Goal: Transaction & Acquisition: Purchase product/service

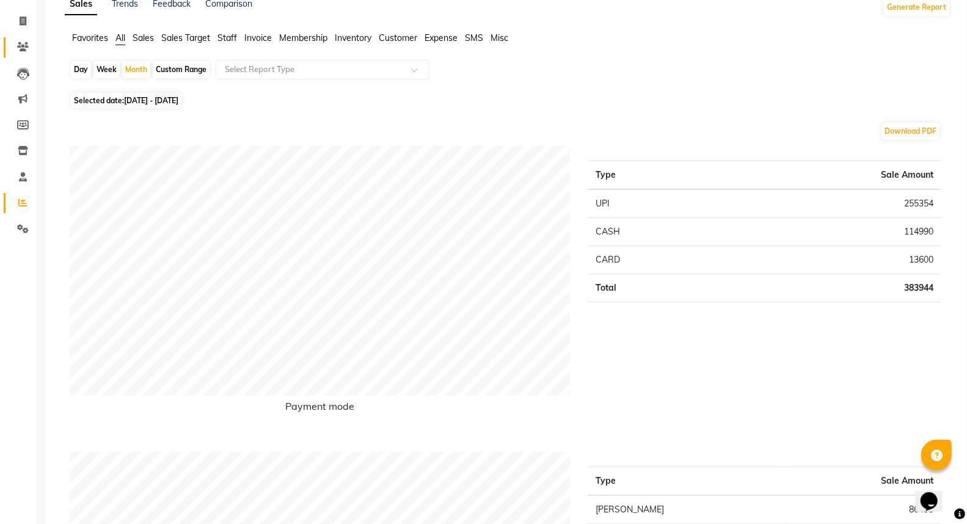
scroll to position [68, 0]
click at [20, 23] on icon at bounding box center [23, 20] width 7 height 9
select select "service"
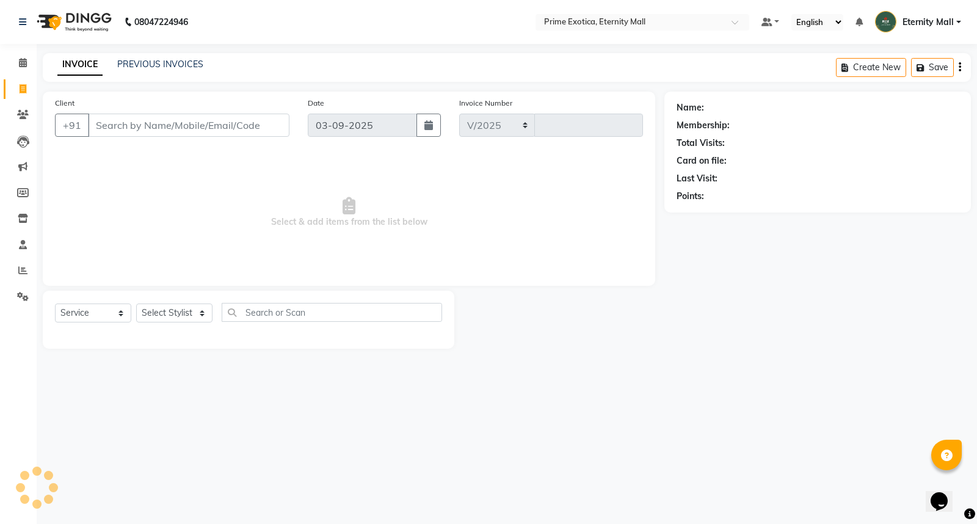
select select "5774"
type input "3394"
click at [189, 320] on select "Select Stylist AB ADMIN ajay vikram lakshane Dipak Narnaware Isha Bahel Rajeshr…" at bounding box center [174, 313] width 76 height 19
select select "66509"
click at [136, 304] on select "Select Stylist AB ADMIN ajay vikram lakshane Dipak Narnaware Isha Bahel Rajeshr…" at bounding box center [174, 313] width 76 height 19
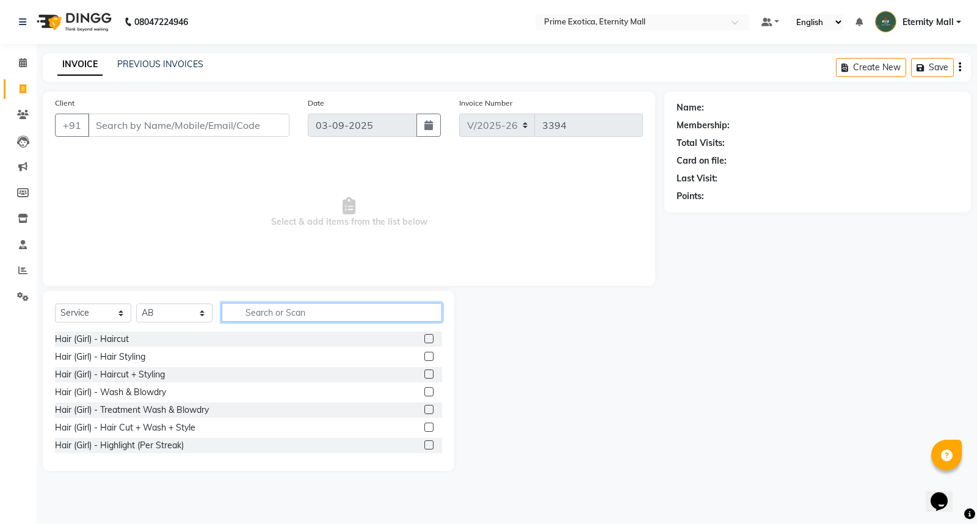
click at [285, 308] on input "text" at bounding box center [332, 312] width 221 height 19
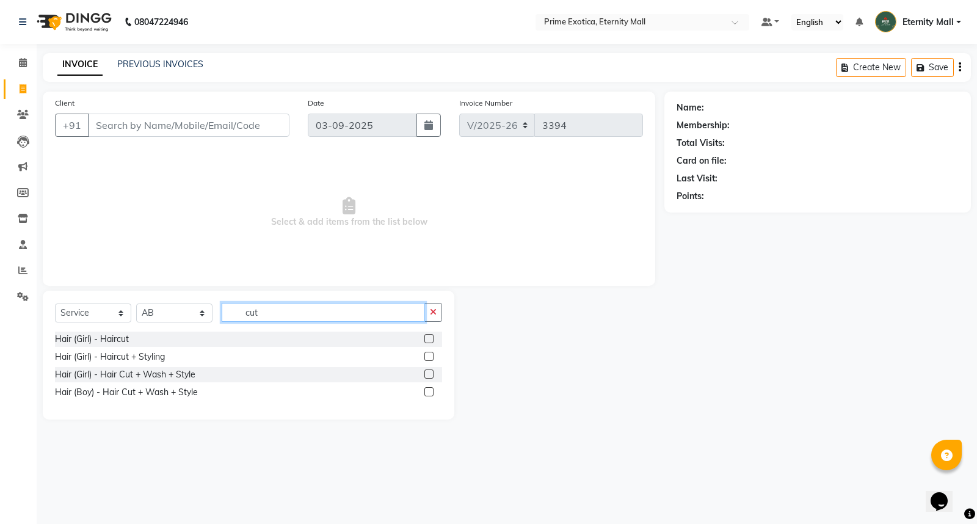
type input "cut"
click at [431, 388] on label at bounding box center [429, 391] width 9 height 9
click at [431, 389] on input "checkbox" at bounding box center [429, 393] width 8 height 8
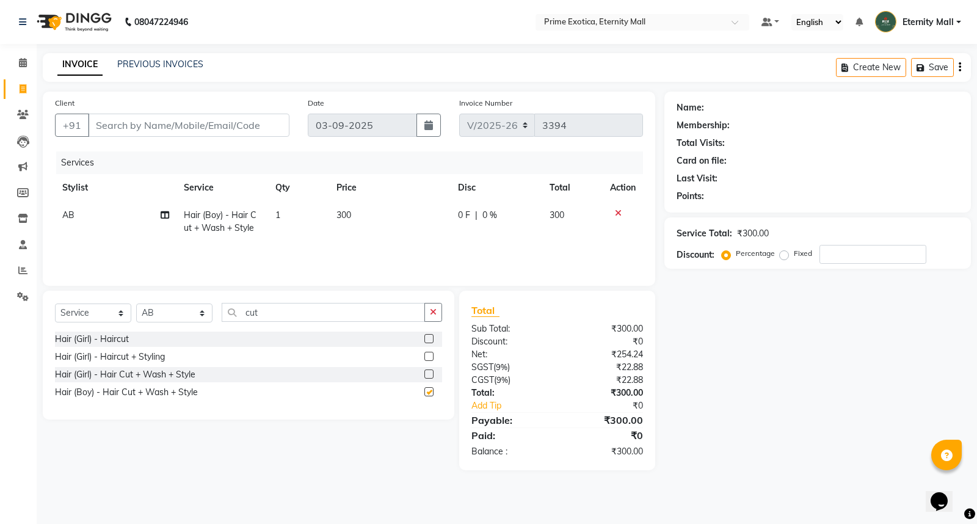
checkbox input "false"
click at [246, 122] on input "Client" at bounding box center [189, 125] width 202 height 23
type input "7"
type input "0"
type input "7020599151"
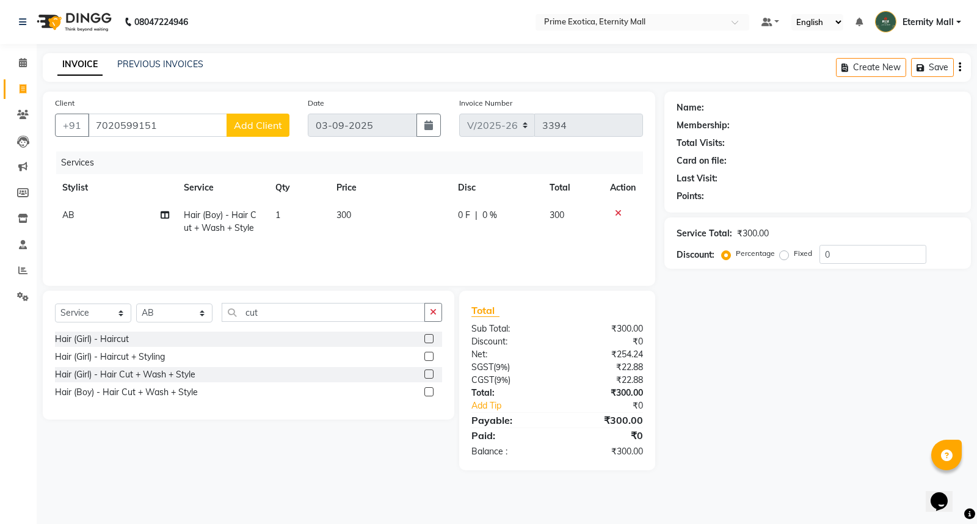
click at [280, 133] on button "Add Client" at bounding box center [258, 125] width 63 height 23
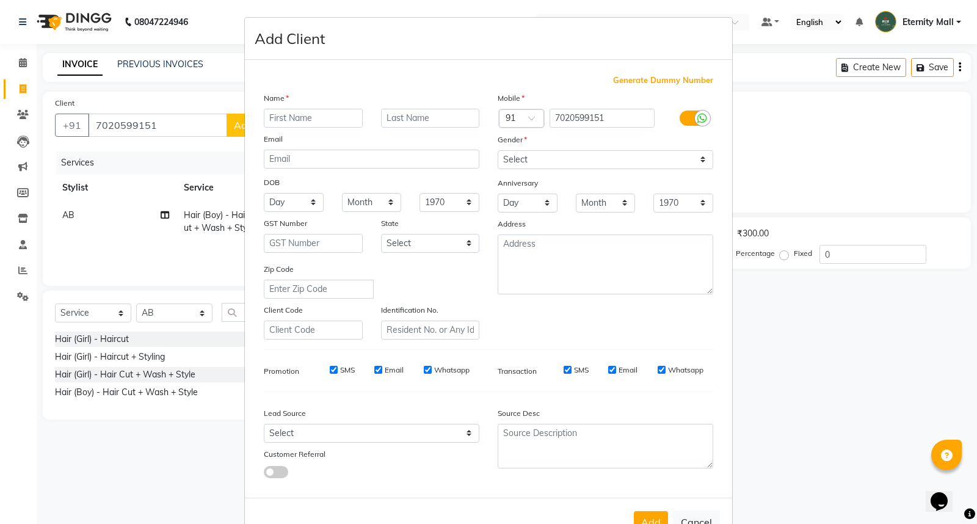
click at [202, 117] on ngb-modal-window "Add Client Generate Dummy Number Name Email DOB Day 01 02 03 04 05 06 07 08 09 …" at bounding box center [488, 262] width 977 height 524
click at [687, 516] on button "Cancel" at bounding box center [696, 522] width 47 height 23
select select
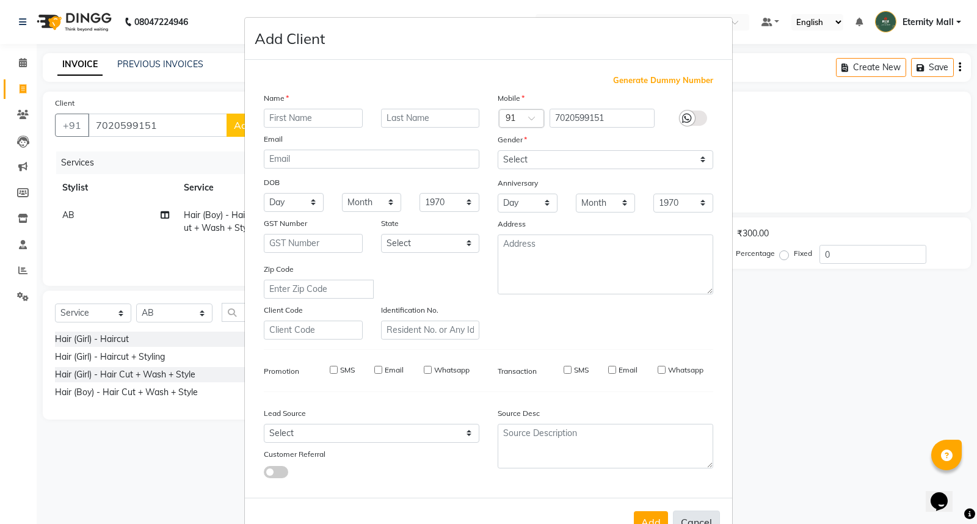
select select
checkbox input "false"
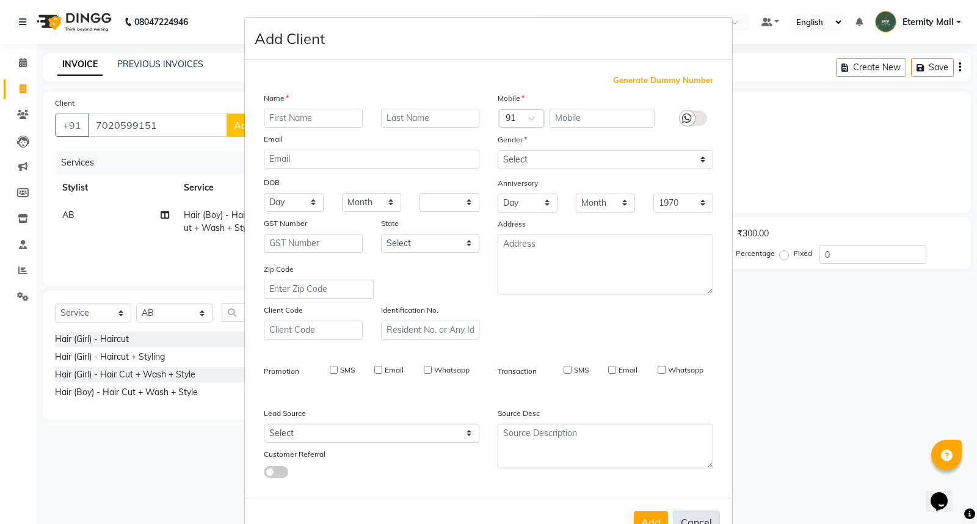
checkbox input "false"
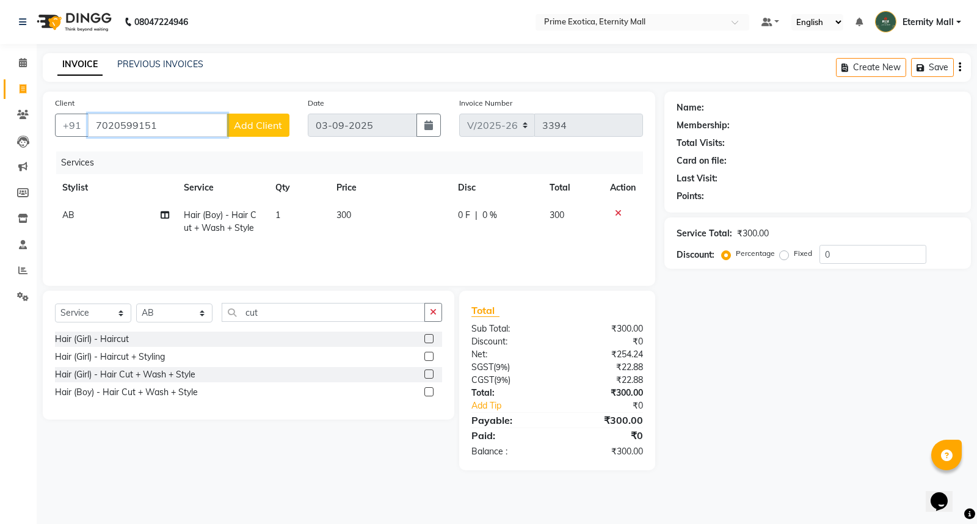
click at [200, 133] on input "7020599151" at bounding box center [157, 125] width 139 height 23
type input "7020915986"
click at [259, 119] on span "Add Client" at bounding box center [258, 125] width 48 height 12
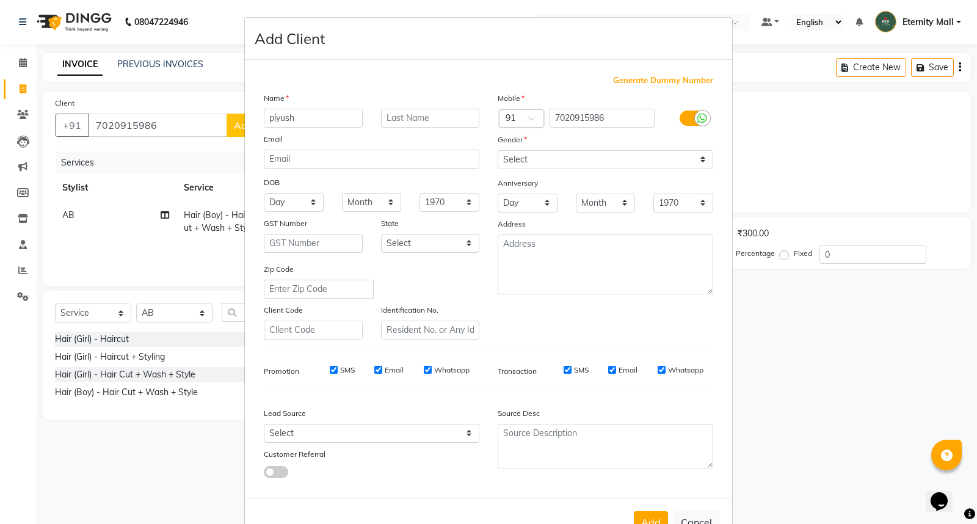
type input "piyush"
click at [550, 162] on select "Select [DEMOGRAPHIC_DATA] [DEMOGRAPHIC_DATA] Other Prefer Not To Say" at bounding box center [606, 159] width 216 height 19
select select "male"
click at [498, 150] on select "Select [DEMOGRAPHIC_DATA] [DEMOGRAPHIC_DATA] Other Prefer Not To Say" at bounding box center [606, 159] width 216 height 19
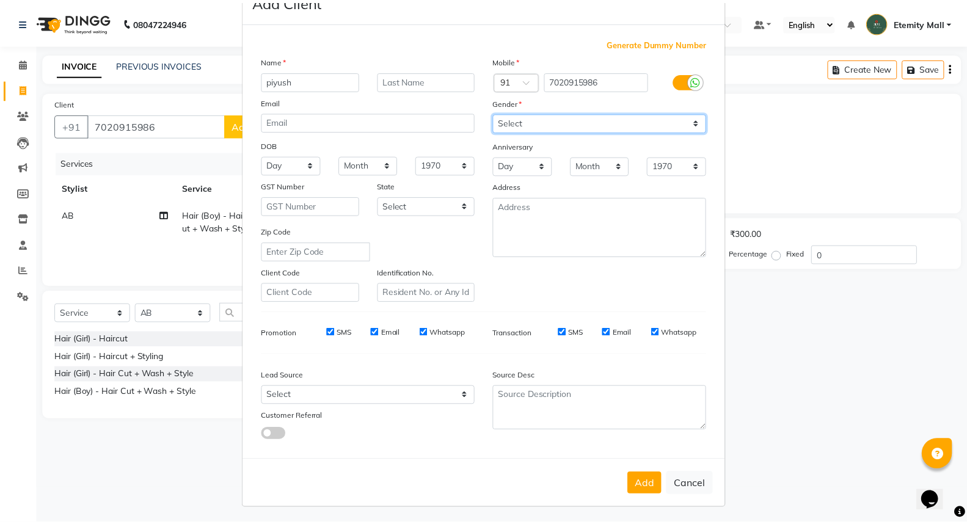
scroll to position [40, 0]
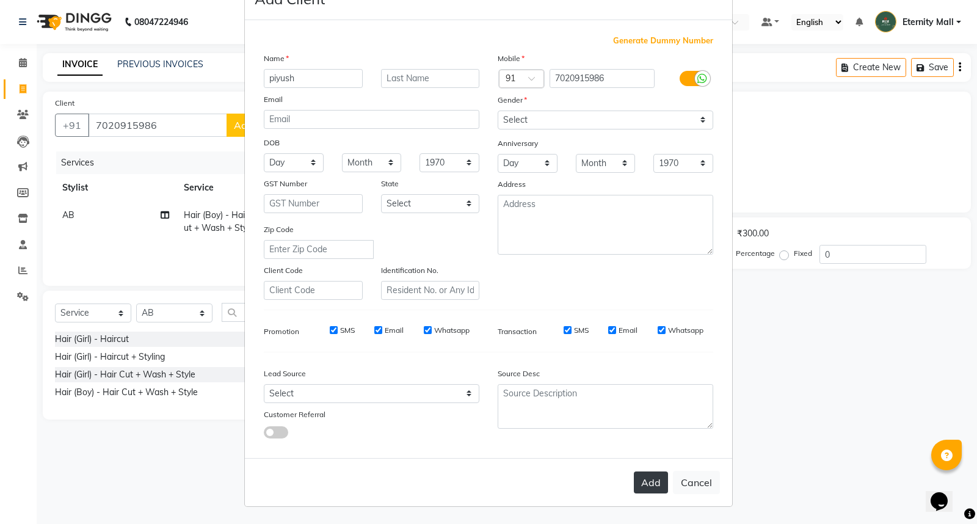
click at [649, 488] on button "Add" at bounding box center [651, 483] width 34 height 22
select select
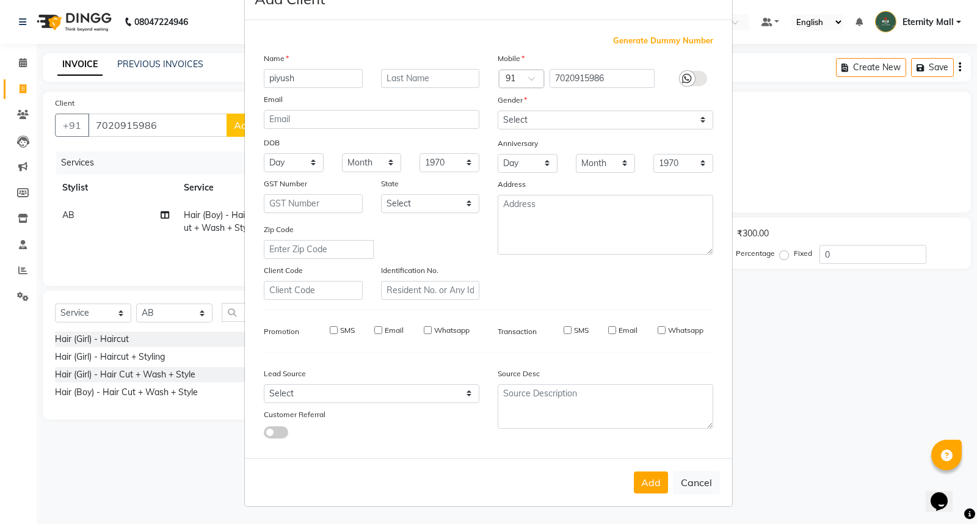
select select
checkbox input "false"
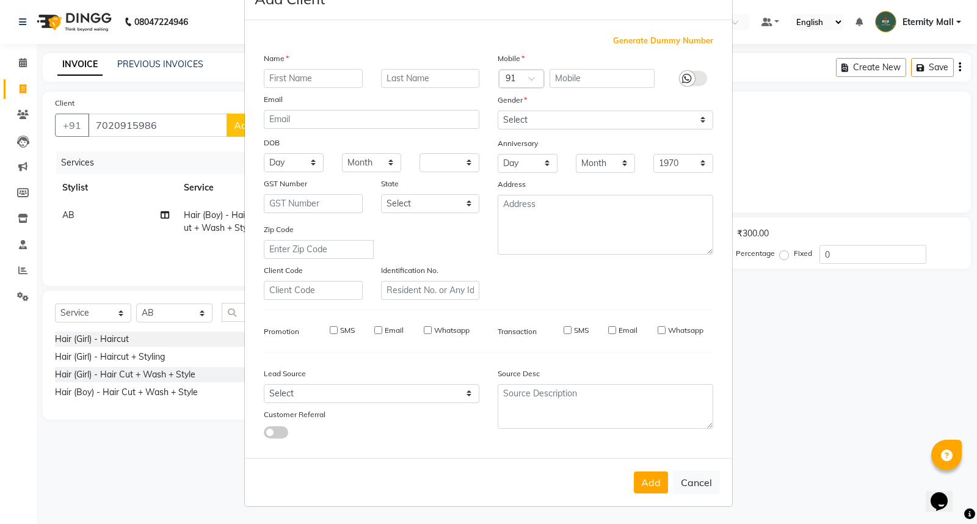
checkbox input "false"
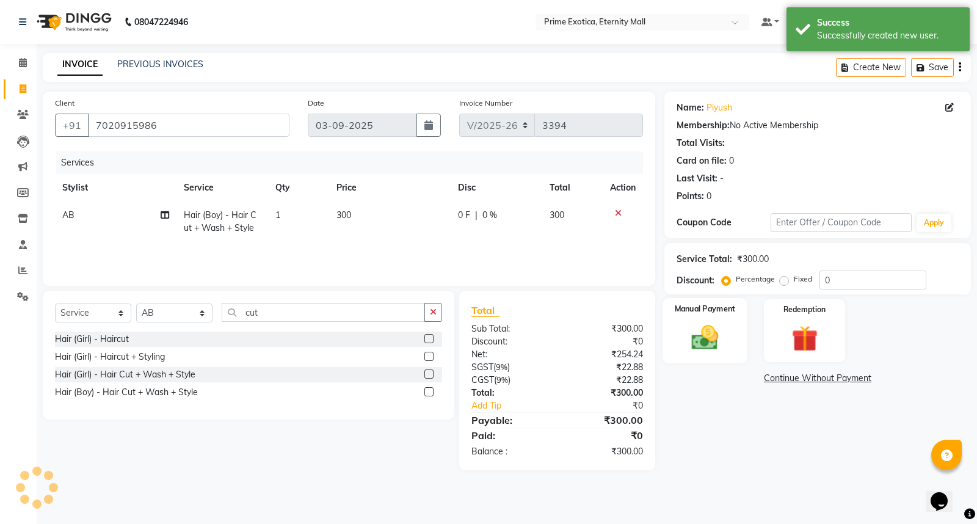
click at [710, 337] on img at bounding box center [706, 337] width 44 height 31
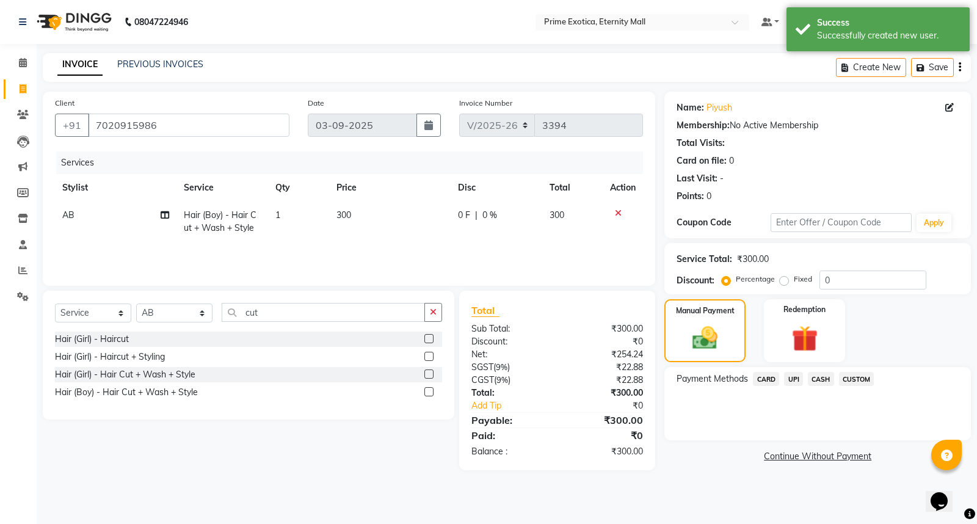
click at [819, 378] on span "CASH" at bounding box center [821, 379] width 26 height 14
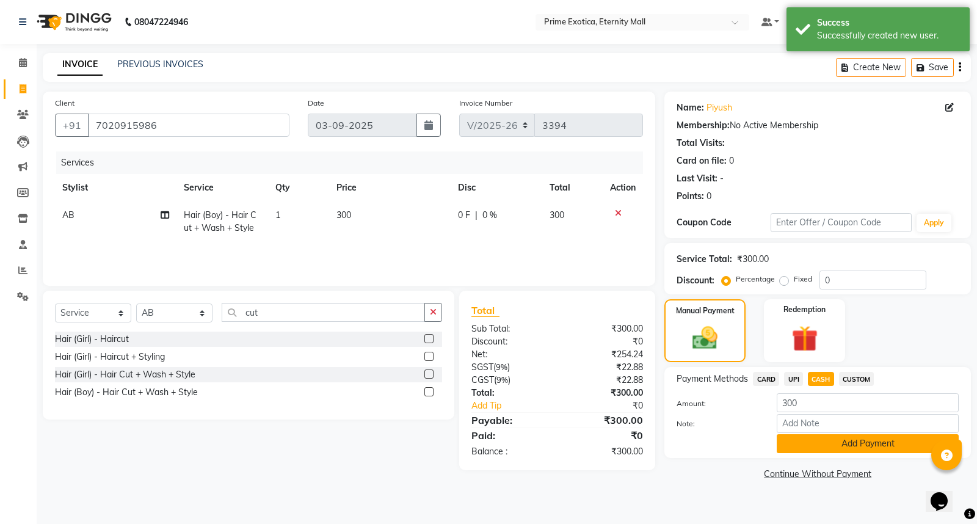
click at [820, 445] on button "Add Payment" at bounding box center [868, 443] width 182 height 19
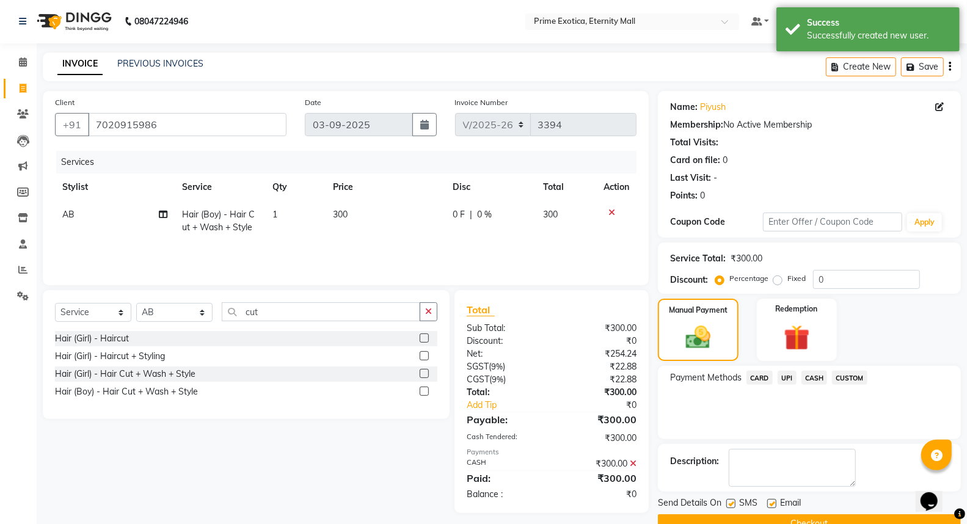
scroll to position [27, 0]
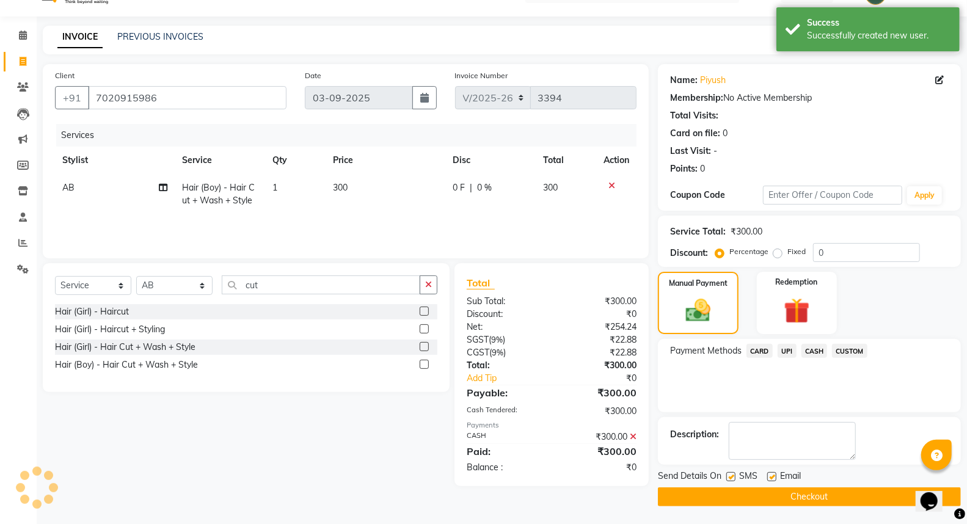
click at [759, 491] on button "Checkout" at bounding box center [809, 497] width 303 height 19
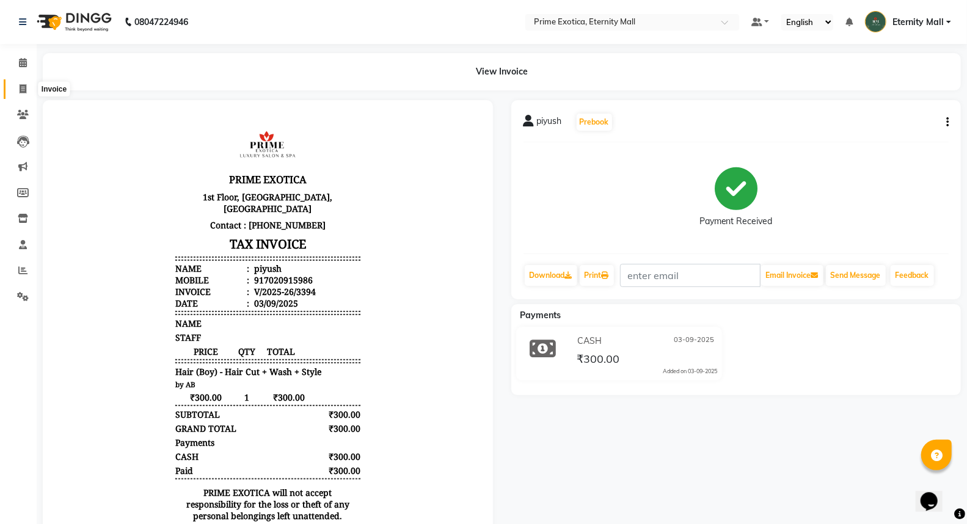
click at [23, 86] on icon at bounding box center [23, 88] width 7 height 9
select select "service"
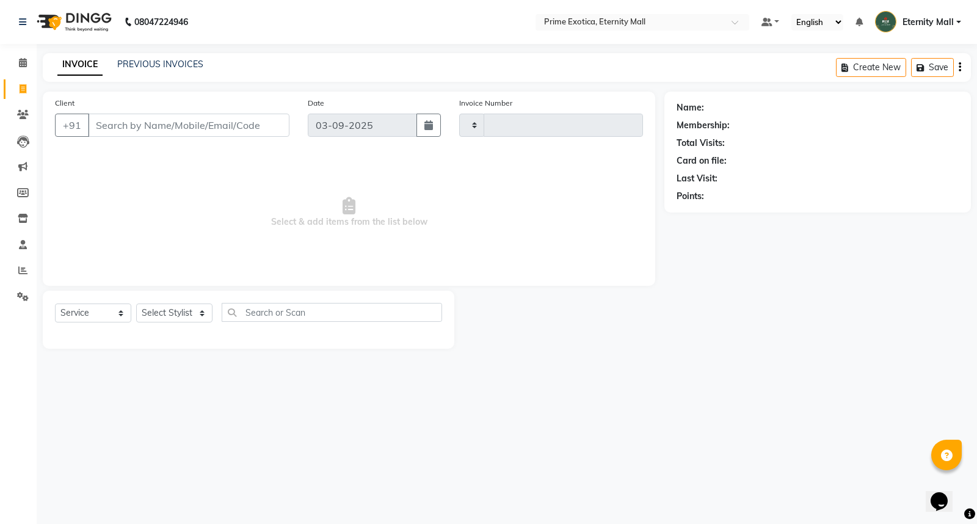
type input "3395"
select select "5774"
click at [31, 62] on span at bounding box center [22, 63] width 21 height 14
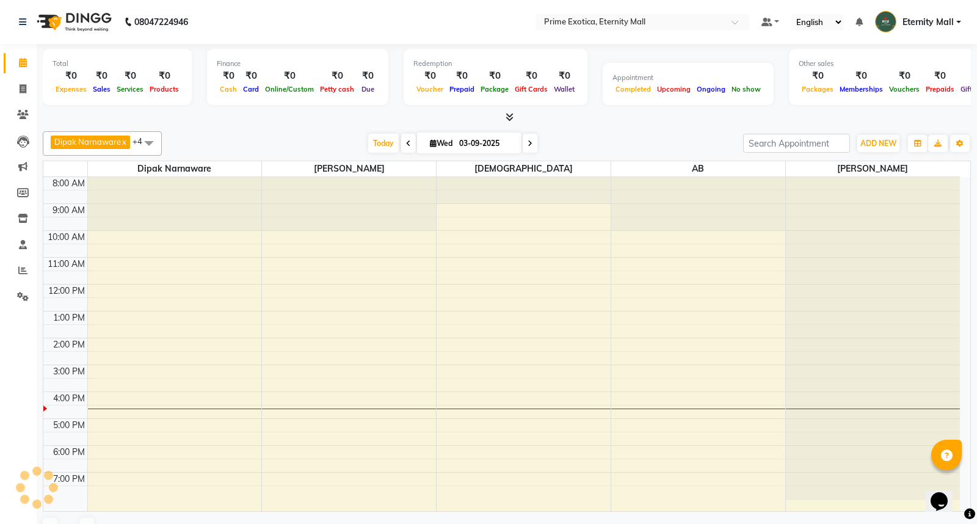
click at [16, 65] on span at bounding box center [22, 63] width 21 height 14
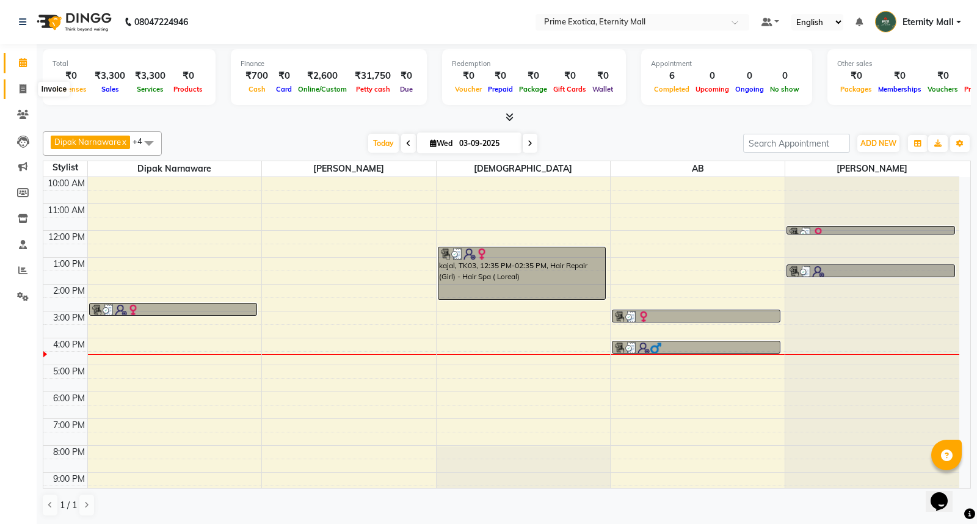
click at [20, 89] on icon at bounding box center [23, 88] width 7 height 9
select select "service"
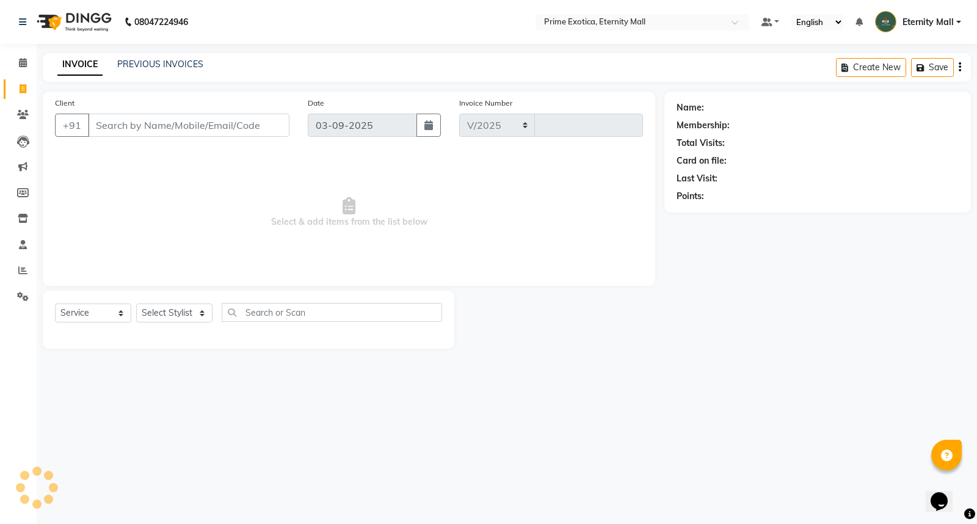
select select "5774"
type input "3395"
click at [176, 312] on select "Select Stylist AB ADMIN ajay vikram lakshane [PERSON_NAME] Isha [PERSON_NAME] […" at bounding box center [174, 313] width 76 height 19
select select "36457"
click at [136, 304] on select "Select Stylist AB ADMIN ajay vikram lakshane [PERSON_NAME] Isha [PERSON_NAME] […" at bounding box center [174, 313] width 76 height 19
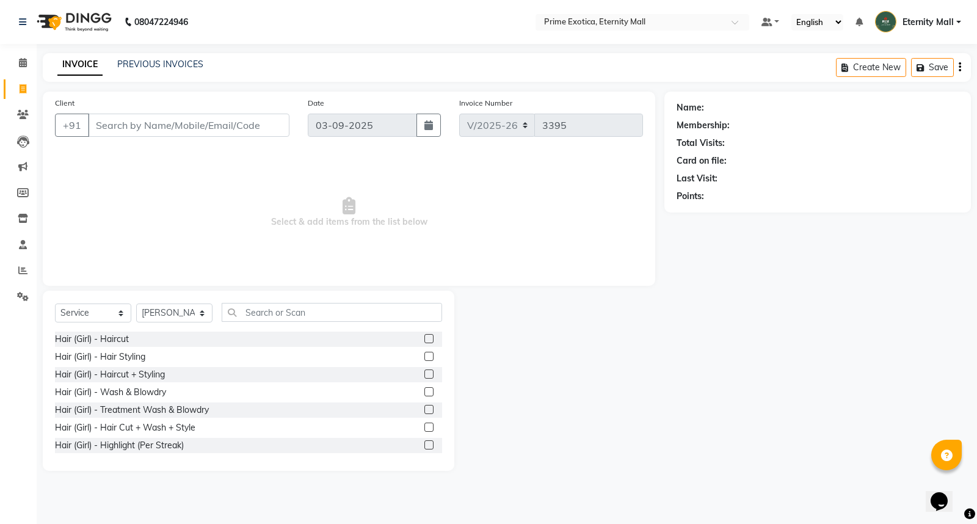
click at [425, 357] on label at bounding box center [429, 356] width 9 height 9
click at [425, 357] on input "checkbox" at bounding box center [429, 357] width 8 height 8
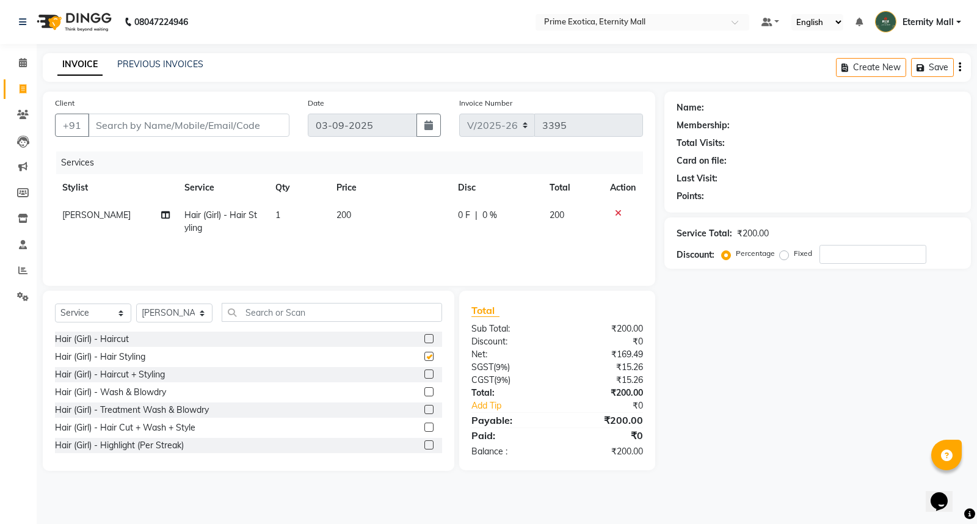
checkbox input "false"
click at [620, 211] on icon at bounding box center [618, 213] width 7 height 9
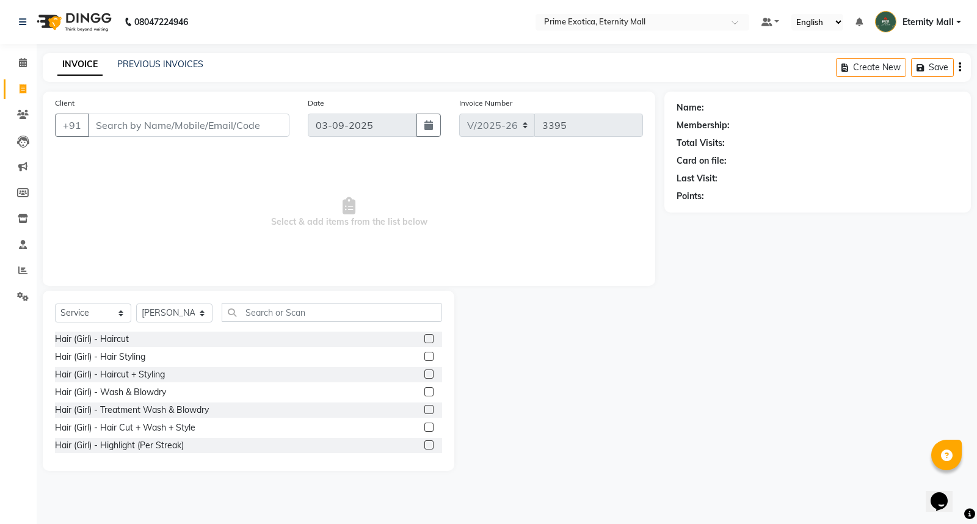
click at [425, 370] on label at bounding box center [429, 374] width 9 height 9
click at [425, 371] on input "checkbox" at bounding box center [429, 375] width 8 height 8
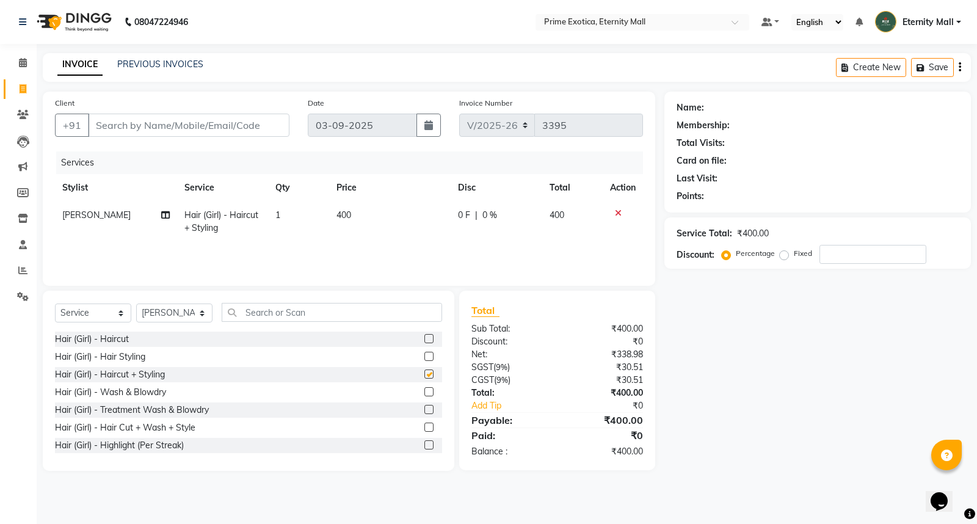
checkbox input "false"
click at [217, 222] on span "Hair (Girl) - Haircut + Styling" at bounding box center [221, 222] width 74 height 24
select select "36457"
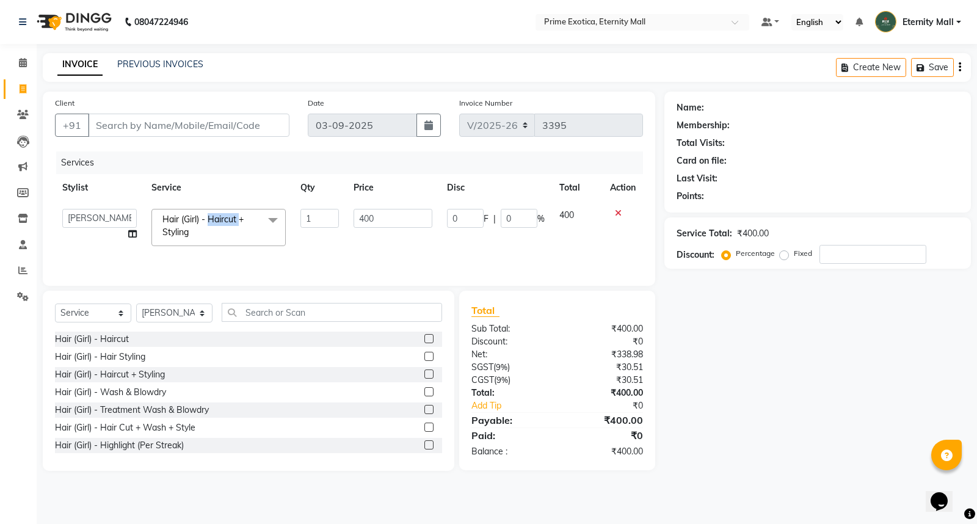
click at [217, 222] on span "Hair (Girl) - Haircut + Styling" at bounding box center [203, 226] width 81 height 24
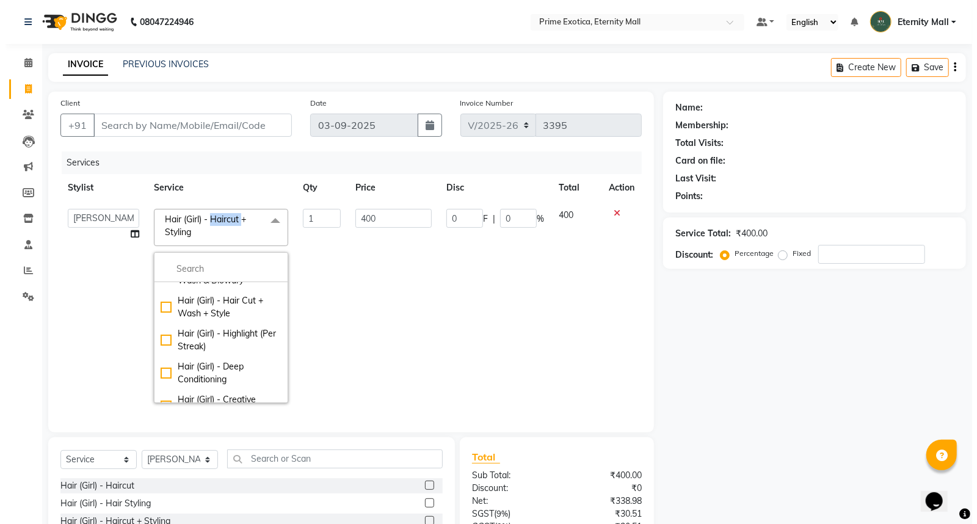
scroll to position [136, 0]
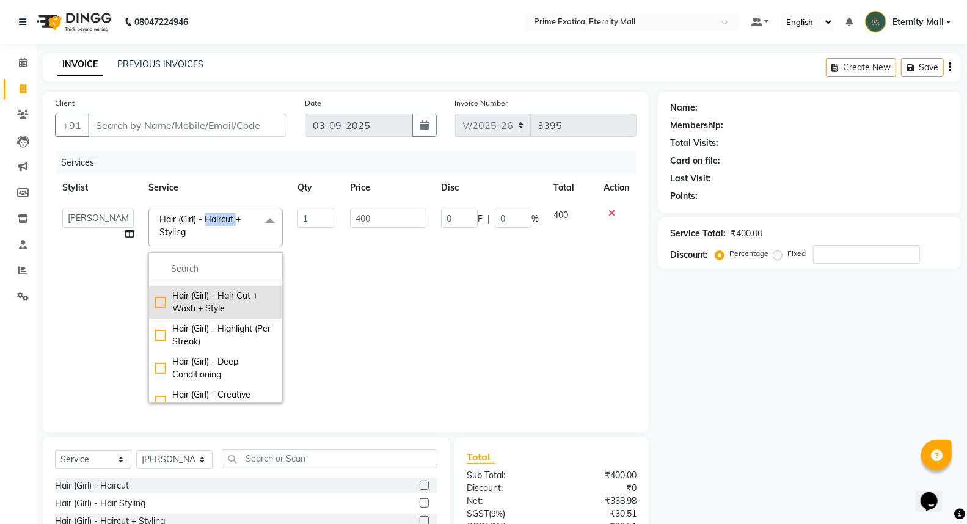
click at [241, 305] on div "Hair (Girl) - Hair Cut + Wash + Style" at bounding box center [215, 303] width 121 height 26
checkbox input "false"
checkbox input "true"
click at [402, 293] on td "500" at bounding box center [388, 306] width 91 height 209
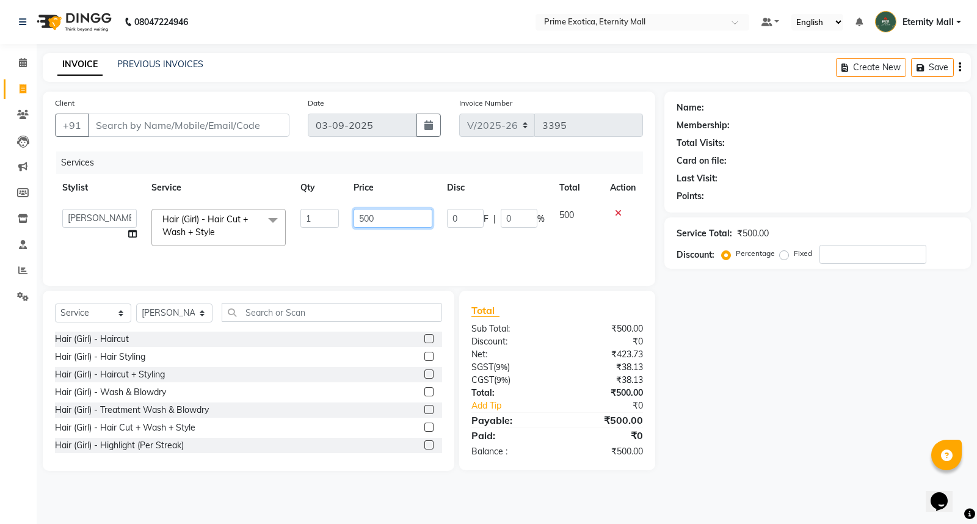
click at [407, 218] on input "500" at bounding box center [393, 218] width 79 height 19
type input "5"
type input "600"
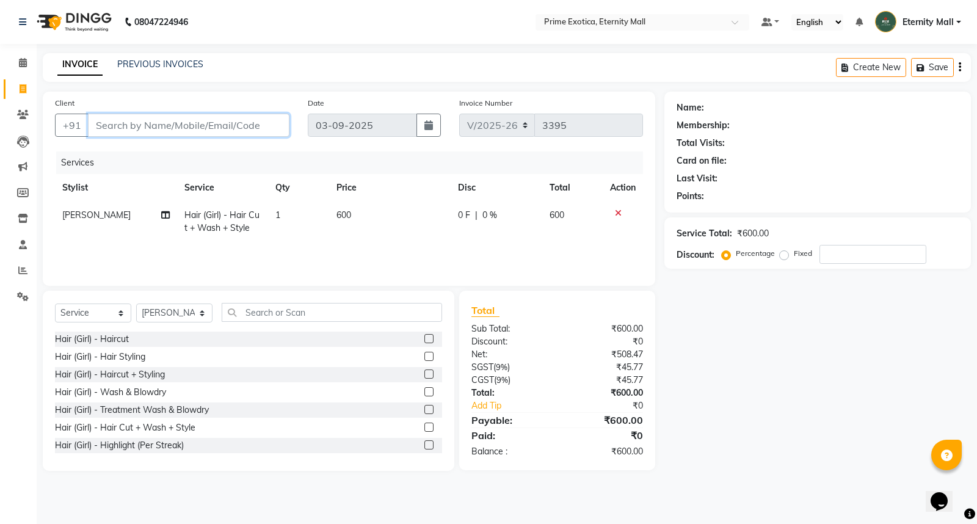
click at [166, 136] on input "Client" at bounding box center [189, 125] width 202 height 23
click at [175, 128] on input "Client" at bounding box center [189, 125] width 202 height 23
type input "8"
type input "0"
type input "8668862916"
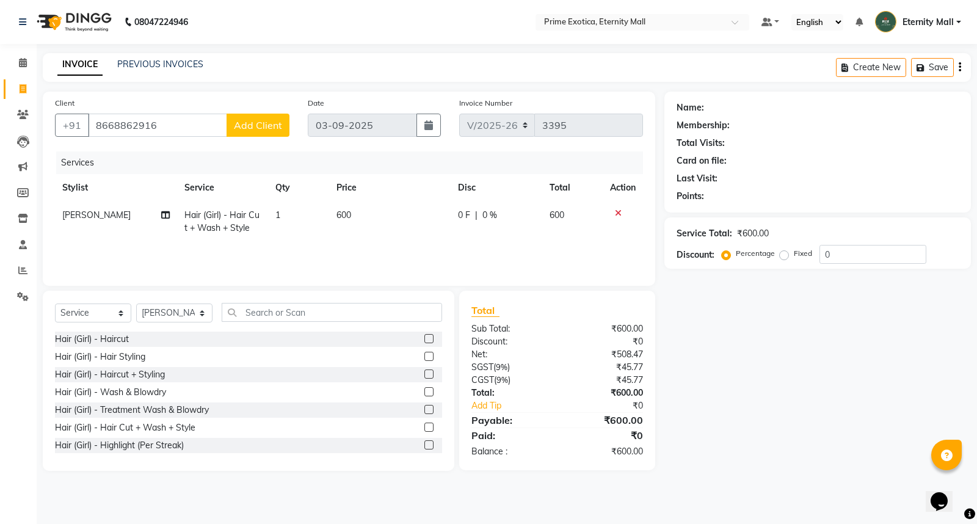
click at [258, 130] on span "Add Client" at bounding box center [258, 125] width 48 height 12
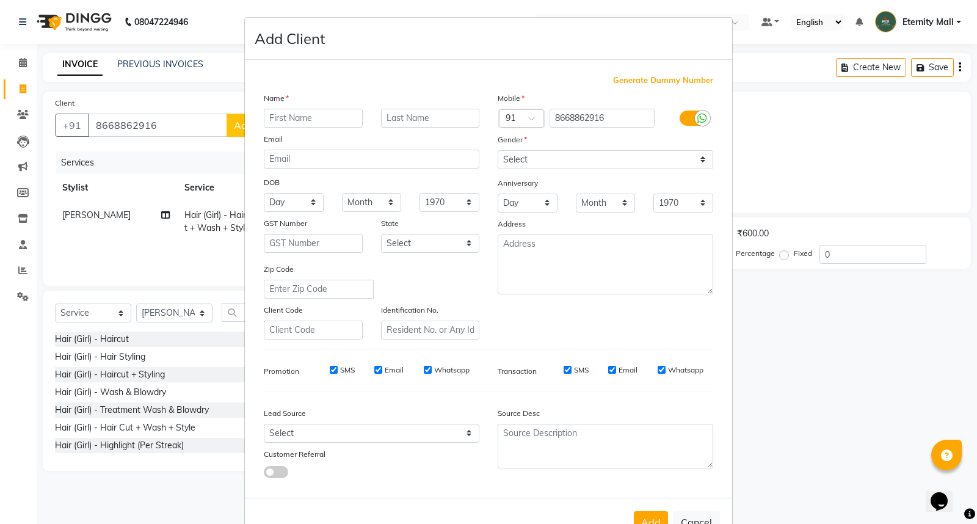
click at [316, 115] on input "text" at bounding box center [313, 118] width 99 height 19
type input "Pranali"
click at [607, 151] on select "Select Male Female Other Prefer Not To Say" at bounding box center [606, 159] width 216 height 19
select select "female"
click at [498, 150] on select "Select Male Female Other Prefer Not To Say" at bounding box center [606, 159] width 216 height 19
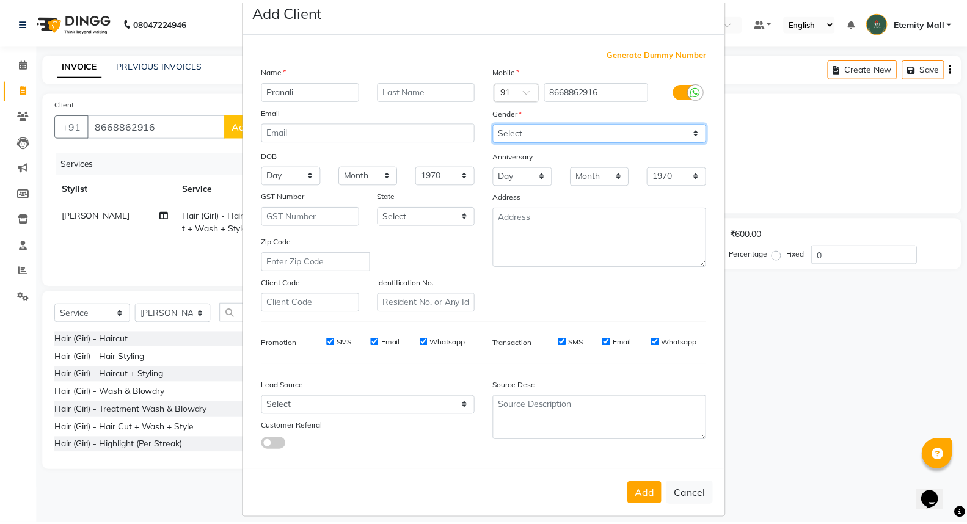
scroll to position [40, 0]
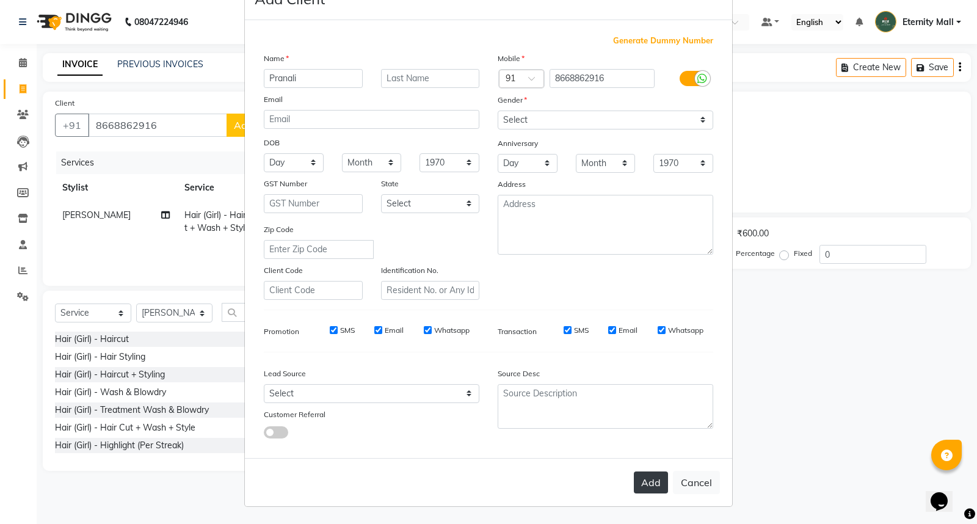
click at [641, 483] on button "Add" at bounding box center [651, 483] width 34 height 22
select select
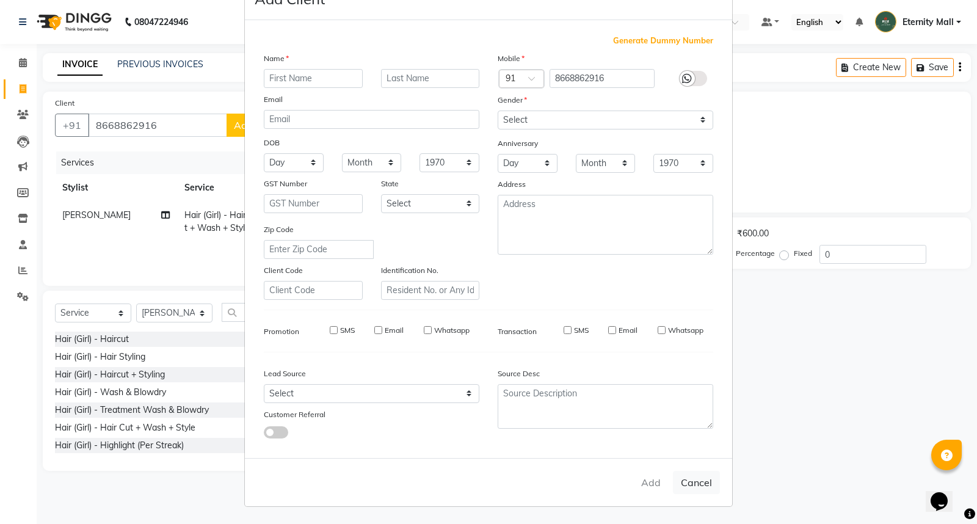
select select
checkbox input "false"
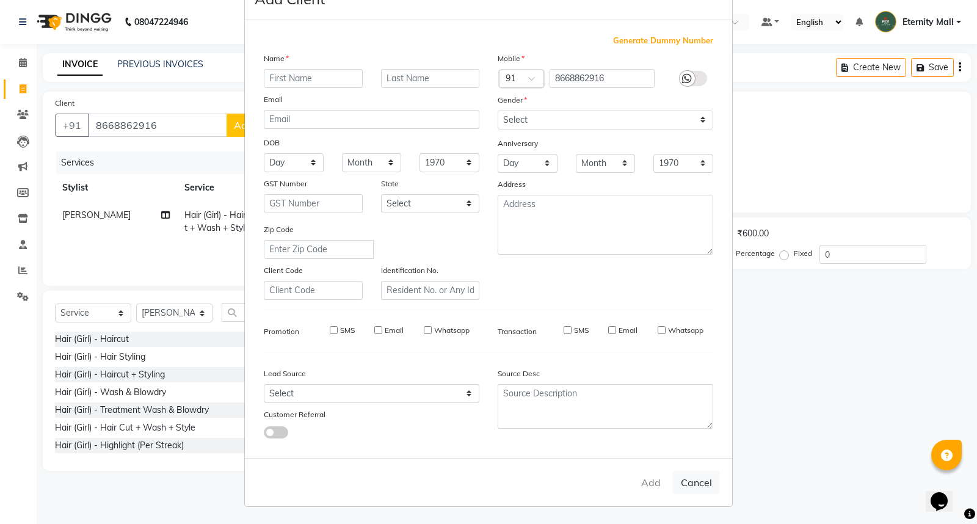
checkbox input "false"
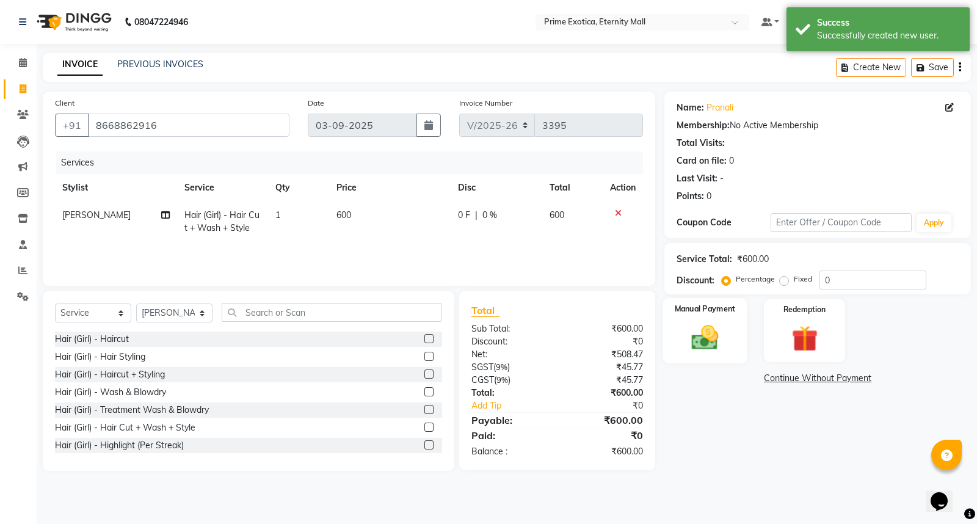
click at [719, 345] on img at bounding box center [706, 337] width 44 height 31
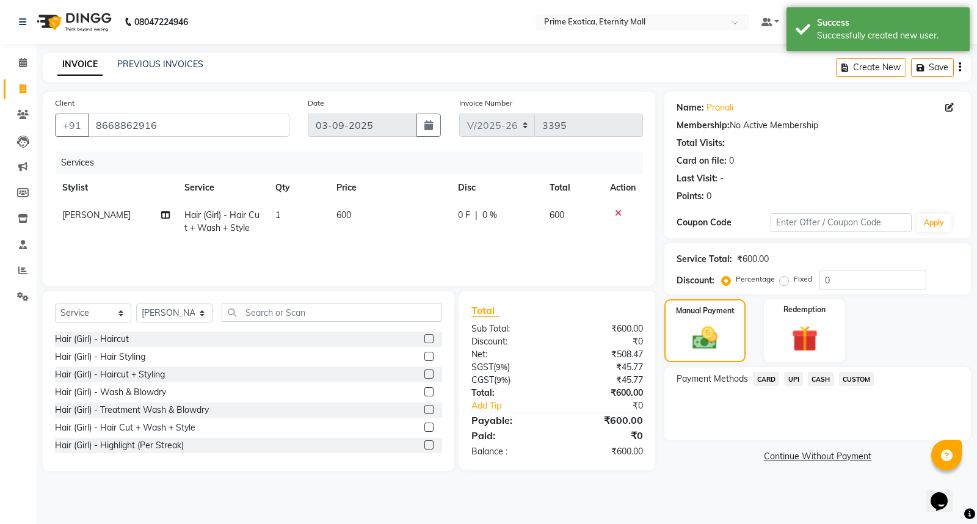
click at [822, 376] on span "CASH" at bounding box center [821, 379] width 26 height 14
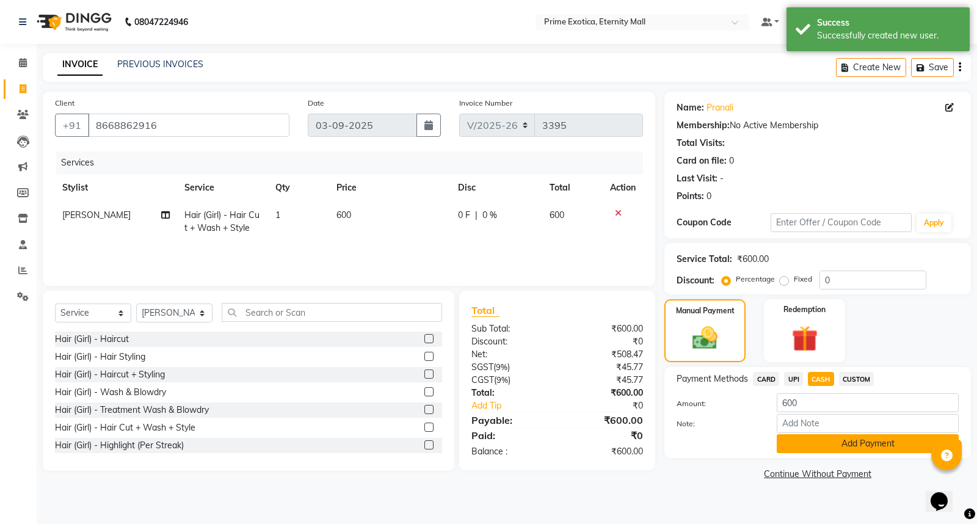
click at [839, 443] on button "Add Payment" at bounding box center [868, 443] width 182 height 19
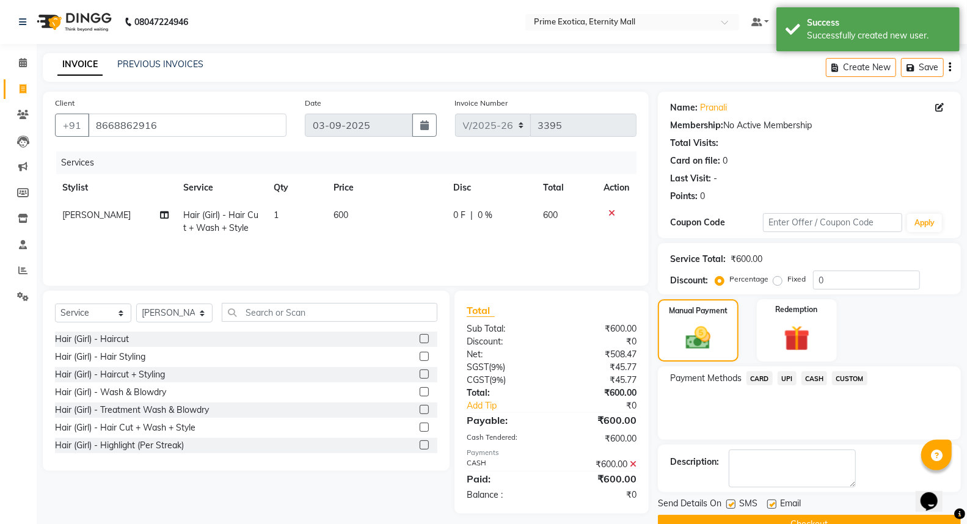
scroll to position [27, 0]
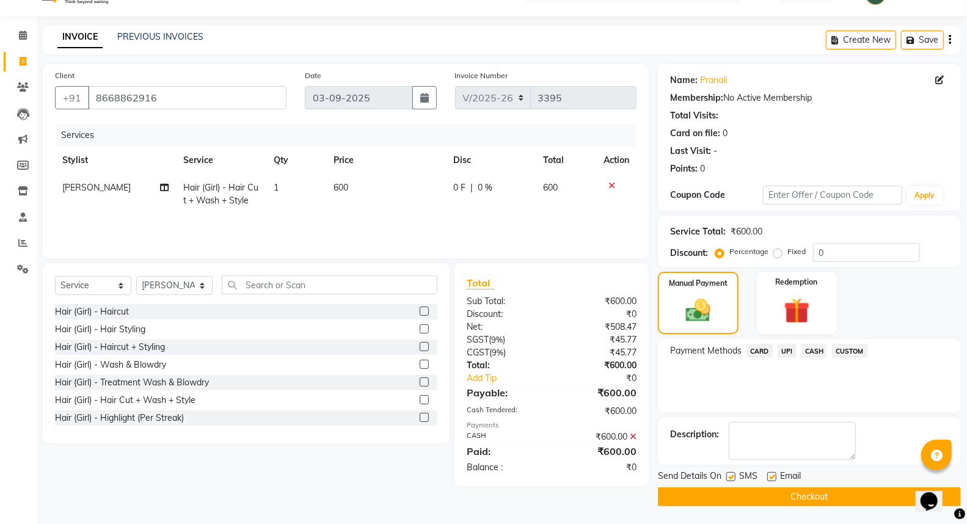
click at [765, 491] on button "Checkout" at bounding box center [809, 497] width 303 height 19
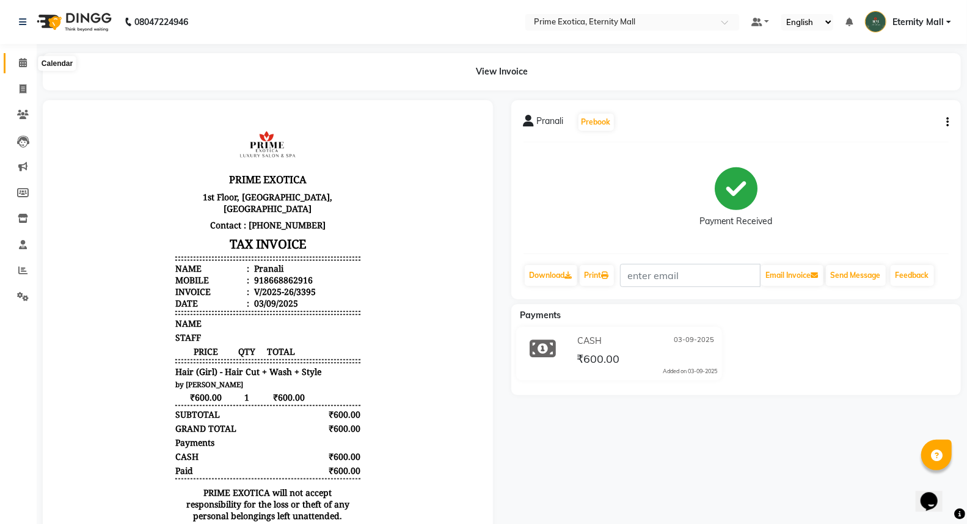
click at [23, 62] on icon at bounding box center [23, 62] width 8 height 9
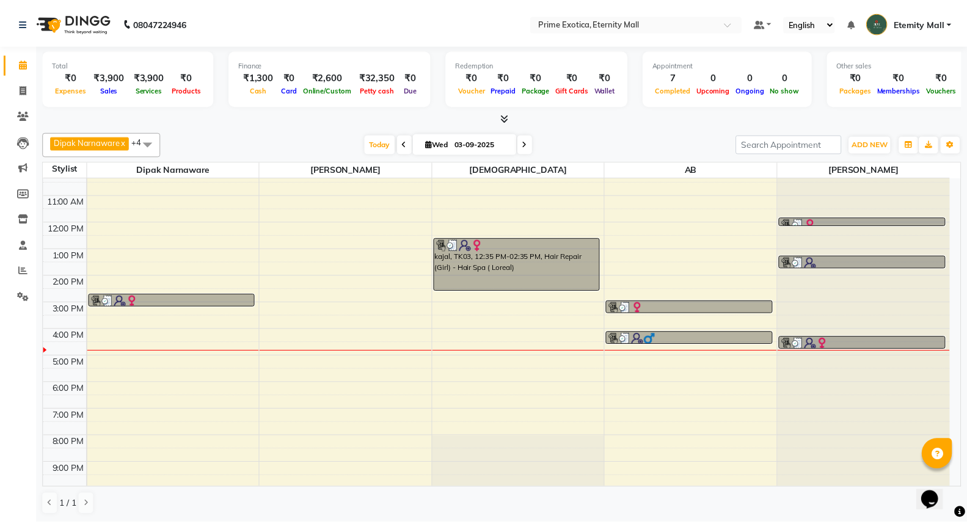
scroll to position [12, 0]
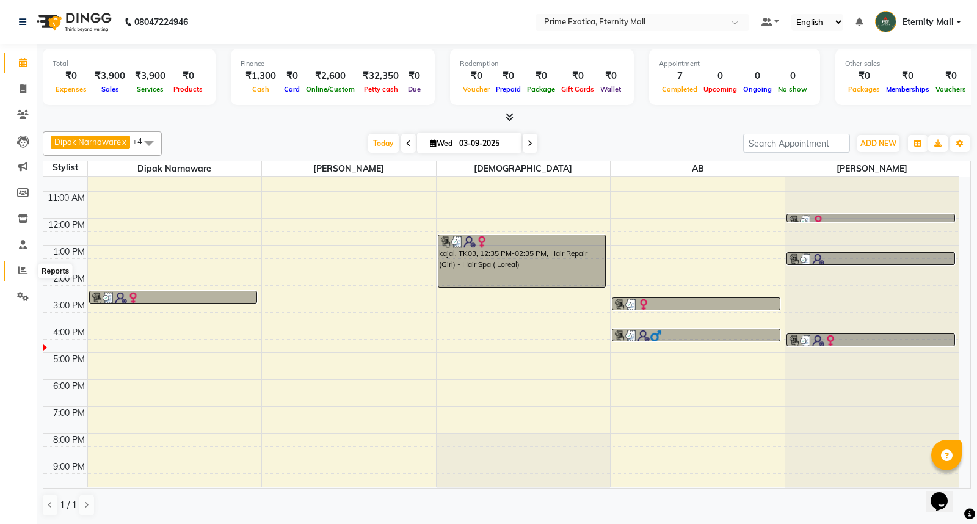
click at [15, 272] on span at bounding box center [22, 271] width 21 height 14
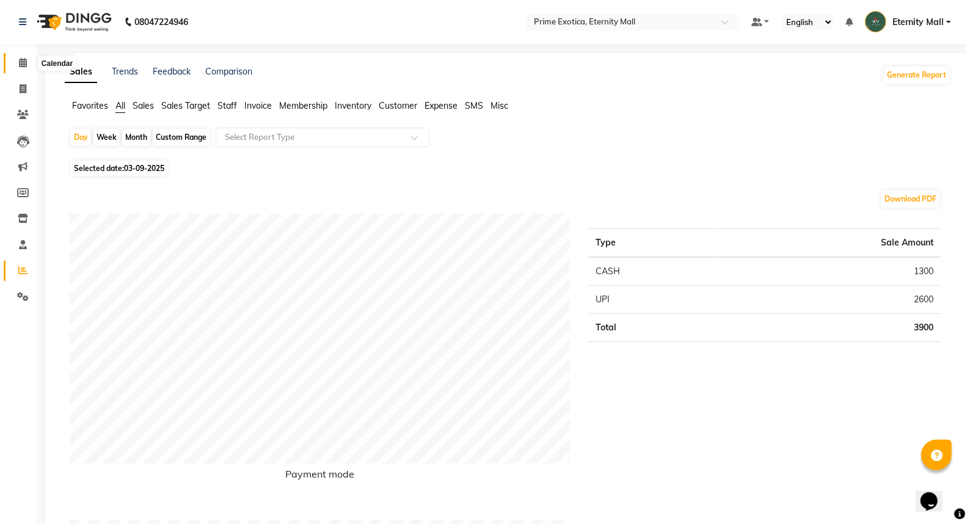
click at [19, 61] on icon at bounding box center [23, 62] width 8 height 9
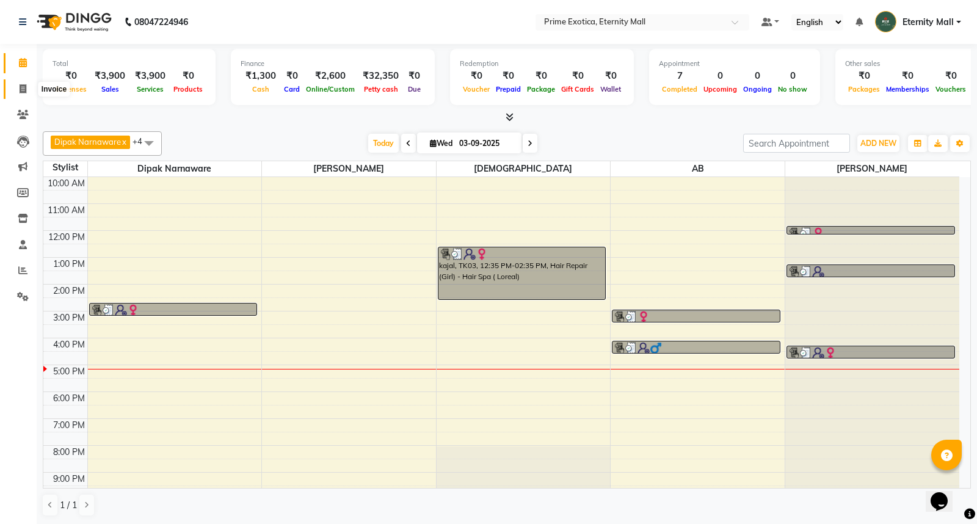
click at [26, 87] on icon at bounding box center [23, 88] width 7 height 9
select select "service"
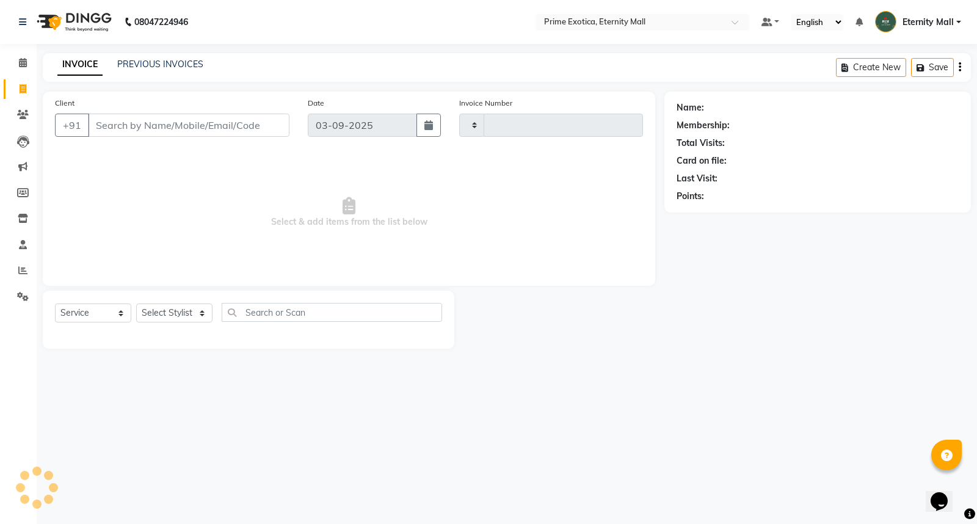
type input "3396"
select select "5774"
click at [190, 308] on select "Select Stylist" at bounding box center [174, 313] width 76 height 19
select select "66509"
click at [136, 304] on select "Select Stylist AB ADMIN ajay vikram lakshane Dipak Narnaware Isha Bahel Rajeshr…" at bounding box center [174, 313] width 76 height 19
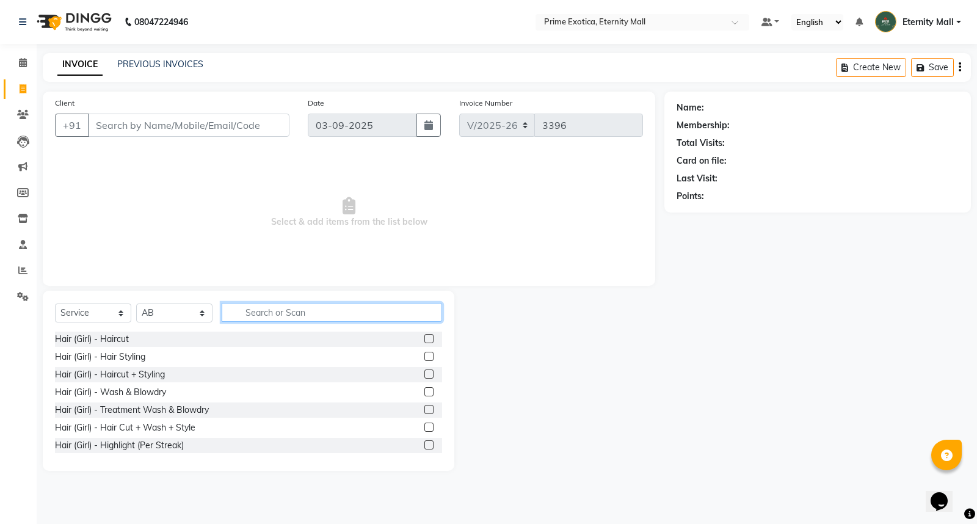
click at [289, 310] on input "text" at bounding box center [332, 312] width 221 height 19
click at [425, 426] on label at bounding box center [429, 427] width 9 height 9
click at [425, 426] on input "checkbox" at bounding box center [429, 428] width 8 height 8
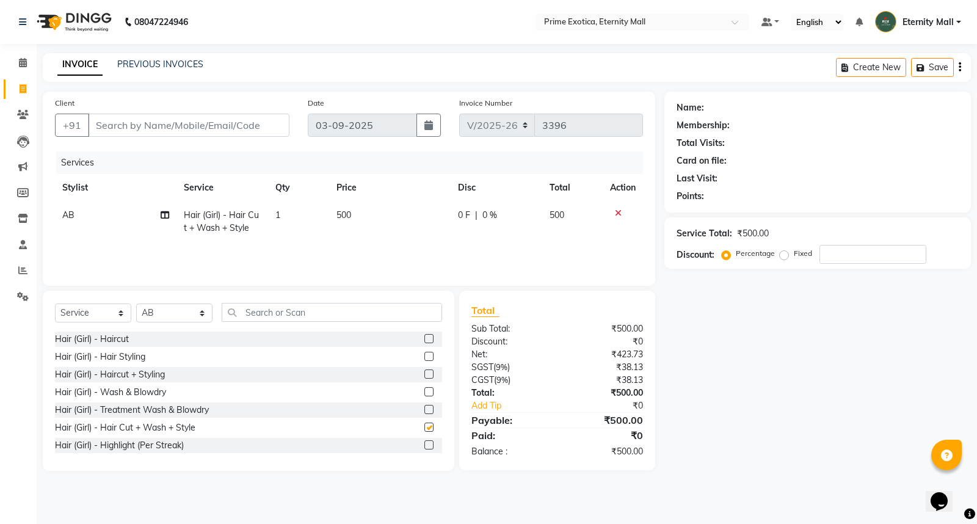
checkbox input "false"
click at [333, 224] on td "500" at bounding box center [390, 222] width 122 height 40
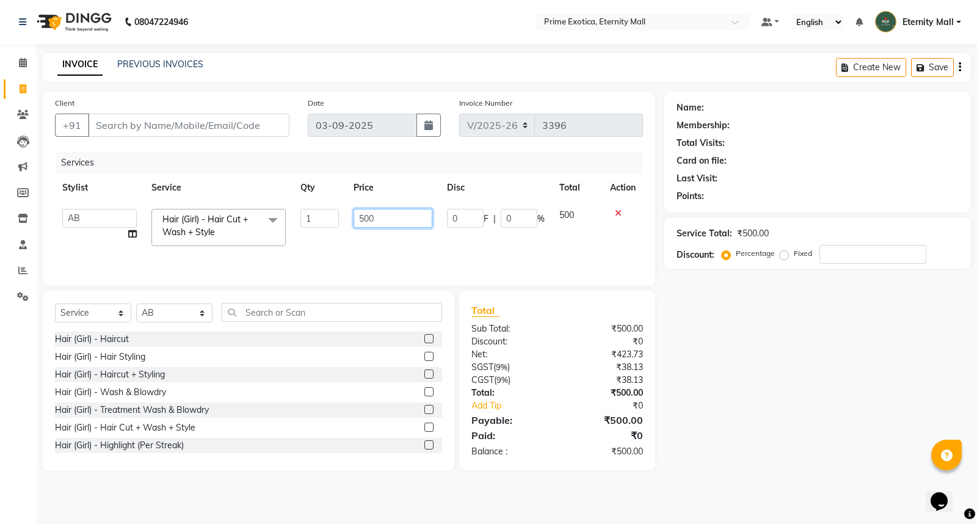
click at [362, 216] on input "500" at bounding box center [393, 218] width 79 height 19
type input "600"
click at [420, 255] on div "Services Stylist Service Qty Price Disc Total Action AB ADMIN ajay vikram laksh…" at bounding box center [349, 213] width 588 height 122
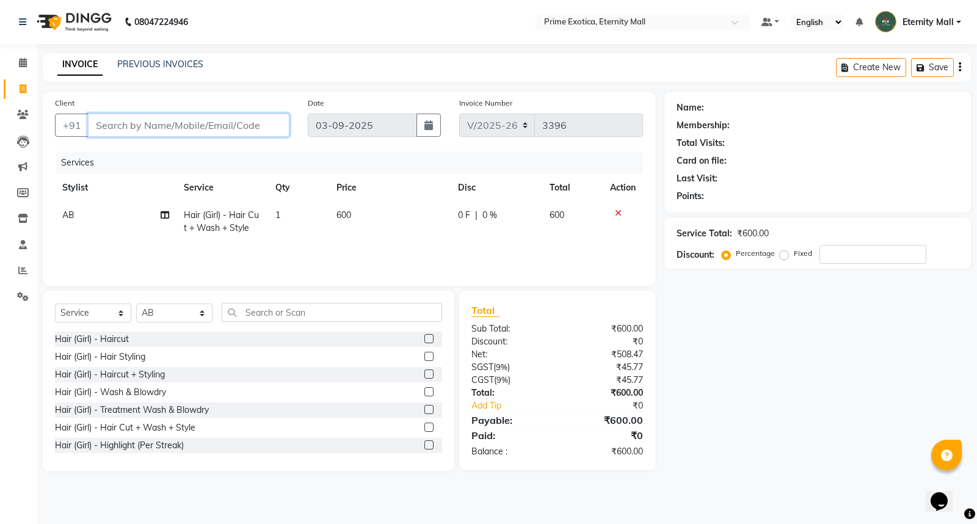
click at [211, 117] on input "Client" at bounding box center [189, 125] width 202 height 23
type input "8"
type input "0"
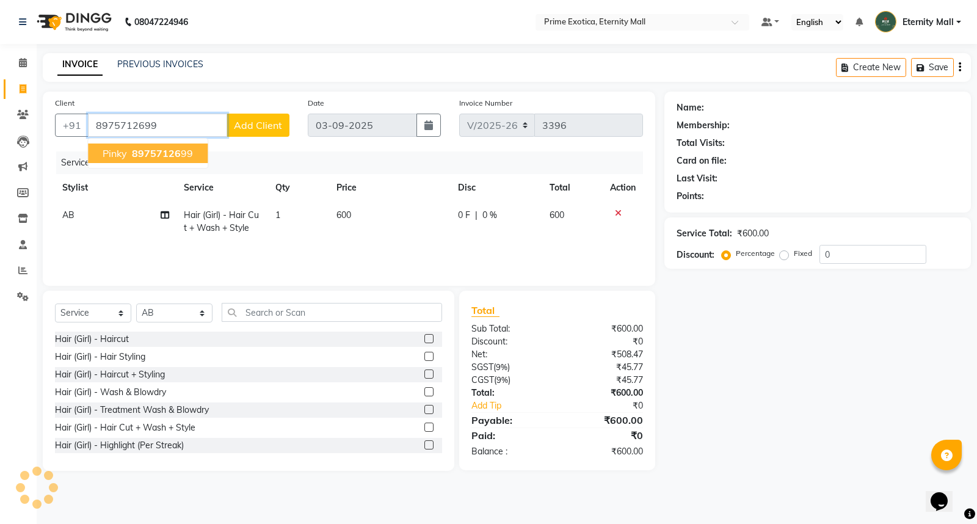
type input "8975712699"
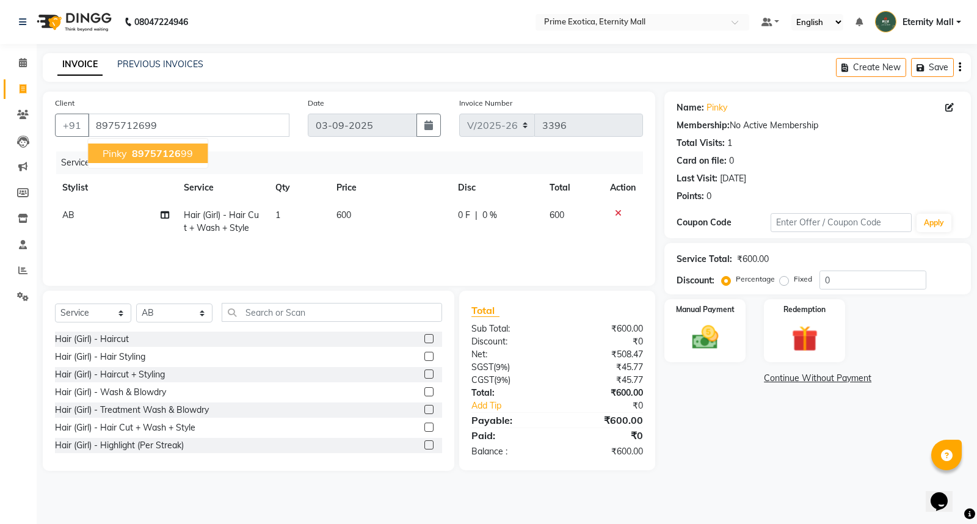
click at [156, 152] on span "89757126" at bounding box center [156, 153] width 49 height 12
click at [734, 360] on div "Manual Payment" at bounding box center [705, 330] width 84 height 65
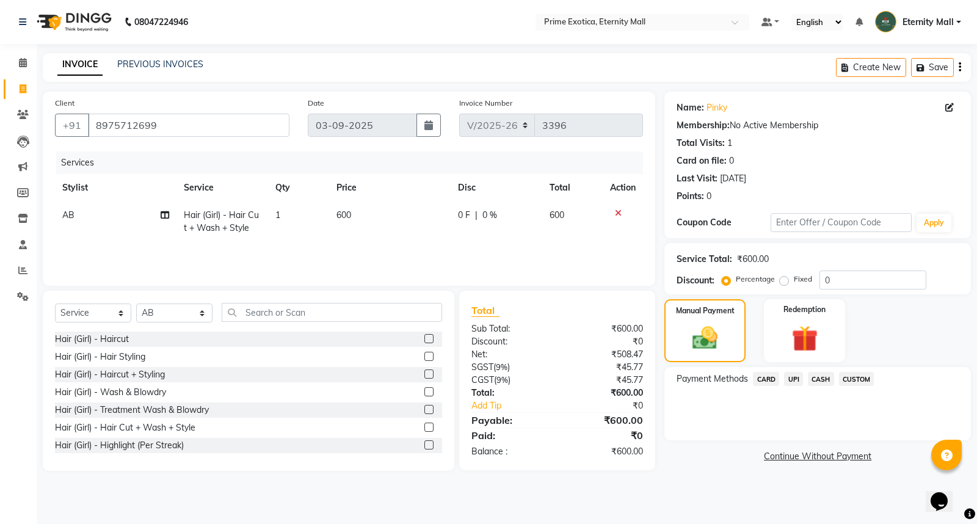
drag, startPoint x: 820, startPoint y: 377, endPoint x: 563, endPoint y: 239, distance: 291.6
click at [563, 239] on td "600" at bounding box center [572, 222] width 61 height 40
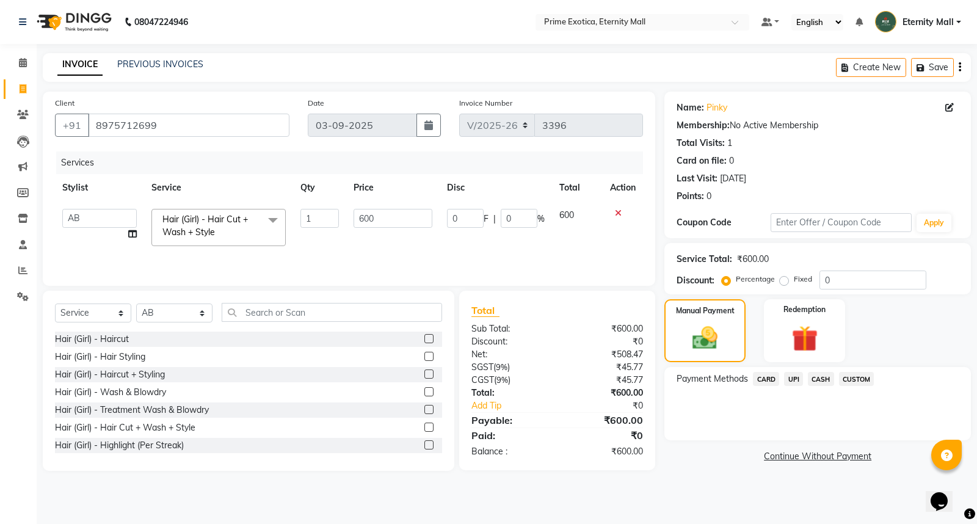
click at [799, 379] on span "UPI" at bounding box center [793, 379] width 19 height 14
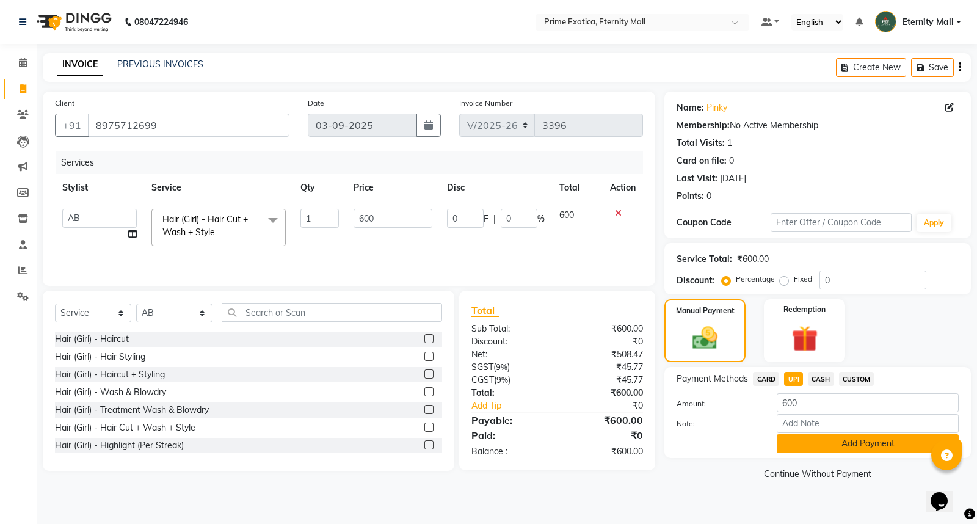
click at [820, 444] on button "Add Payment" at bounding box center [868, 443] width 182 height 19
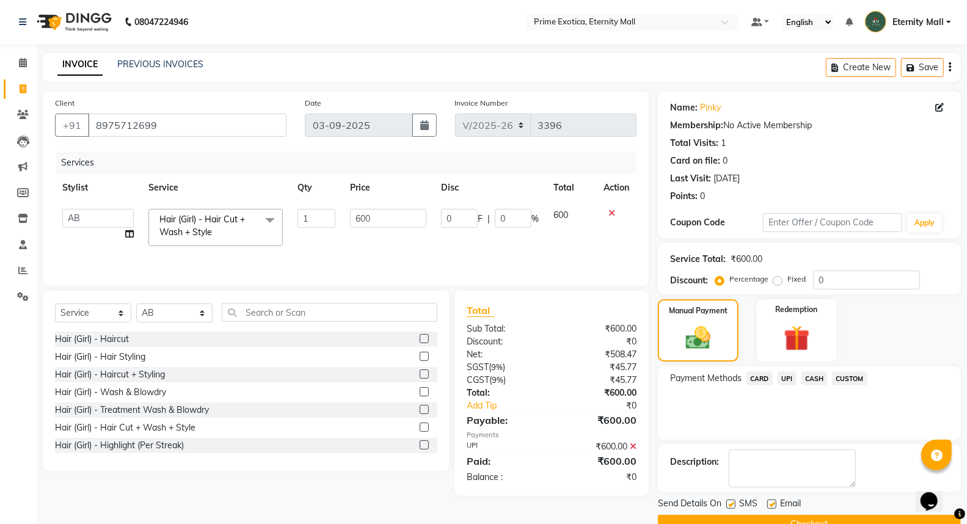
scroll to position [27, 0]
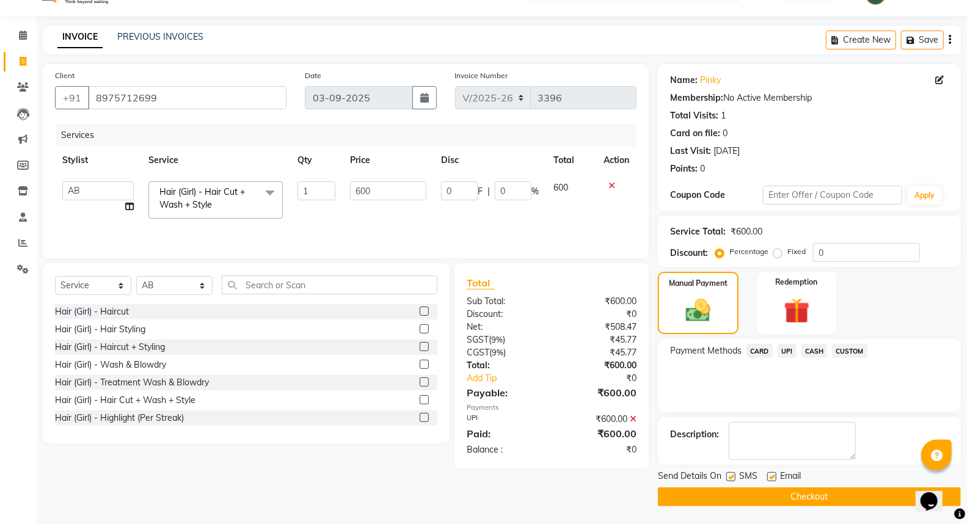
click at [721, 490] on button "Checkout" at bounding box center [809, 497] width 303 height 19
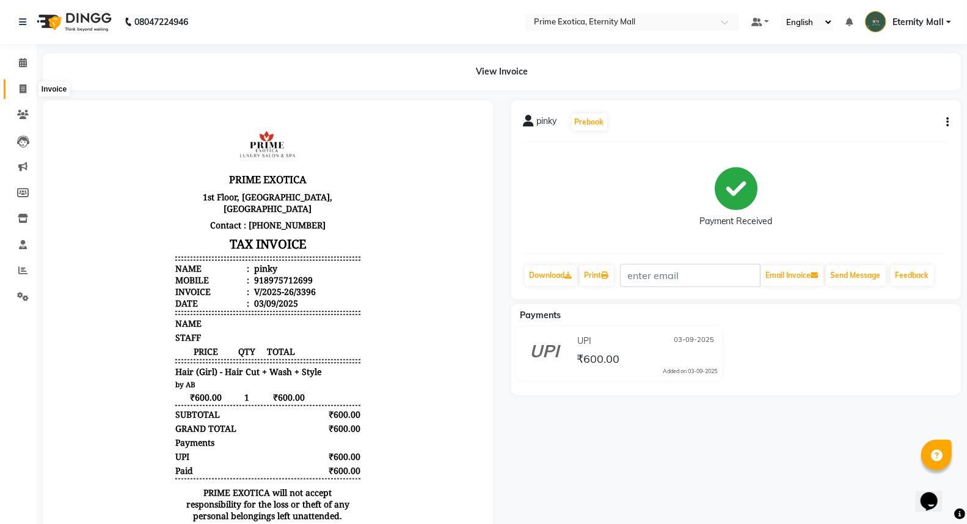
click at [21, 88] on icon at bounding box center [23, 88] width 7 height 9
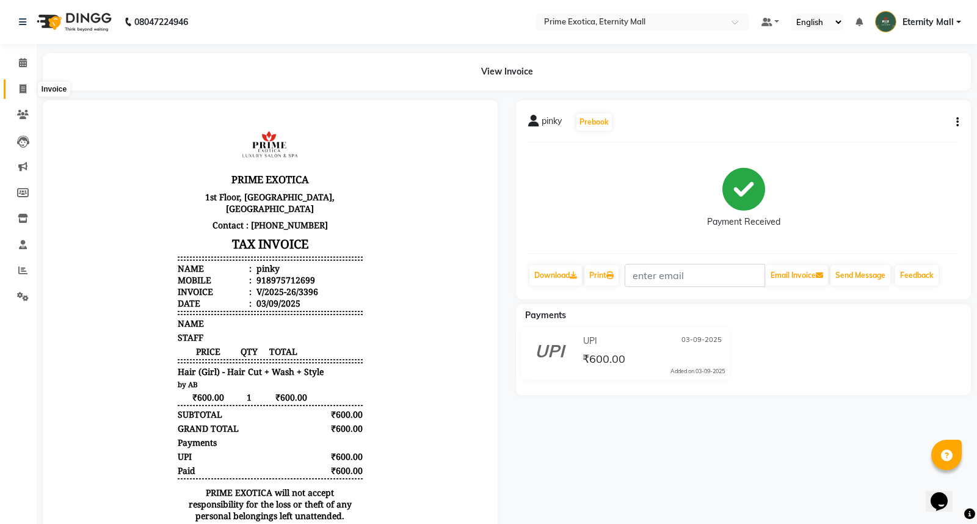
select select "service"
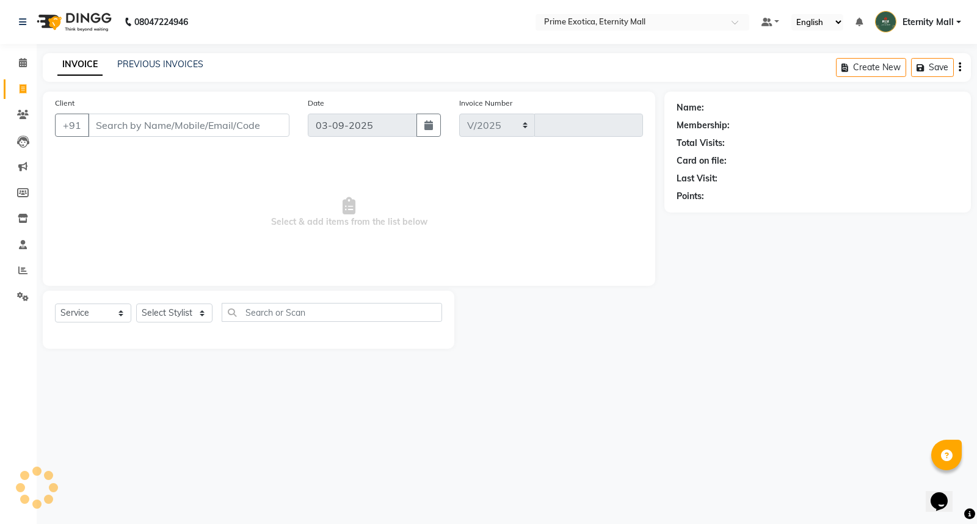
select select "5774"
type input "3397"
click at [172, 318] on select "Select Stylist" at bounding box center [174, 313] width 76 height 19
select select "66509"
click at [136, 304] on select "Select Stylist AB ADMIN ajay vikram lakshane Dipak Narnaware Isha Bahel Rajeshr…" at bounding box center [174, 313] width 76 height 19
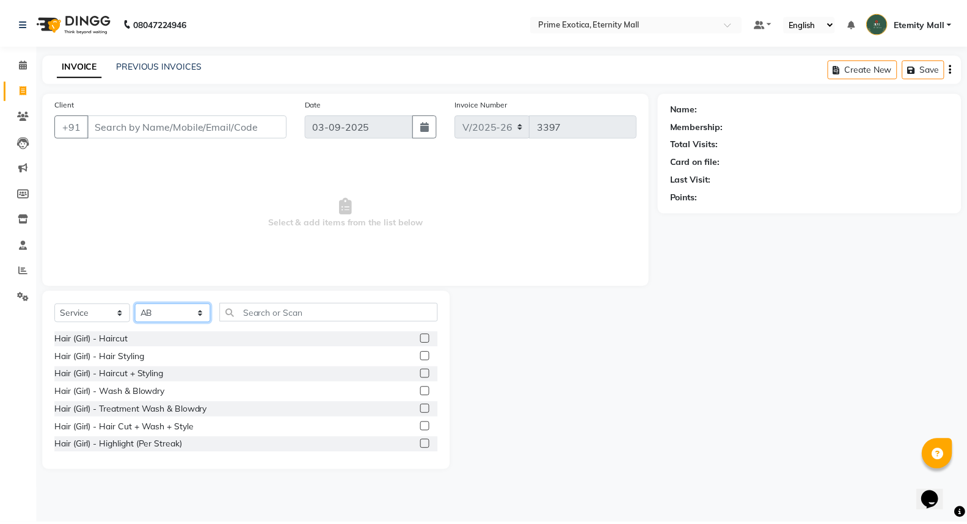
scroll to position [68, 0]
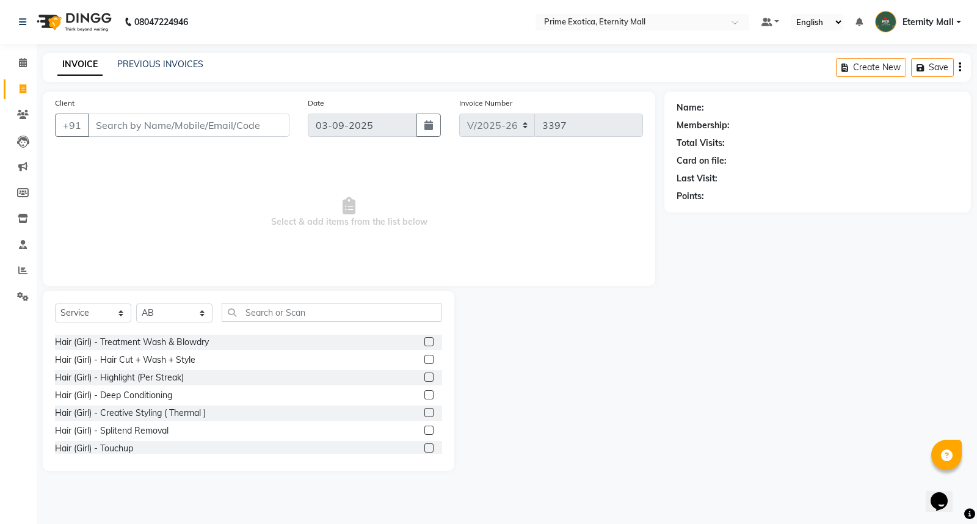
click at [425, 363] on label at bounding box center [429, 359] width 9 height 9
click at [425, 363] on input "checkbox" at bounding box center [429, 360] width 8 height 8
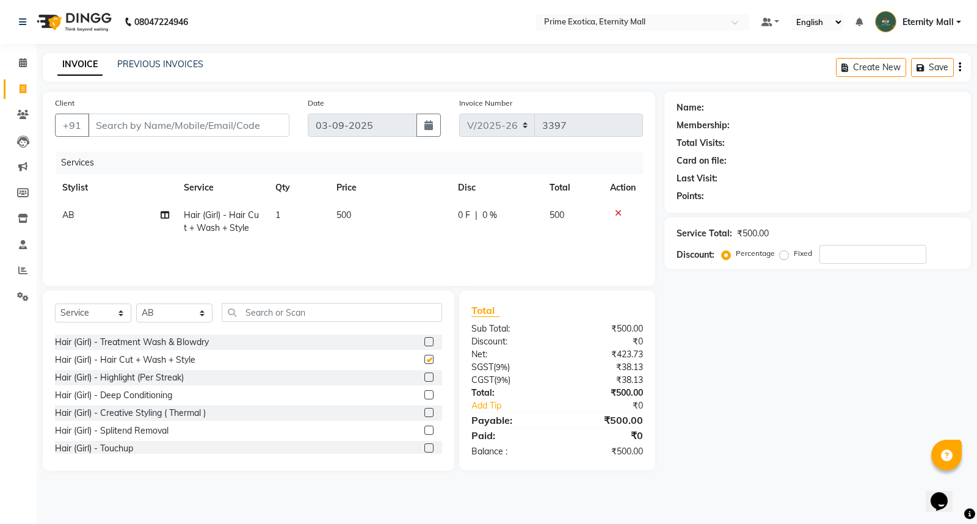
checkbox input "false"
click at [324, 217] on td "1" at bounding box center [298, 222] width 61 height 40
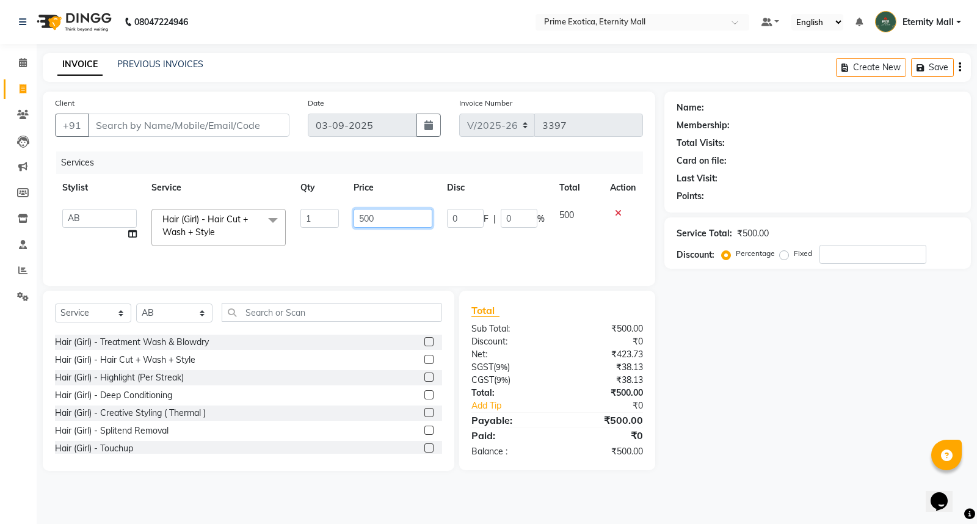
click at [373, 219] on input "500" at bounding box center [393, 218] width 79 height 19
type input "5"
type input "600"
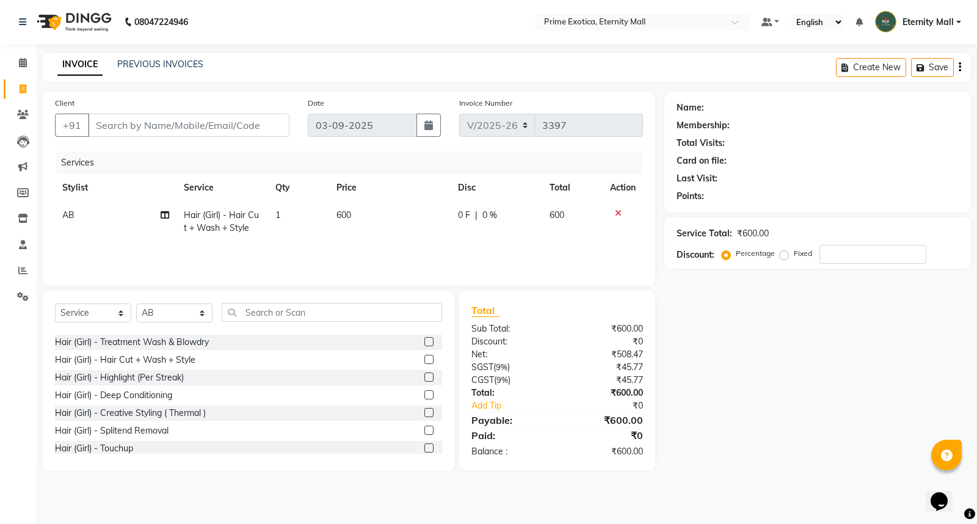
click at [89, 216] on td "AB" at bounding box center [116, 222] width 122 height 40
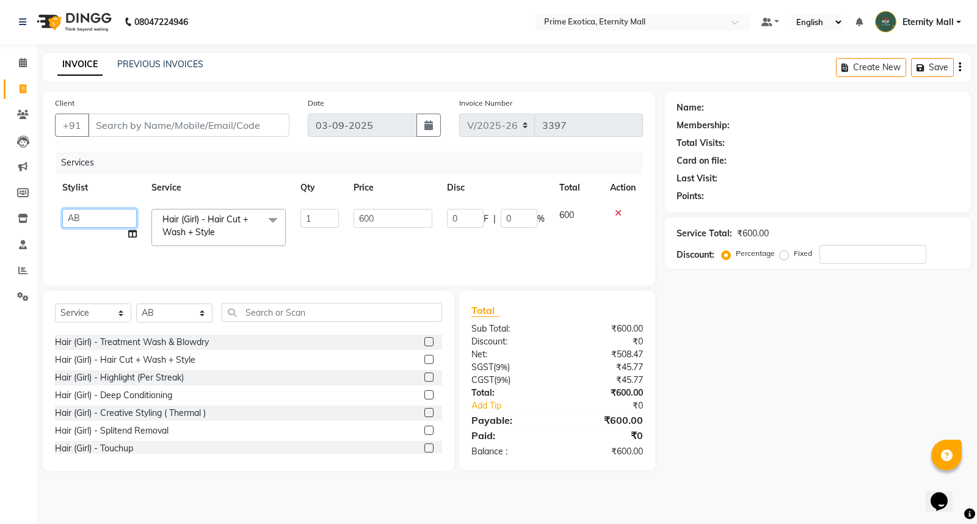
click at [89, 216] on select "AB ADMIN ajay vikram lakshane Dipak Narnaware Isha Bahel Rajeshri shivani" at bounding box center [99, 218] width 75 height 19
select select "66179"
click at [181, 126] on input "Client" at bounding box center [189, 125] width 202 height 23
type input "9"
type input "0"
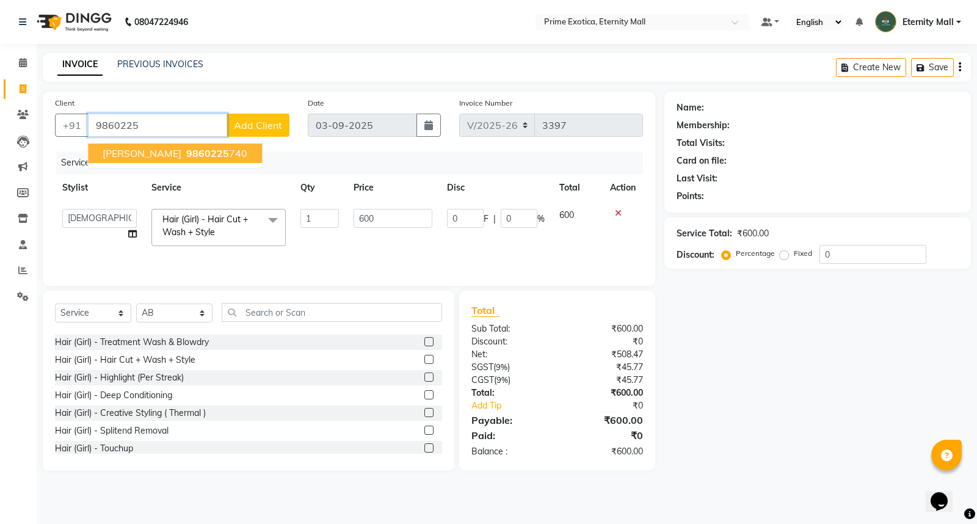
click at [173, 144] on button "shubhangi 9860225 740" at bounding box center [175, 154] width 174 height 20
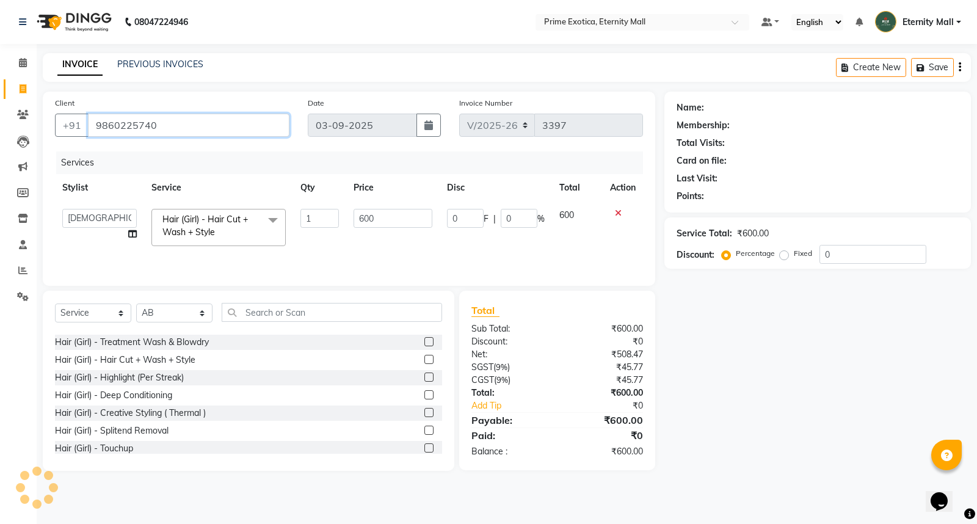
type input "9860225740"
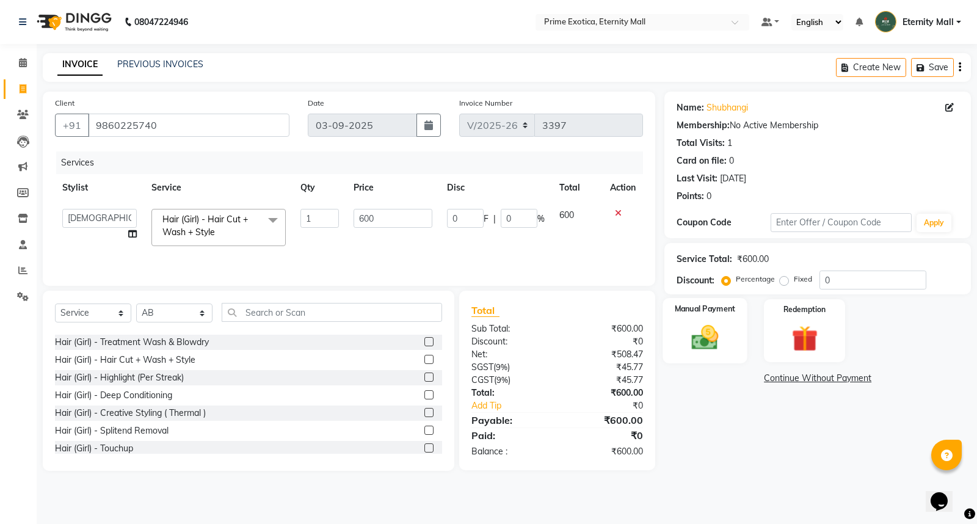
click at [696, 344] on img at bounding box center [706, 337] width 44 height 31
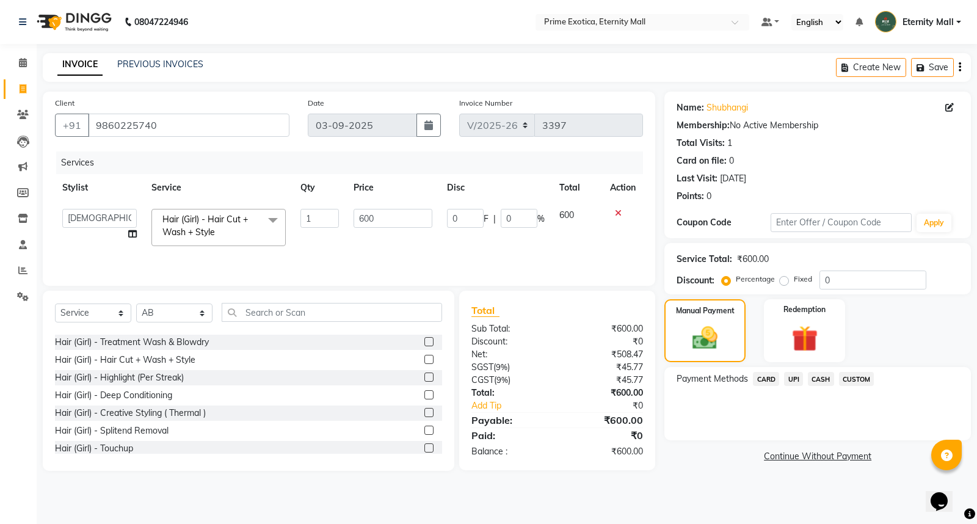
click at [791, 382] on span "UPI" at bounding box center [793, 379] width 19 height 14
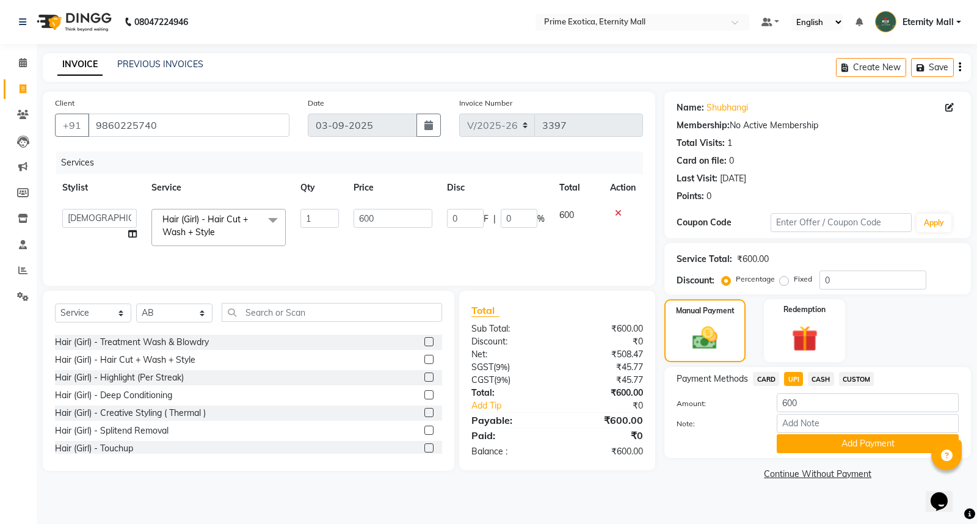
drag, startPoint x: 795, startPoint y: 444, endPoint x: 754, endPoint y: 435, distance: 41.3
click at [795, 443] on button "Add Payment" at bounding box center [868, 443] width 182 height 19
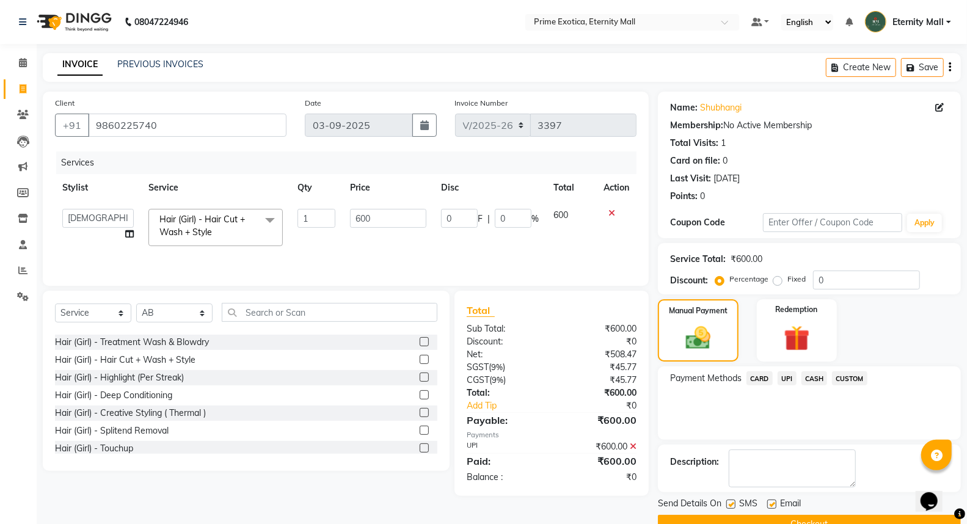
scroll to position [27, 0]
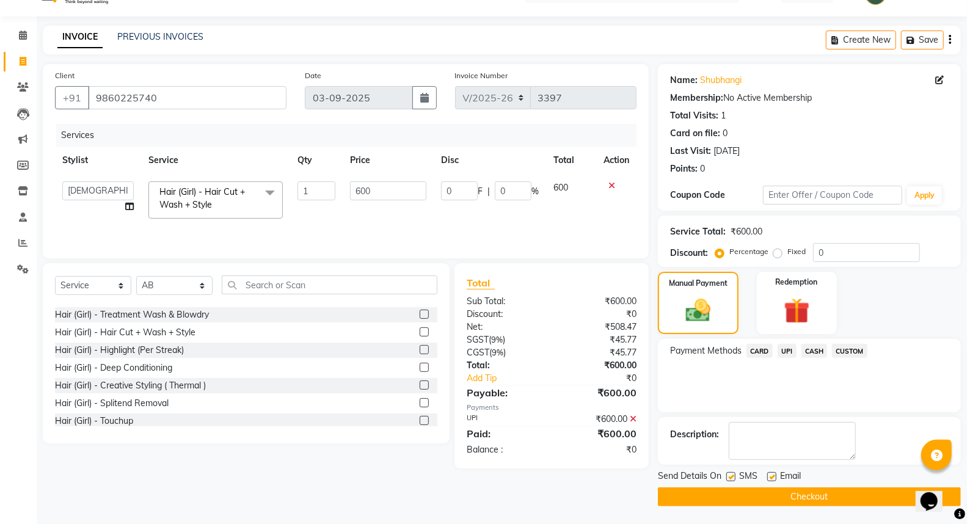
click at [723, 498] on button "Checkout" at bounding box center [809, 497] width 303 height 19
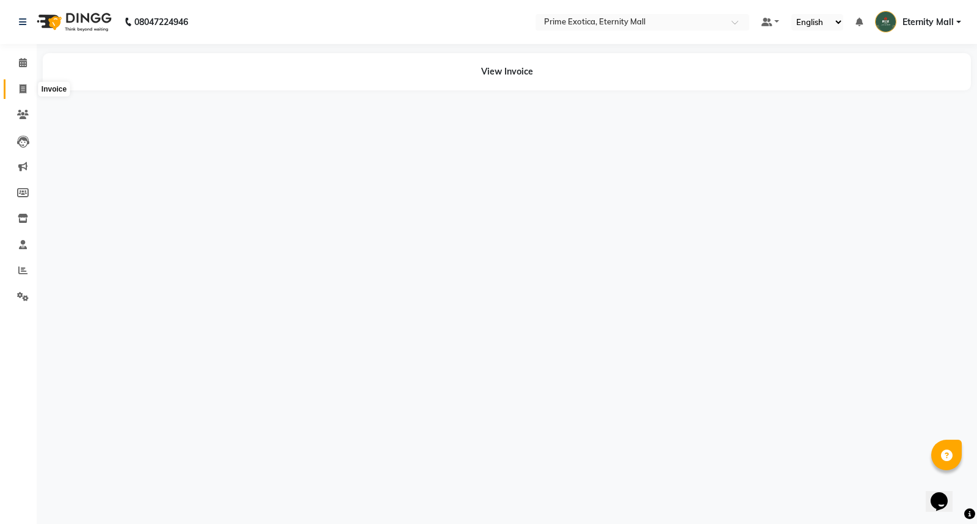
click at [23, 89] on icon at bounding box center [23, 88] width 7 height 9
select select "service"
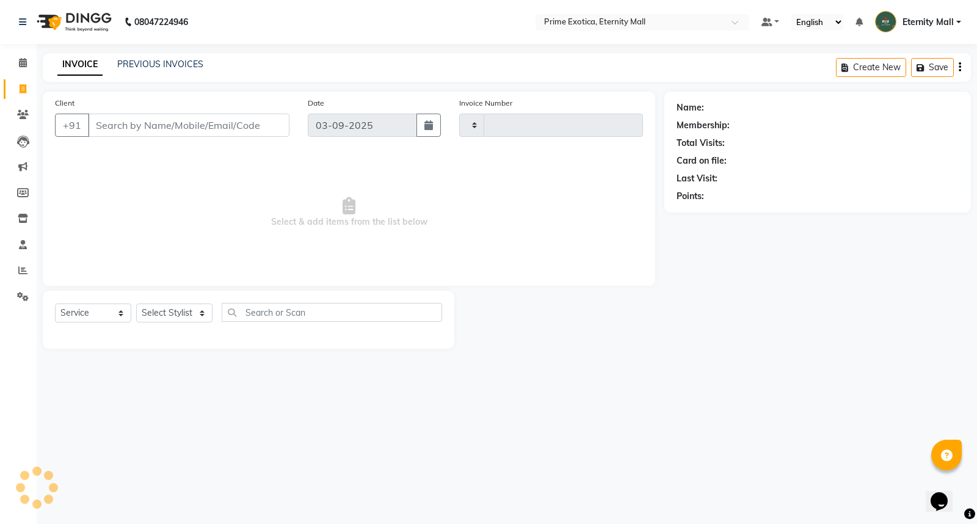
type input "3398"
select select "5774"
click at [221, 125] on input "Client" at bounding box center [189, 125] width 202 height 23
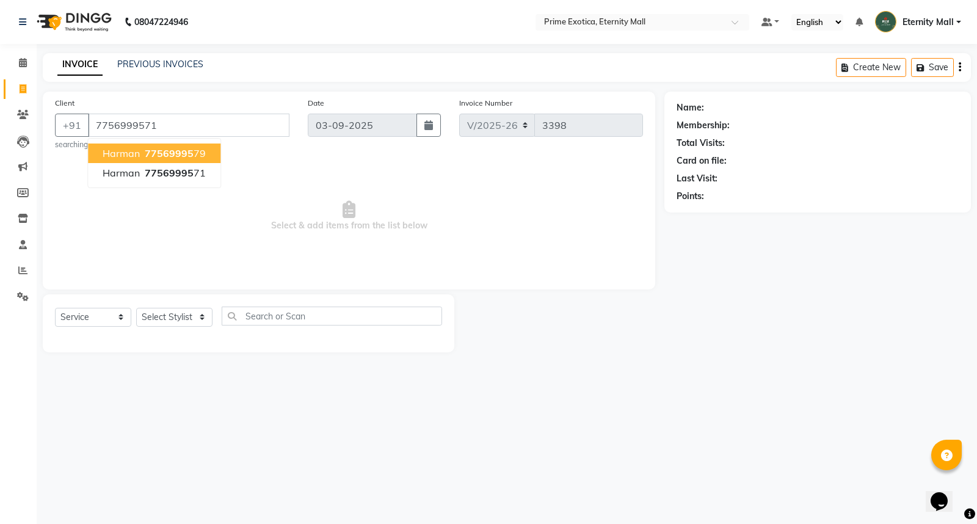
type input "7756999571"
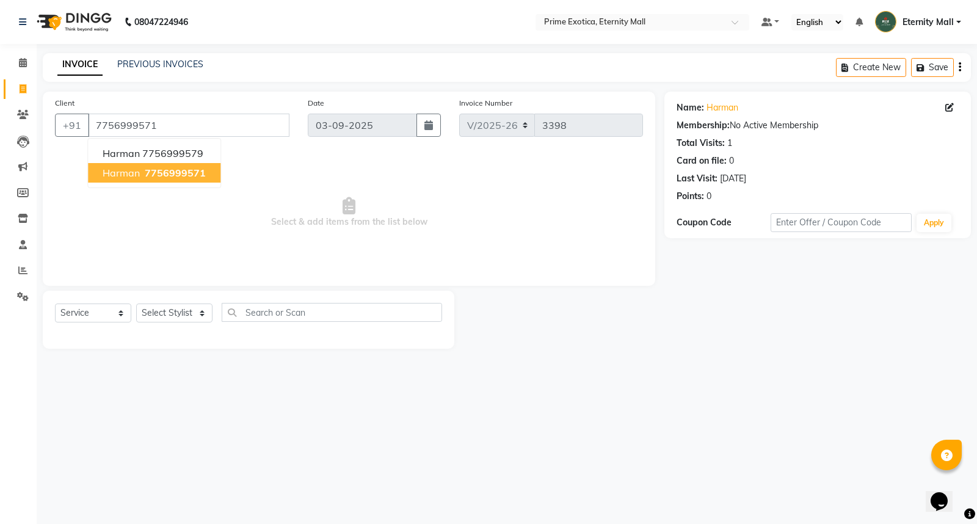
click at [174, 171] on span "7756999571" at bounding box center [175, 173] width 61 height 12
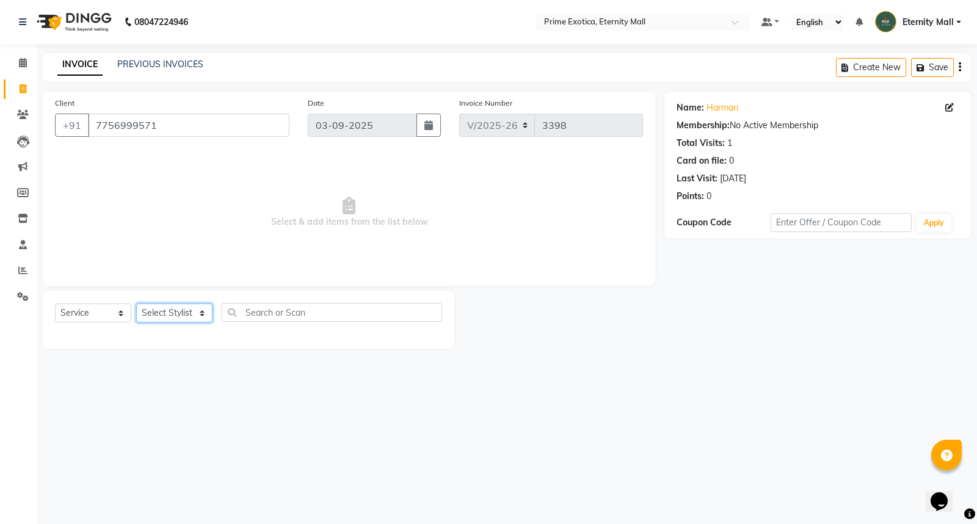
click at [172, 310] on select "Select Stylist AB ADMIN ajay vikram lakshane Dipak Narnaware Isha Bahel Rajeshr…" at bounding box center [174, 313] width 76 height 19
select select "36457"
click at [136, 304] on select "Select Stylist AB ADMIN ajay vikram lakshane Dipak Narnaware Isha Bahel Rajeshr…" at bounding box center [174, 313] width 76 height 19
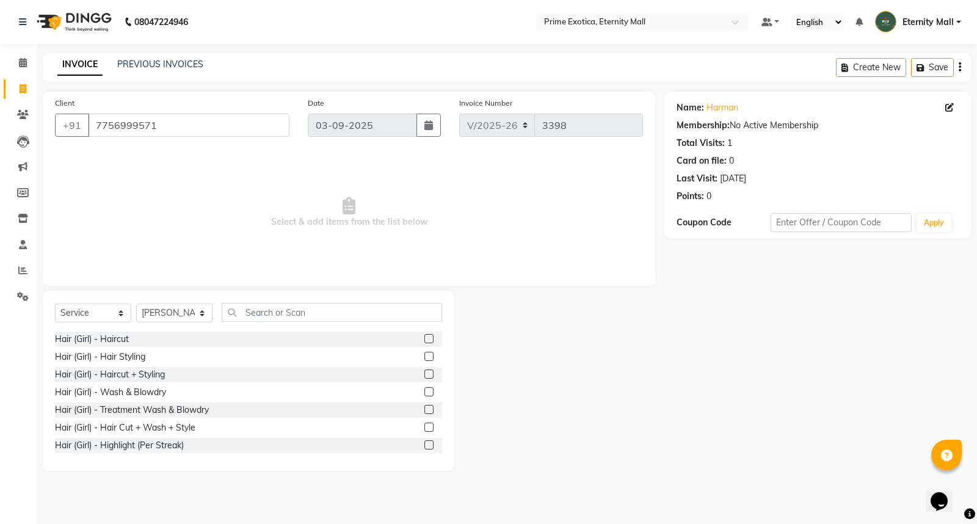
click at [425, 376] on label at bounding box center [429, 374] width 9 height 9
click at [425, 376] on input "checkbox" at bounding box center [429, 375] width 8 height 8
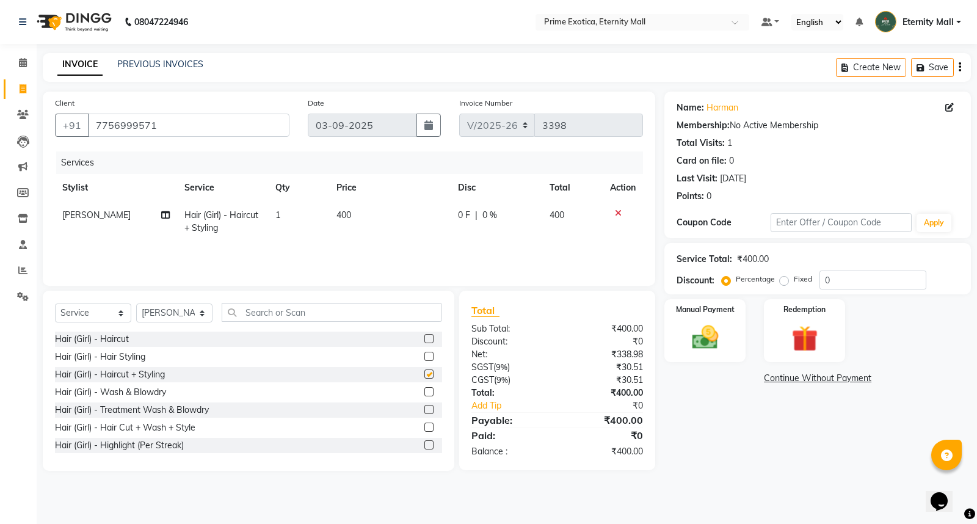
checkbox input "false"
click at [692, 338] on img at bounding box center [706, 337] width 44 height 31
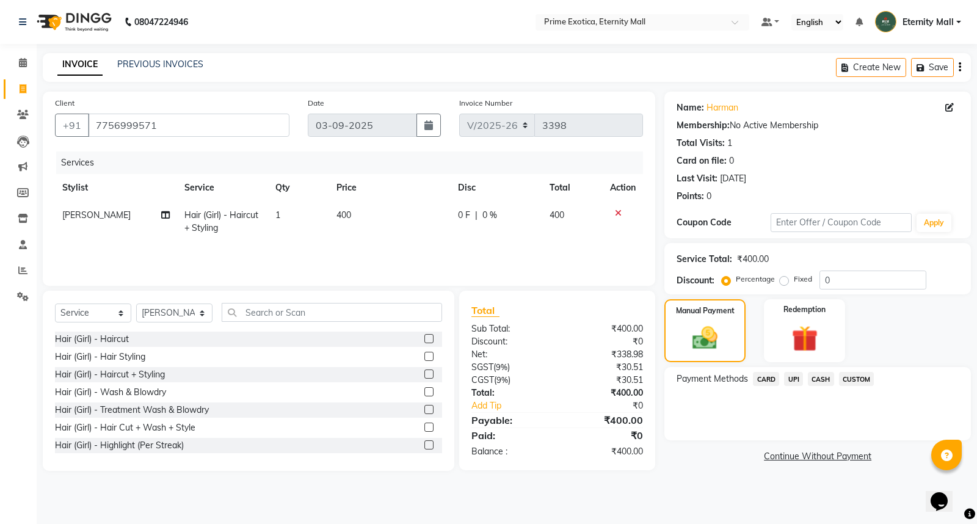
click at [824, 381] on span "CASH" at bounding box center [821, 379] width 26 height 14
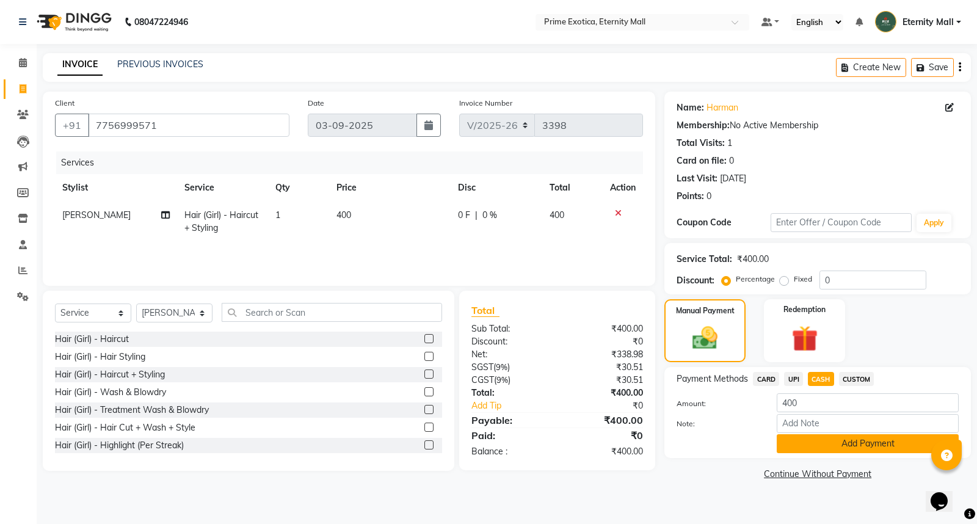
click at [857, 447] on button "Add Payment" at bounding box center [868, 443] width 182 height 19
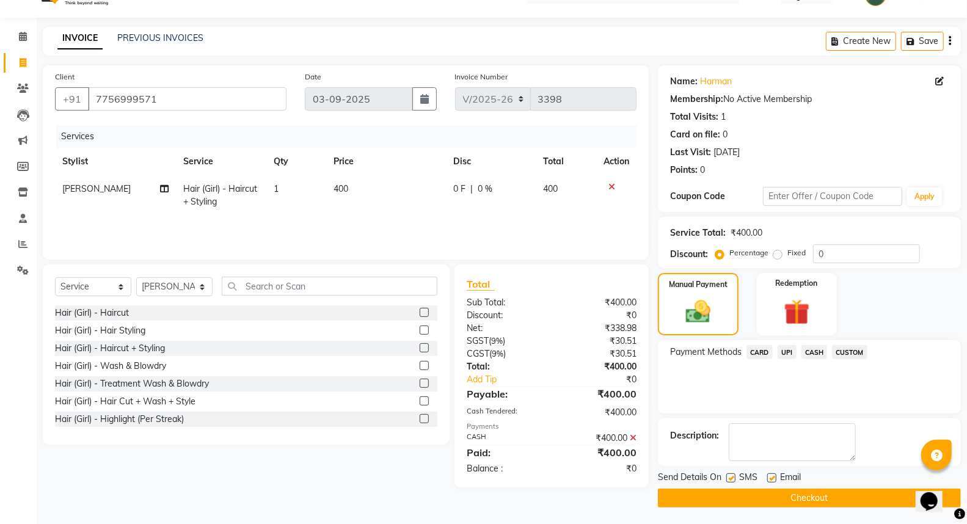
scroll to position [27, 0]
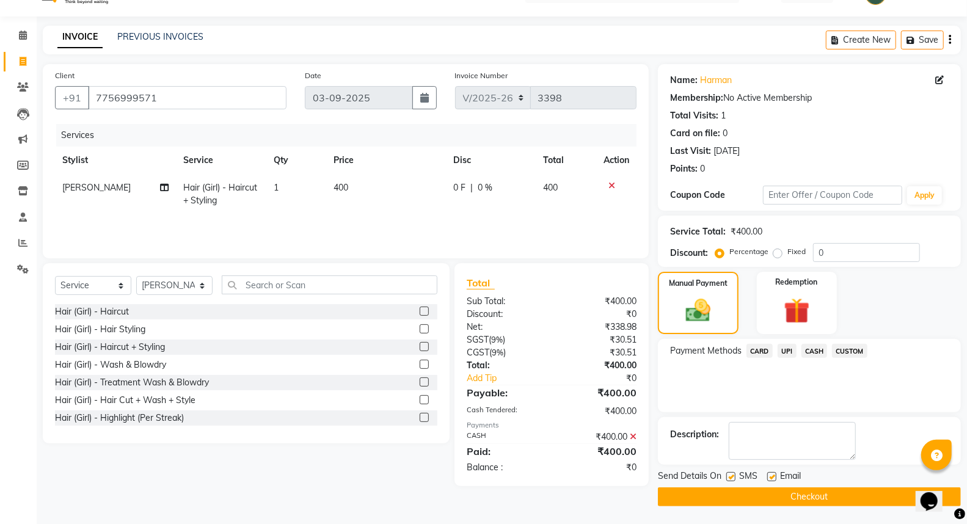
click at [703, 502] on button "Checkout" at bounding box center [809, 497] width 303 height 19
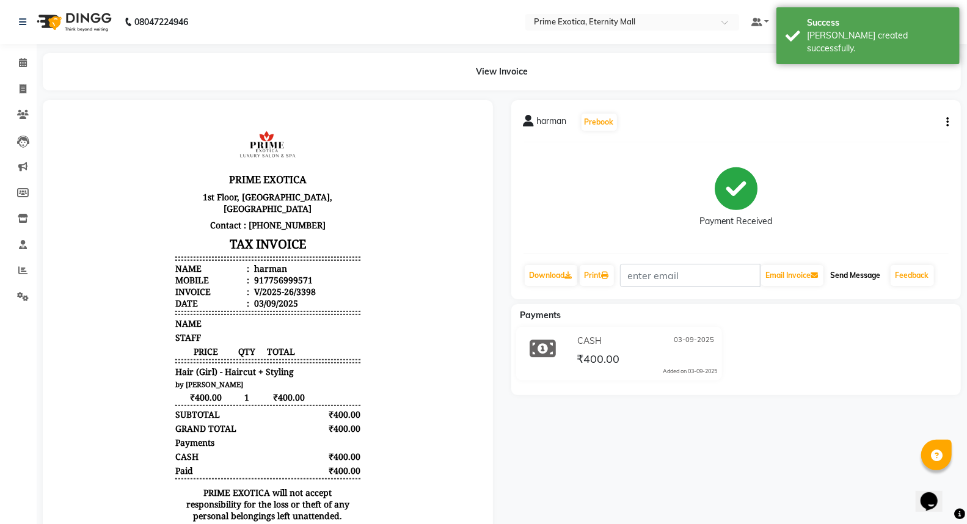
click at [864, 282] on button "Send Message" at bounding box center [856, 275] width 60 height 21
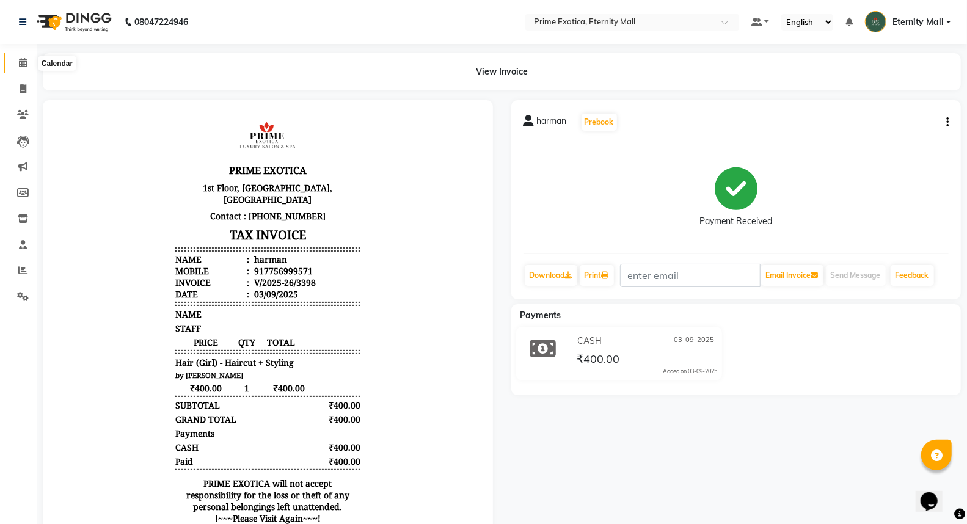
click at [21, 59] on icon at bounding box center [23, 62] width 8 height 9
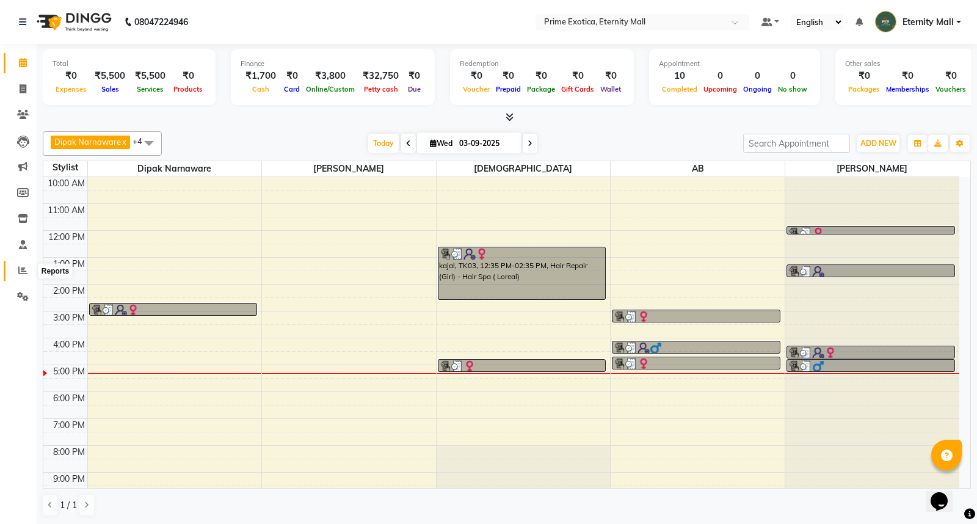
click at [21, 271] on icon at bounding box center [22, 270] width 9 height 9
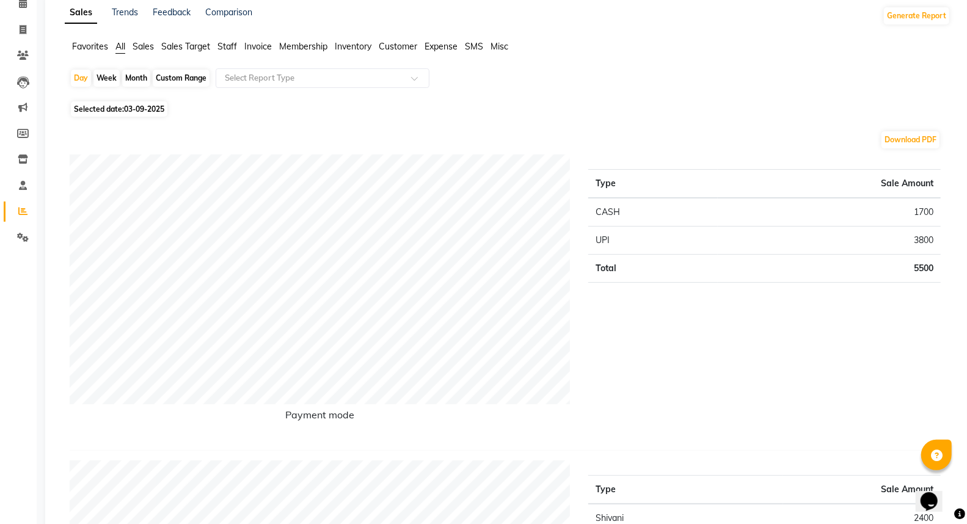
scroll to position [68, 0]
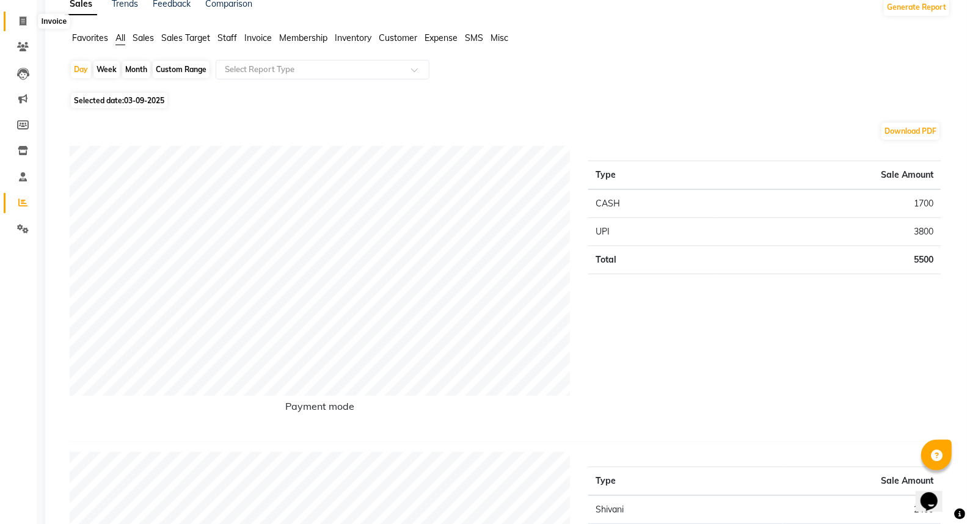
click at [23, 19] on icon at bounding box center [23, 20] width 7 height 9
select select "service"
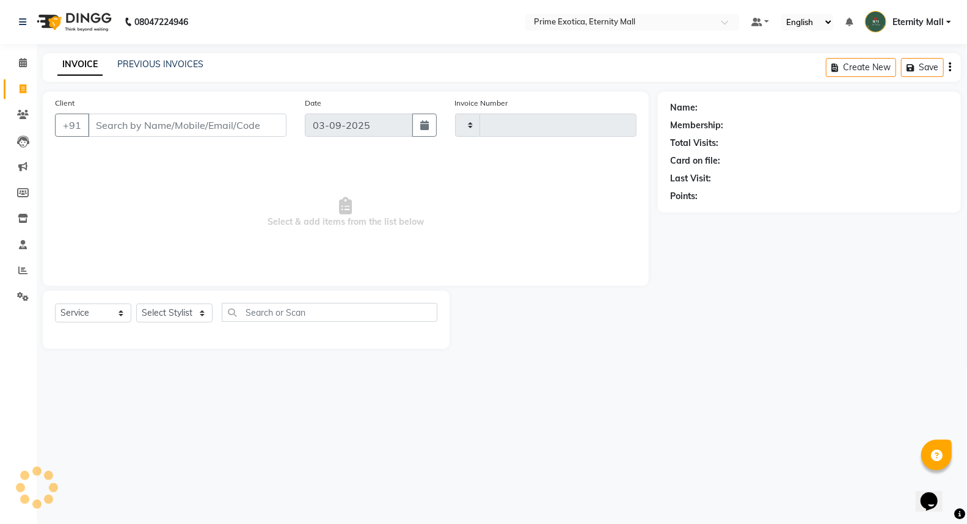
type input "3399"
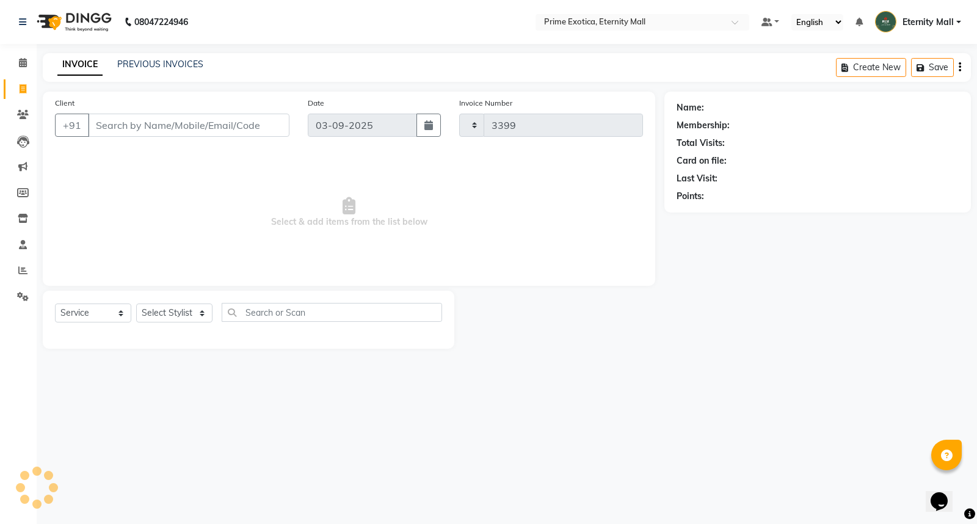
select select "5774"
click at [21, 274] on icon at bounding box center [22, 270] width 9 height 9
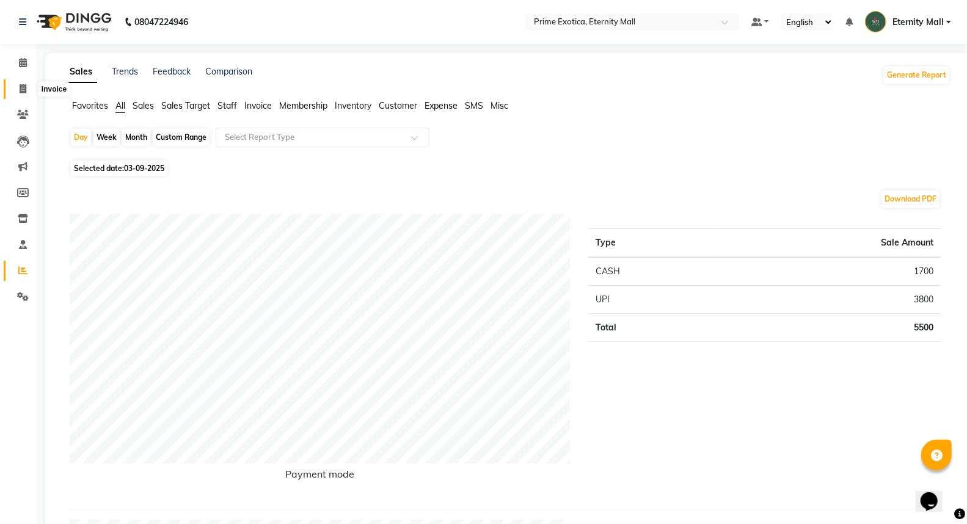
click at [24, 88] on icon at bounding box center [23, 88] width 7 height 9
select select "service"
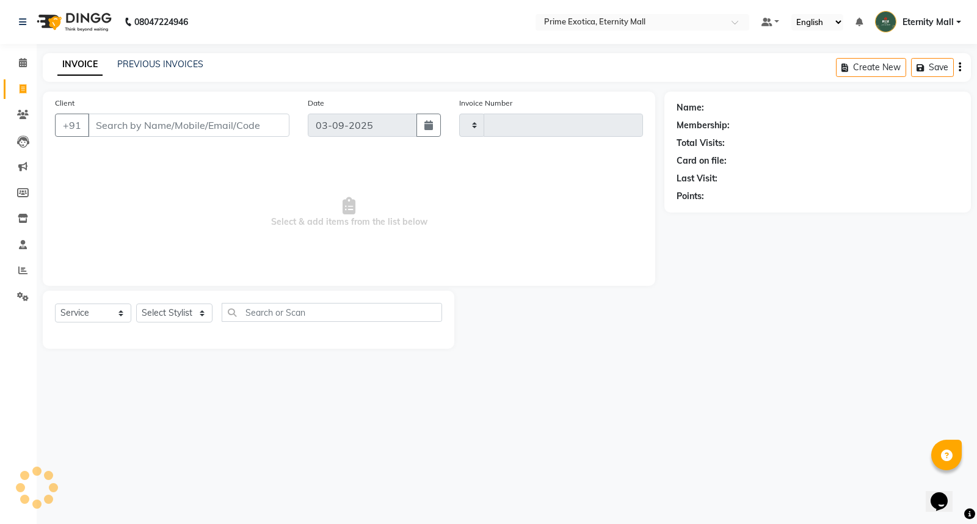
type input "3399"
select select "5774"
click at [154, 67] on link "PREVIOUS INVOICES" at bounding box center [160, 64] width 86 height 11
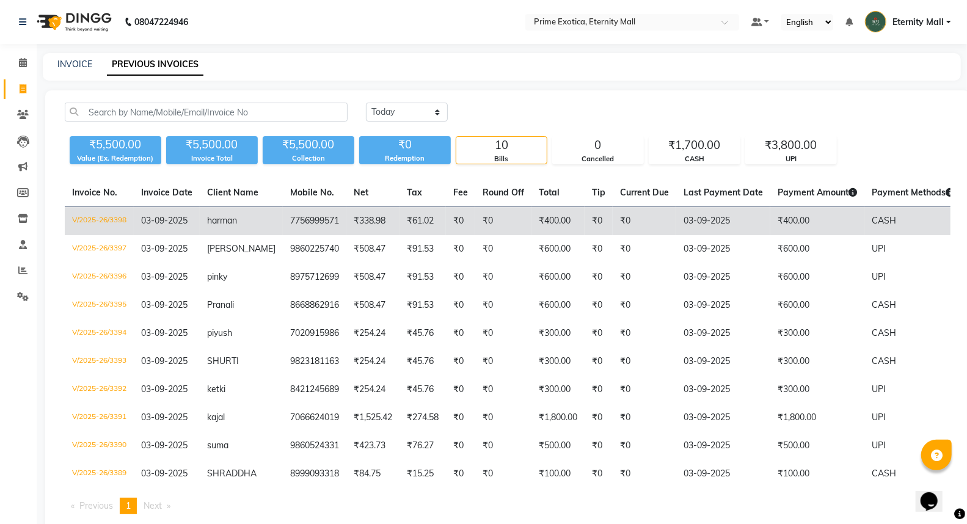
click at [283, 228] on td "7756999571" at bounding box center [315, 221] width 64 height 29
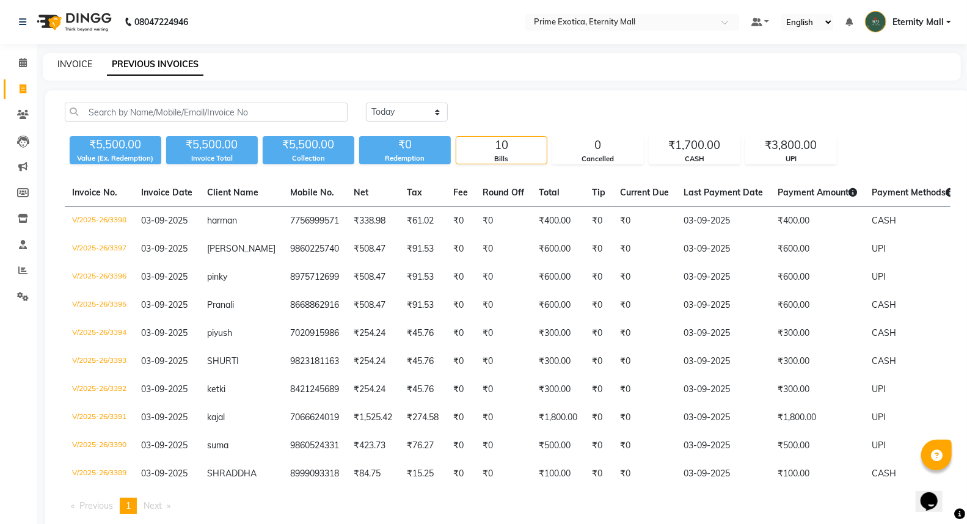
click at [76, 62] on link "INVOICE" at bounding box center [74, 64] width 35 height 11
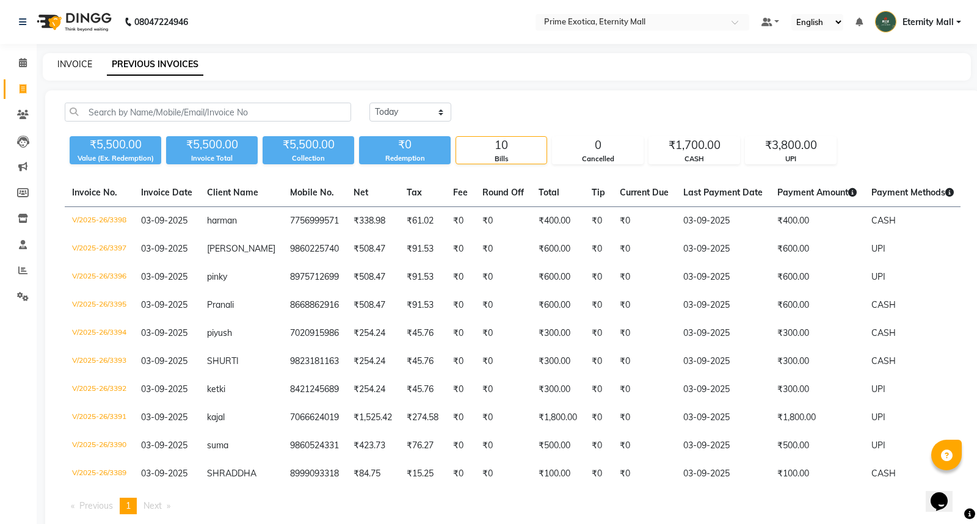
select select "service"
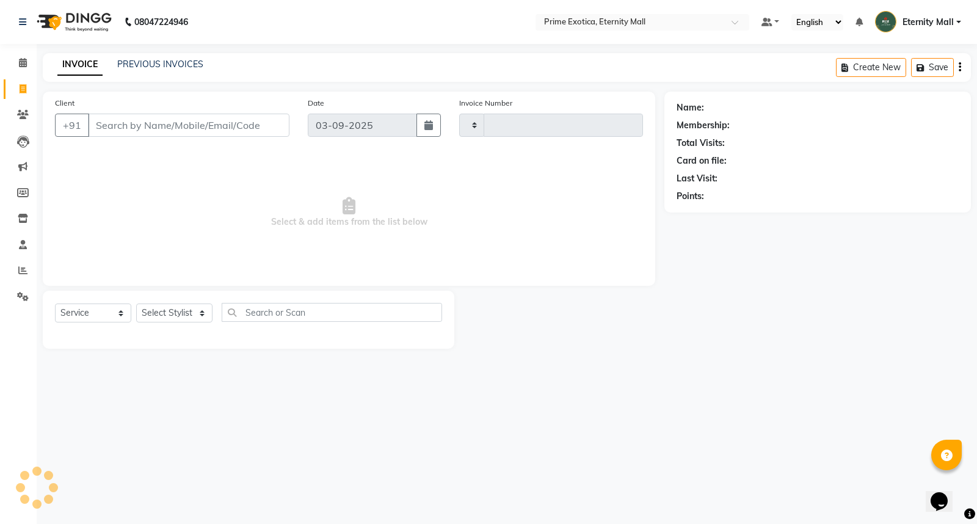
type input "3399"
select select "5774"
click at [194, 306] on select "Select Stylist" at bounding box center [174, 313] width 76 height 19
click at [193, 305] on select "Select Stylist" at bounding box center [174, 313] width 76 height 19
click at [192, 315] on select "Select Stylist AB ADMIN ajay vikram lakshane Dipak Narnaware Isha Bahel Rajeshr…" at bounding box center [174, 313] width 76 height 19
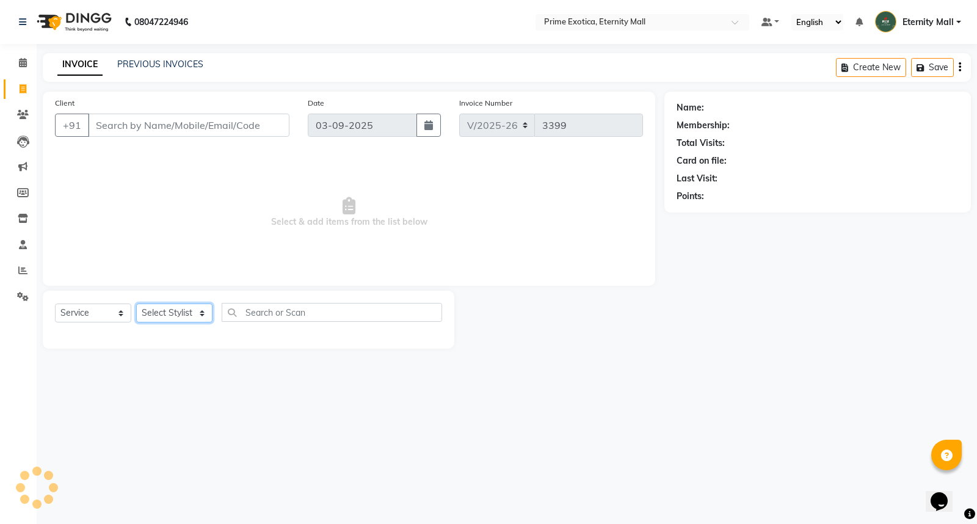
select select "67677"
click at [136, 304] on select "Select Stylist AB ADMIN ajay vikram lakshane Dipak Narnaware Isha Bahel Rajeshr…" at bounding box center [174, 313] width 76 height 19
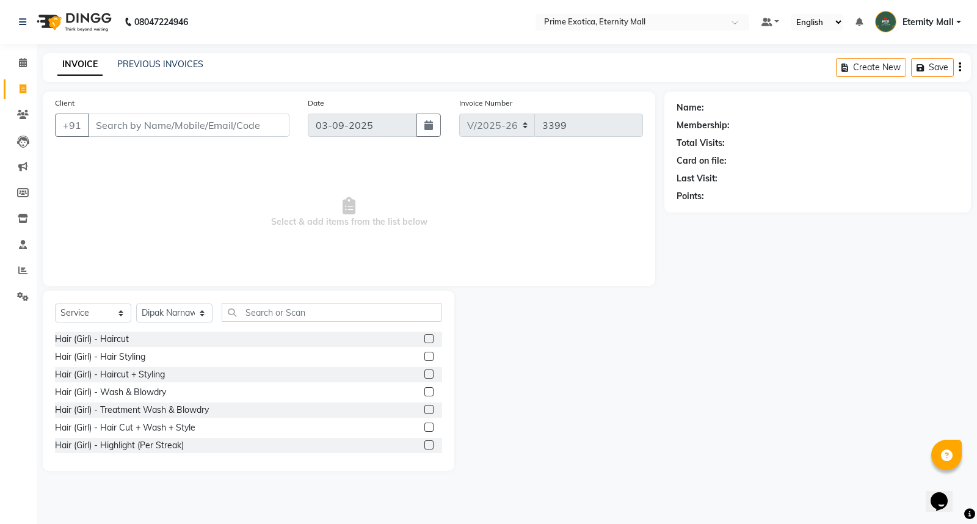
click at [425, 431] on label at bounding box center [429, 427] width 9 height 9
click at [425, 431] on input "checkbox" at bounding box center [429, 428] width 8 height 8
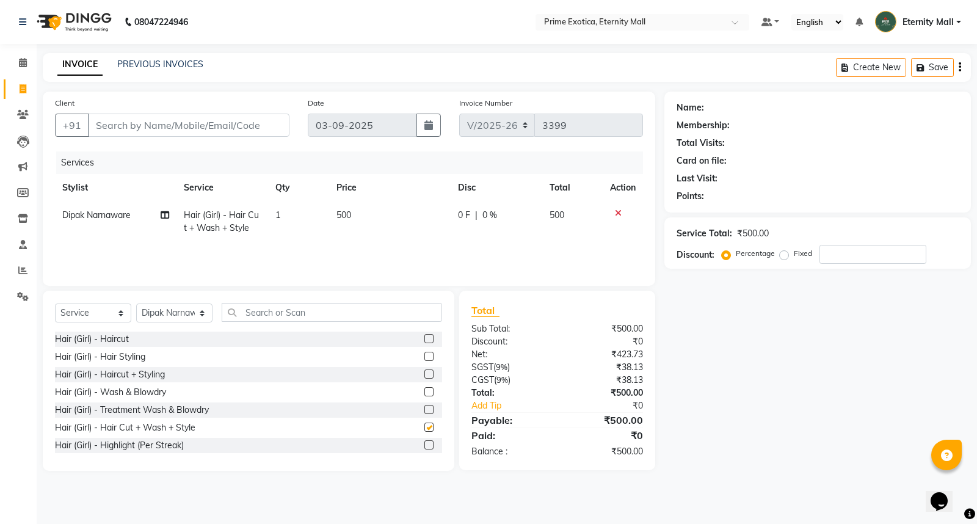
checkbox input "false"
click at [330, 211] on td "500" at bounding box center [390, 222] width 122 height 40
select select "67677"
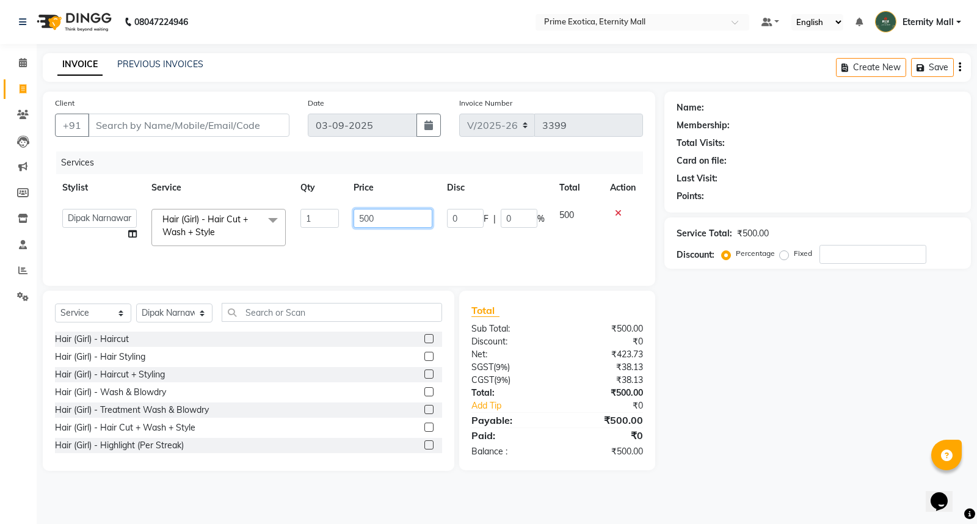
click at [365, 221] on input "500" at bounding box center [393, 218] width 79 height 19
type input "600"
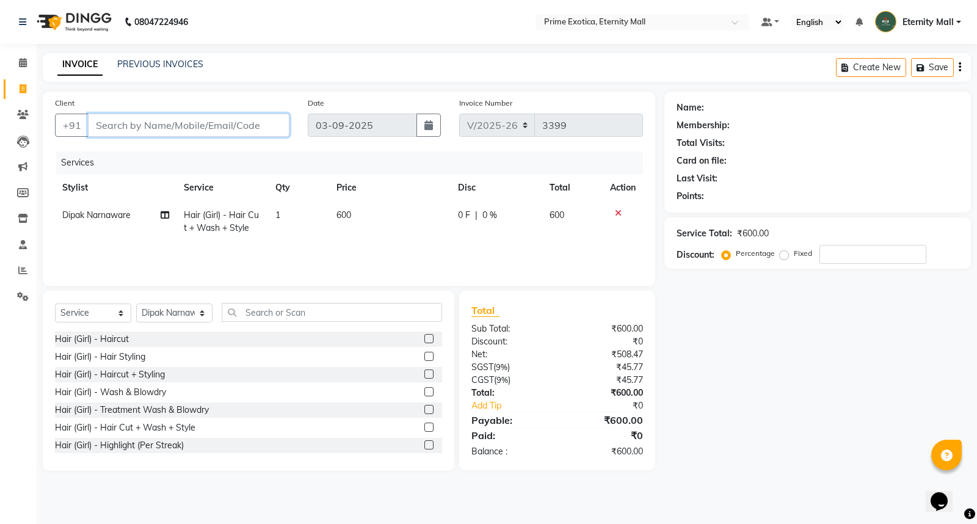
click at [181, 121] on input "Client" at bounding box center [189, 125] width 202 height 23
type input "9"
type input "0"
type input "9561402540"
click at [267, 136] on button "Add Client" at bounding box center [258, 125] width 63 height 23
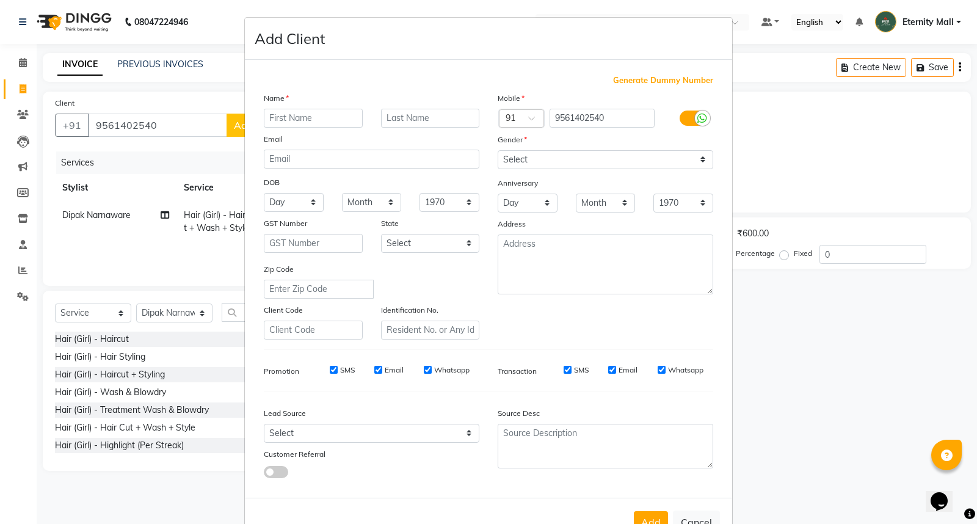
click at [313, 119] on input "text" at bounding box center [313, 118] width 99 height 19
type input "Kirti"
click at [559, 157] on select "Select Male Female Other Prefer Not To Say" at bounding box center [606, 159] width 216 height 19
select select "female"
click at [498, 150] on select "Select Male Female Other Prefer Not To Say" at bounding box center [606, 159] width 216 height 19
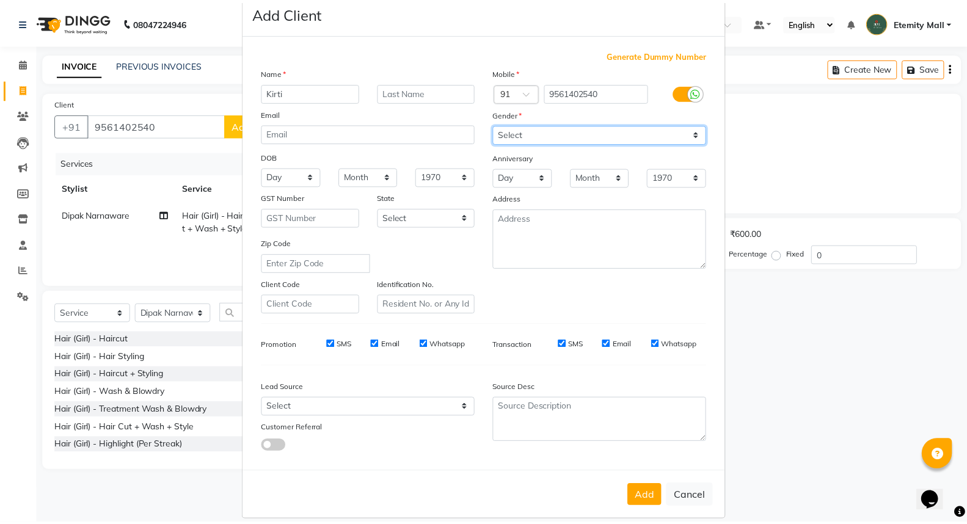
scroll to position [40, 0]
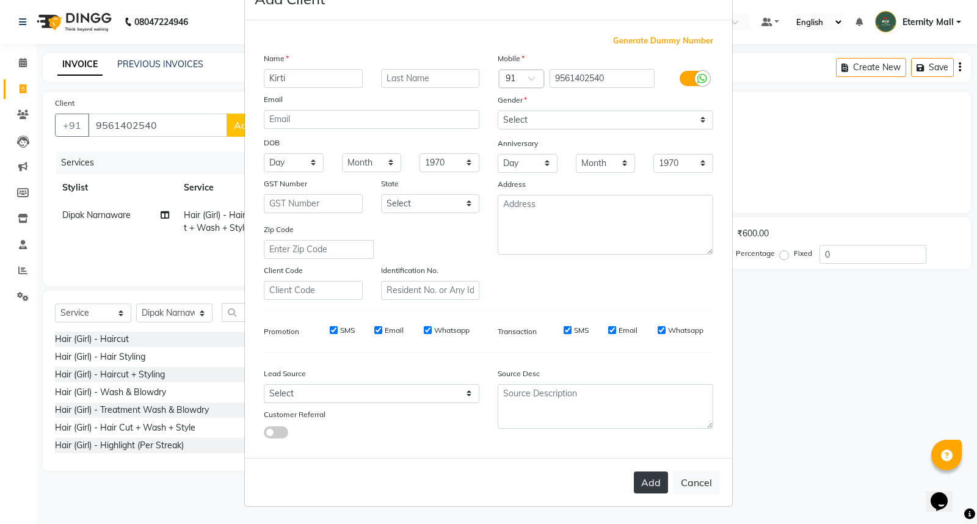
click at [656, 484] on button "Add" at bounding box center [651, 483] width 34 height 22
select select
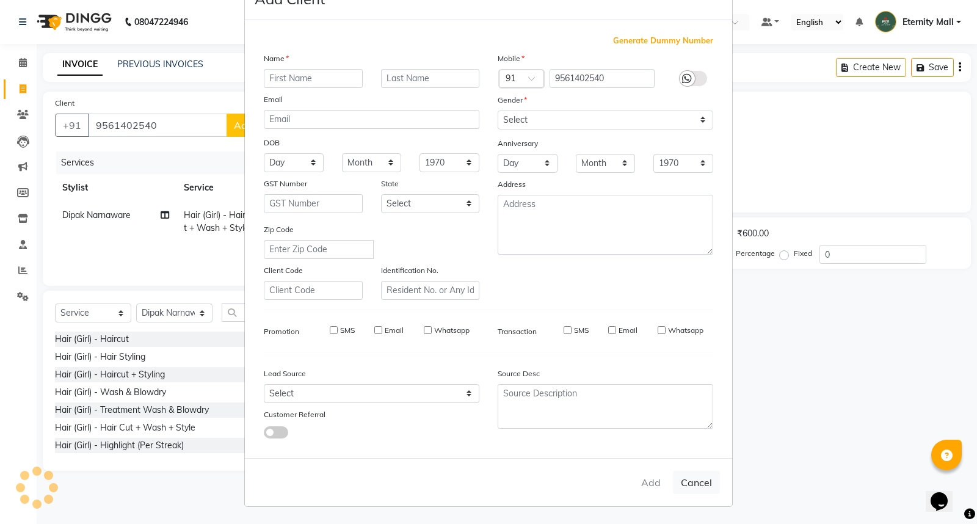
select select
checkbox input "false"
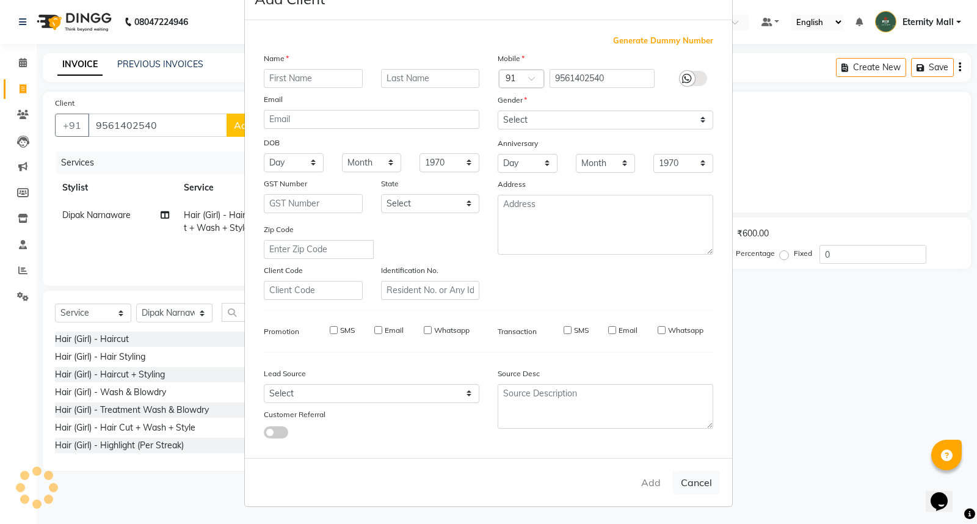
checkbox input "false"
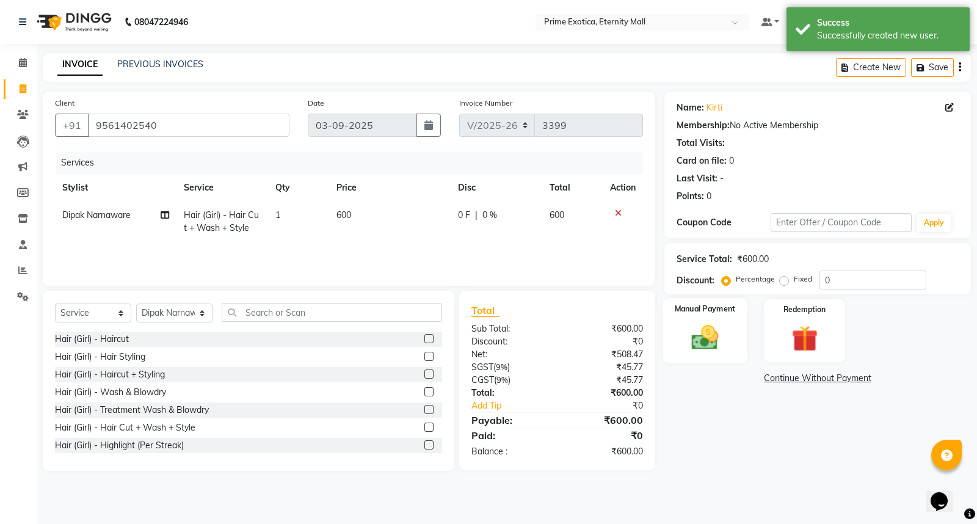
click at [700, 345] on img at bounding box center [706, 337] width 44 height 31
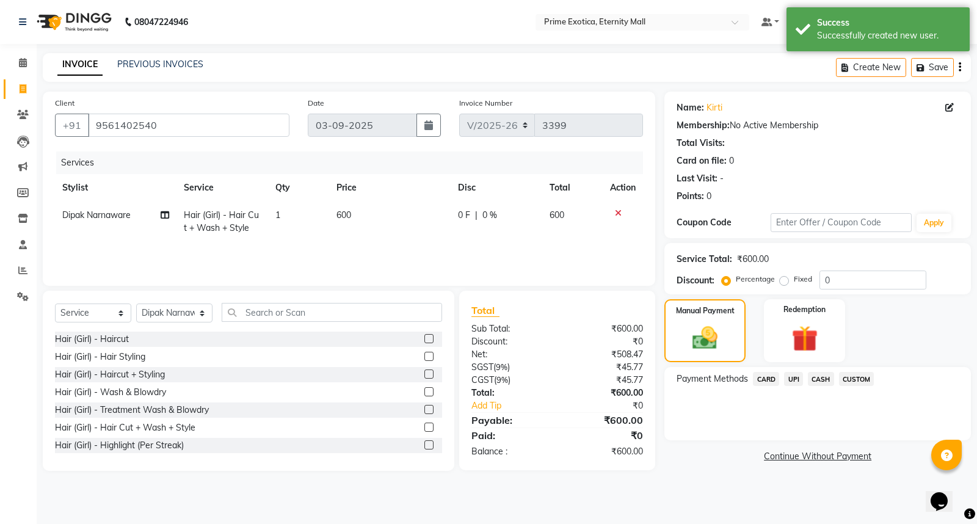
click at [795, 381] on span "UPI" at bounding box center [793, 379] width 19 height 14
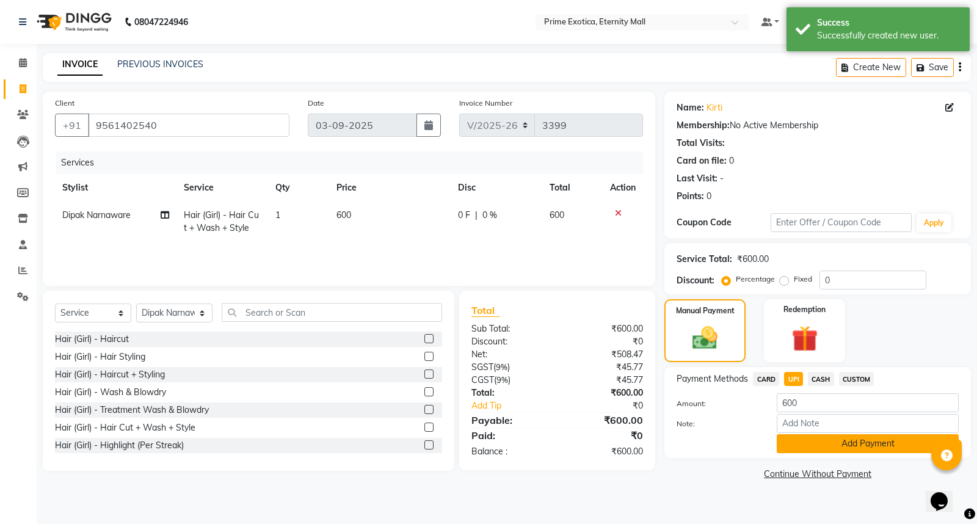
click at [787, 436] on button "Add Payment" at bounding box center [868, 443] width 182 height 19
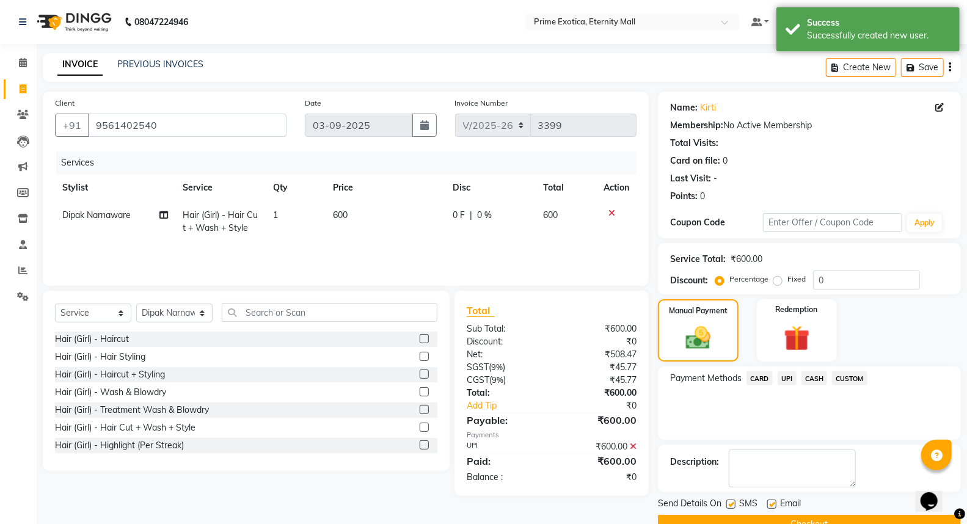
scroll to position [27, 0]
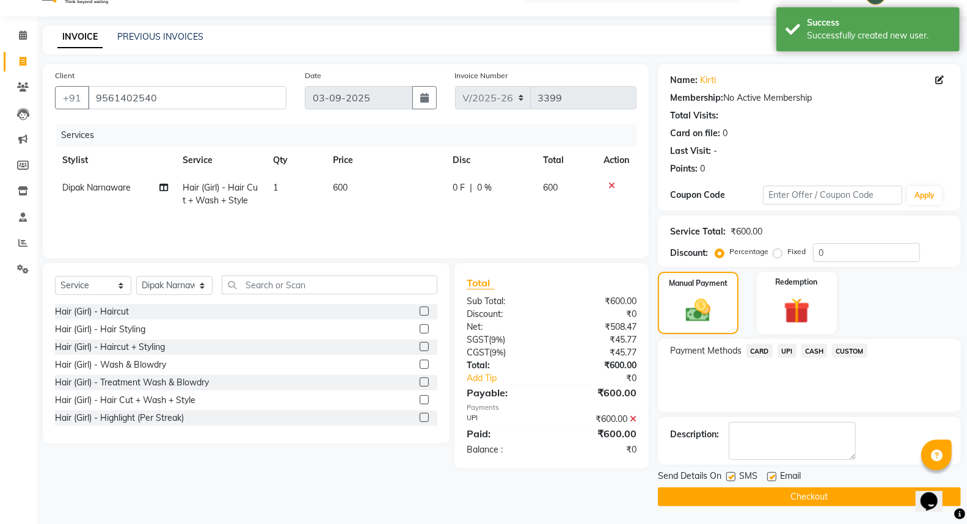
click at [756, 501] on button "Checkout" at bounding box center [809, 497] width 303 height 19
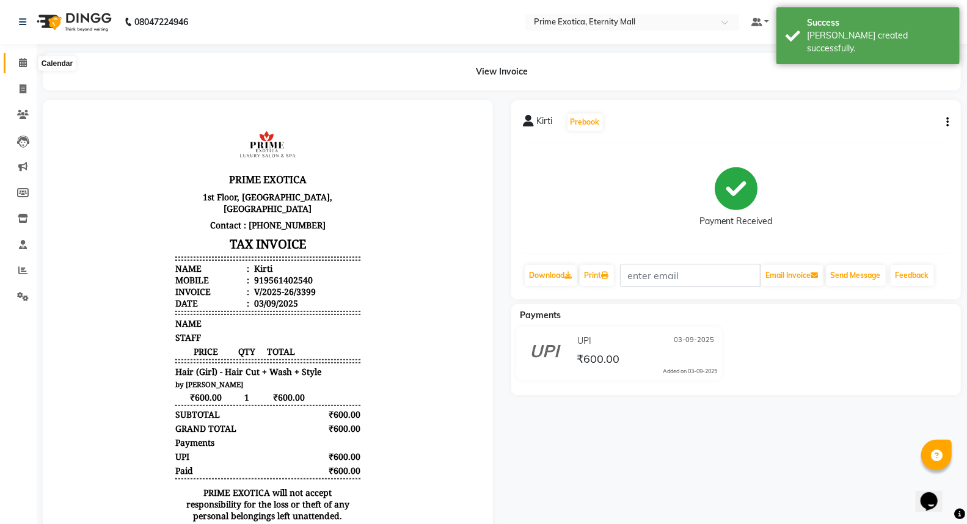
click at [21, 68] on span at bounding box center [22, 63] width 21 height 14
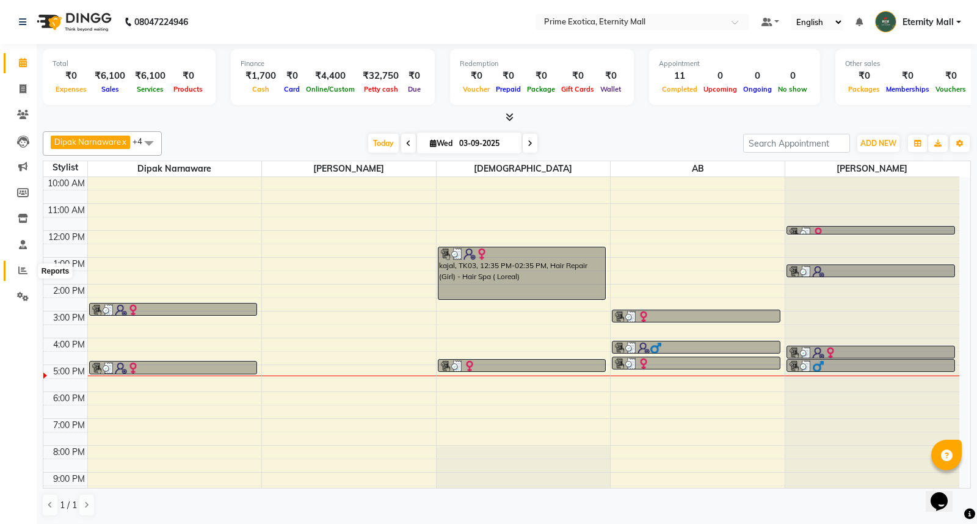
click at [27, 267] on span at bounding box center [22, 271] width 21 height 14
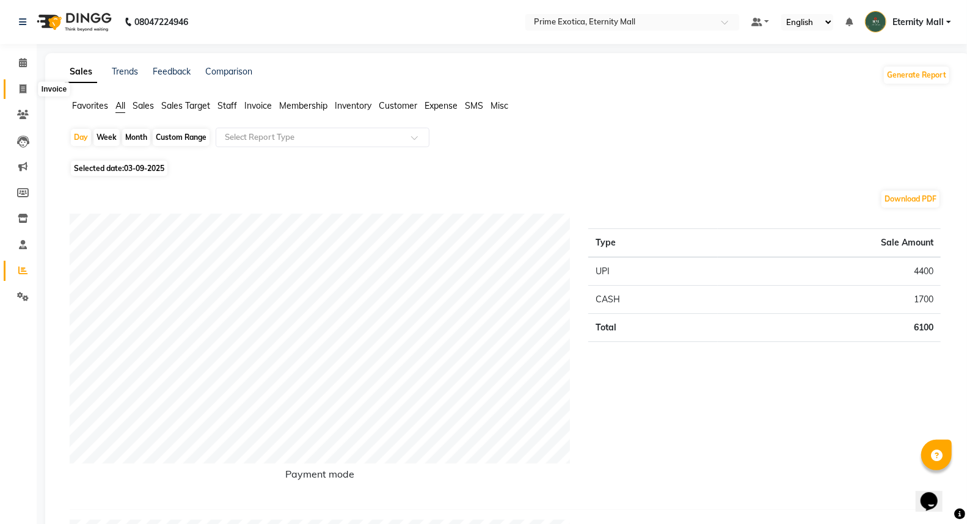
drag, startPoint x: 15, startPoint y: 87, endPoint x: 21, endPoint y: 95, distance: 10.0
click at [15, 87] on span at bounding box center [22, 89] width 21 height 14
select select "service"
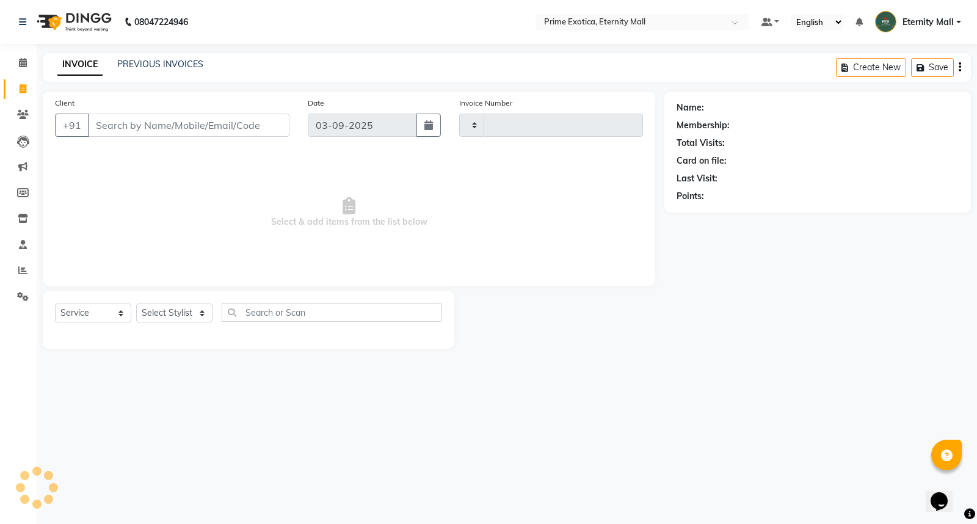
type input "3400"
select select "5774"
click at [190, 314] on select "Select Stylist" at bounding box center [174, 313] width 76 height 19
click at [192, 319] on select "Select Stylist" at bounding box center [174, 313] width 76 height 19
click at [192, 319] on select "Select Stylist AB ADMIN ajay vikram lakshane Dipak Narnaware Isha Bahel Rajeshr…" at bounding box center [174, 313] width 76 height 19
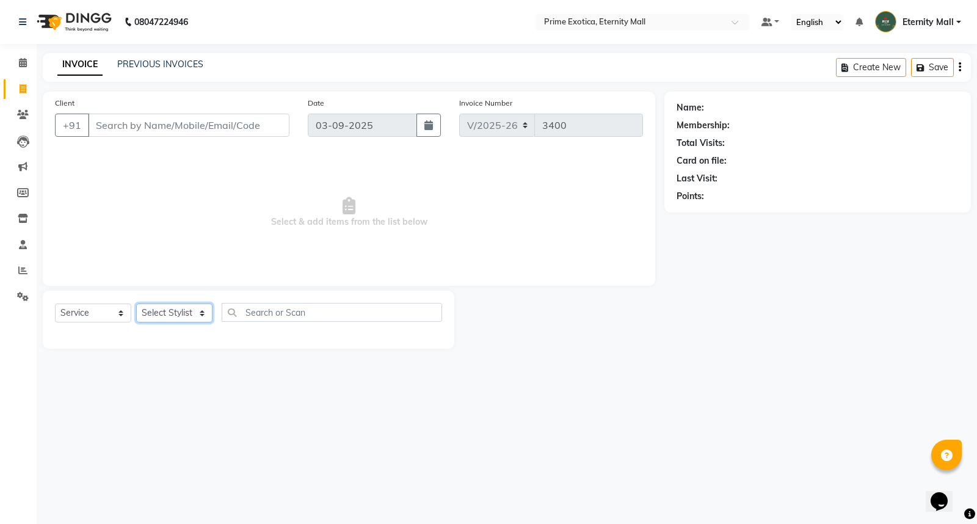
select select "67677"
click at [136, 304] on select "Select Stylist AB ADMIN ajay vikram lakshane Dipak Narnaware Isha Bahel Rajeshr…" at bounding box center [174, 313] width 76 height 19
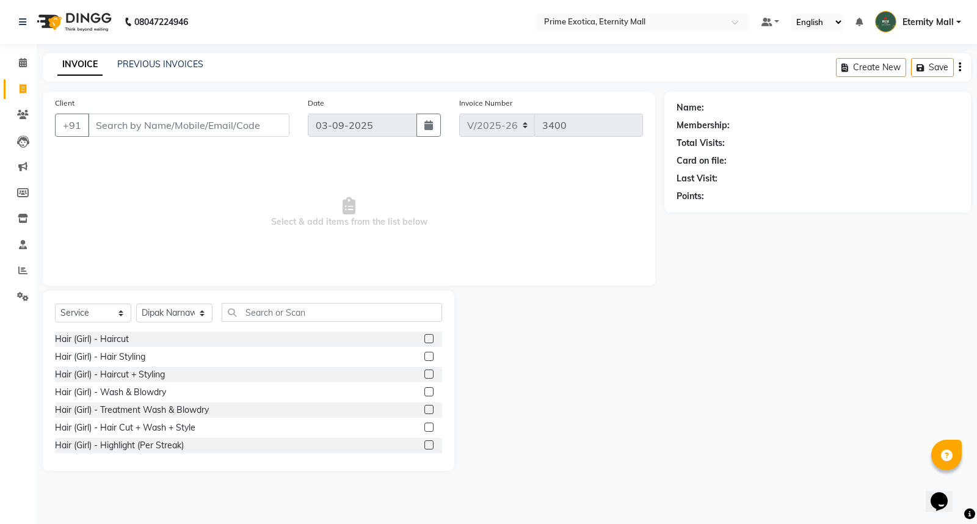
click at [425, 336] on label at bounding box center [429, 338] width 9 height 9
click at [425, 336] on input "checkbox" at bounding box center [429, 339] width 8 height 8
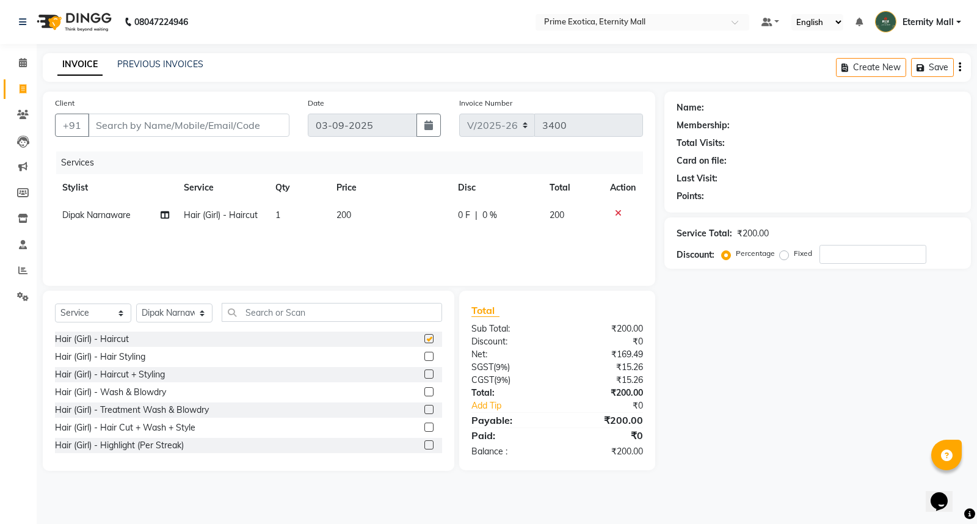
checkbox input "false"
click at [349, 222] on td "200" at bounding box center [390, 215] width 122 height 27
select select "67677"
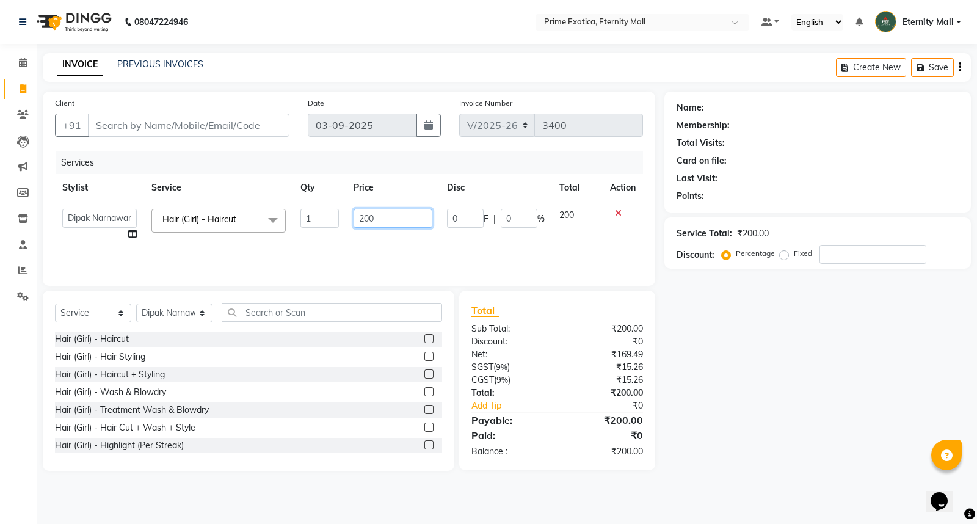
click at [376, 216] on input "200" at bounding box center [393, 218] width 79 height 19
type input "2"
type input "300"
click at [387, 241] on div "Services Stylist Service Qty Price Disc Total Action AB ADMIN ajay vikram laksh…" at bounding box center [349, 213] width 588 height 122
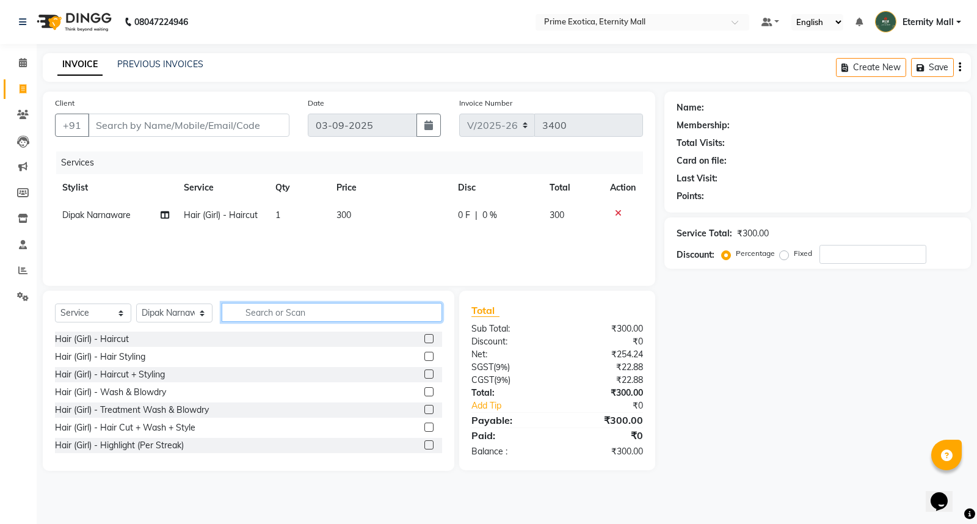
click at [310, 316] on input "text" at bounding box center [332, 312] width 221 height 19
click at [214, 135] on input "Client" at bounding box center [189, 125] width 202 height 23
click at [192, 119] on input "Client" at bounding box center [189, 125] width 202 height 23
type input "9"
type input "0"
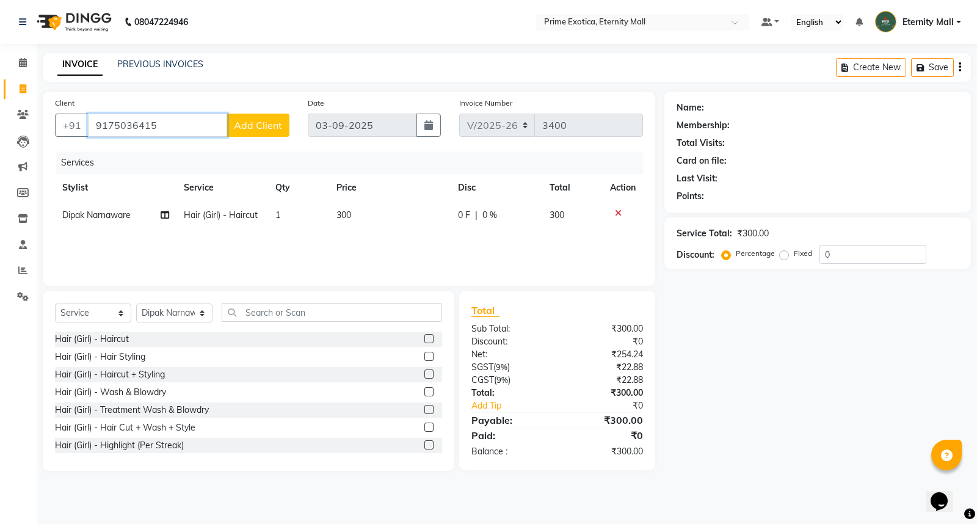
type input "9175036415"
click at [255, 126] on span "Add Client" at bounding box center [258, 125] width 48 height 12
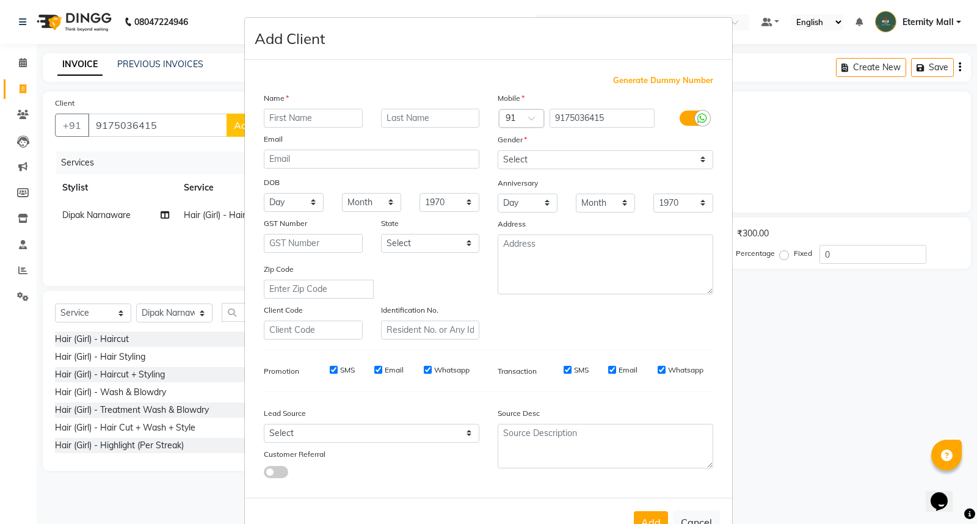
click at [301, 119] on input "text" at bounding box center [313, 118] width 99 height 19
type input "Rajni"
click at [521, 162] on select "Select Male Female Other Prefer Not To Say" at bounding box center [606, 159] width 216 height 19
select select "female"
click at [498, 150] on select "Select Male Female Other Prefer Not To Say" at bounding box center [606, 159] width 216 height 19
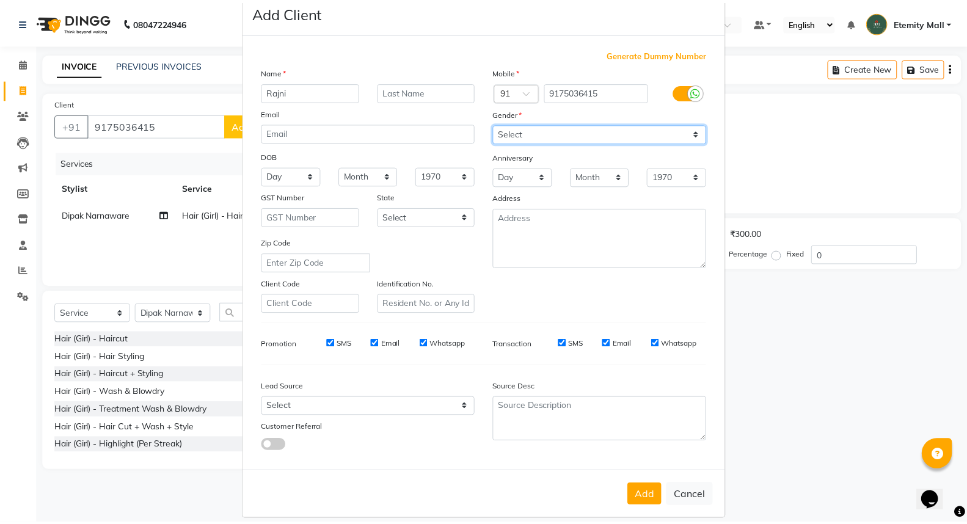
scroll to position [40, 0]
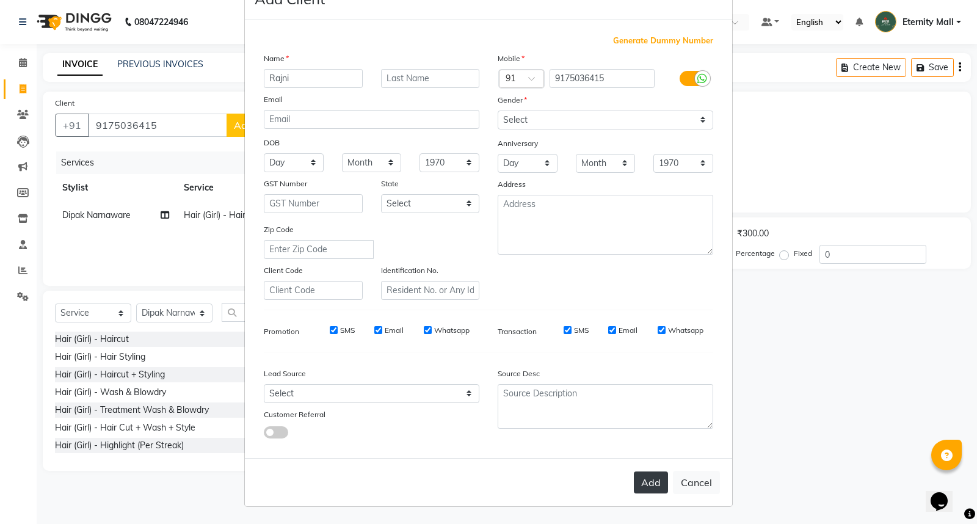
click at [648, 483] on button "Add" at bounding box center [651, 483] width 34 height 22
select select
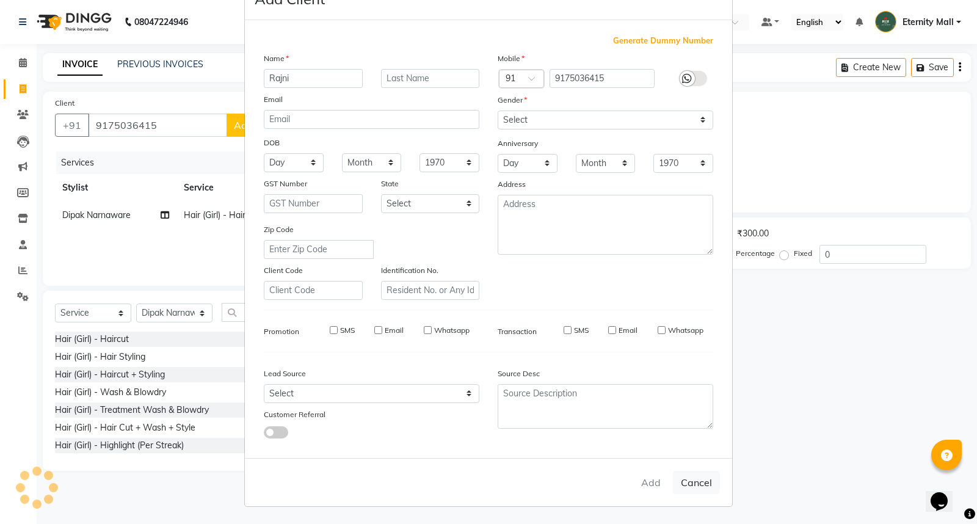
select select
checkbox input "false"
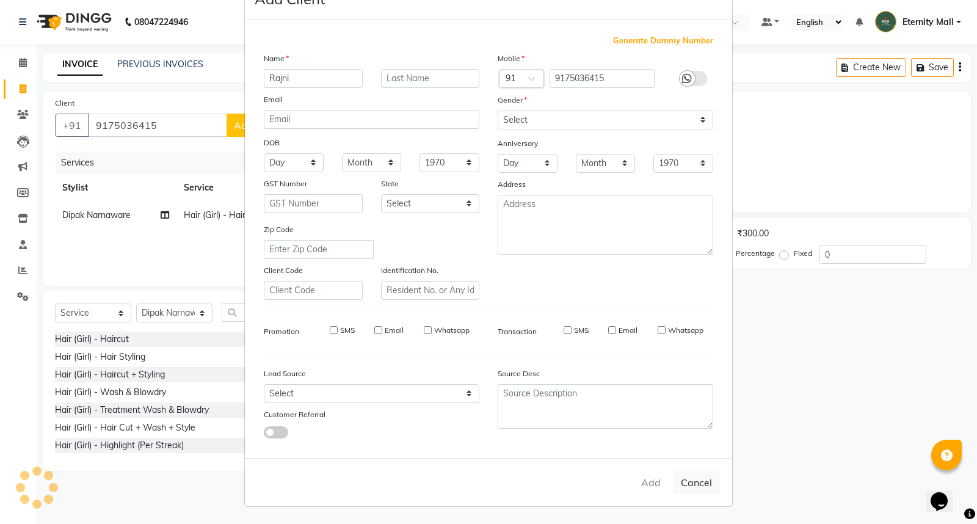
checkbox input "false"
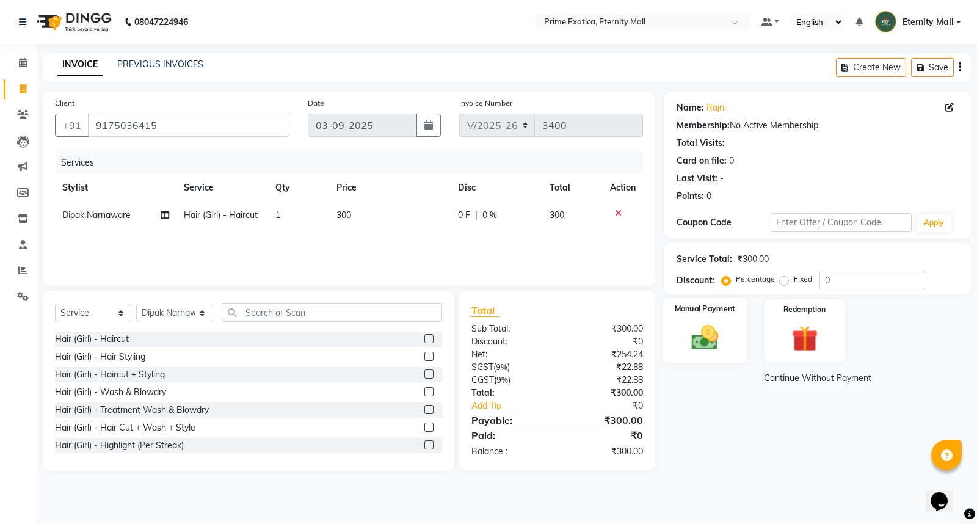
click at [723, 345] on img at bounding box center [706, 337] width 44 height 31
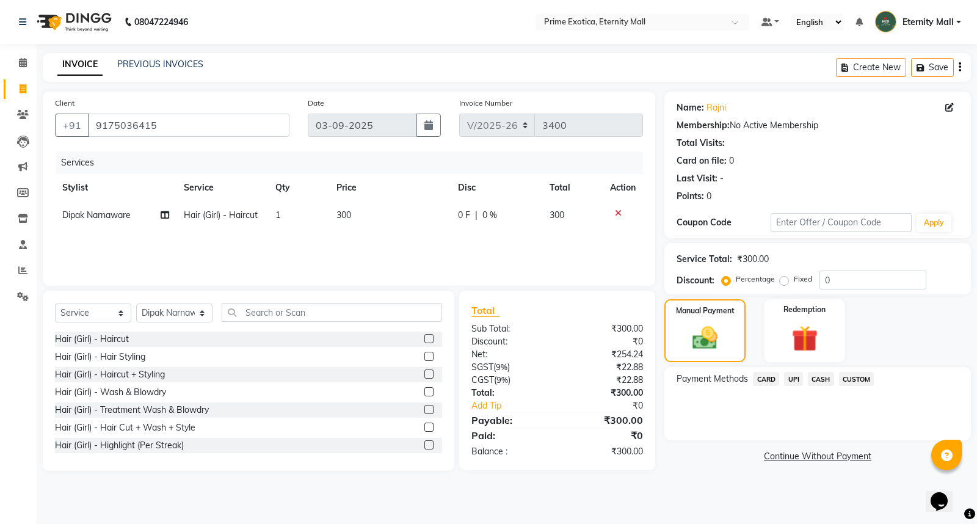
click at [791, 378] on span "UPI" at bounding box center [793, 379] width 19 height 14
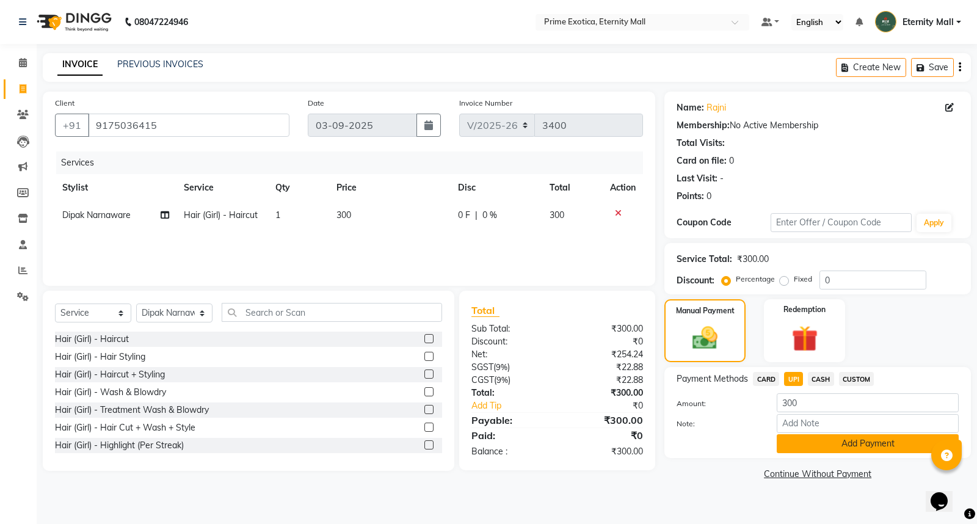
click at [815, 445] on button "Add Payment" at bounding box center [868, 443] width 182 height 19
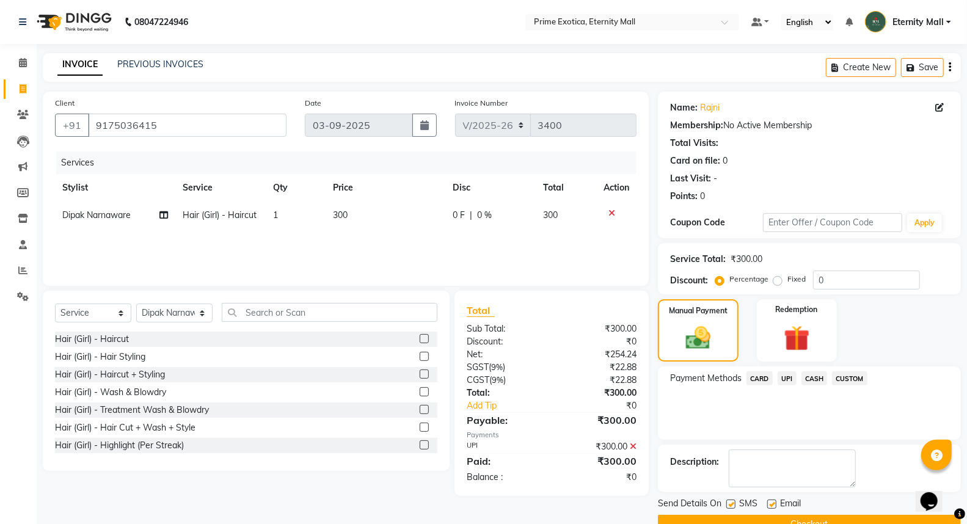
scroll to position [27, 0]
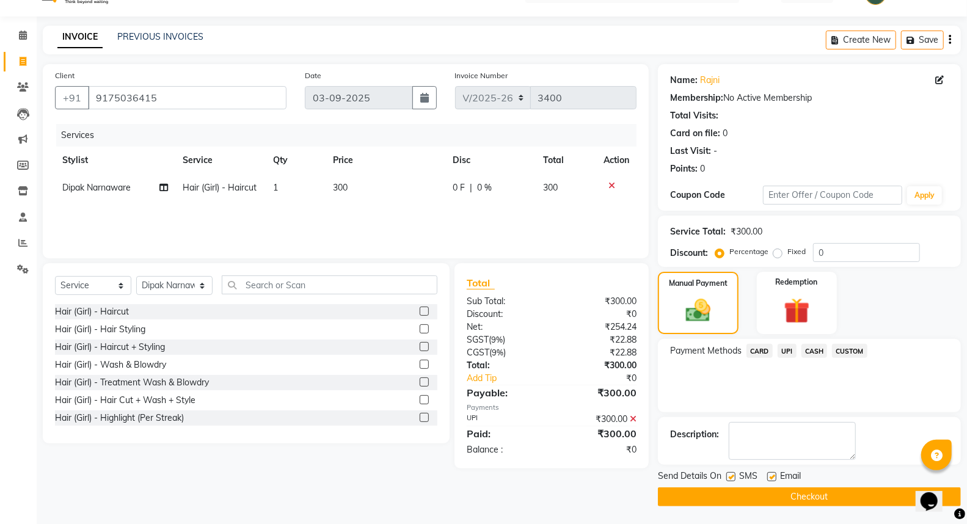
click at [768, 492] on button "Checkout" at bounding box center [809, 497] width 303 height 19
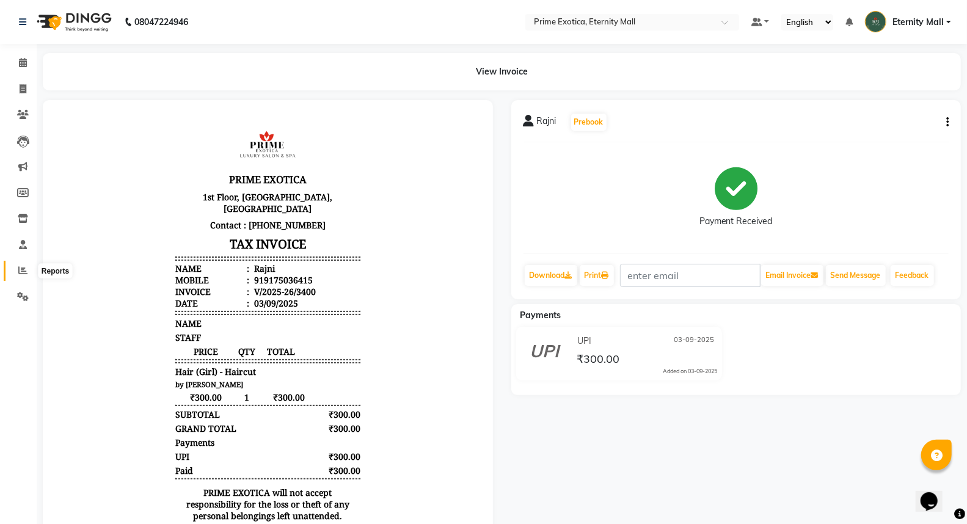
click at [21, 270] on icon at bounding box center [22, 270] width 9 height 9
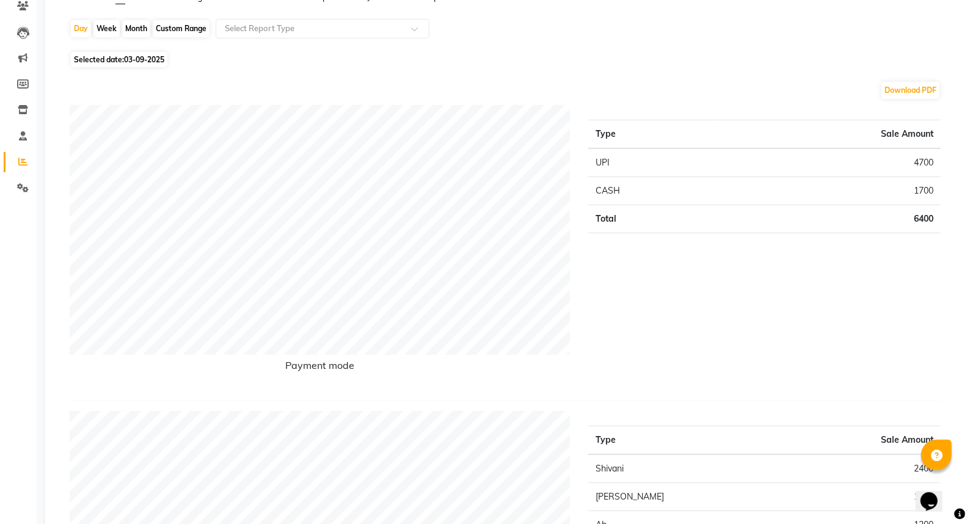
scroll to position [68, 0]
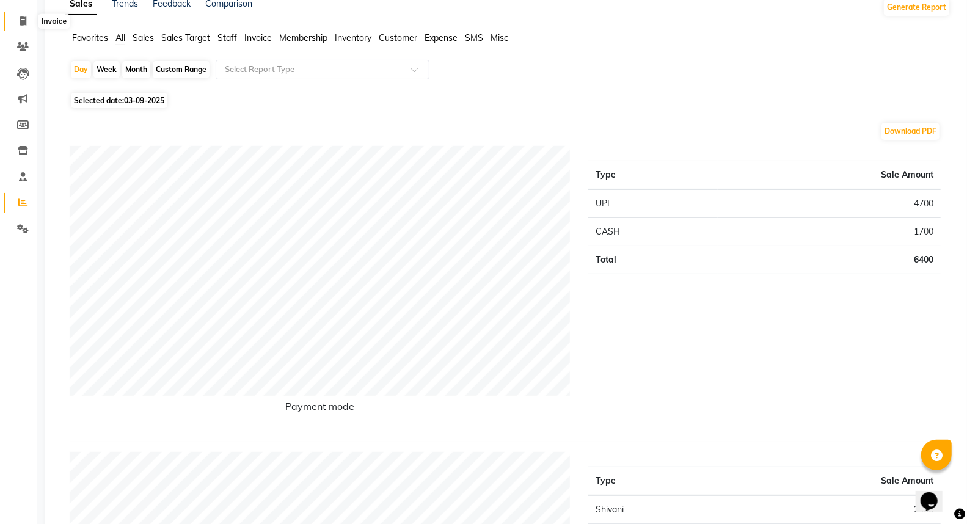
click at [23, 24] on icon at bounding box center [23, 20] width 7 height 9
select select "5774"
select select "service"
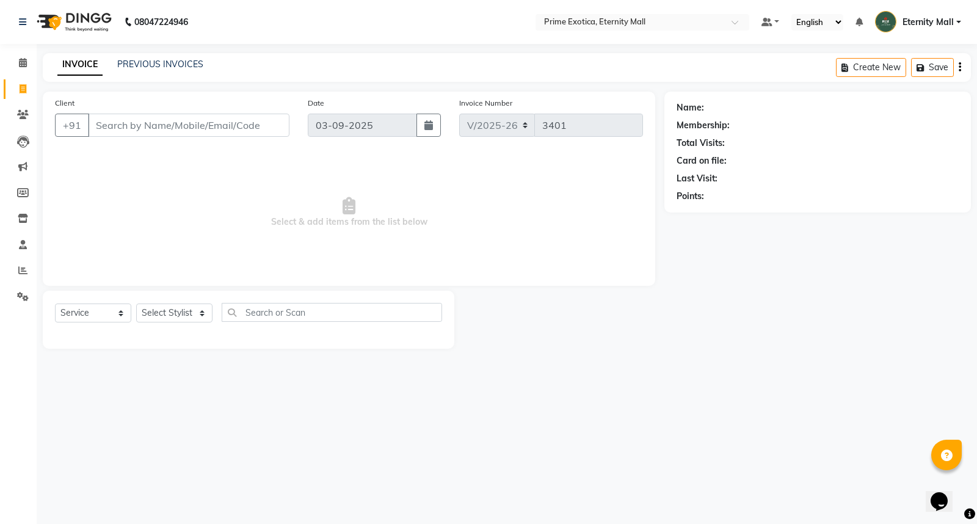
click at [178, 327] on div "Select Service Product Membership Package Voucher Prepaid Gift Card Select Styl…" at bounding box center [248, 317] width 387 height 29
click at [184, 313] on select "Select Stylist AB ADMIN ajay vikram lakshane Dipak Narnaware Isha Bahel Rajeshr…" at bounding box center [174, 313] width 76 height 19
select select "66509"
click at [136, 304] on select "Select Stylist AB ADMIN ajay vikram lakshane Dipak Narnaware Isha Bahel Rajeshr…" at bounding box center [174, 313] width 76 height 19
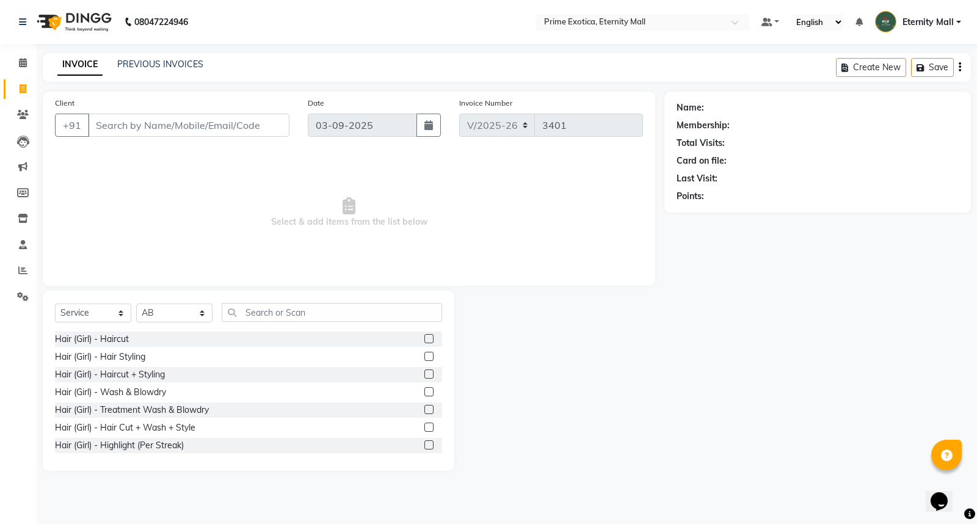
click at [425, 429] on label at bounding box center [429, 427] width 9 height 9
click at [425, 429] on input "checkbox" at bounding box center [429, 428] width 8 height 8
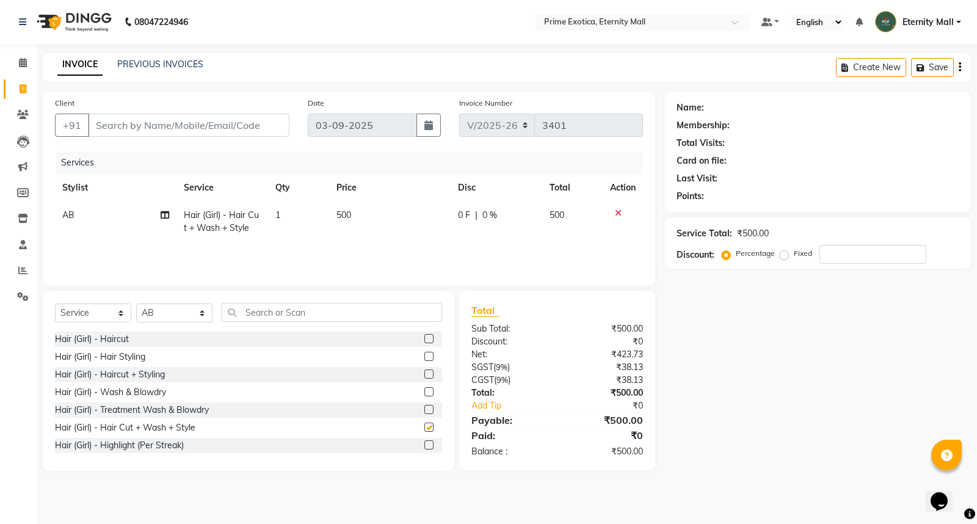
checkbox input "false"
click at [344, 218] on span "500" at bounding box center [344, 215] width 15 height 11
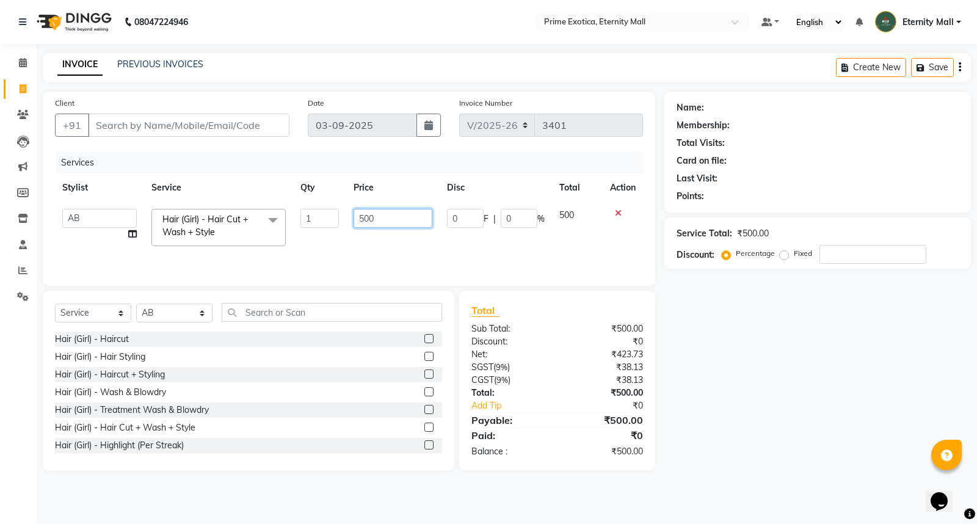
click at [357, 216] on input "500" at bounding box center [393, 218] width 79 height 19
click at [362, 220] on input "500" at bounding box center [393, 218] width 79 height 19
type input "600"
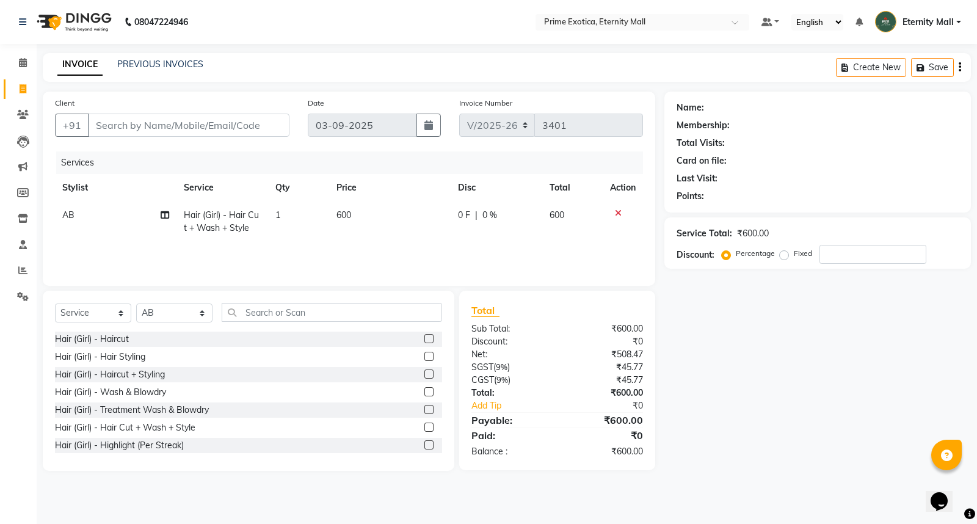
click at [431, 236] on td "600" at bounding box center [390, 222] width 122 height 40
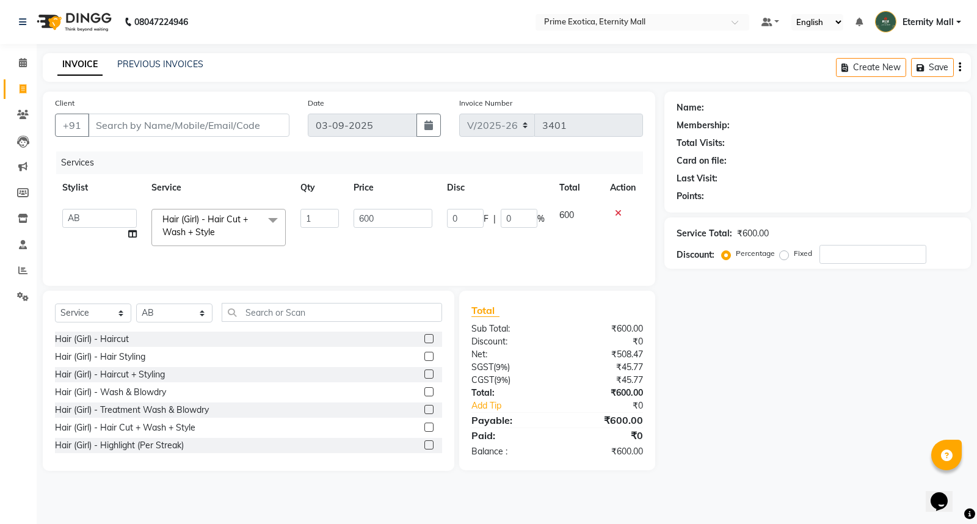
click at [440, 236] on td "0 F | 0 %" at bounding box center [496, 228] width 112 height 52
click at [159, 130] on input "Client" at bounding box center [189, 125] width 202 height 23
type input "9"
type input "0"
type input "9834308929"
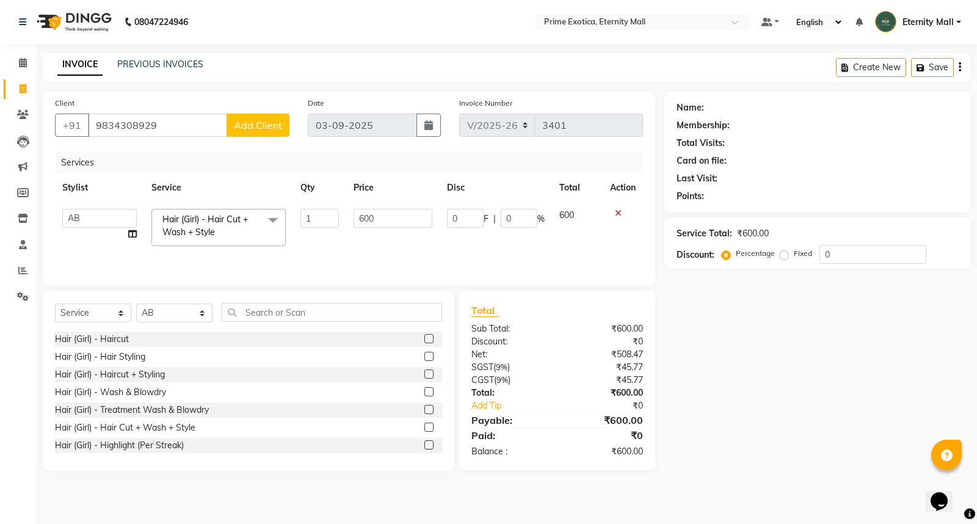
click at [245, 137] on div "Client +91 9834308929 Add Client" at bounding box center [172, 122] width 253 height 50
click at [254, 128] on span "Add Client" at bounding box center [258, 125] width 48 height 12
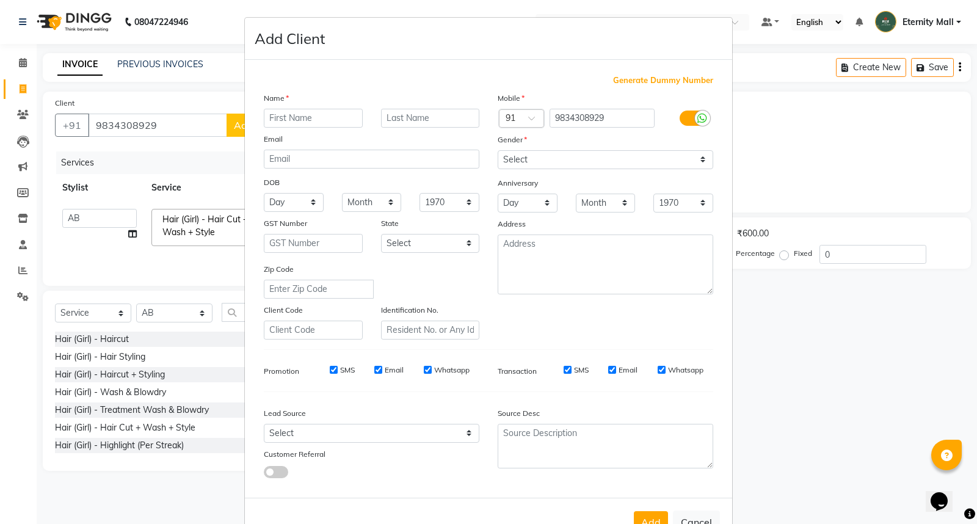
click at [288, 113] on input "text" at bounding box center [313, 118] width 99 height 19
type input "Sonal"
click at [580, 159] on select "Select Male Female Other Prefer Not To Say" at bounding box center [606, 159] width 216 height 19
select select "female"
click at [498, 150] on select "Select Male Female Other Prefer Not To Say" at bounding box center [606, 159] width 216 height 19
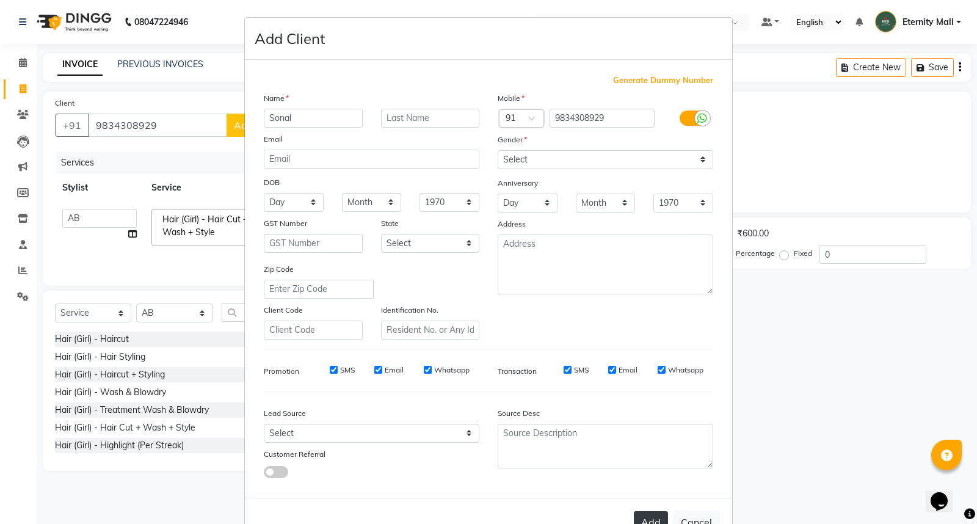
click at [638, 522] on button "Add" at bounding box center [651, 522] width 34 height 22
select select
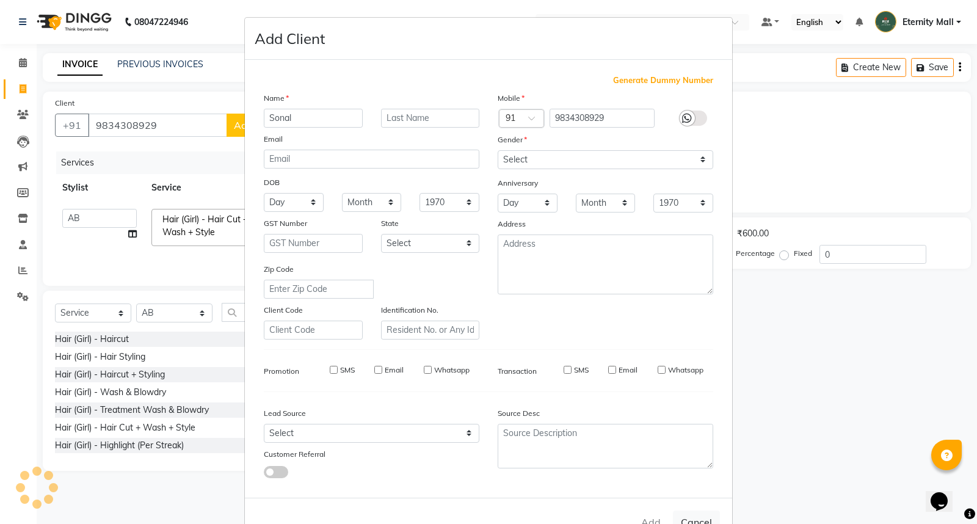
select select
checkbox input "false"
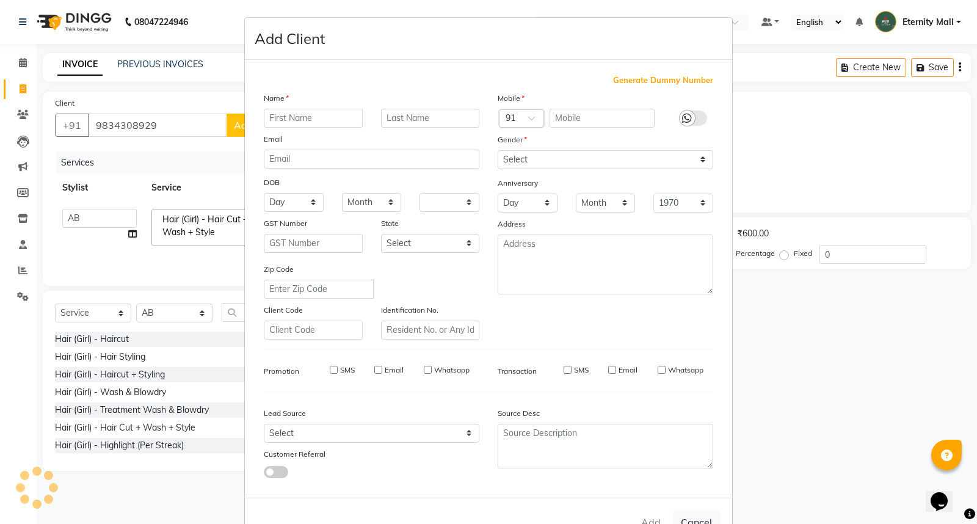
checkbox input "false"
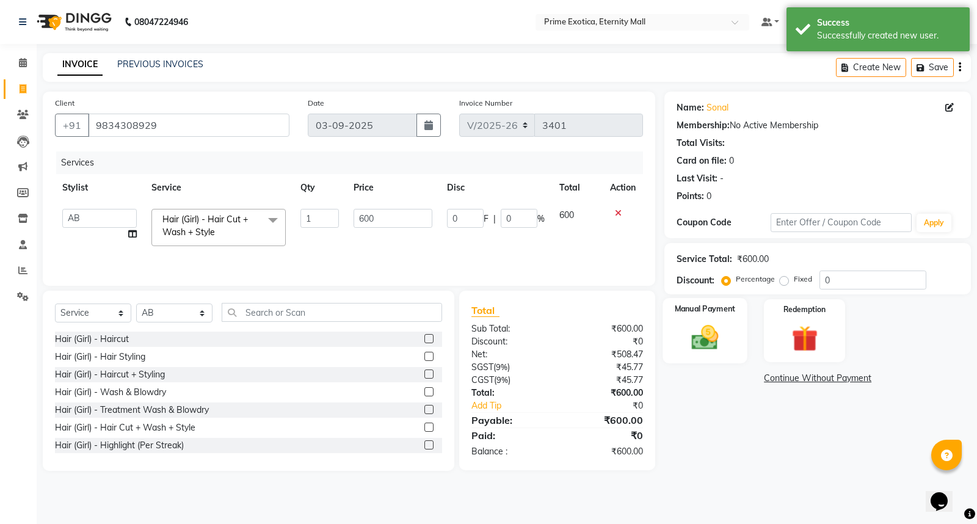
click at [736, 351] on div "Manual Payment" at bounding box center [705, 330] width 84 height 65
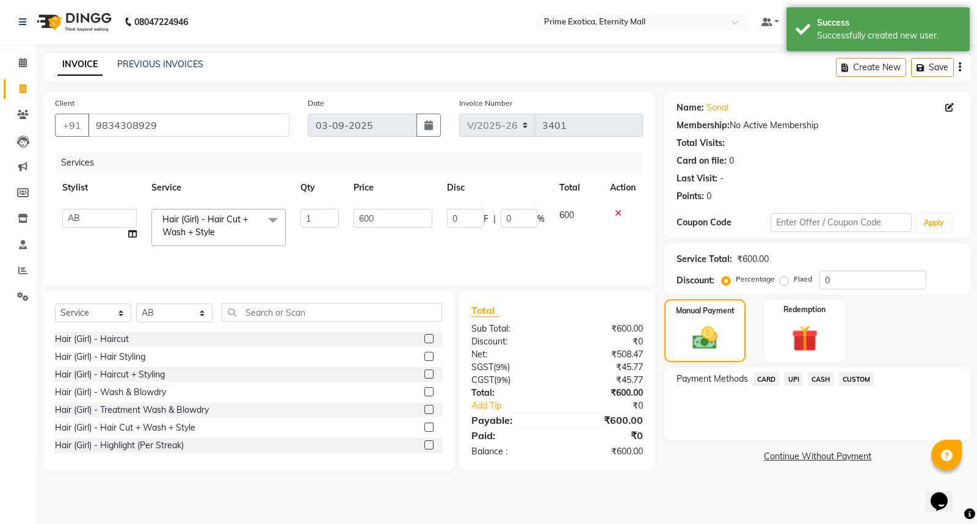
click at [793, 373] on span "UPI" at bounding box center [793, 379] width 19 height 14
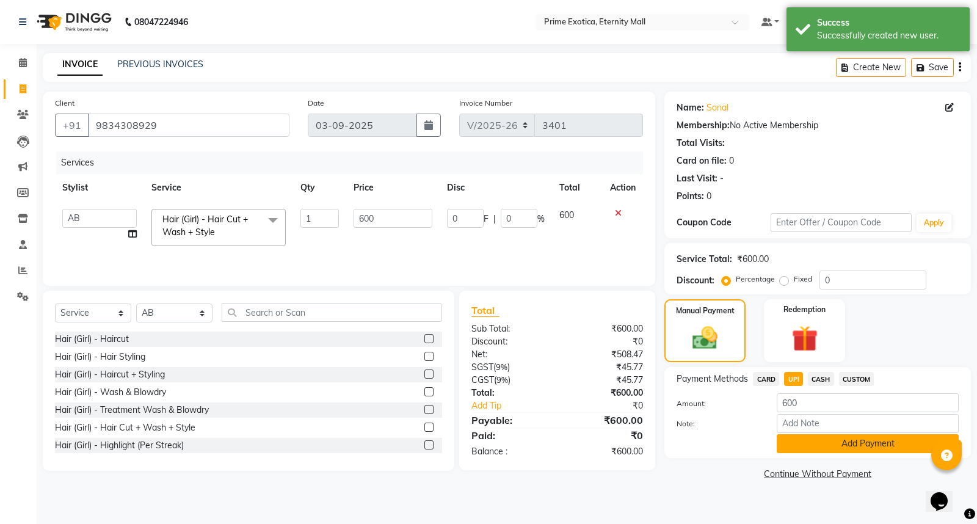
click at [805, 447] on button "Add Payment" at bounding box center [868, 443] width 182 height 19
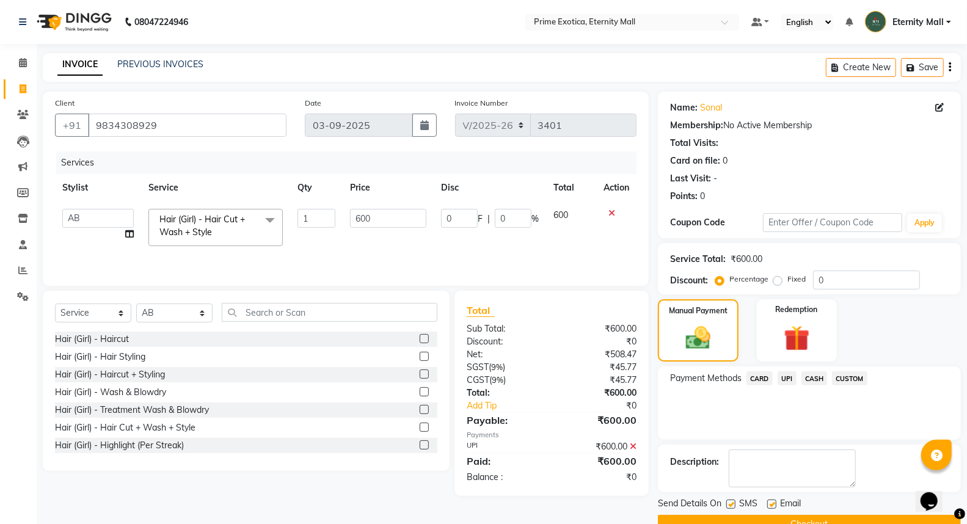
scroll to position [27, 0]
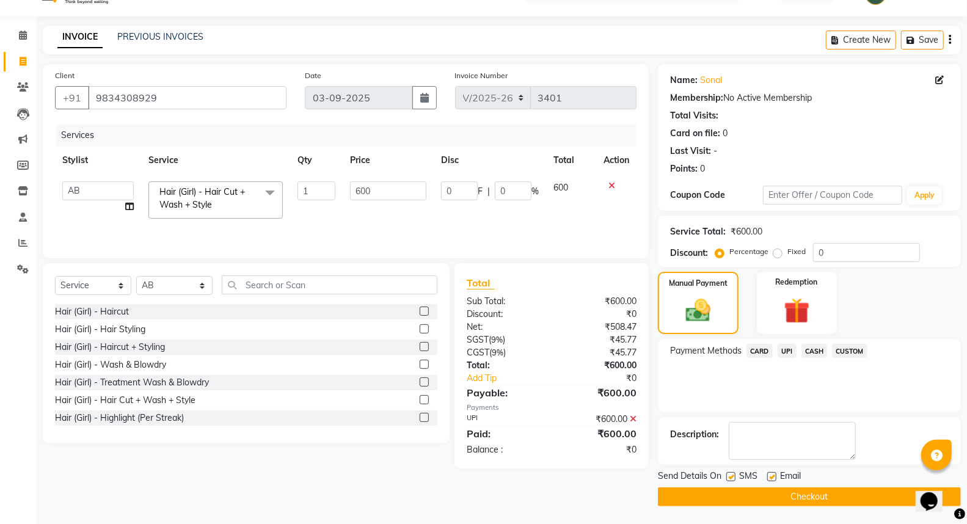
click at [680, 497] on button "Checkout" at bounding box center [809, 497] width 303 height 19
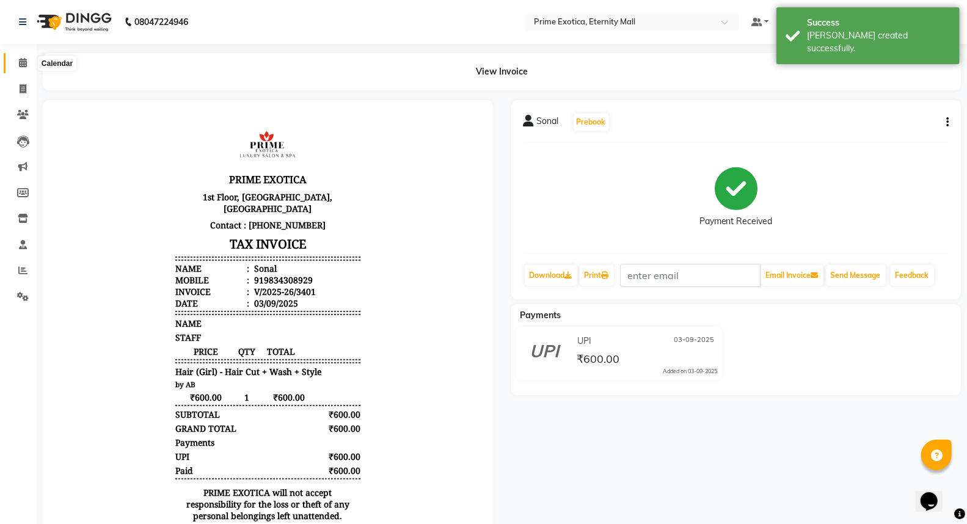
click at [26, 57] on span at bounding box center [22, 63] width 21 height 14
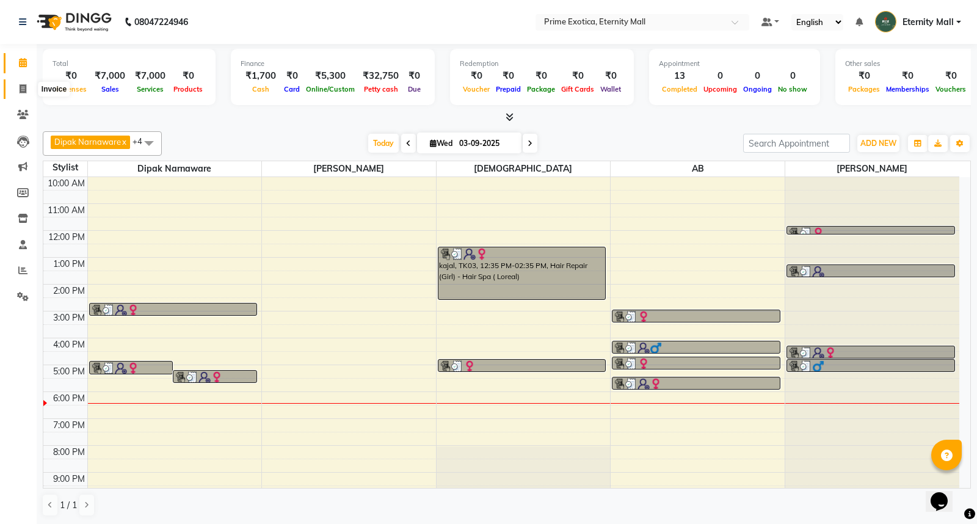
click at [20, 93] on icon at bounding box center [23, 88] width 7 height 9
select select "5774"
select select "service"
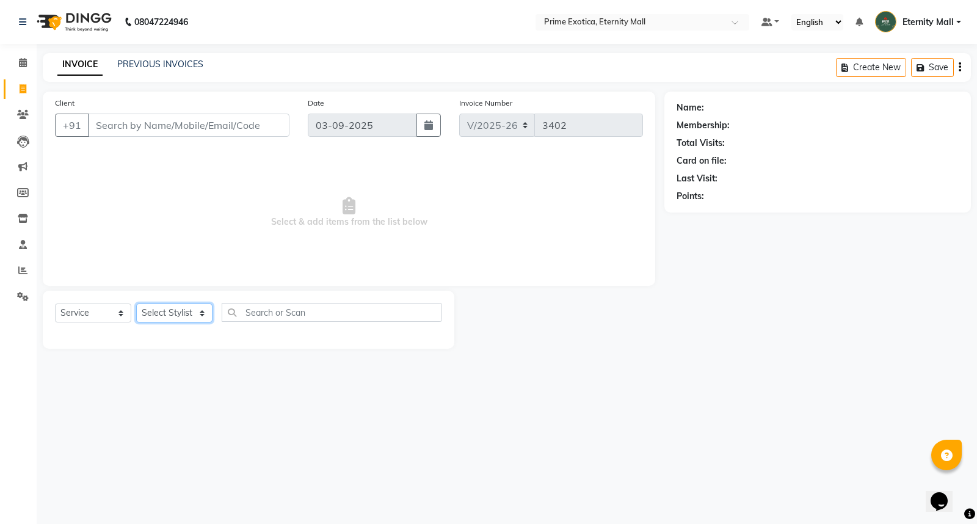
click at [182, 312] on select "Select Stylist" at bounding box center [174, 313] width 76 height 19
click at [178, 318] on select "Select Stylist AB ADMIN ajay vikram lakshane Dipak Narnaware Isha Bahel Rajeshr…" at bounding box center [174, 313] width 76 height 19
select select "66179"
click at [136, 304] on select "Select Stylist AB ADMIN ajay vikram lakshane Dipak Narnaware Isha Bahel Rajeshr…" at bounding box center [174, 313] width 76 height 19
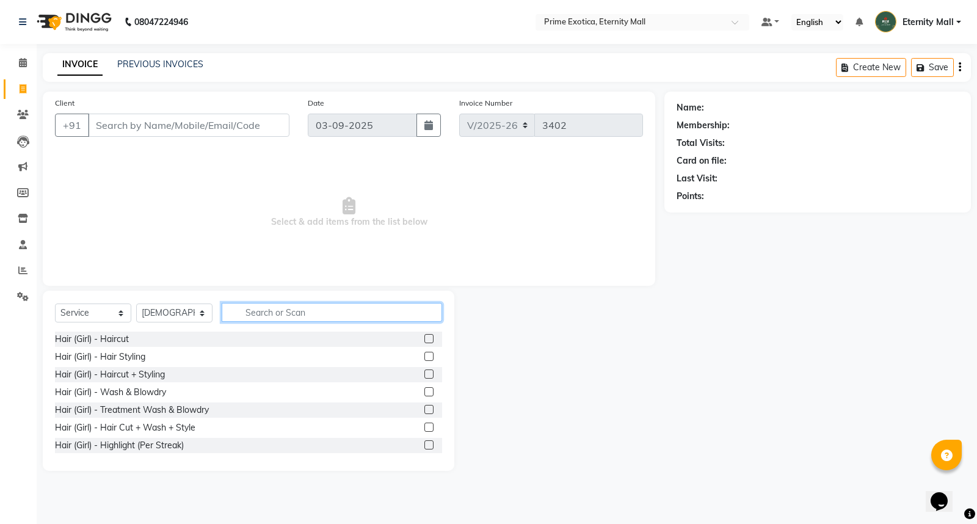
click at [294, 309] on input "text" at bounding box center [332, 312] width 221 height 19
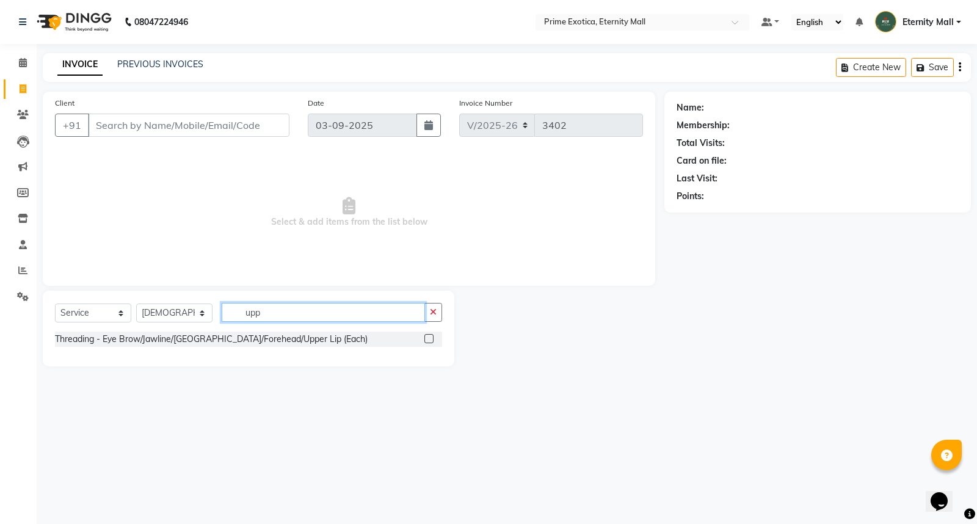
type input "upp"
click at [425, 340] on label at bounding box center [429, 338] width 9 height 9
click at [425, 340] on input "checkbox" at bounding box center [429, 339] width 8 height 8
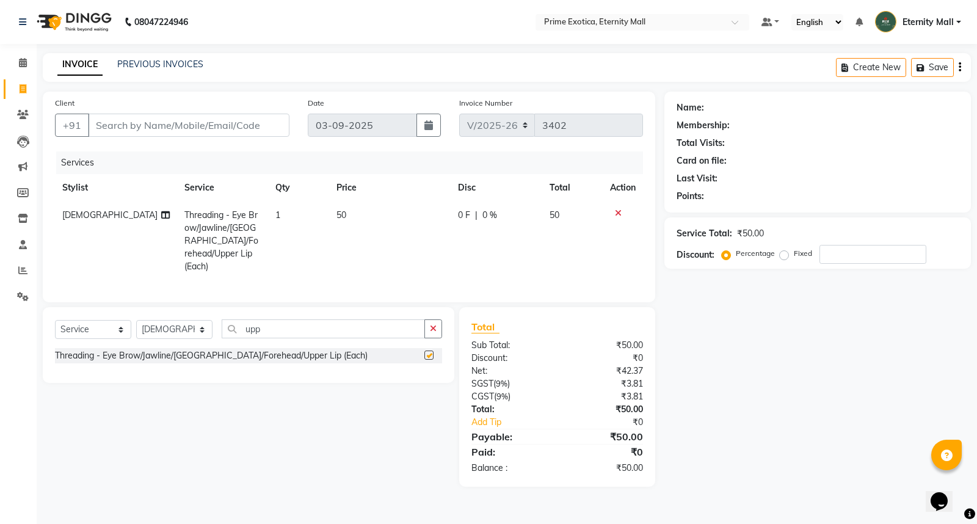
checkbox input "false"
click at [143, 131] on input "Client" at bounding box center [189, 125] width 202 height 23
type input "3"
type input "0"
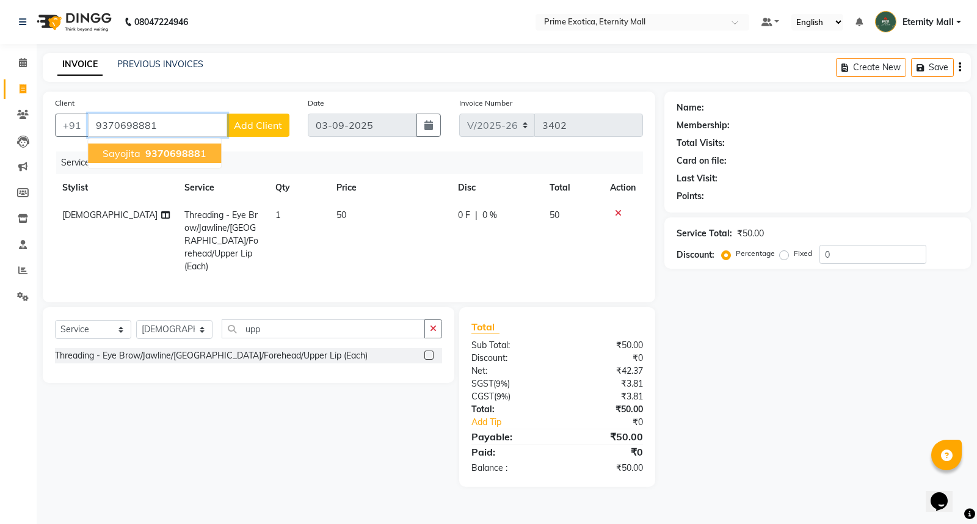
type input "9370698881"
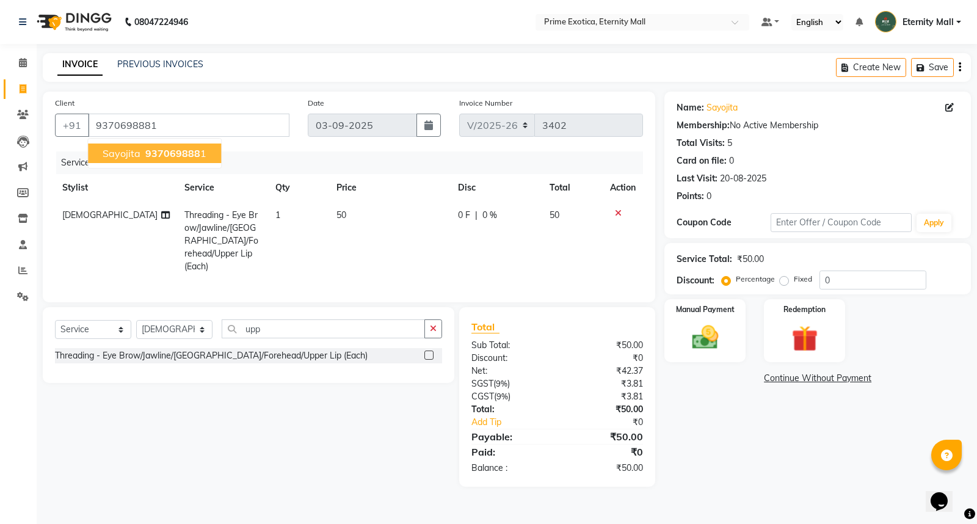
click at [108, 150] on span "sayojita" at bounding box center [122, 153] width 38 height 12
click at [717, 339] on img at bounding box center [706, 337] width 44 height 31
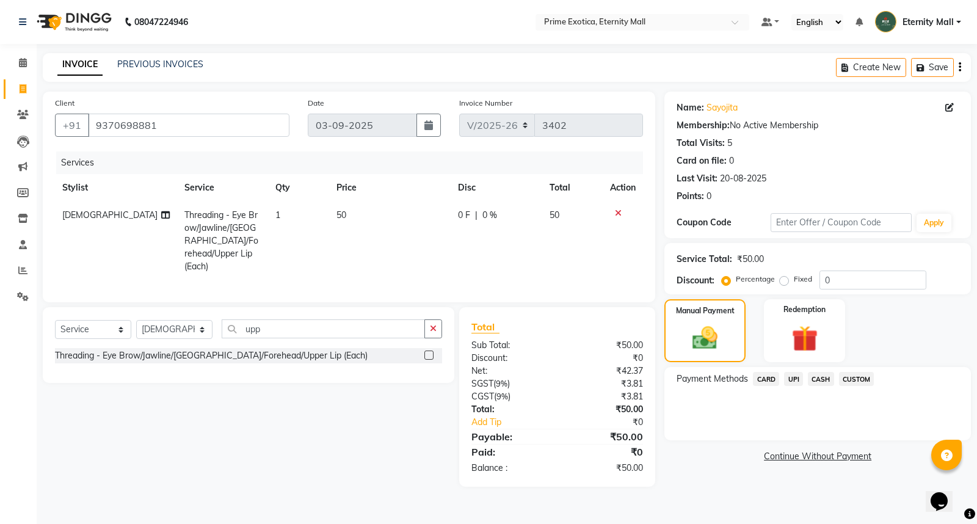
click at [792, 380] on span "UPI" at bounding box center [793, 379] width 19 height 14
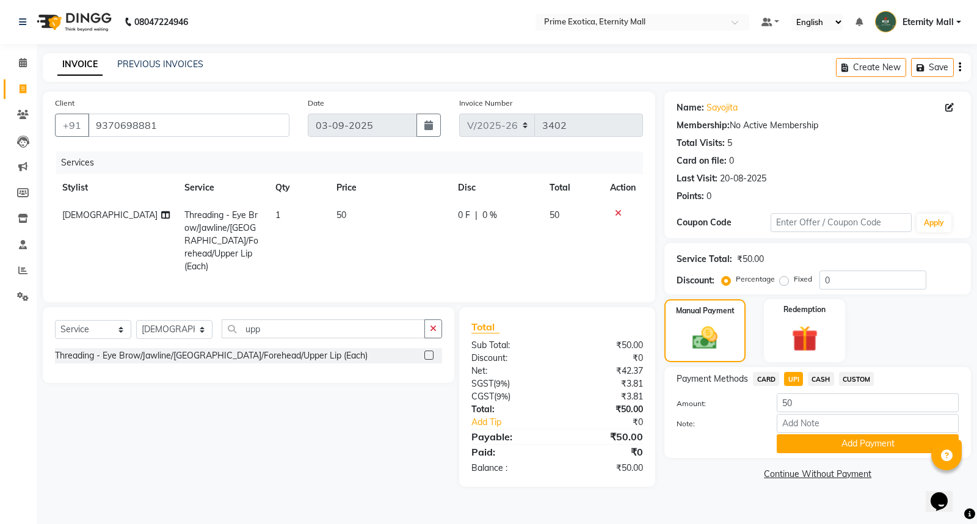
click at [851, 442] on button "Add Payment" at bounding box center [868, 443] width 182 height 19
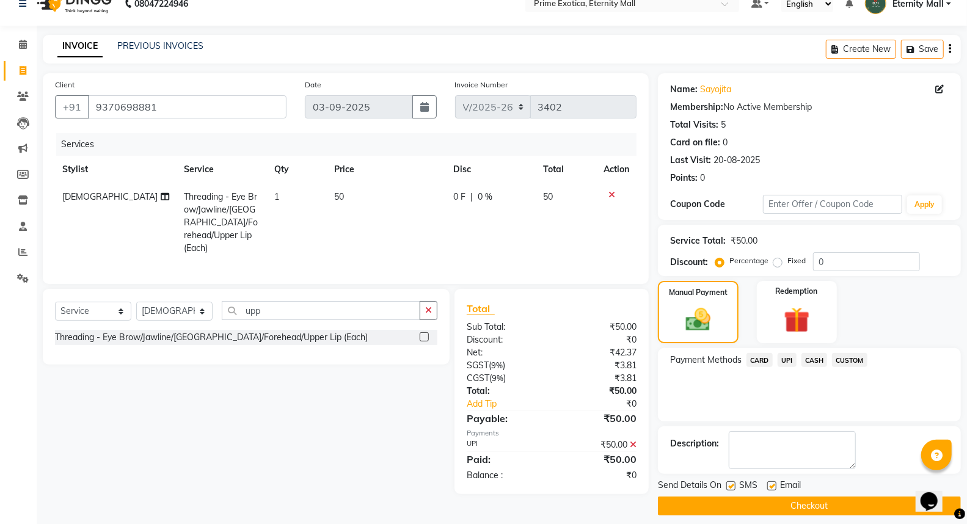
scroll to position [27, 0]
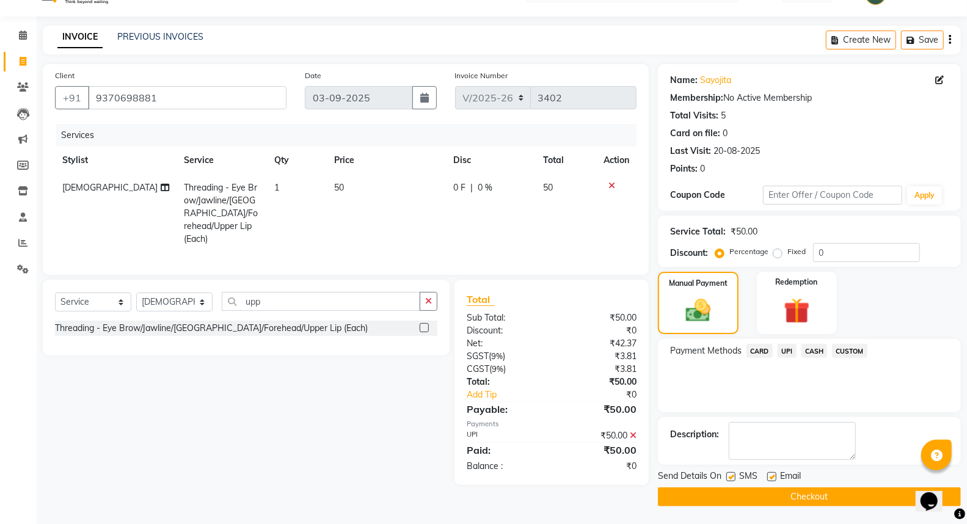
click at [831, 503] on button "Checkout" at bounding box center [809, 497] width 303 height 19
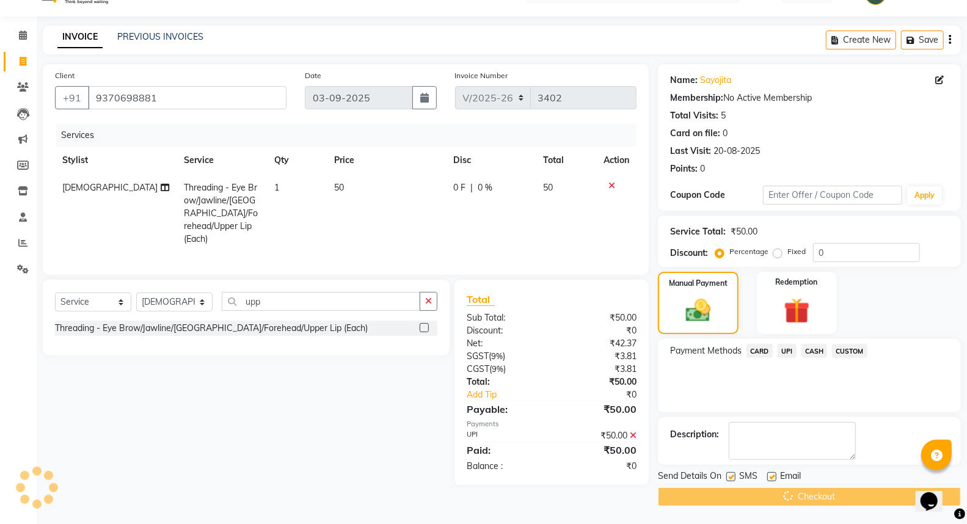
scroll to position [21, 0]
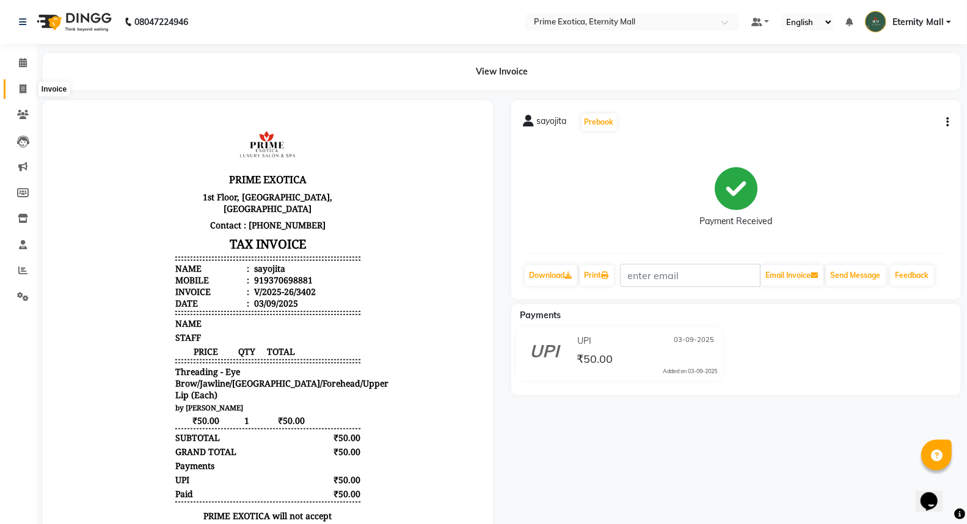
click at [17, 84] on span at bounding box center [22, 89] width 21 height 14
select select "service"
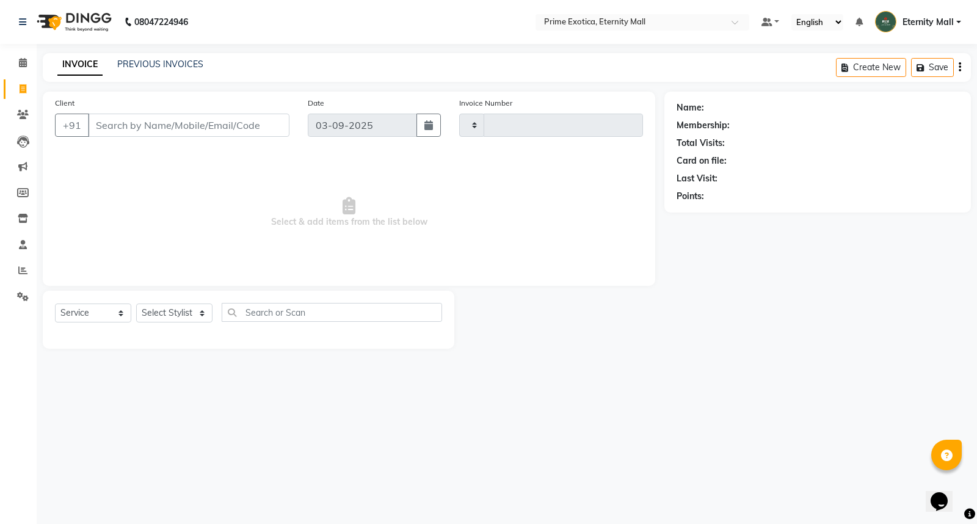
type input "3403"
select select "5774"
click at [176, 309] on select "Select Stylist" at bounding box center [174, 313] width 76 height 19
select select "82234"
click at [136, 304] on select "Select Stylist AB ADMIN ajay vikram lakshane Dipak Narnaware Isha Bahel Rajeshr…" at bounding box center [174, 313] width 76 height 19
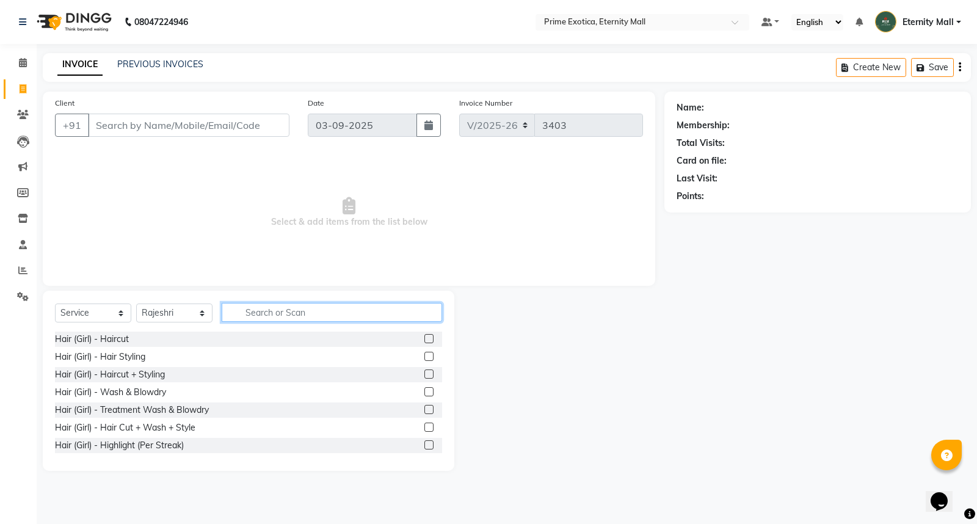
click at [316, 320] on input "text" at bounding box center [332, 312] width 221 height 19
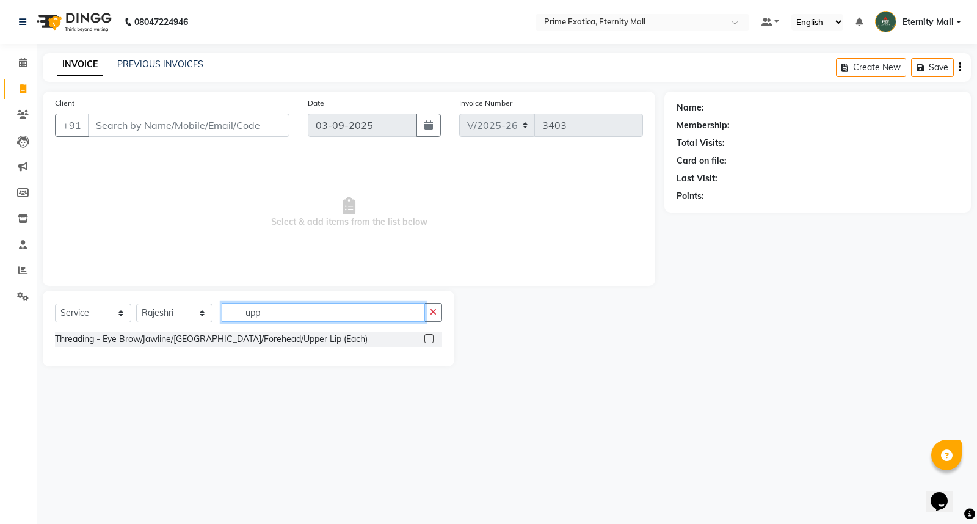
type input "upp"
click at [428, 341] on label at bounding box center [429, 338] width 9 height 9
click at [428, 341] on input "checkbox" at bounding box center [429, 339] width 8 height 8
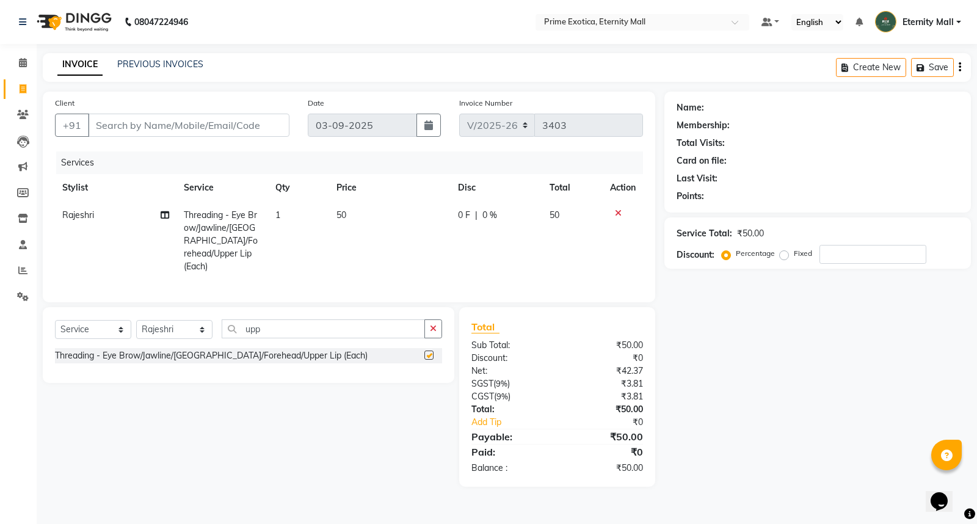
checkbox input "false"
click at [205, 115] on input "Client" at bounding box center [189, 125] width 202 height 23
type input "7"
type input "0"
type input "7093463423"
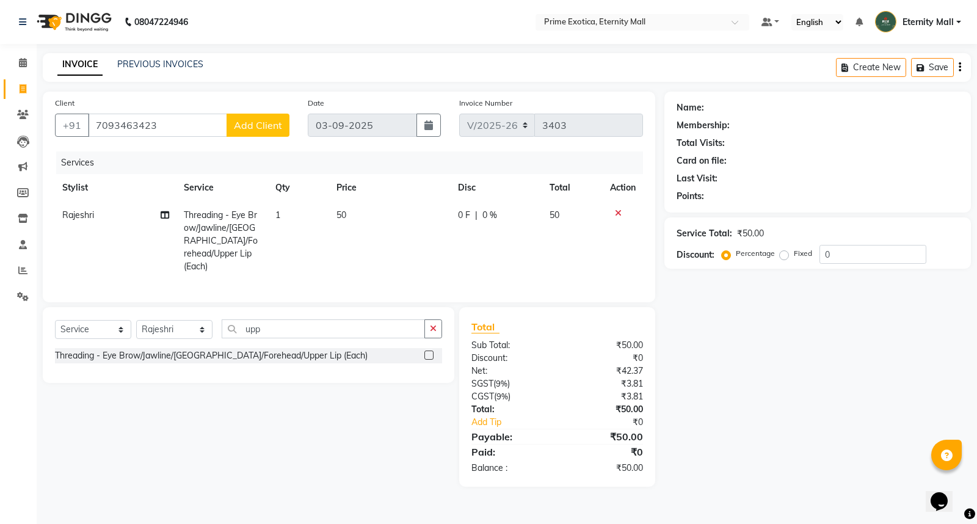
click at [246, 135] on button "Add Client" at bounding box center [258, 125] width 63 height 23
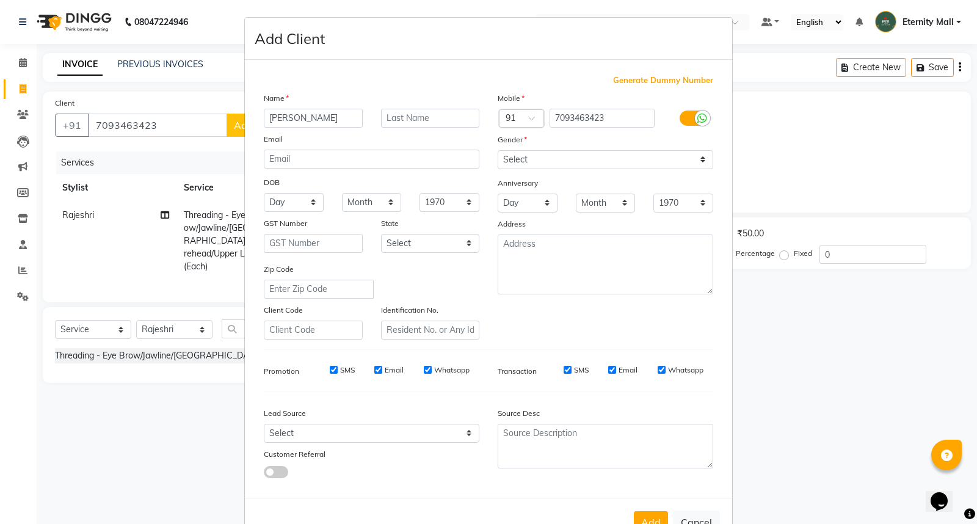
type input "Baviya"
click at [591, 159] on select "Select Male Female Other Prefer Not To Say" at bounding box center [606, 159] width 216 height 19
select select "[DEMOGRAPHIC_DATA]"
click at [498, 150] on select "Select [DEMOGRAPHIC_DATA] [DEMOGRAPHIC_DATA] Other Prefer Not To Say" at bounding box center [606, 159] width 216 height 19
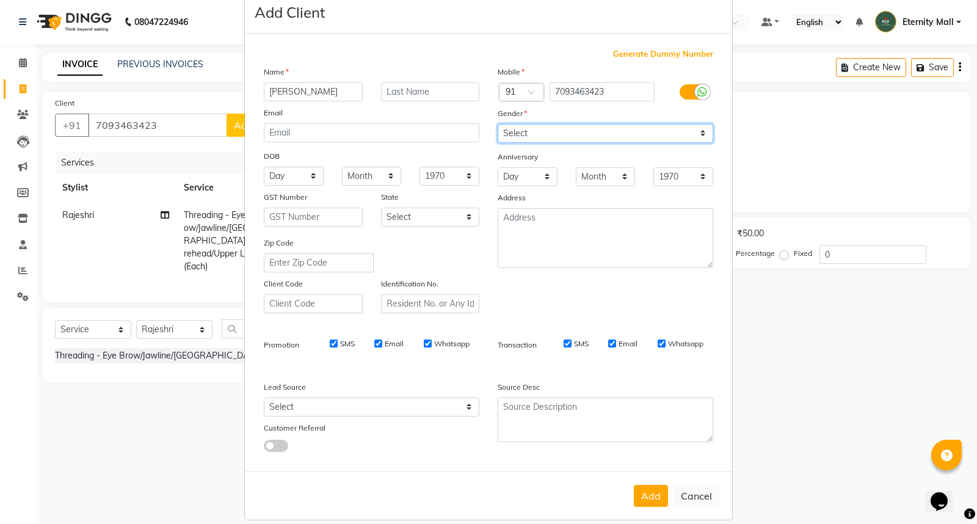
scroll to position [40, 0]
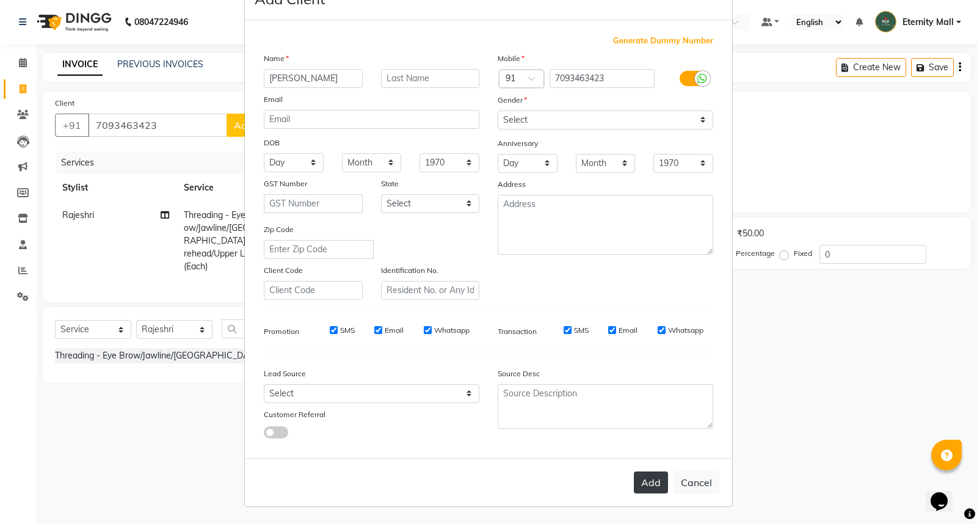
click at [649, 487] on button "Add" at bounding box center [651, 483] width 34 height 22
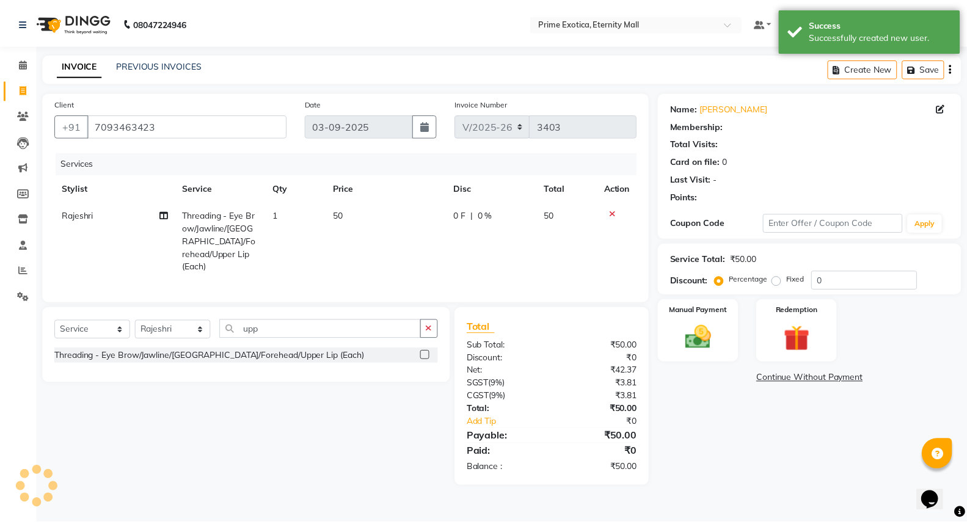
scroll to position [0, 0]
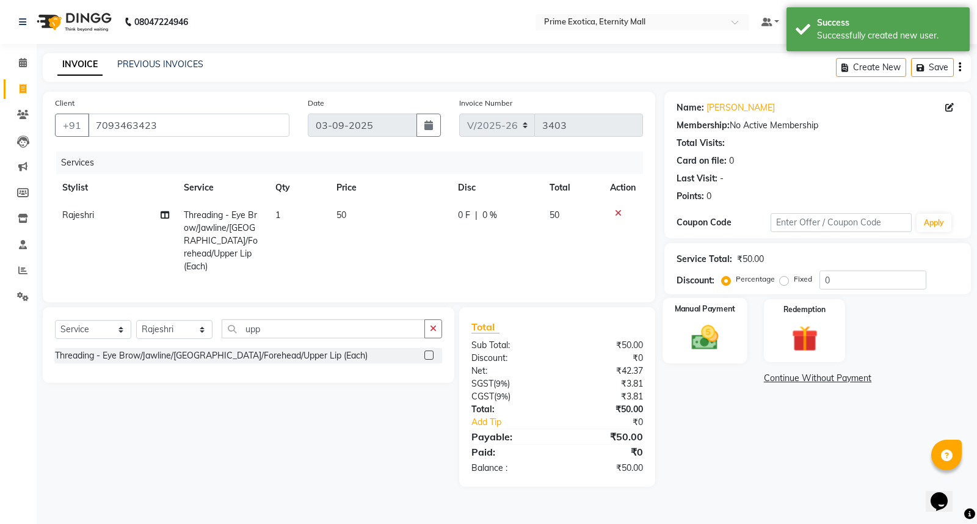
click at [740, 339] on div "Manual Payment" at bounding box center [705, 330] width 84 height 65
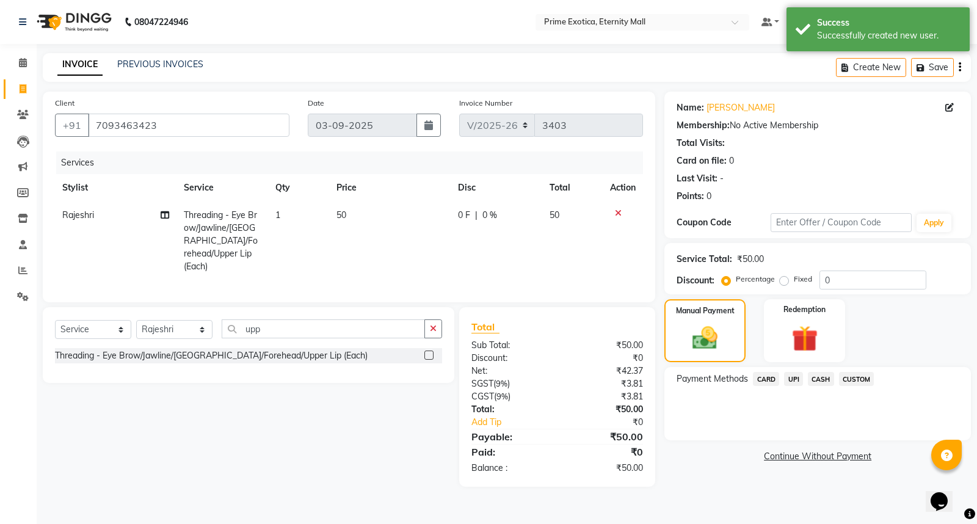
click at [795, 377] on span "UPI" at bounding box center [793, 379] width 19 height 14
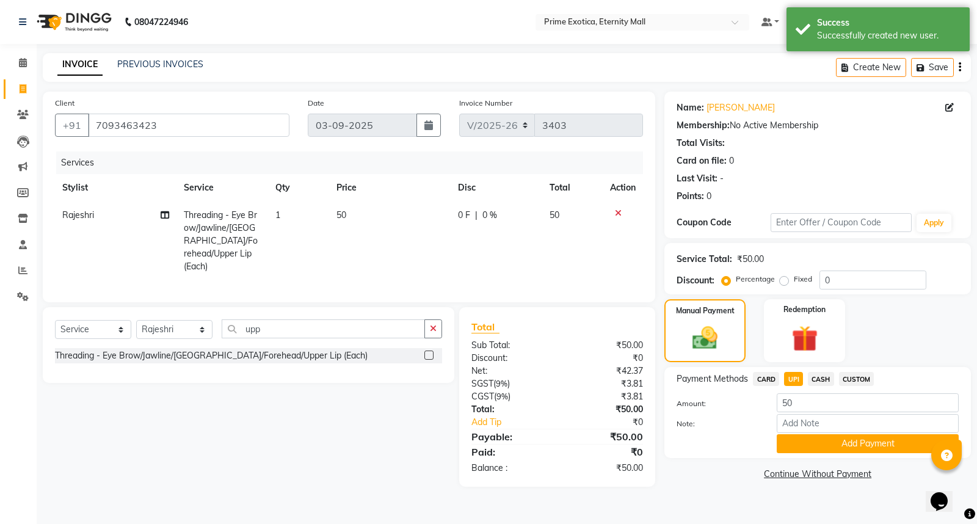
click at [82, 224] on td "Rajeshri" at bounding box center [116, 241] width 122 height 79
select select "82234"
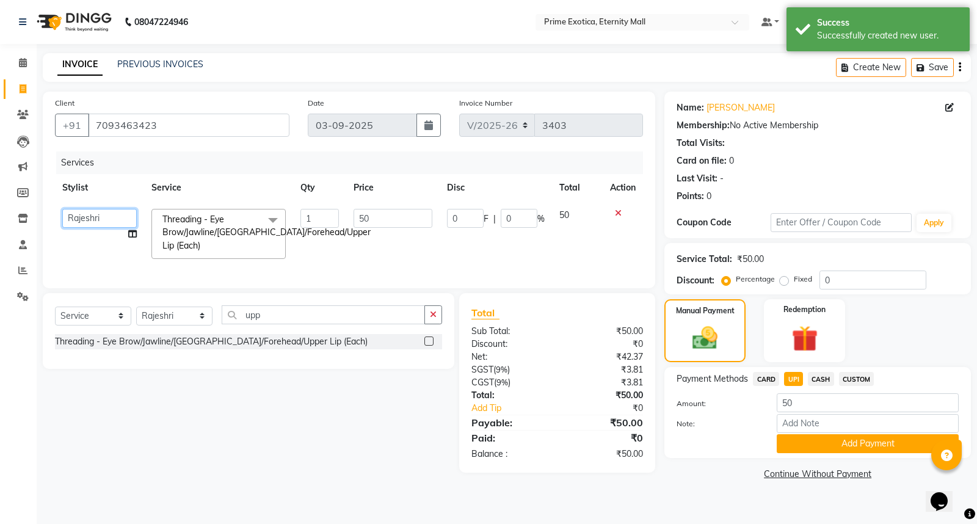
click at [93, 211] on select "AB ADMIN ajay vikram lakshane Dipak Narnaware Isha Bahel Rajeshri shivani" at bounding box center [99, 218] width 75 height 19
select select "66179"
click at [833, 436] on button "Add Payment" at bounding box center [868, 443] width 182 height 19
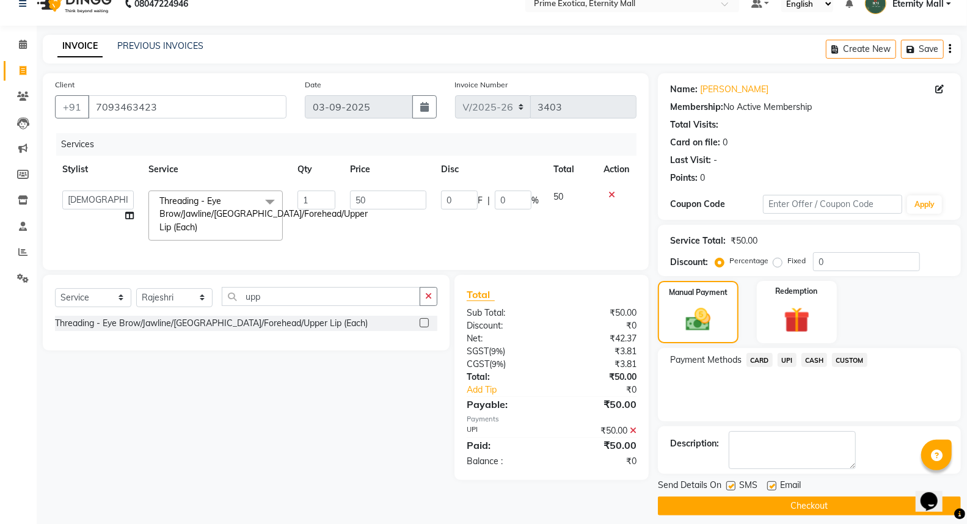
scroll to position [27, 0]
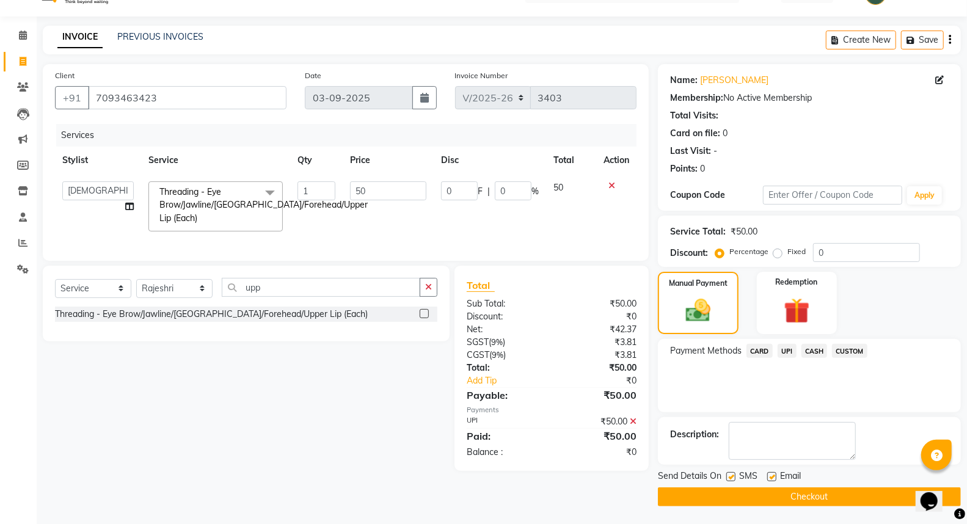
click at [761, 491] on button "Checkout" at bounding box center [809, 497] width 303 height 19
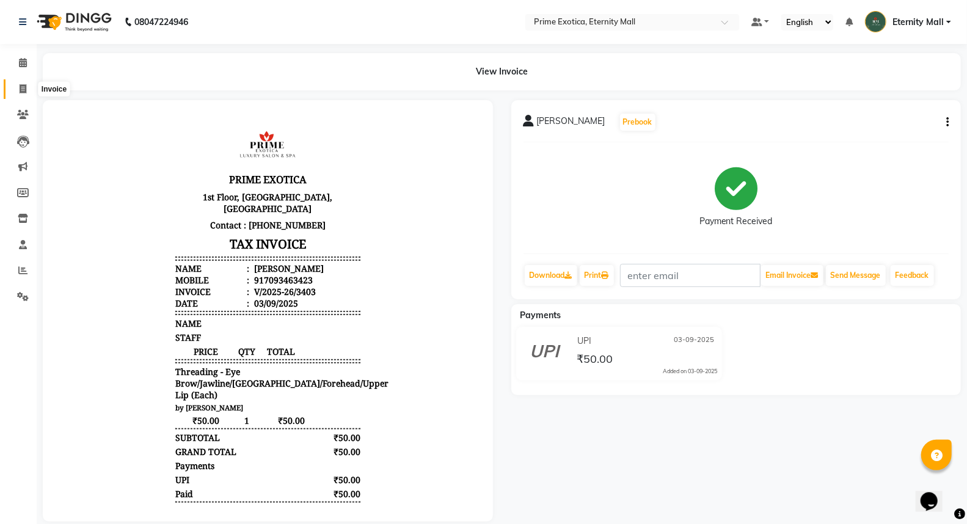
click at [20, 87] on icon at bounding box center [23, 88] width 7 height 9
select select "service"
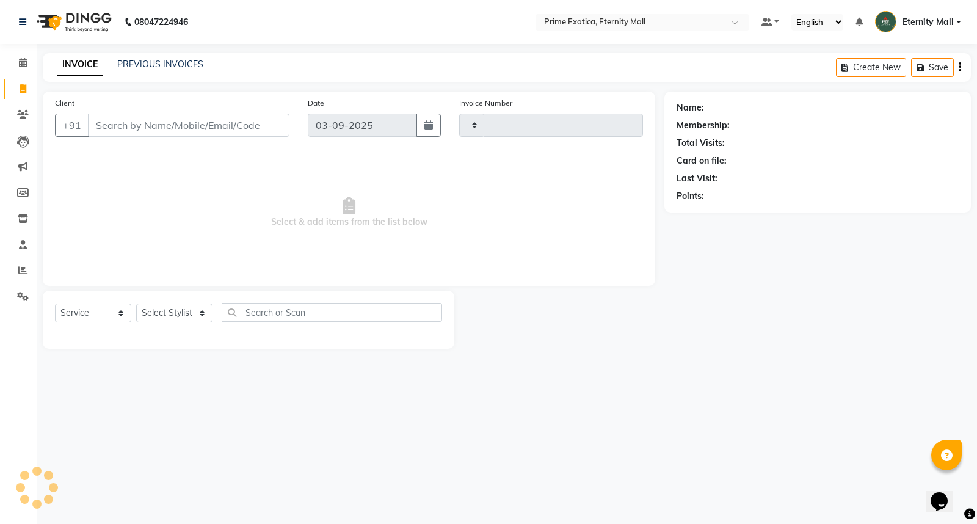
type input "3404"
select select "5774"
click at [177, 69] on link "PREVIOUS INVOICES" at bounding box center [160, 64] width 86 height 11
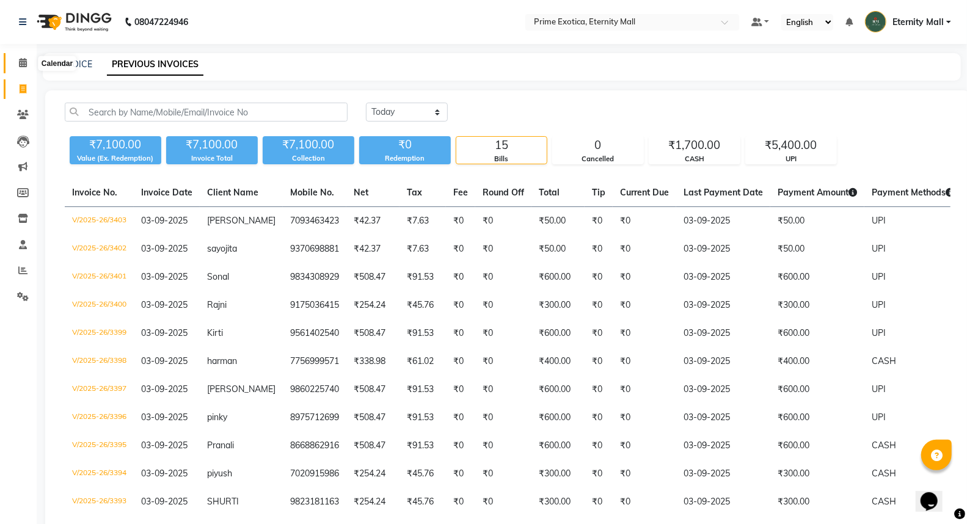
click at [25, 65] on icon at bounding box center [23, 62] width 8 height 9
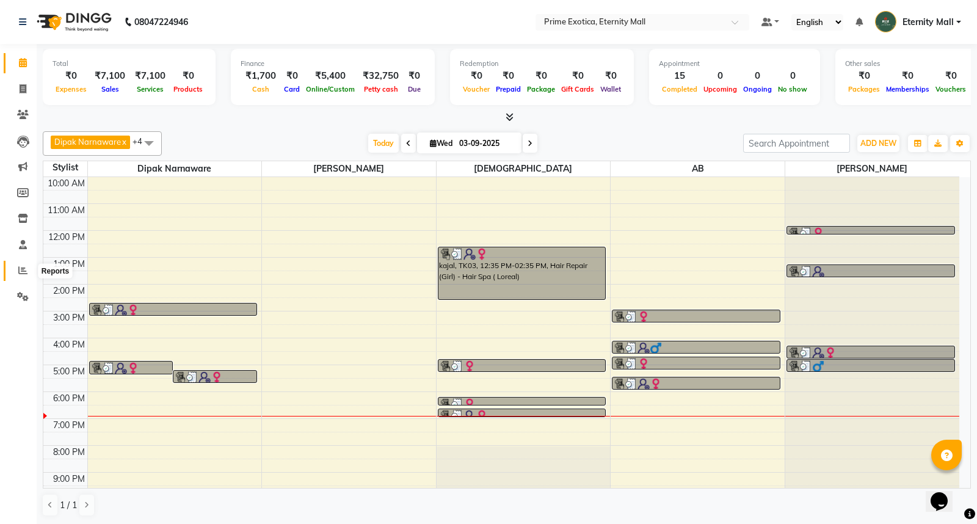
click at [18, 273] on icon at bounding box center [22, 270] width 9 height 9
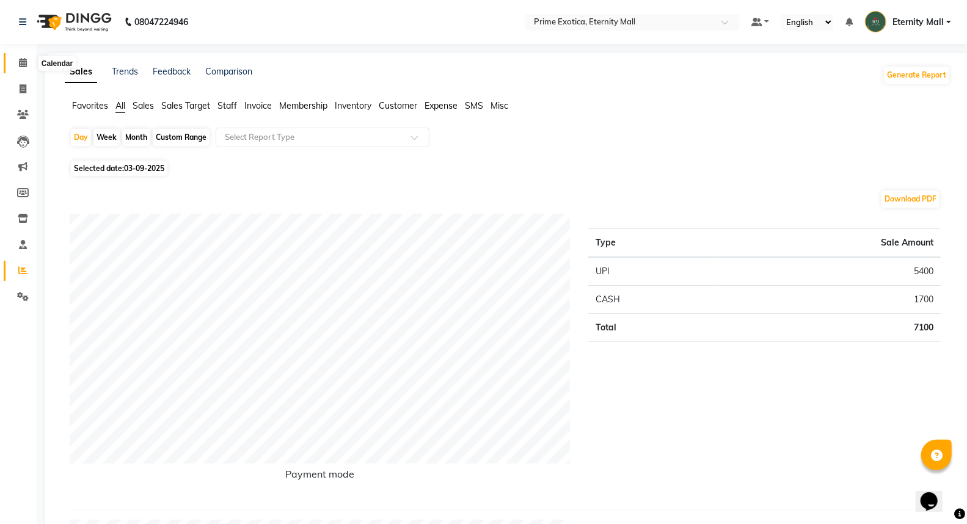
click at [24, 65] on icon at bounding box center [23, 62] width 8 height 9
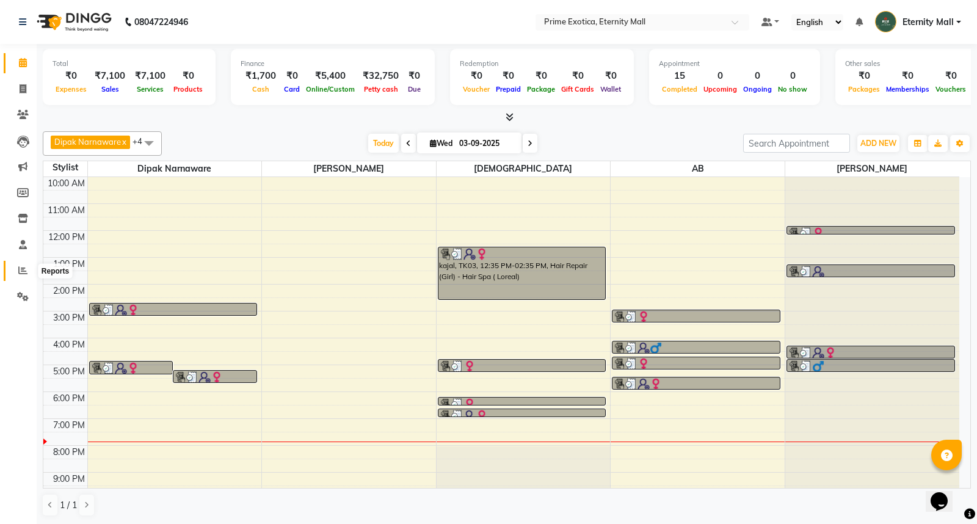
click at [18, 271] on icon at bounding box center [22, 270] width 9 height 9
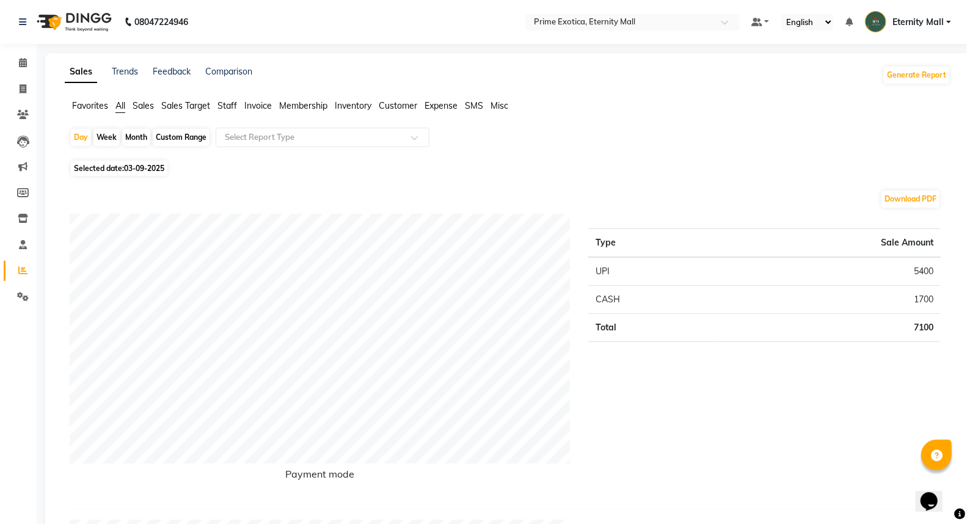
click at [117, 166] on span "Selected date: 03-09-2025" at bounding box center [119, 168] width 97 height 15
select select "9"
select select "2025"
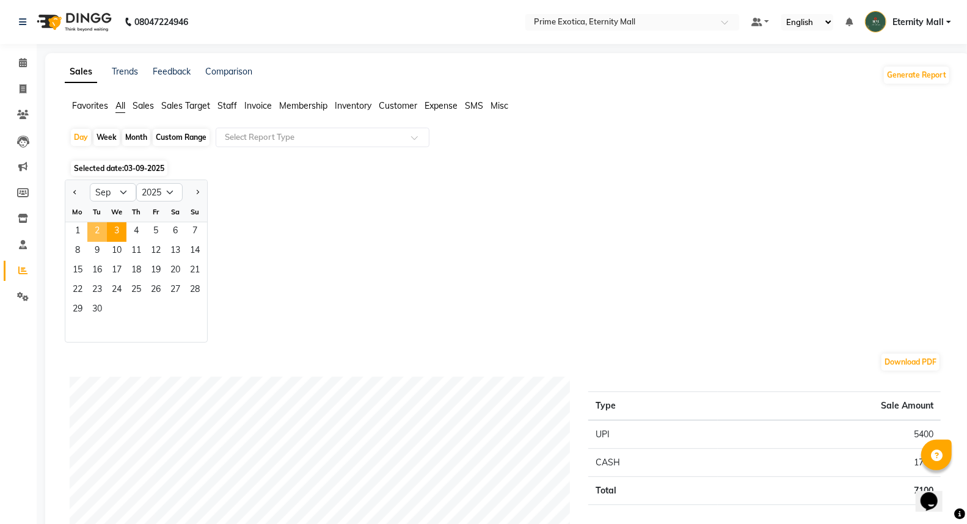
click at [97, 232] on span "2" at bounding box center [97, 232] width 20 height 20
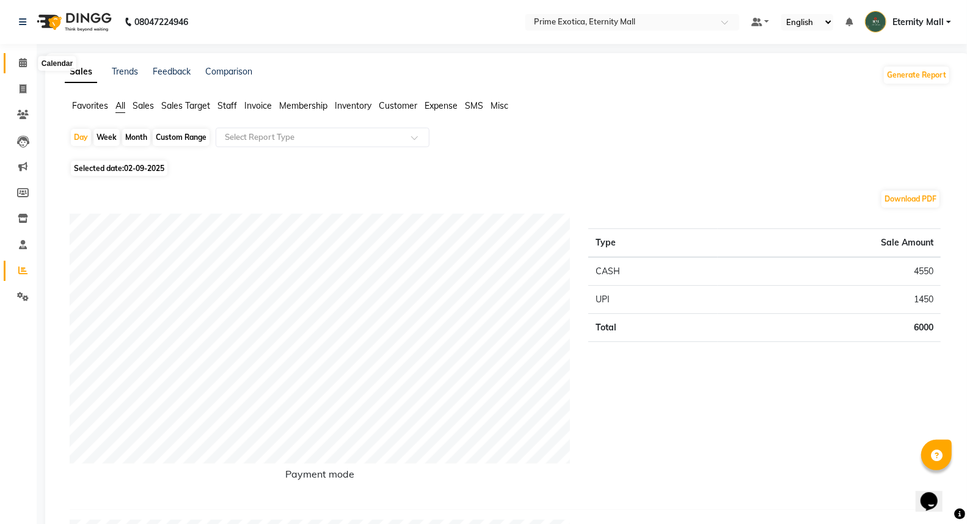
click at [27, 68] on span at bounding box center [22, 63] width 21 height 14
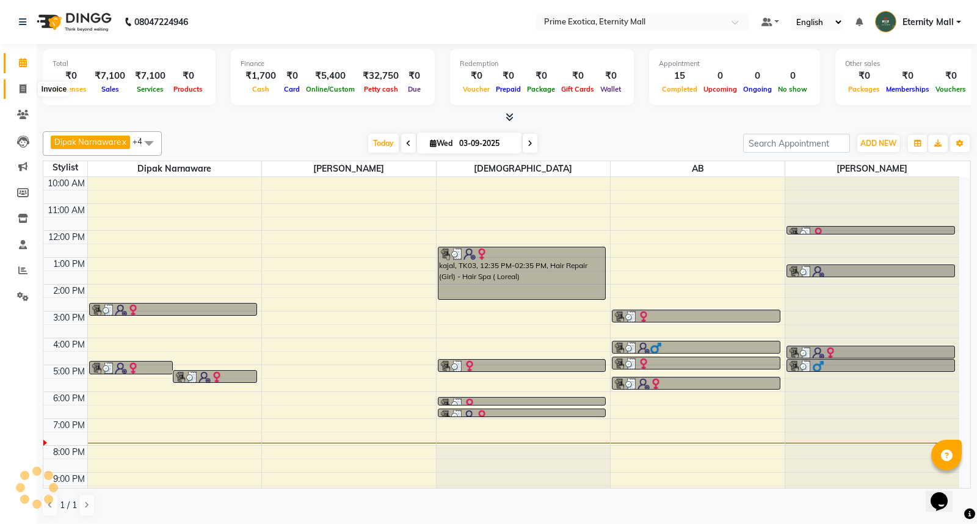
click at [16, 82] on span at bounding box center [22, 89] width 21 height 14
select select "service"
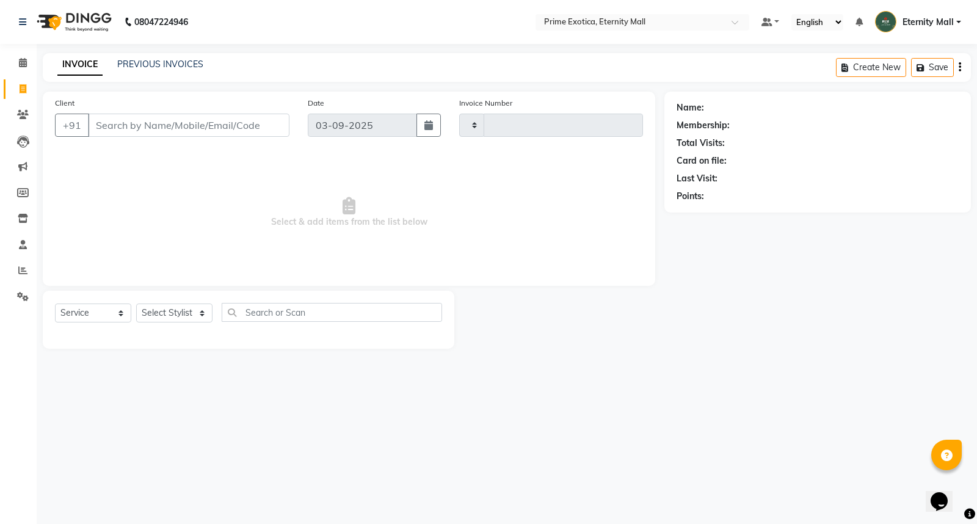
type input "3404"
select select "5774"
click at [186, 314] on select "Select Stylist AB ADMIN ajay vikram lakshane Dipak Narnaware Isha Bahel Rajeshr…" at bounding box center [174, 313] width 76 height 19
select select "36457"
click at [136, 304] on select "Select Stylist AB ADMIN ajay vikram lakshane Dipak Narnaware Isha Bahel Rajeshr…" at bounding box center [174, 313] width 76 height 19
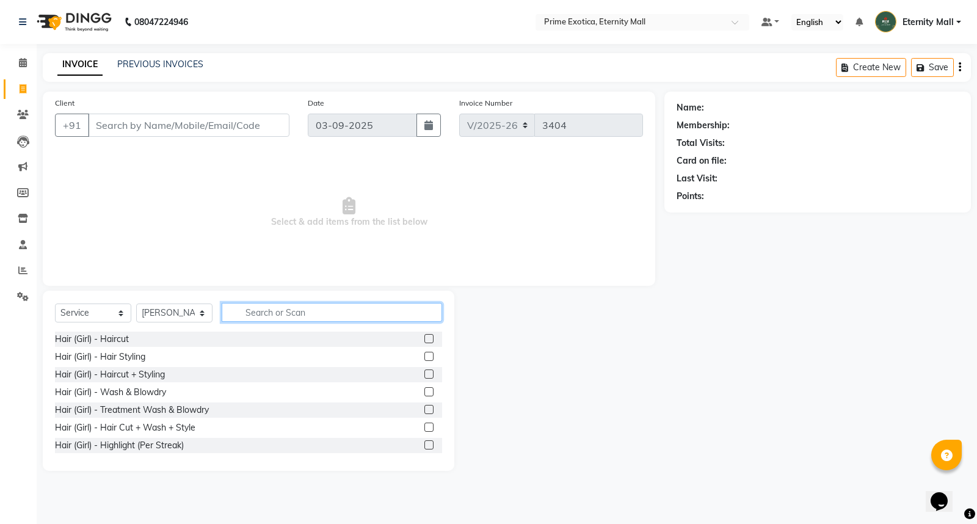
click at [260, 319] on input "text" at bounding box center [332, 312] width 221 height 19
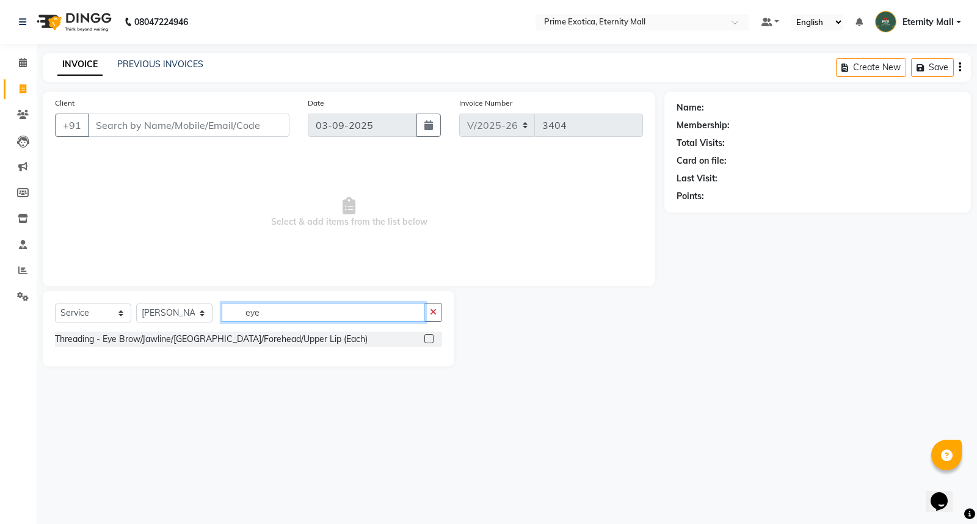
type input "eye"
click at [429, 340] on label at bounding box center [429, 338] width 9 height 9
click at [429, 340] on input "checkbox" at bounding box center [429, 339] width 8 height 8
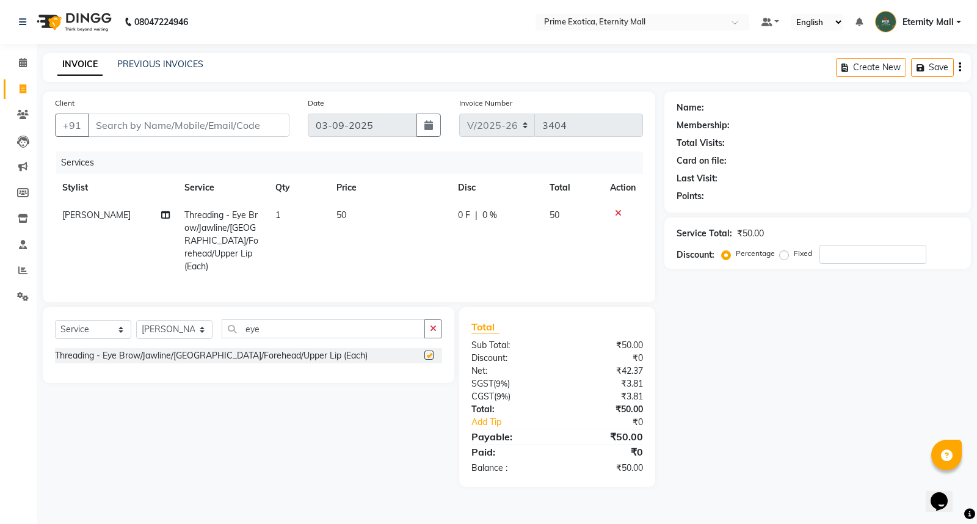
checkbox input "false"
click at [751, 365] on div "Name: Membership: Total Visits: Card on file: Last Visit: Points: Service Total…" at bounding box center [823, 289] width 316 height 395
click at [249, 124] on input "Client" at bounding box center [189, 125] width 202 height 23
type input "9"
type input "0"
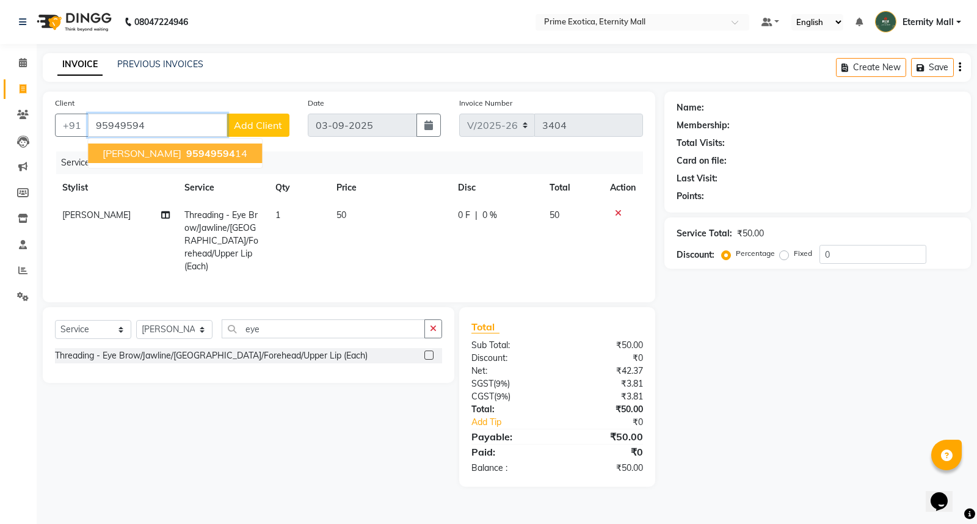
click at [186, 148] on span "95949594" at bounding box center [210, 153] width 49 height 12
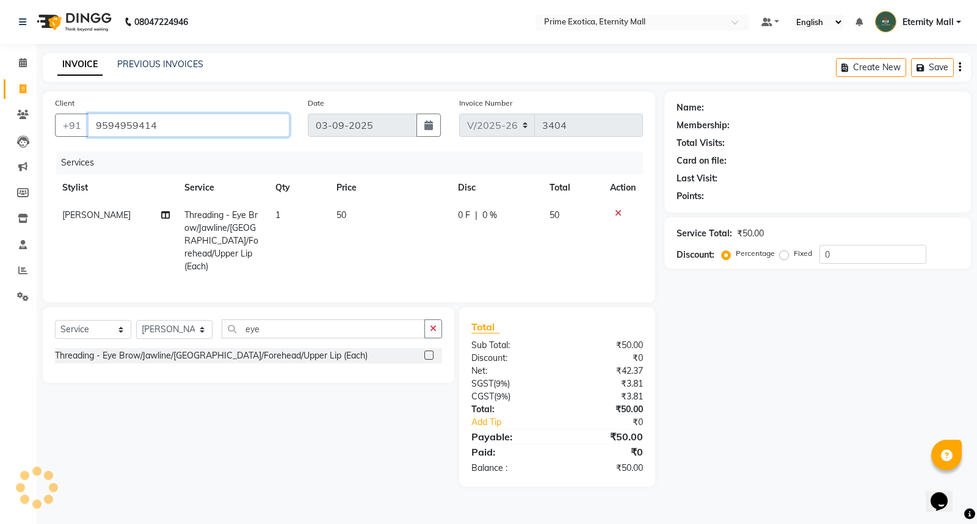
type input "9594959414"
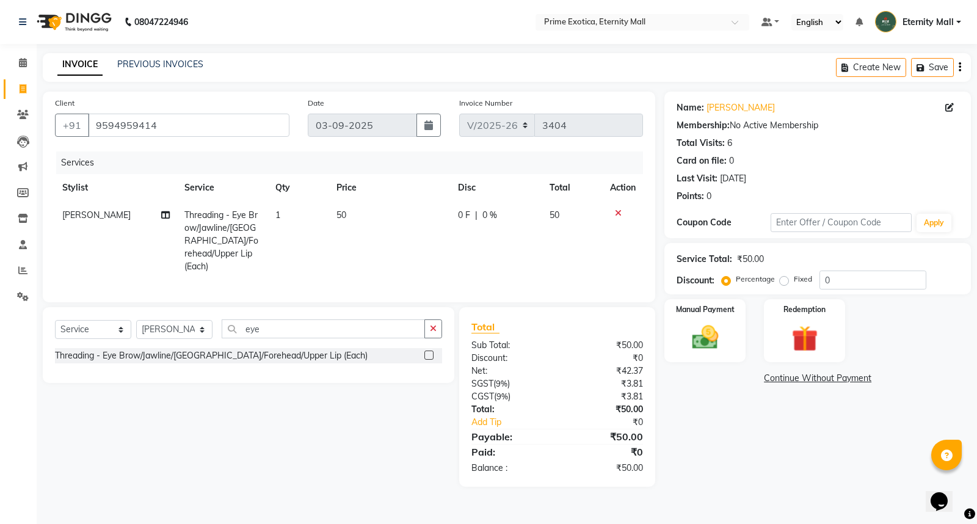
click at [288, 216] on td "1" at bounding box center [298, 241] width 61 height 79
select select "36457"
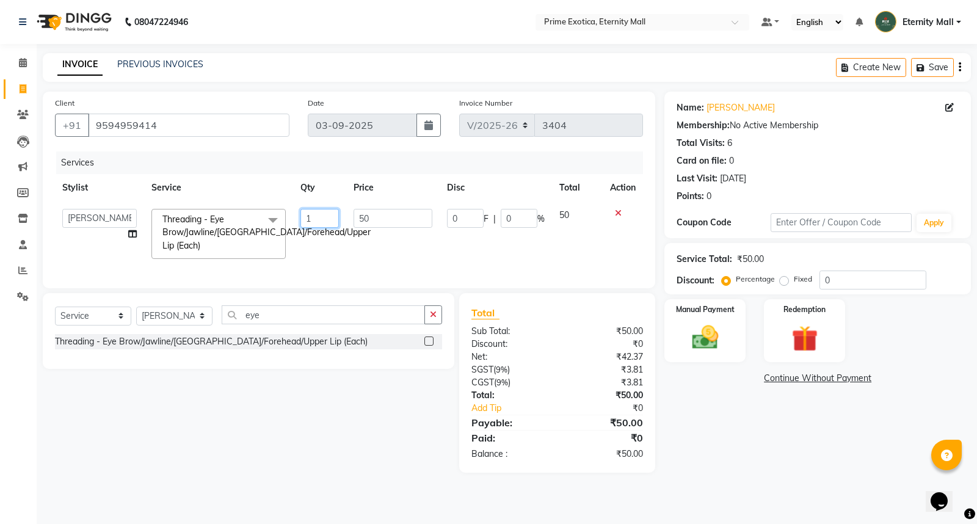
click at [320, 217] on input "1" at bounding box center [320, 218] width 38 height 19
type input "2"
click at [387, 261] on td "50" at bounding box center [392, 234] width 93 height 65
select select "36457"
click at [729, 339] on div "Manual Payment" at bounding box center [705, 330] width 84 height 65
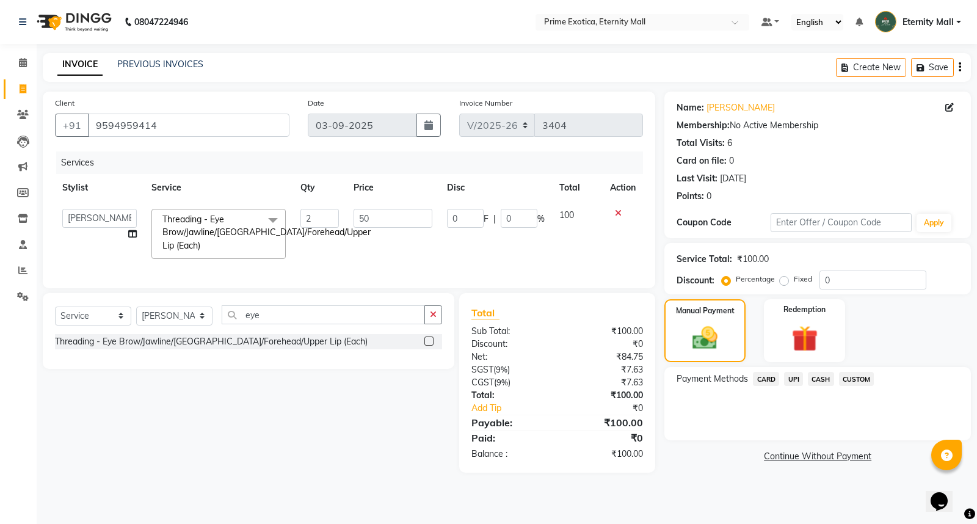
click at [824, 380] on span "CASH" at bounding box center [821, 379] width 26 height 14
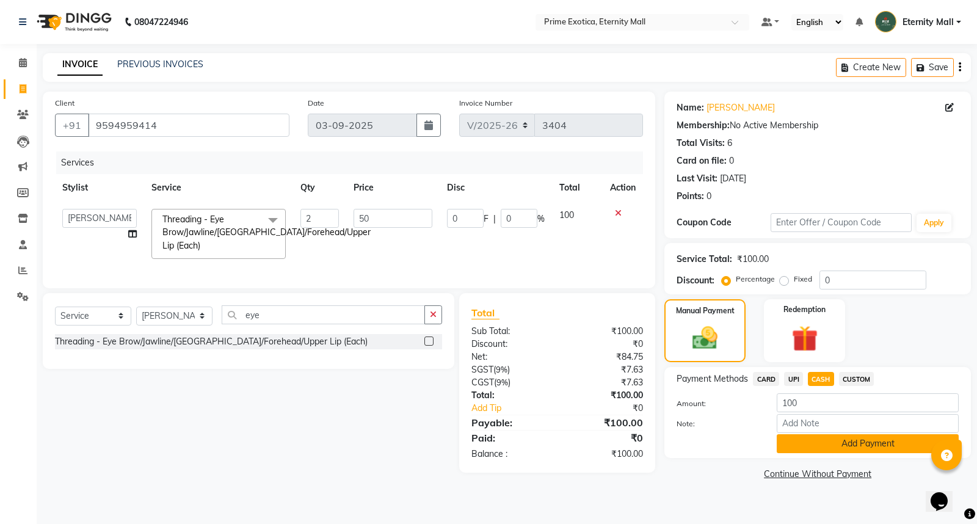
click at [802, 436] on button "Add Payment" at bounding box center [868, 443] width 182 height 19
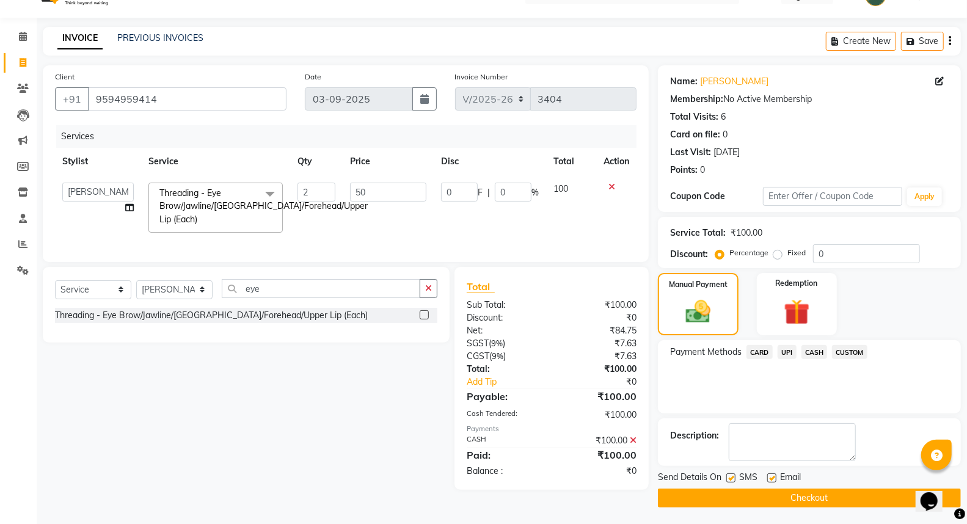
scroll to position [27, 0]
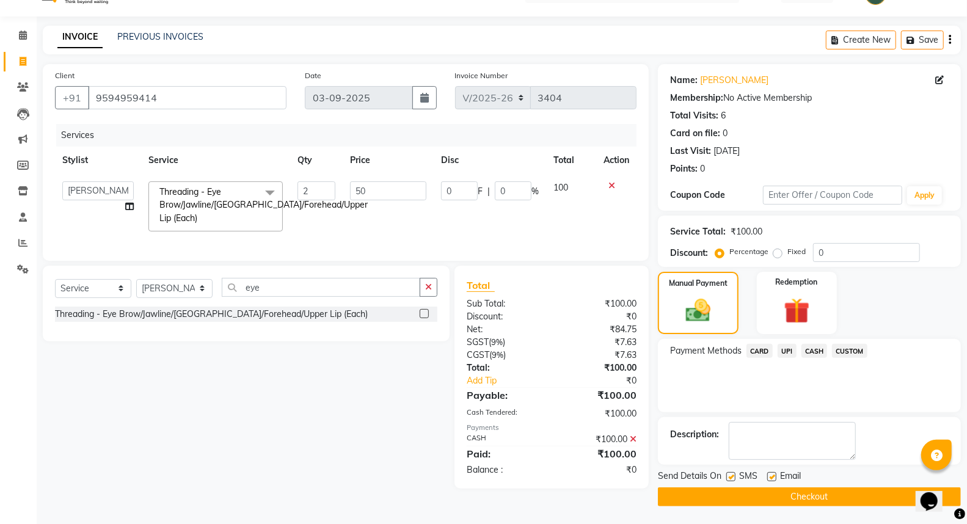
click at [714, 499] on button "Checkout" at bounding box center [809, 497] width 303 height 19
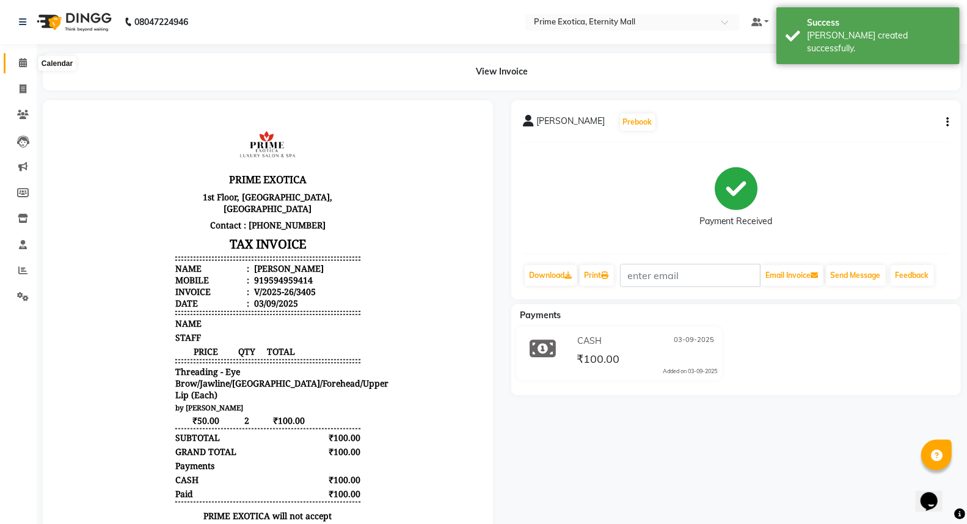
click at [28, 68] on span at bounding box center [22, 63] width 21 height 14
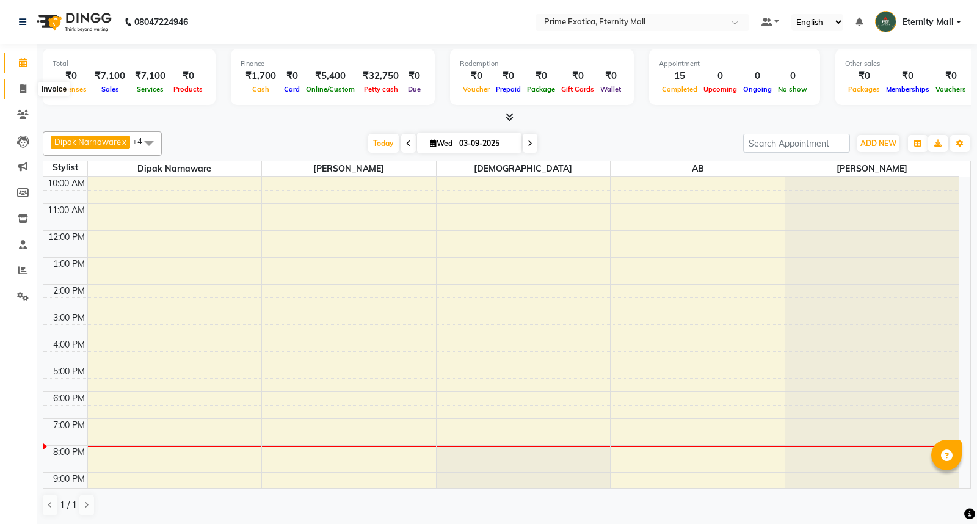
click at [23, 89] on icon at bounding box center [23, 88] width 7 height 9
select select "5774"
select select "service"
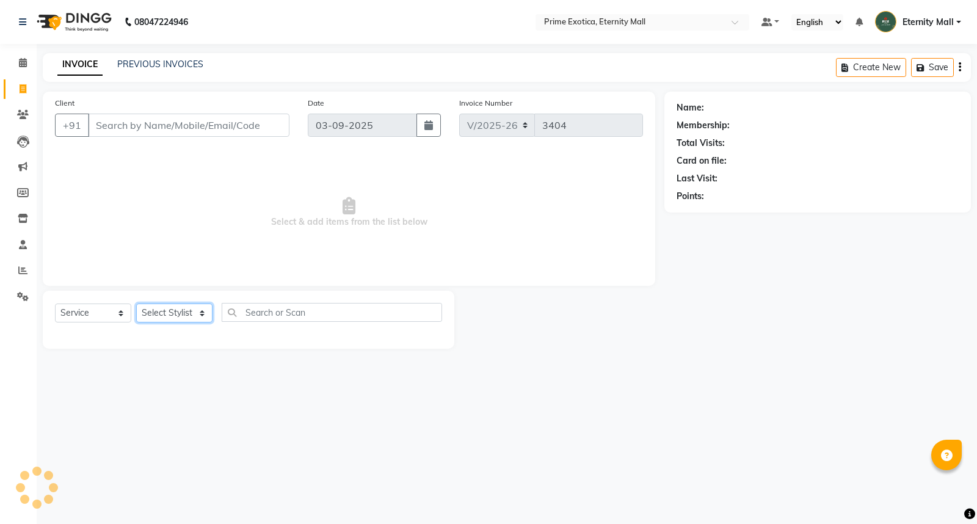
drag, startPoint x: 29, startPoint y: 89, endPoint x: 200, endPoint y: 305, distance: 275.4
click at [200, 305] on select "Select Stylist" at bounding box center [174, 313] width 76 height 19
click at [194, 318] on select "Select Stylist AB ADMIN ajay vikram lakshane [PERSON_NAME] Isha [PERSON_NAME] […" at bounding box center [174, 313] width 76 height 19
select select "66509"
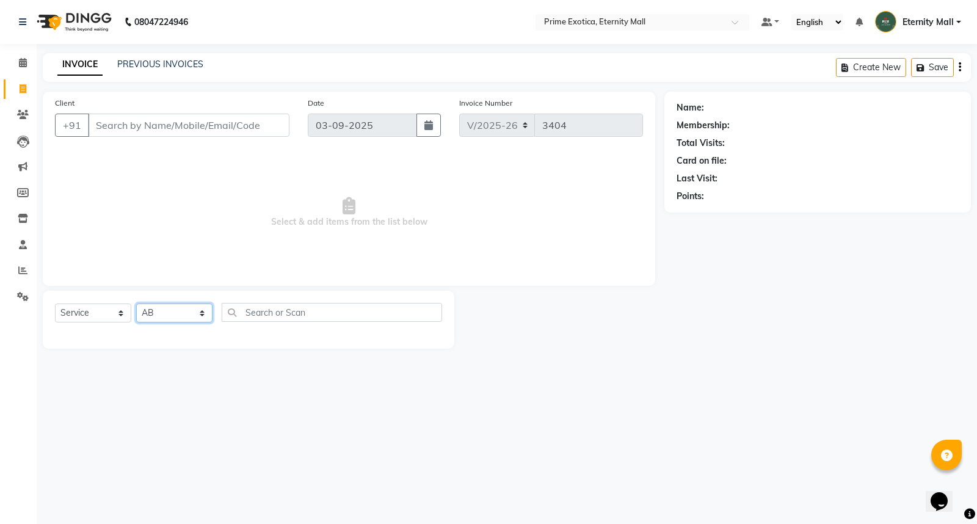
click at [136, 304] on select "Select Stylist AB ADMIN ajay vikram lakshane [PERSON_NAME] Isha [PERSON_NAME] […" at bounding box center [174, 313] width 76 height 19
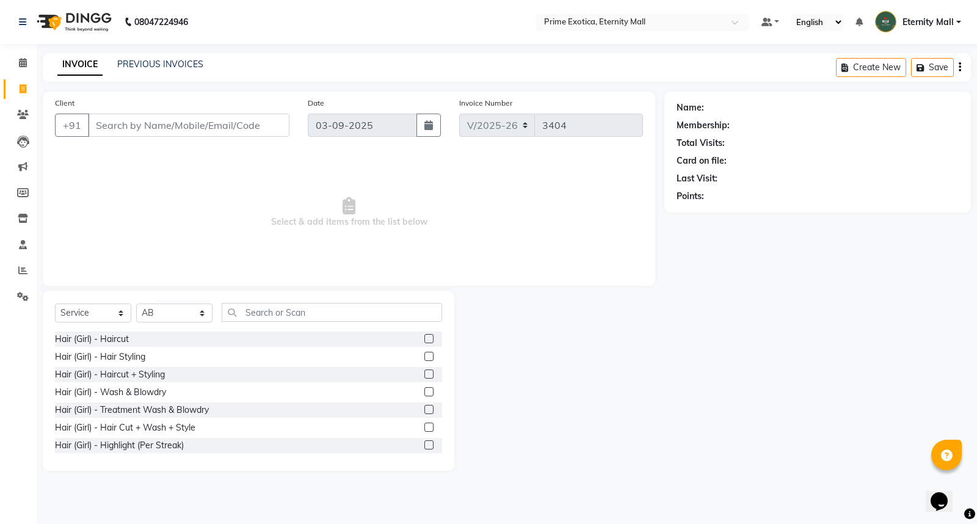
click at [412, 374] on div "Hair (Girl) - Haircut + Styling" at bounding box center [248, 374] width 387 height 15
click at [425, 375] on label at bounding box center [429, 374] width 9 height 9
click at [425, 375] on input "checkbox" at bounding box center [429, 375] width 8 height 8
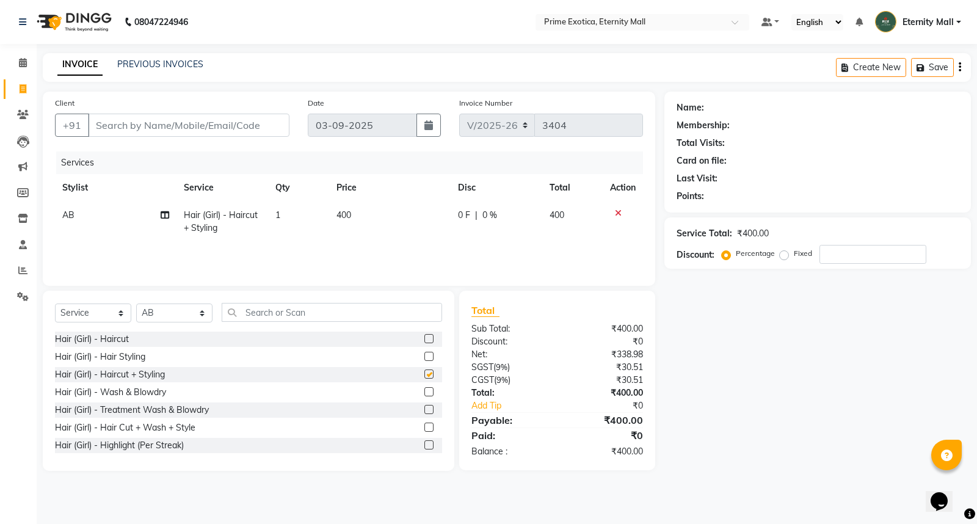
checkbox input "false"
click at [79, 215] on td "AB" at bounding box center [116, 222] width 122 height 40
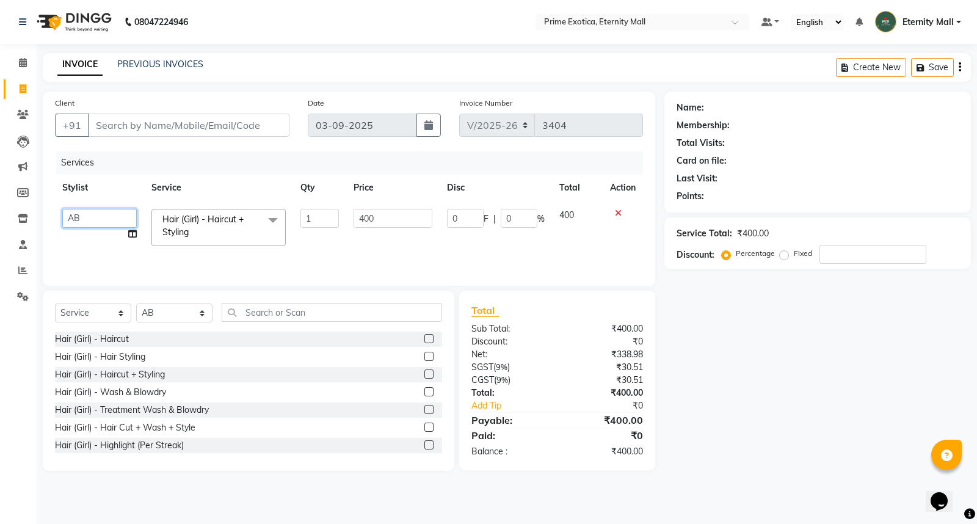
click at [79, 215] on select "AB ADMIN ajay vikram lakshane [PERSON_NAME] Isha [PERSON_NAME] [PERSON_NAME]" at bounding box center [99, 218] width 75 height 19
select select "66179"
click at [370, 250] on td "400" at bounding box center [392, 228] width 93 height 52
click at [76, 218] on select "AB ADMIN ajay vikram lakshane [PERSON_NAME] Isha [PERSON_NAME] [PERSON_NAME]" at bounding box center [99, 218] width 75 height 19
click at [294, 261] on div "Services Stylist Service Qty Price Disc Total Action AB ADMIN ajay vikram laksh…" at bounding box center [349, 213] width 588 height 122
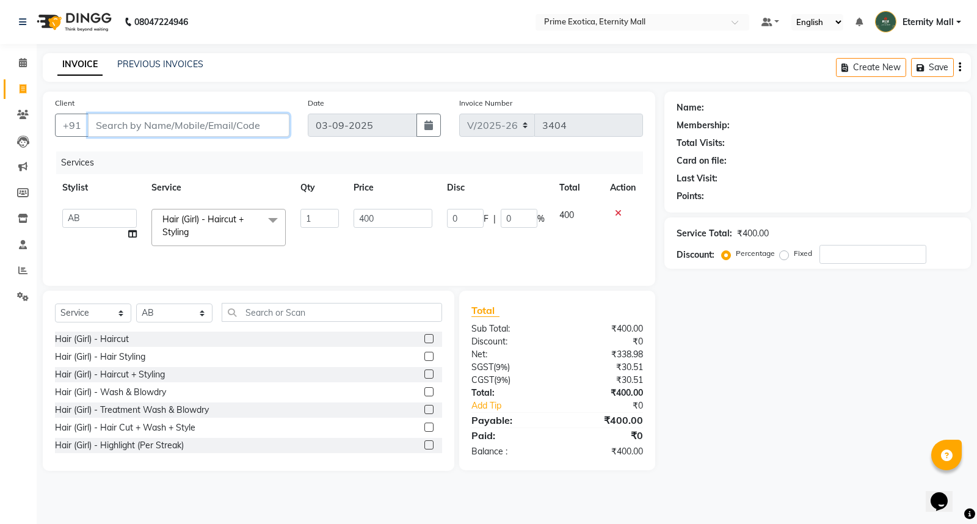
click at [243, 120] on input "Client" at bounding box center [189, 125] width 202 height 23
click at [186, 120] on input "Client" at bounding box center [189, 125] width 202 height 23
type input "9"
type input "0"
type input "9922410717"
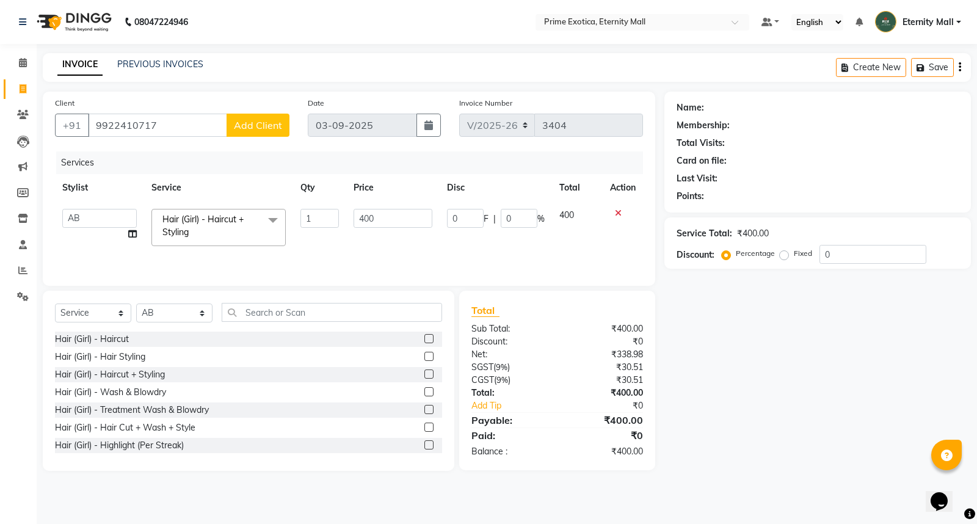
click at [255, 125] on span "Add Client" at bounding box center [258, 125] width 48 height 12
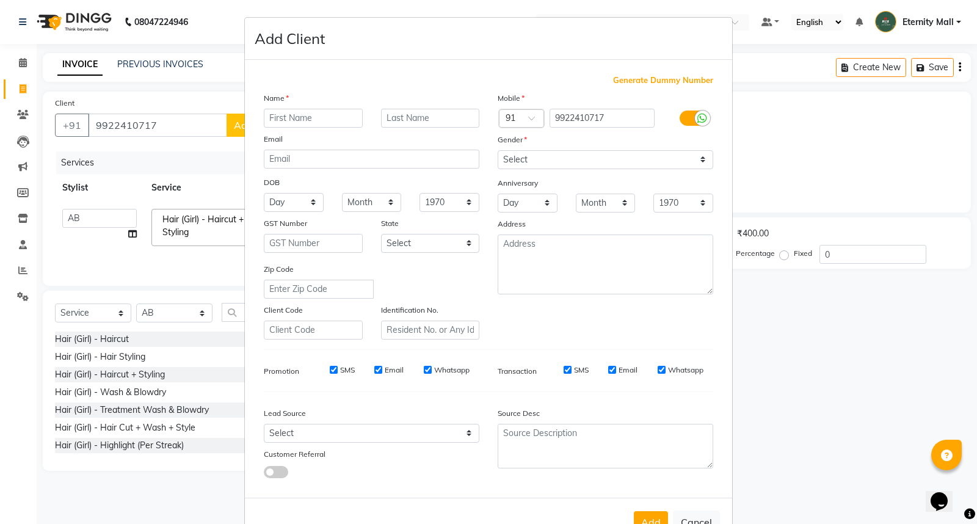
click at [312, 115] on input "text" at bounding box center [313, 118] width 99 height 19
type input "[PERSON_NAME]"
click at [573, 153] on select "Select [DEMOGRAPHIC_DATA] [DEMOGRAPHIC_DATA] Other Prefer Not To Say" at bounding box center [606, 159] width 216 height 19
select select "[DEMOGRAPHIC_DATA]"
click at [498, 150] on select "Select [DEMOGRAPHIC_DATA] [DEMOGRAPHIC_DATA] Other Prefer Not To Say" at bounding box center [606, 159] width 216 height 19
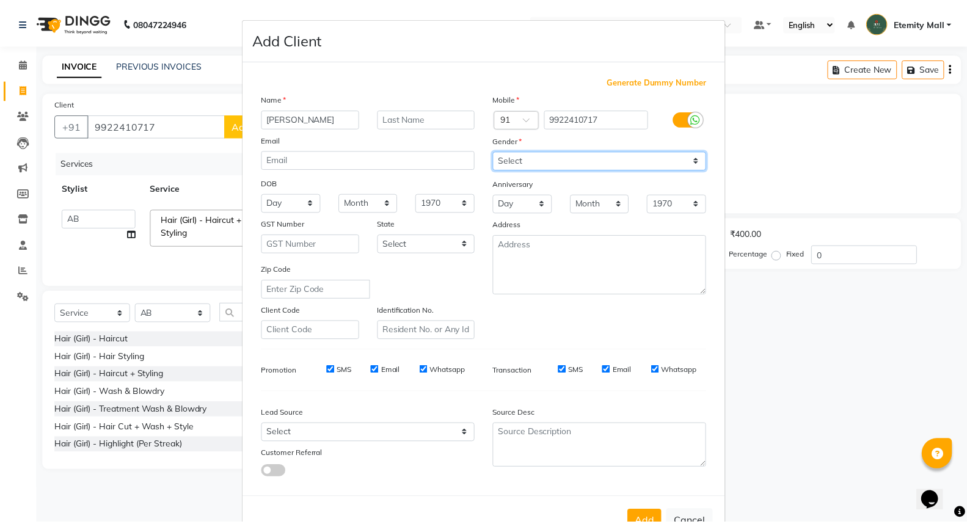
scroll to position [40, 0]
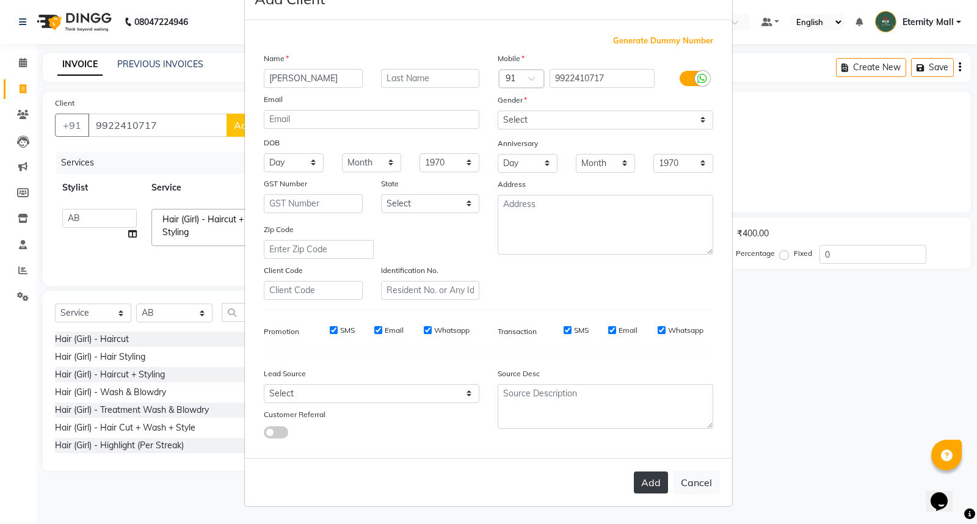
click at [661, 483] on button "Add" at bounding box center [651, 483] width 34 height 22
select select
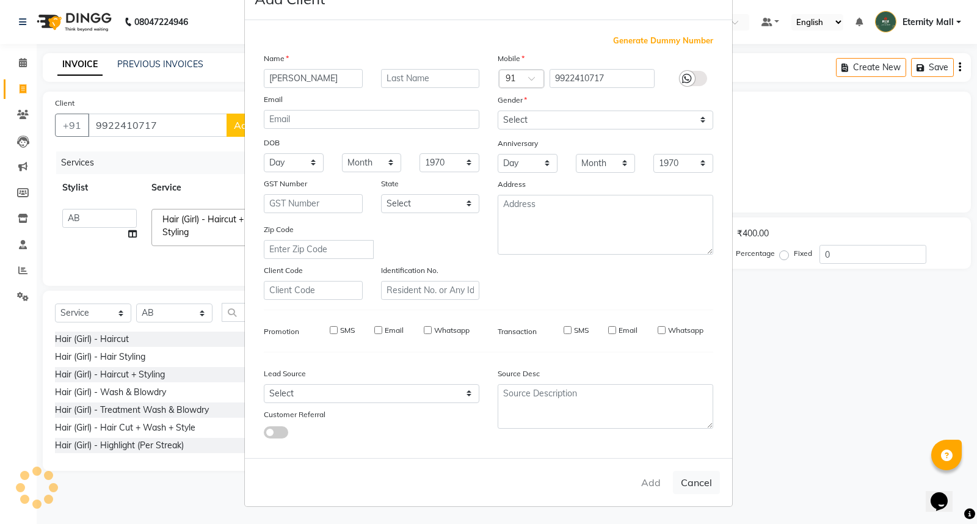
select select
checkbox input "false"
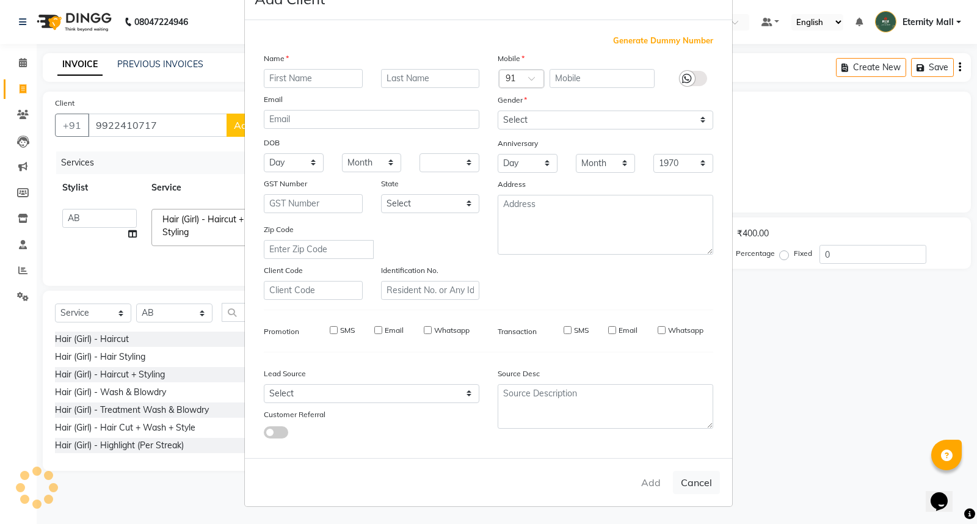
checkbox input "false"
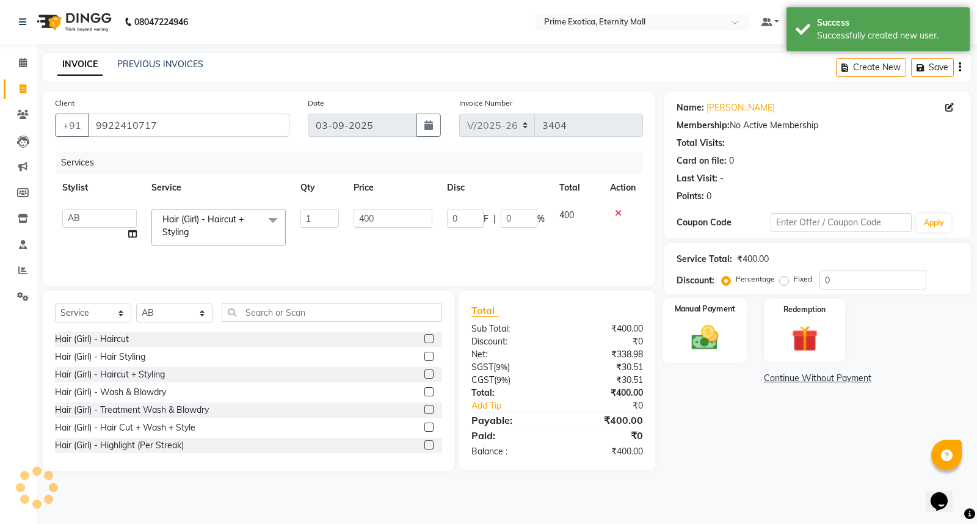
click at [698, 342] on img at bounding box center [706, 337] width 44 height 31
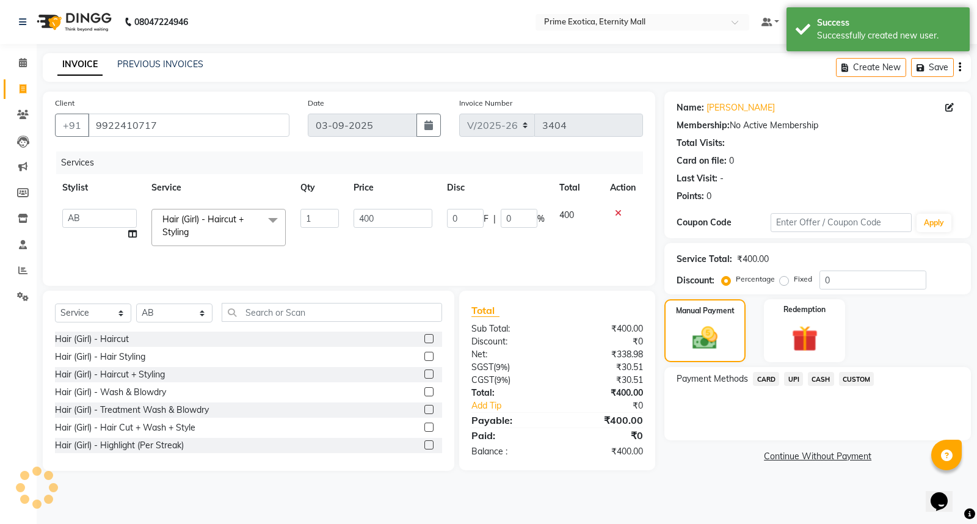
click at [791, 379] on span "UPI" at bounding box center [793, 379] width 19 height 14
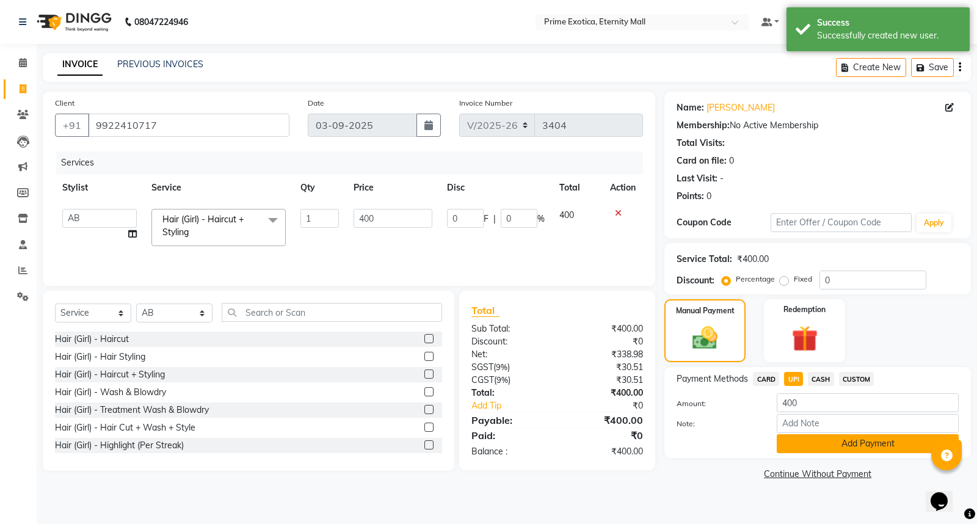
click at [797, 440] on button "Add Payment" at bounding box center [868, 443] width 182 height 19
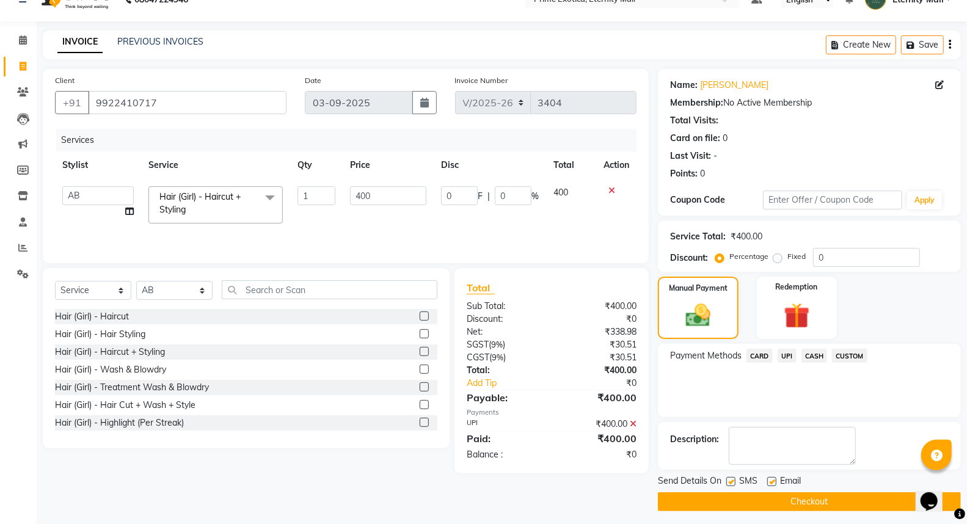
scroll to position [27, 0]
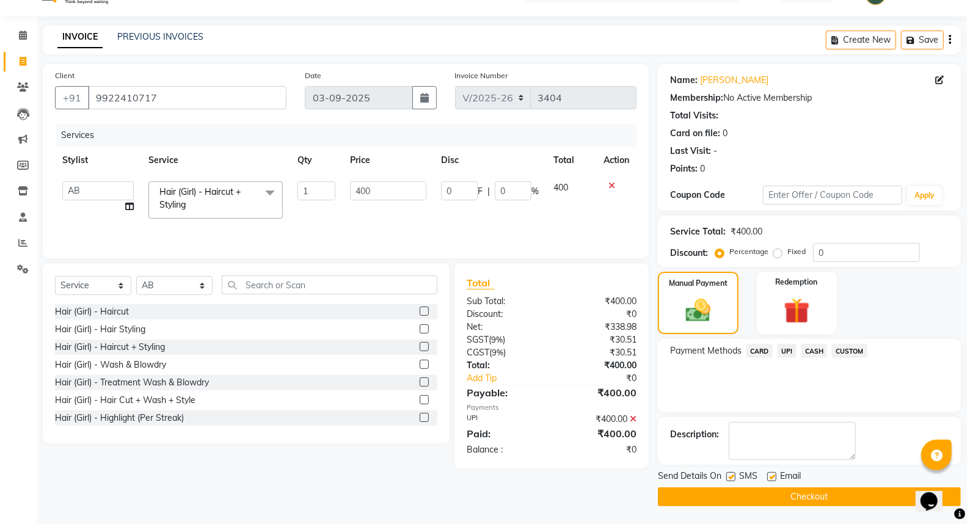
click at [728, 492] on button "Checkout" at bounding box center [809, 497] width 303 height 19
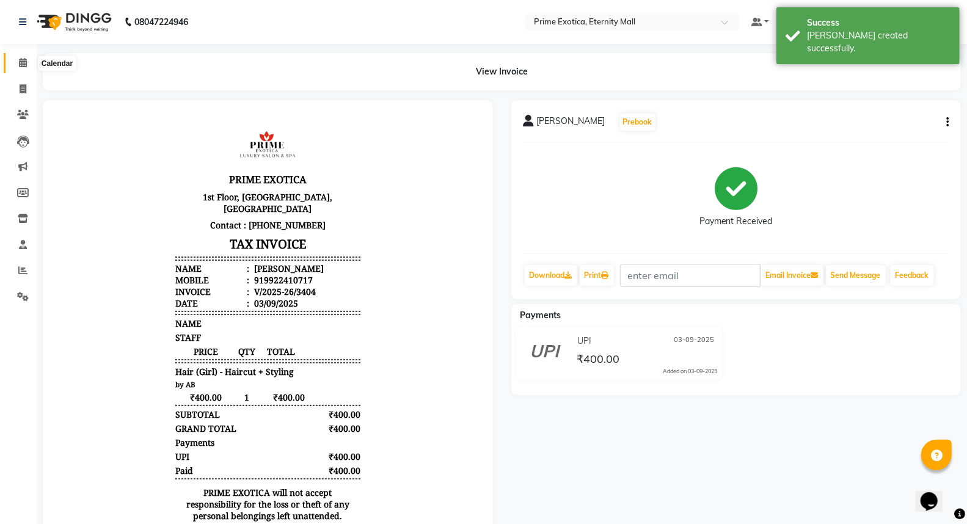
click at [19, 63] on icon at bounding box center [23, 62] width 8 height 9
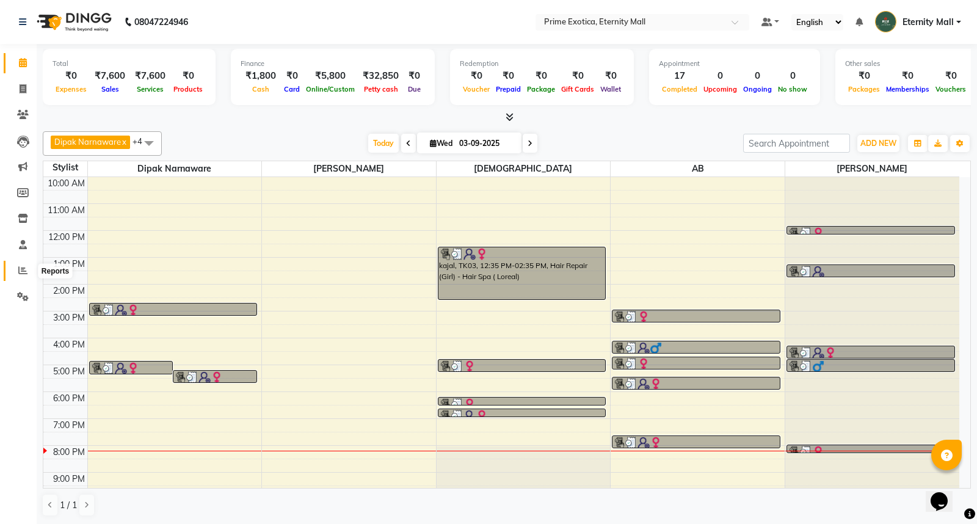
click at [18, 273] on icon at bounding box center [22, 270] width 9 height 9
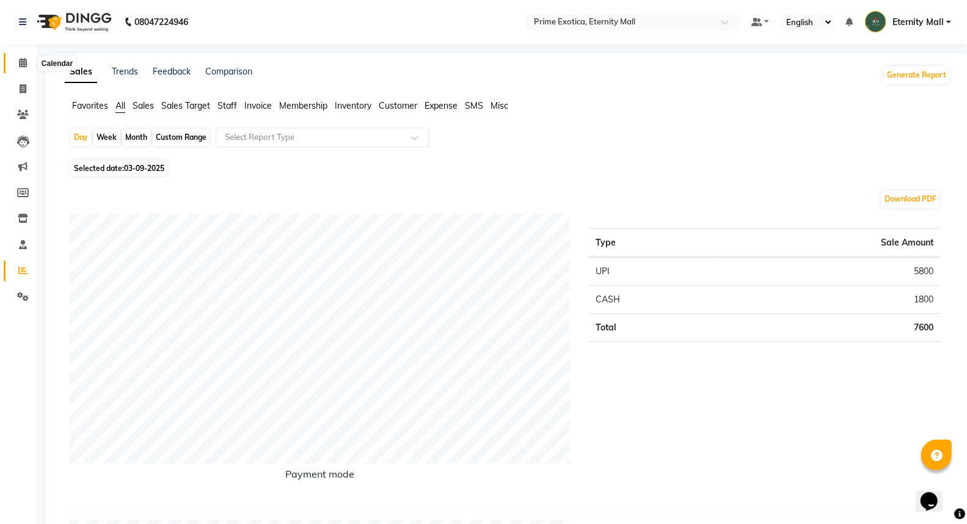
click at [23, 66] on icon at bounding box center [23, 62] width 8 height 9
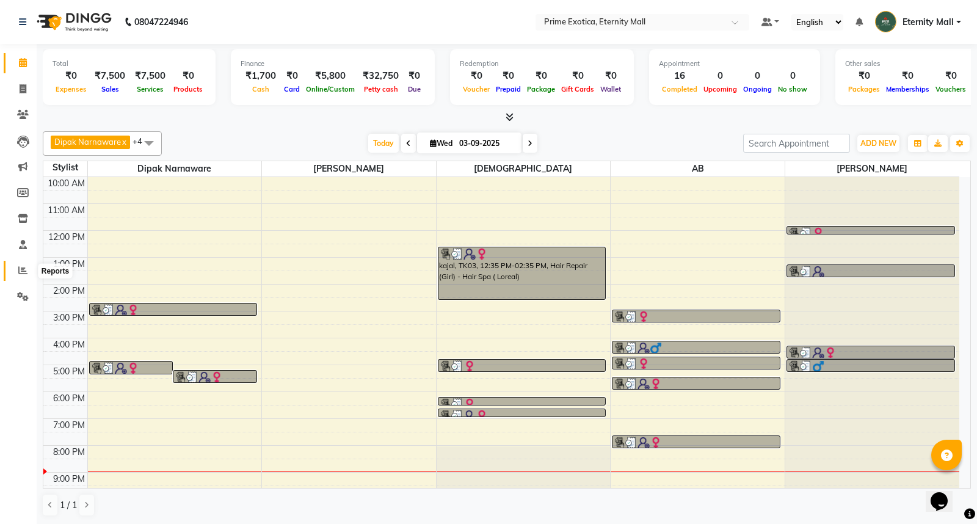
click at [21, 269] on icon at bounding box center [22, 270] width 9 height 9
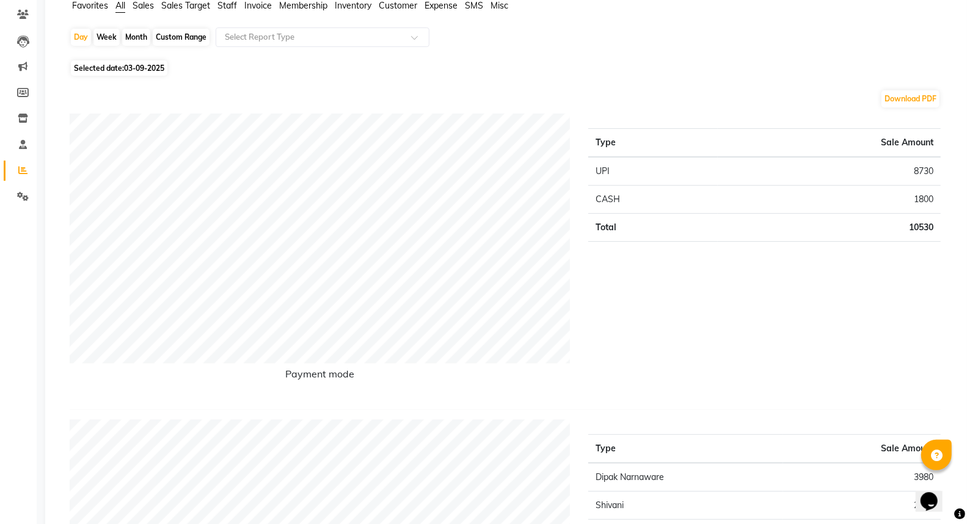
scroll to position [68, 0]
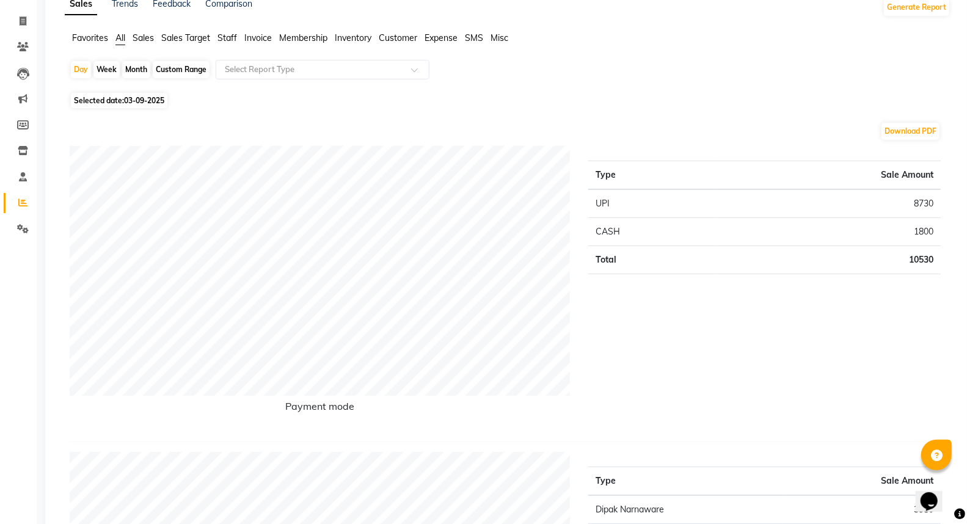
click at [123, 70] on div "Month" at bounding box center [136, 69] width 28 height 17
select select "9"
select select "2025"
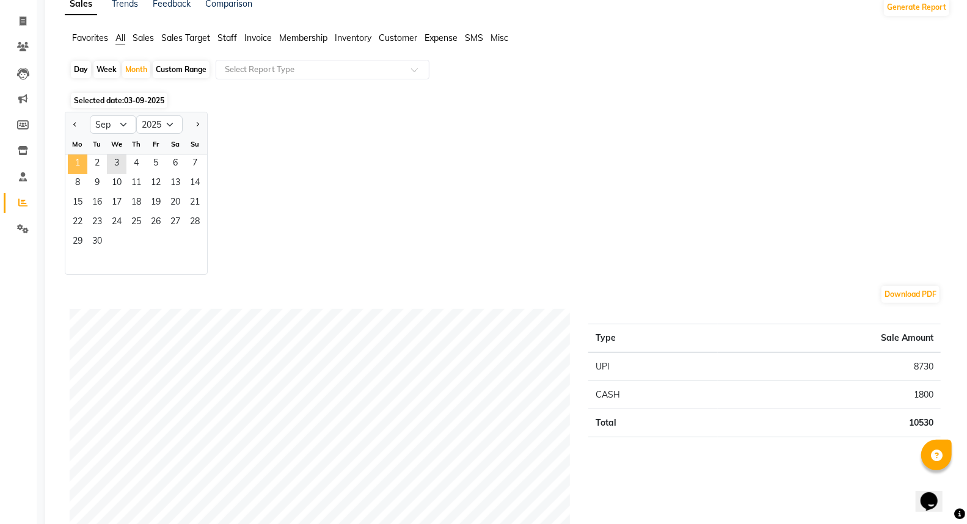
click at [80, 166] on span "1" at bounding box center [78, 165] width 20 height 20
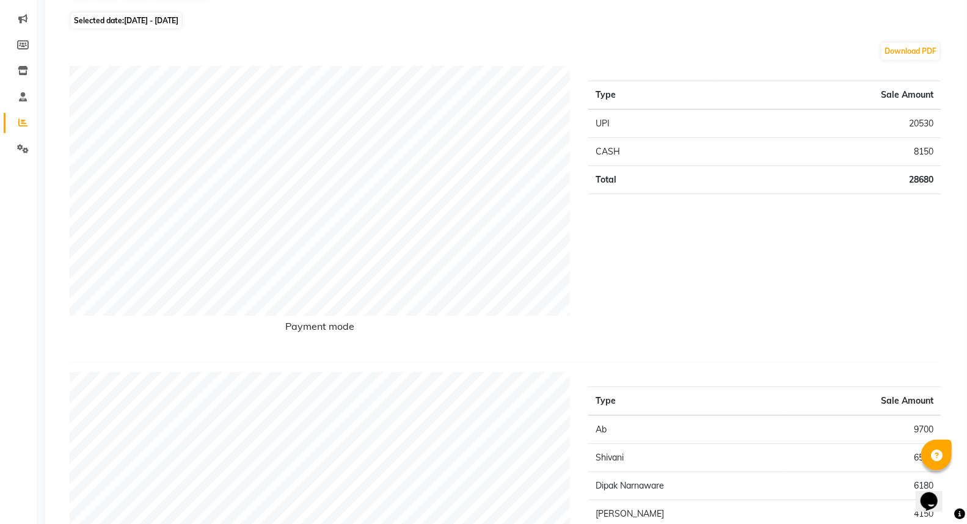
scroll to position [0, 0]
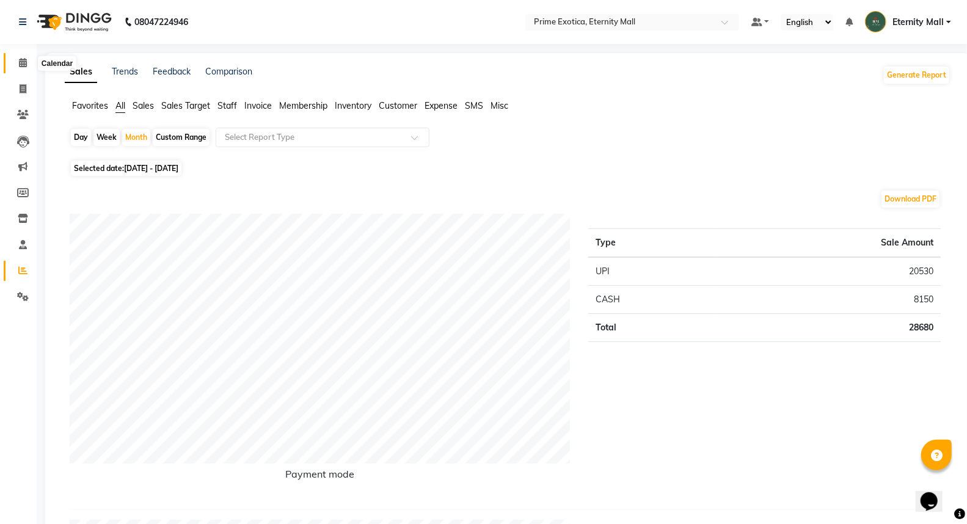
click at [21, 64] on icon at bounding box center [23, 62] width 8 height 9
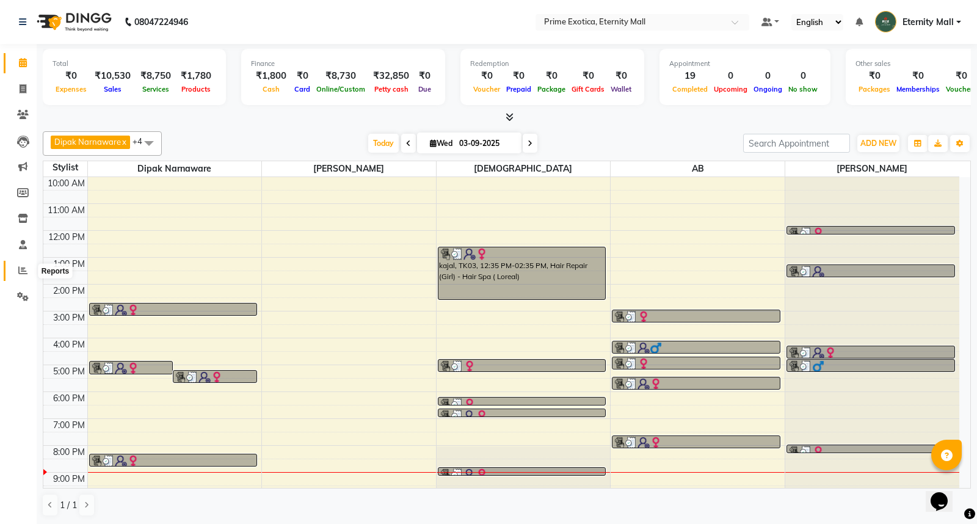
click at [20, 265] on span at bounding box center [22, 271] width 21 height 14
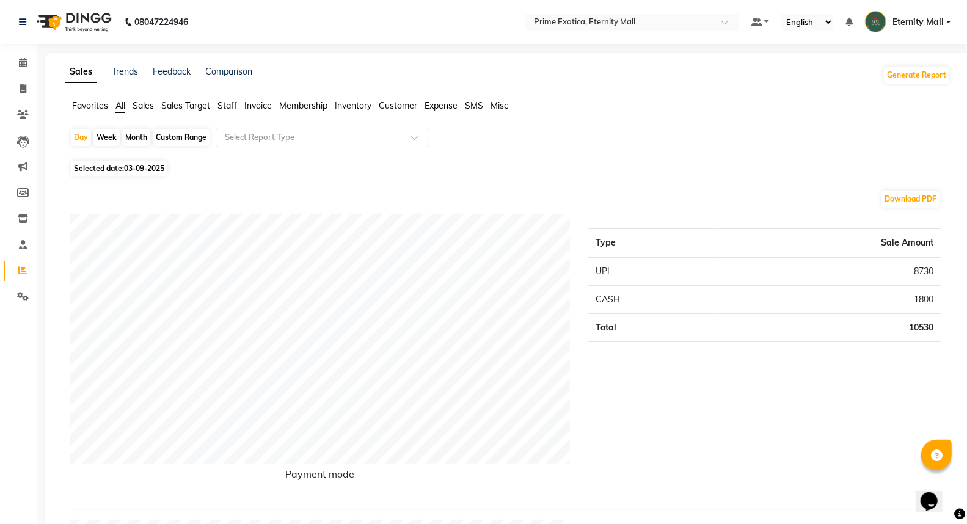
click at [161, 165] on span "03-09-2025" at bounding box center [144, 168] width 40 height 9
select select "9"
select select "2025"
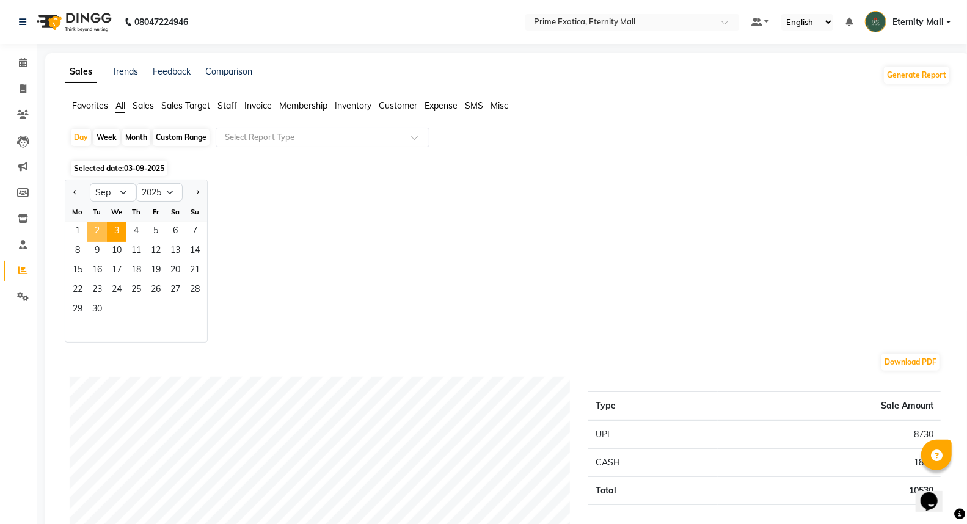
click at [106, 234] on span "2" at bounding box center [97, 232] width 20 height 20
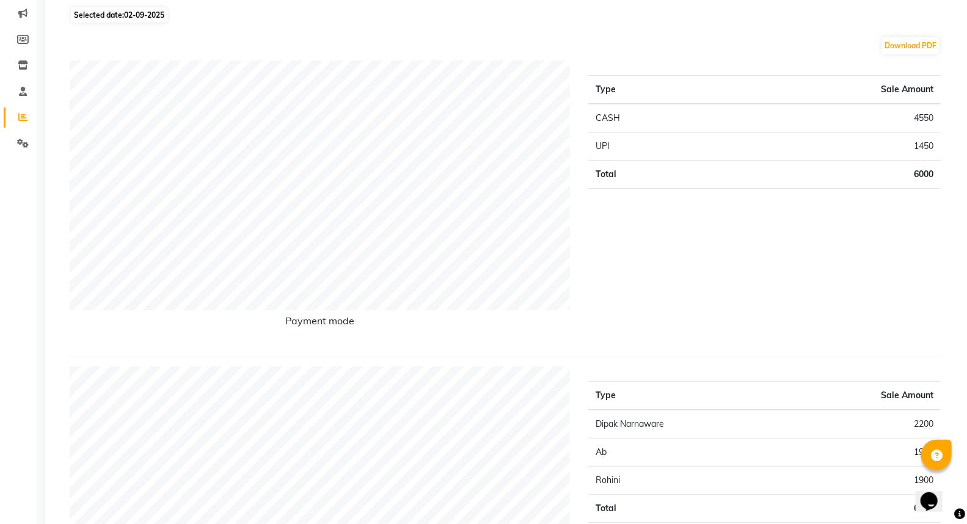
scroll to position [68, 0]
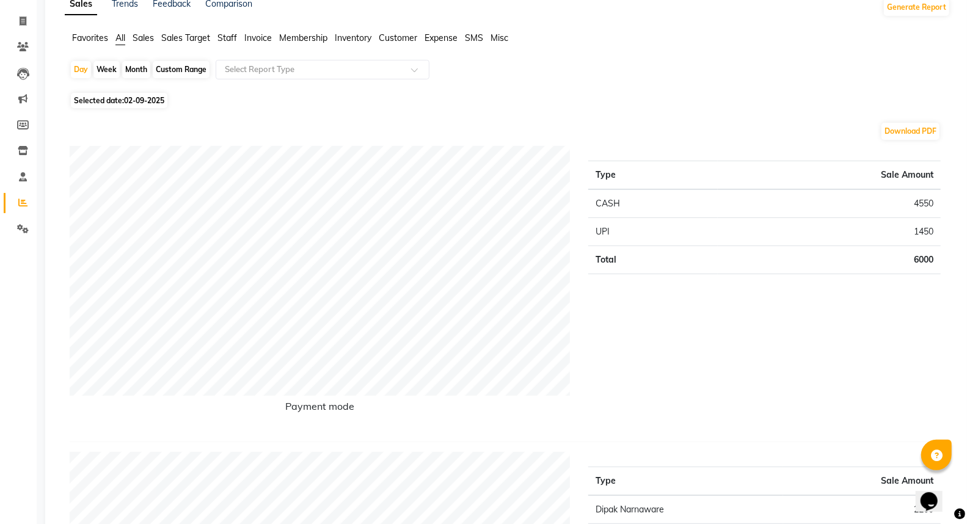
click at [131, 96] on span "02-09-2025" at bounding box center [144, 100] width 40 height 9
select select "9"
select select "2025"
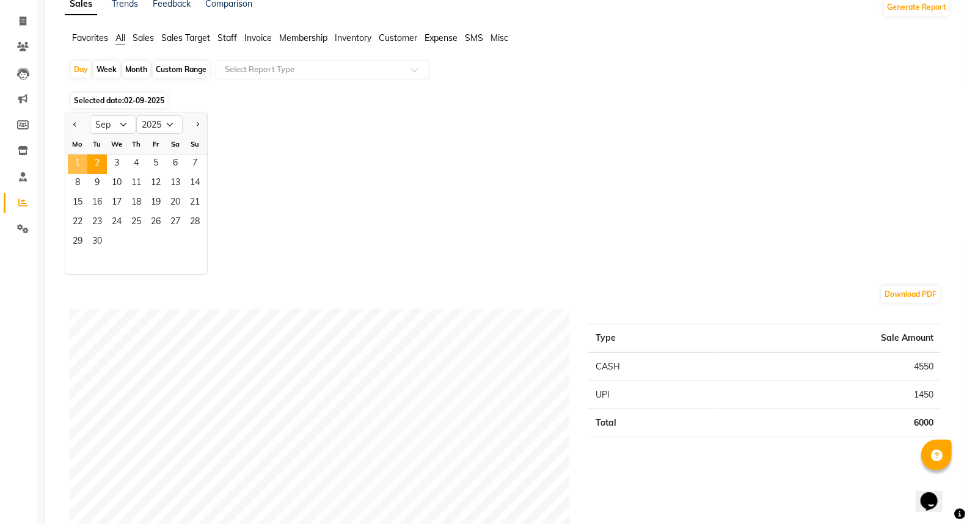
click at [82, 161] on span "1" at bounding box center [78, 165] width 20 height 20
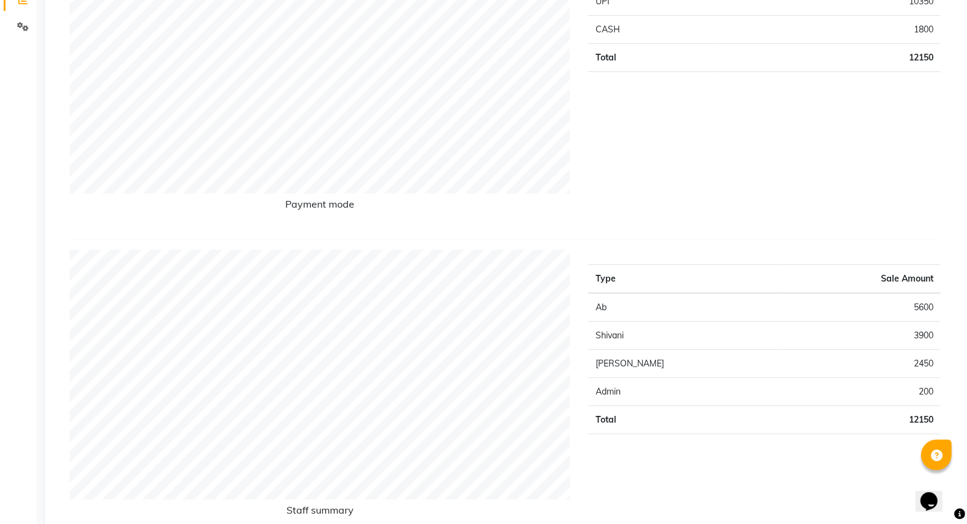
scroll to position [271, 0]
drag, startPoint x: 970, startPoint y: 150, endPoint x: 514, endPoint y: 235, distance: 464.1
click at [513, 235] on div "Payment mode Type Sale Amount UPI 10350 CASH 1800 Total 12150" at bounding box center [505, 91] width 871 height 296
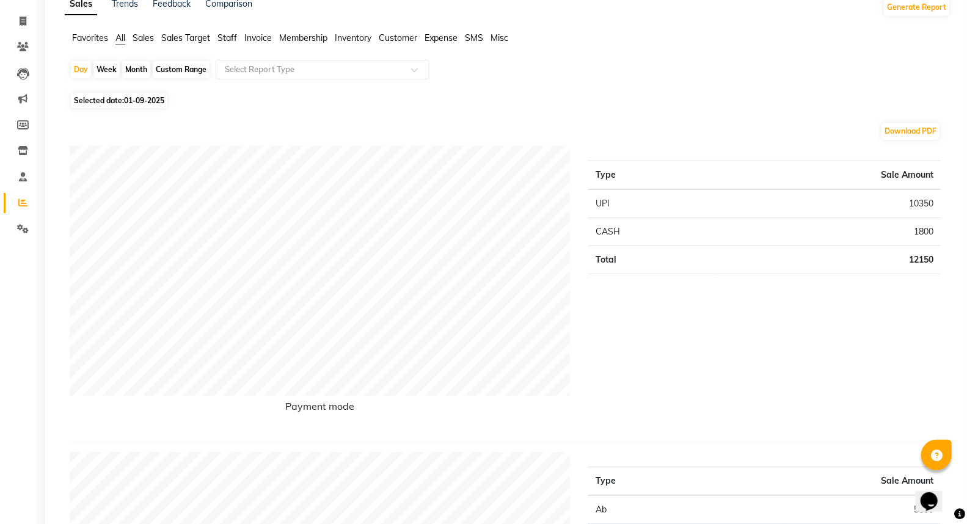
scroll to position [0, 0]
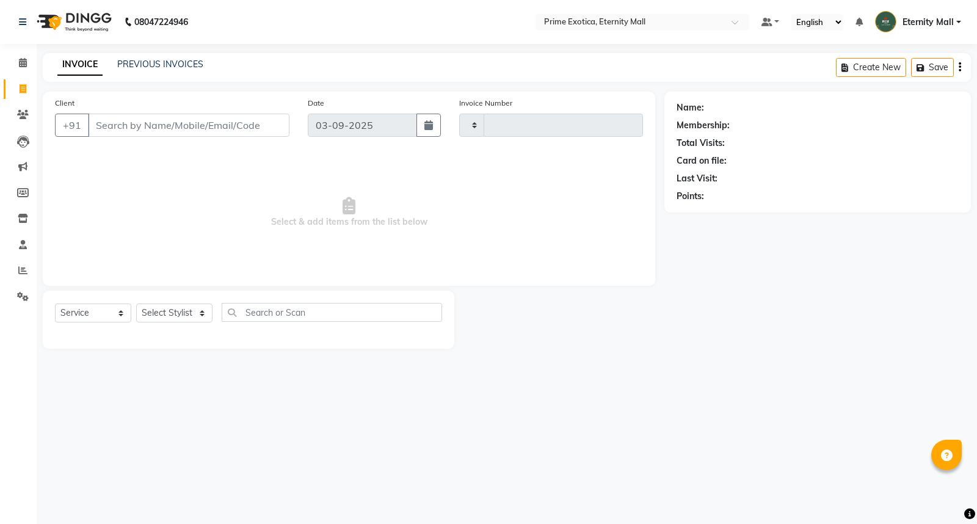
select select "service"
click at [136, 121] on input "Client" at bounding box center [189, 125] width 202 height 23
type input "3406"
select select "5774"
click at [190, 310] on select "Select Stylist" at bounding box center [174, 313] width 76 height 19
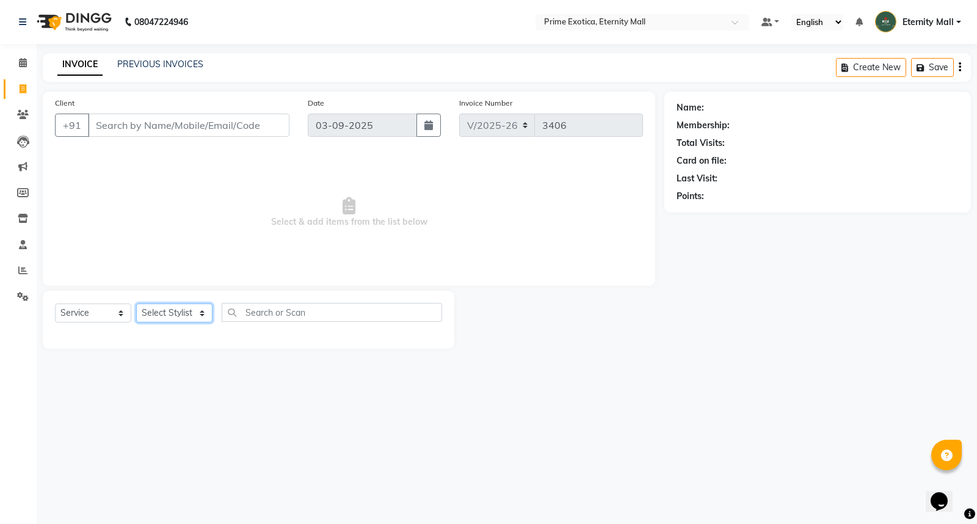
select select "67677"
click at [136, 304] on select "Select Stylist AB ADMIN ajay vikram lakshane [PERSON_NAME] Isha [PERSON_NAME] […" at bounding box center [174, 313] width 76 height 19
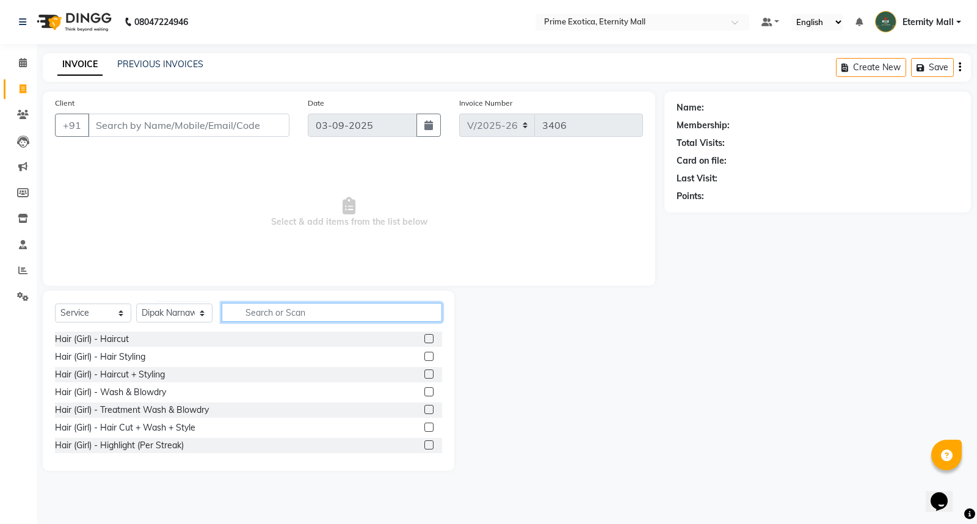
click at [278, 310] on input "text" at bounding box center [332, 312] width 221 height 19
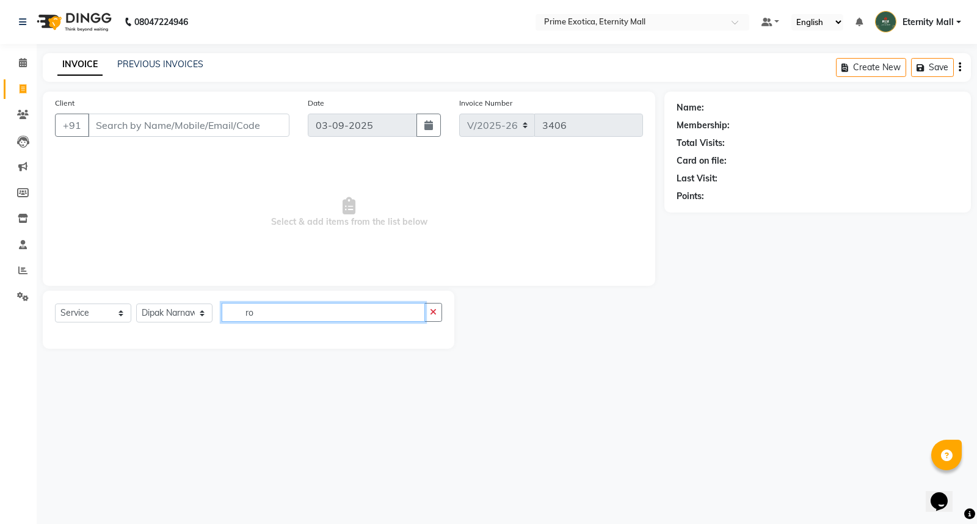
type input "r"
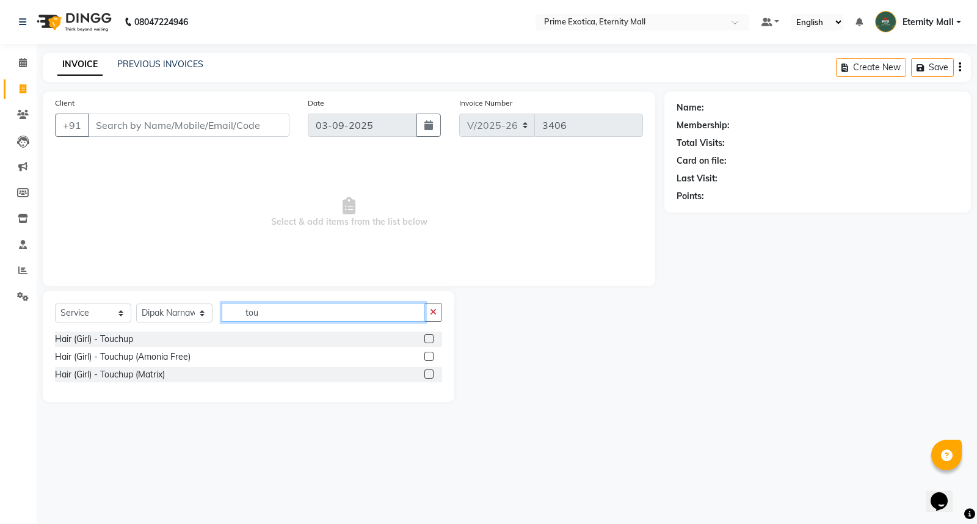
type input "tou"
click at [430, 337] on label at bounding box center [429, 338] width 9 height 9
click at [430, 337] on input "checkbox" at bounding box center [429, 339] width 8 height 8
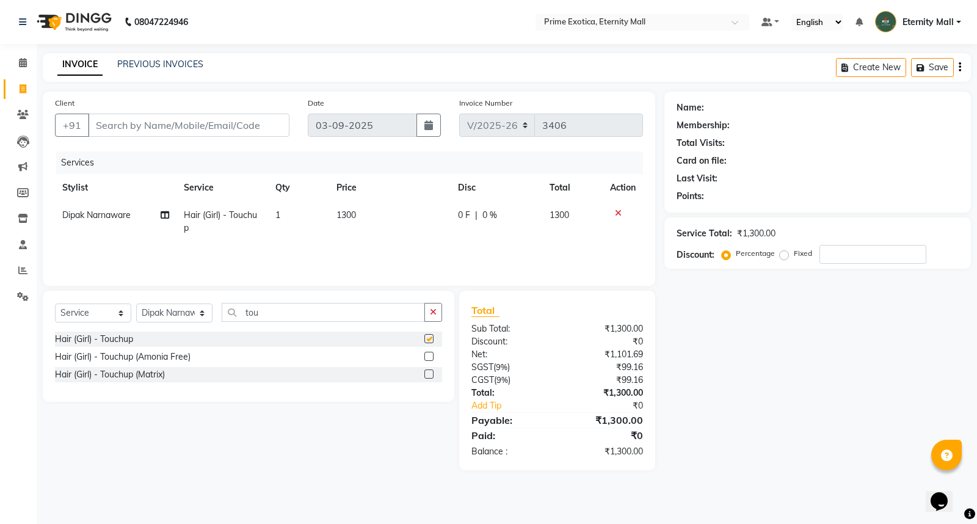
checkbox input "false"
click at [434, 316] on icon "button" at bounding box center [433, 312] width 7 height 9
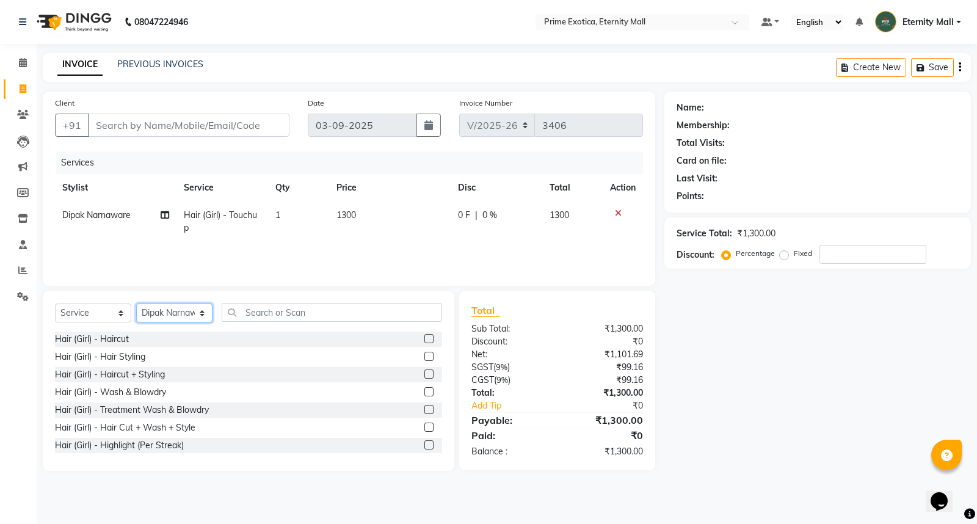
click at [171, 315] on select "Select Stylist AB ADMIN ajay vikram lakshane [PERSON_NAME] Isha [PERSON_NAME] […" at bounding box center [174, 313] width 76 height 19
select select "66179"
click at [136, 304] on select "Select Stylist AB ADMIN ajay vikram lakshane [PERSON_NAME] Isha [PERSON_NAME] […" at bounding box center [174, 313] width 76 height 19
click at [324, 313] on input "text" at bounding box center [332, 312] width 221 height 19
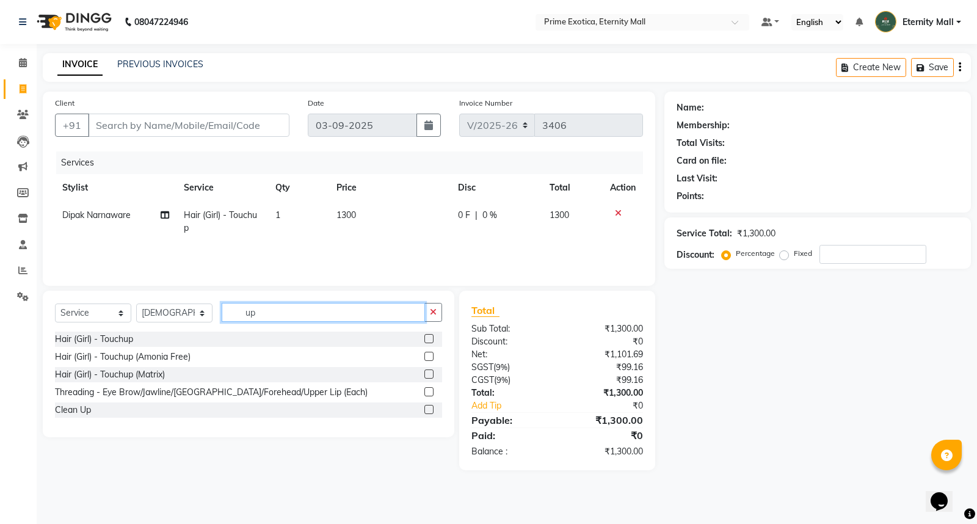
type input "up"
click at [429, 389] on label at bounding box center [429, 391] width 9 height 9
click at [429, 389] on input "checkbox" at bounding box center [429, 393] width 8 height 8
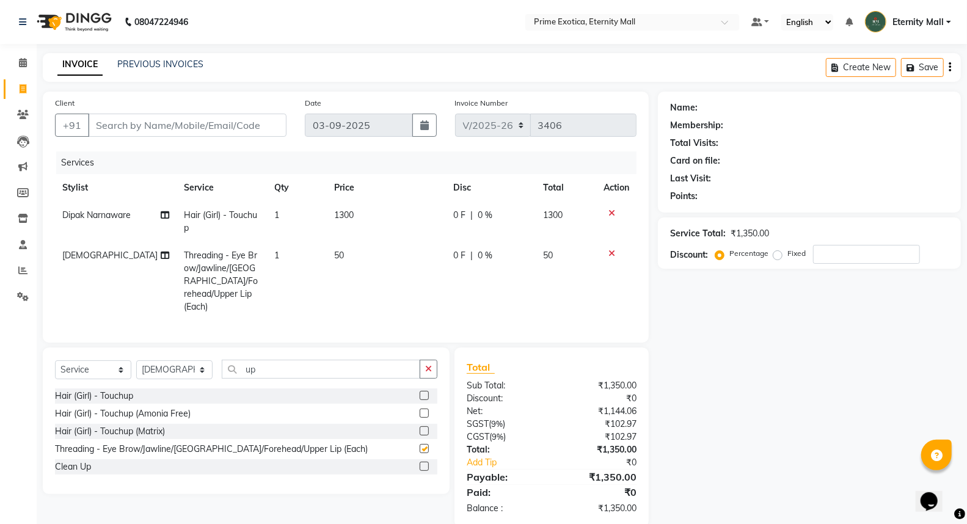
checkbox input "false"
click at [294, 252] on td "1" at bounding box center [297, 281] width 60 height 79
select select "66179"
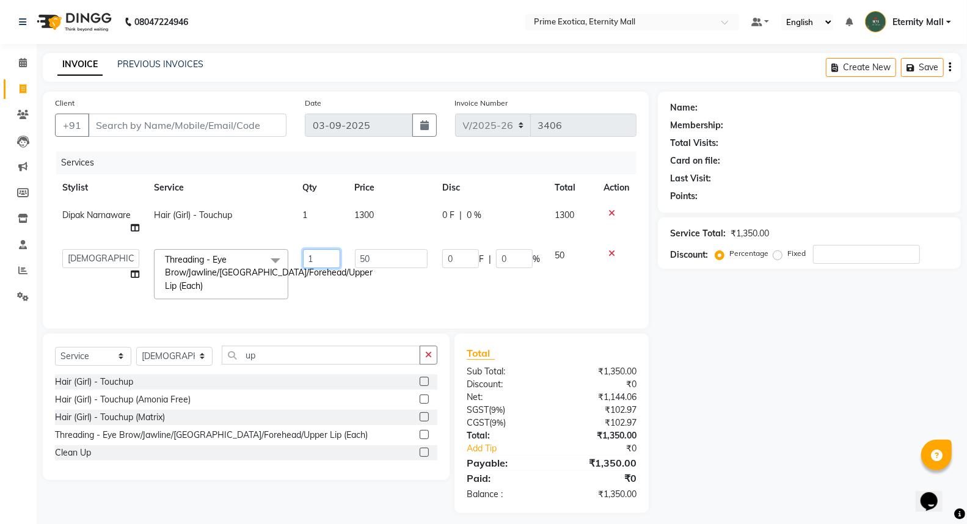
click at [324, 254] on input "1" at bounding box center [321, 258] width 37 height 19
type input "3"
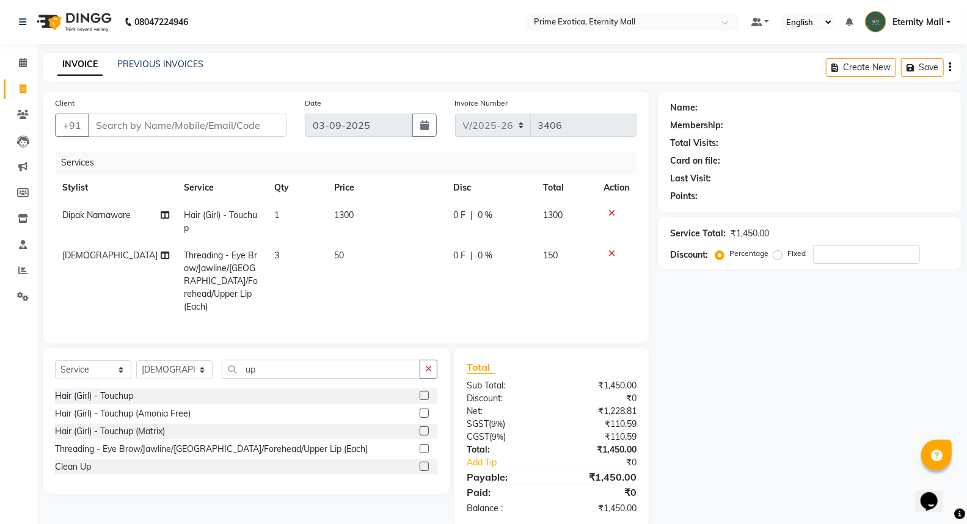
click at [325, 286] on tr "[PERSON_NAME] Threading - Eye Brow/Jawline/Chin/Forehead/Upper Lip (Each) 3 50 …" at bounding box center [346, 281] width 582 height 79
click at [106, 368] on select "Select Service Product Membership Package Voucher Prepaid Gift Card" at bounding box center [93, 369] width 76 height 19
select select "product"
click at [55, 360] on select "Select Service Product Membership Package Voucher Prepaid Gift Card" at bounding box center [93, 369] width 76 height 19
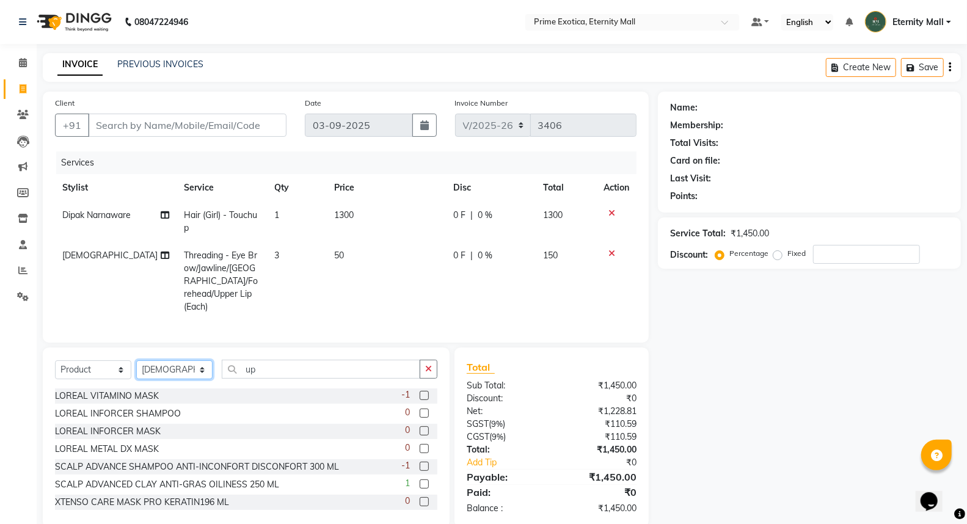
click at [185, 367] on select "Select Stylist AB ADMIN ajay vikram lakshane [PERSON_NAME] Isha [PERSON_NAME] […" at bounding box center [174, 369] width 76 height 19
select select "67677"
click at [136, 360] on select "Select Stylist AB ADMIN ajay vikram lakshane [PERSON_NAME] Isha [PERSON_NAME] […" at bounding box center [174, 369] width 76 height 19
click at [302, 360] on input "up" at bounding box center [321, 369] width 199 height 19
type input "u"
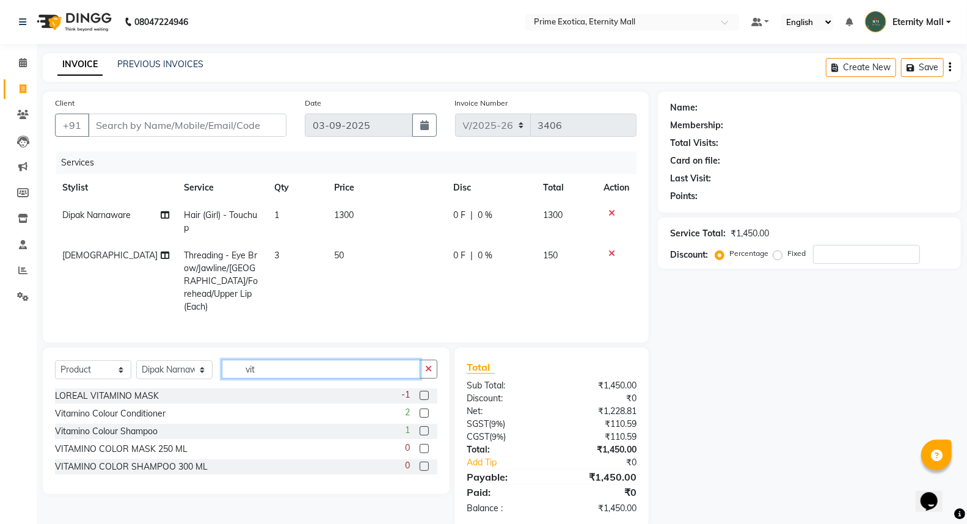
type input "vit"
click at [422, 428] on label at bounding box center [424, 430] width 9 height 9
click at [422, 428] on input "checkbox" at bounding box center [424, 432] width 8 height 8
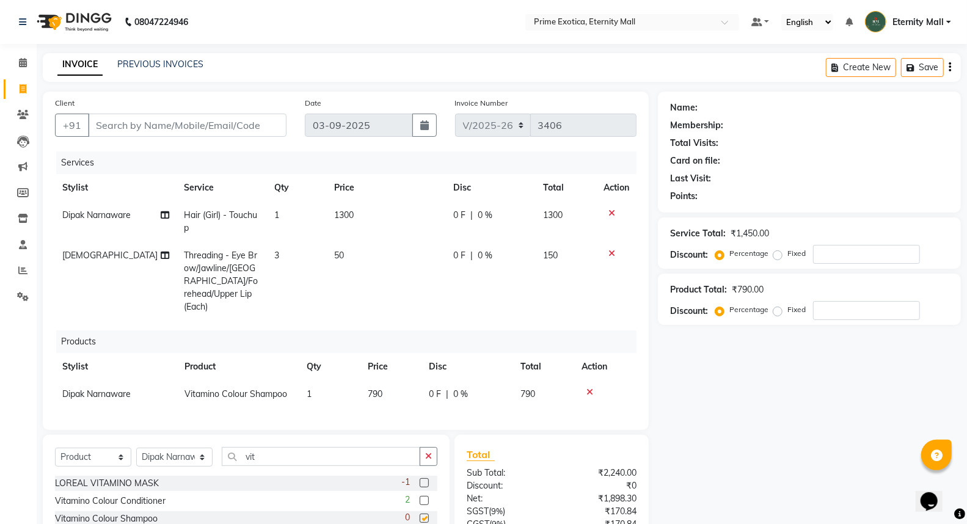
checkbox input "false"
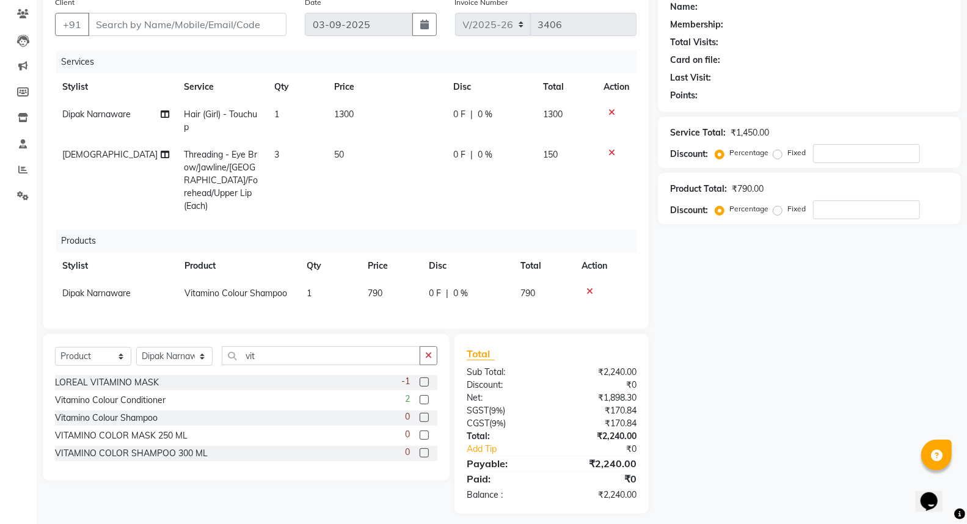
scroll to position [106, 0]
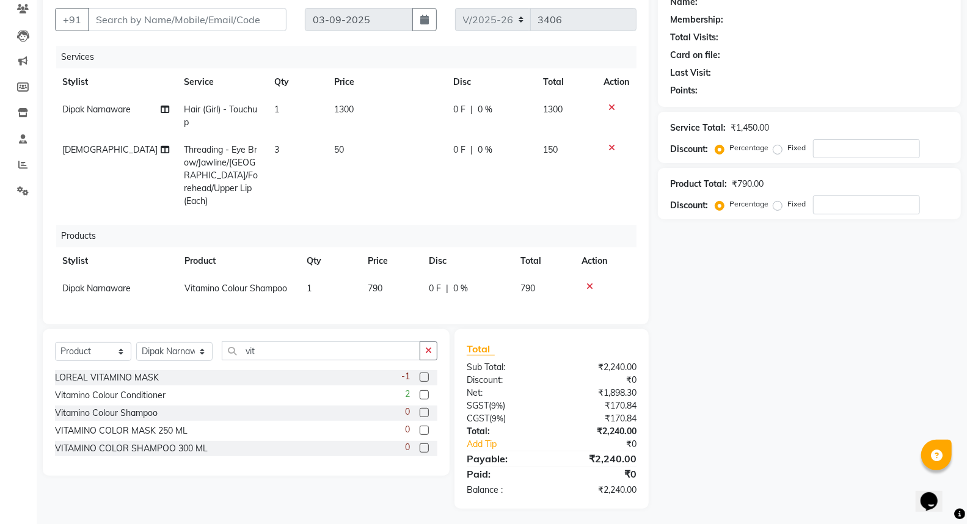
click at [429, 393] on label at bounding box center [424, 394] width 9 height 9
click at [428, 393] on input "checkbox" at bounding box center [424, 396] width 8 height 8
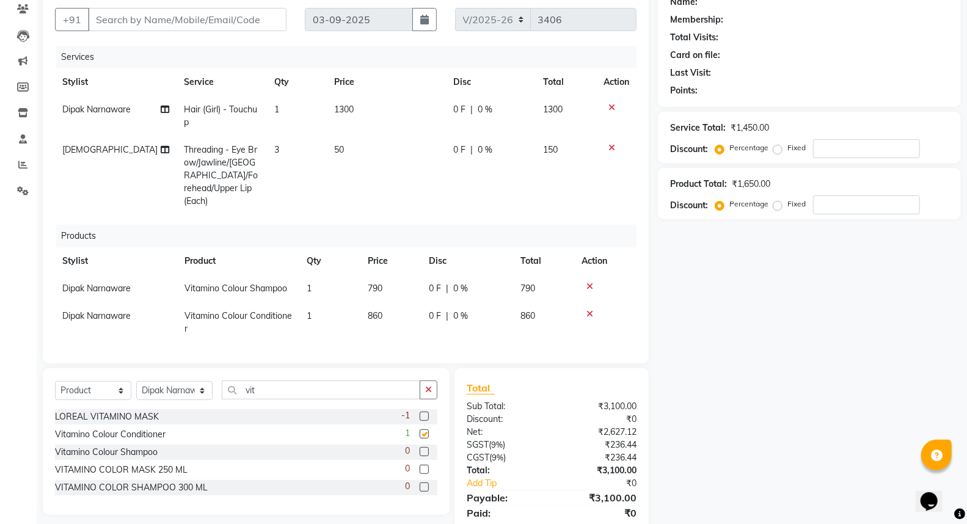
checkbox input "false"
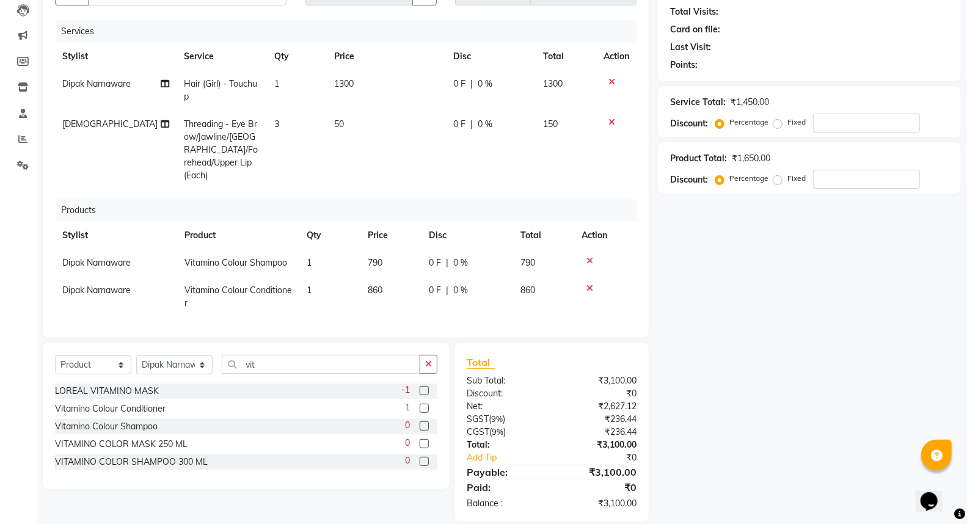
scroll to position [145, 0]
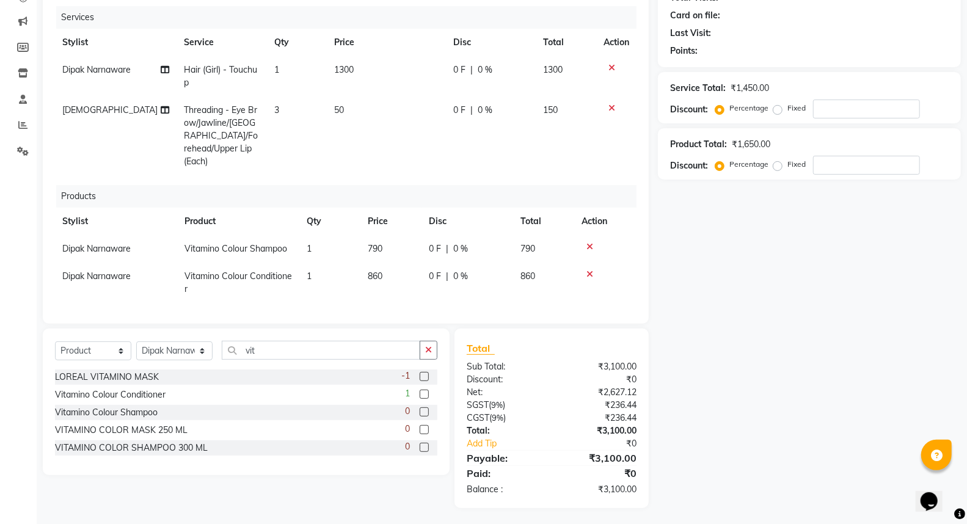
click at [333, 263] on td "1" at bounding box center [329, 283] width 61 height 40
select select "67677"
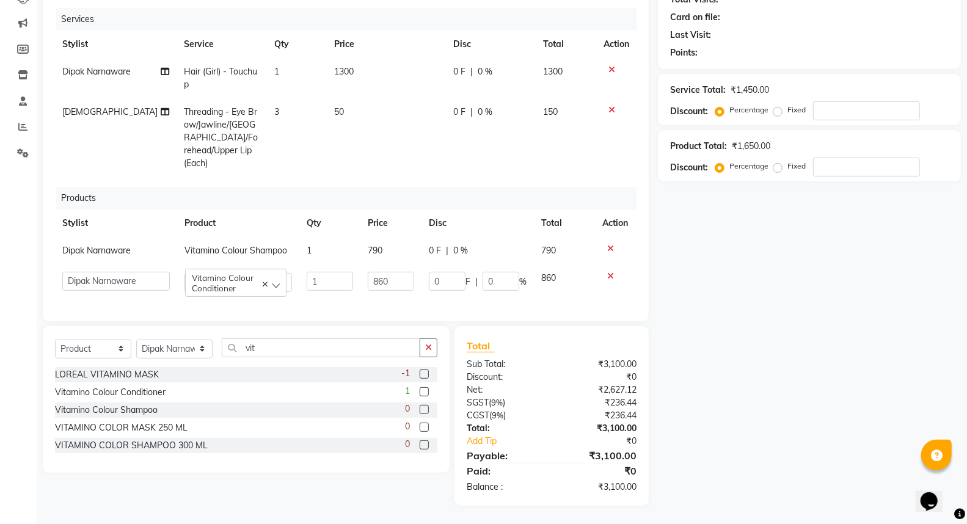
scroll to position [141, 0]
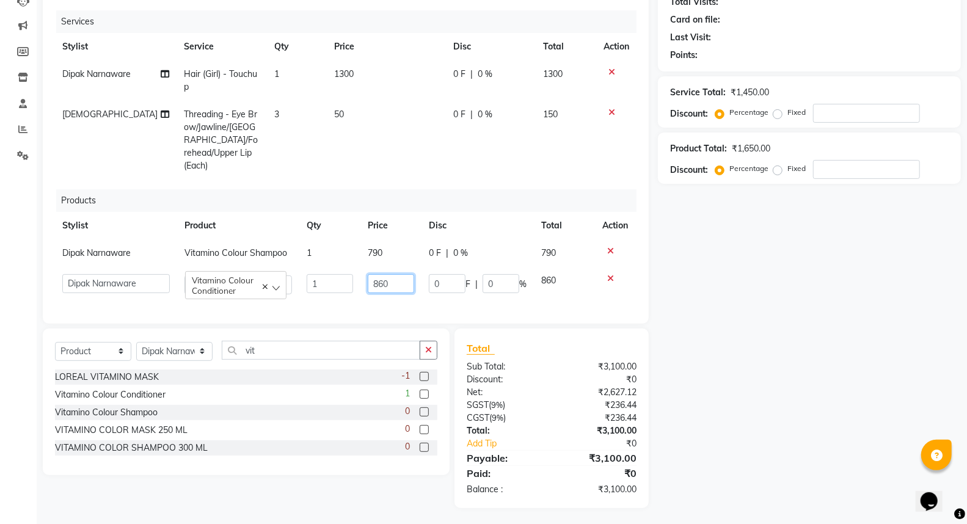
click at [392, 274] on input "860" at bounding box center [391, 283] width 46 height 19
type input "8"
type input "990"
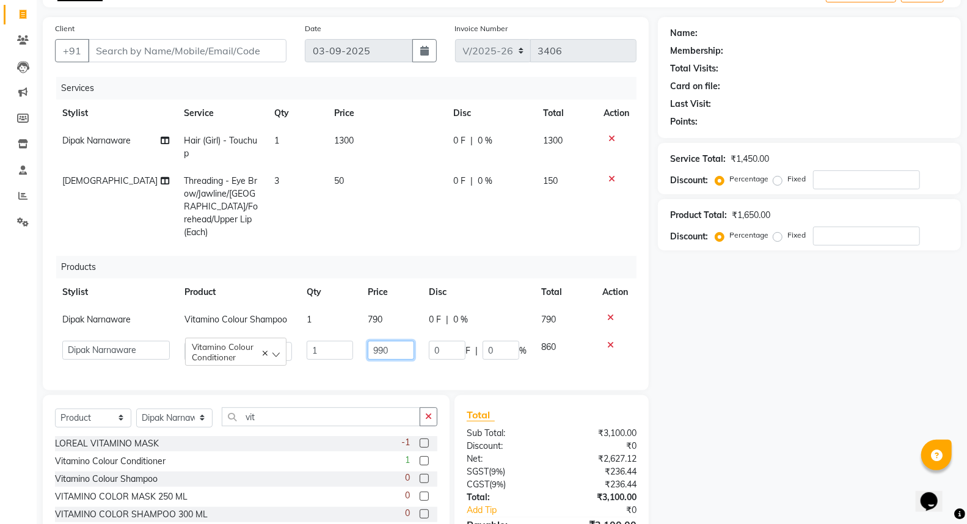
scroll to position [73, 0]
click at [381, 313] on td "790" at bounding box center [390, 320] width 61 height 27
select select "67677"
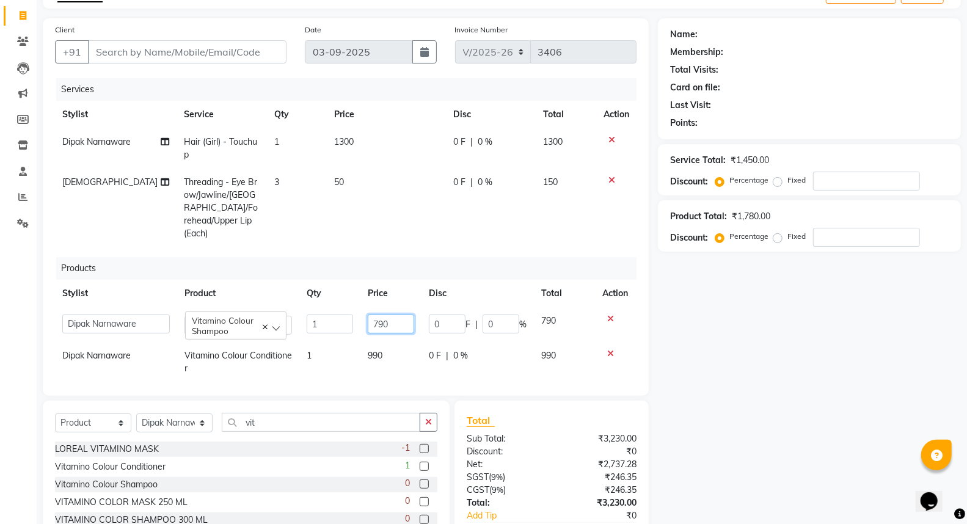
click at [401, 315] on input "790" at bounding box center [391, 324] width 46 height 19
type input "7"
type input "790"
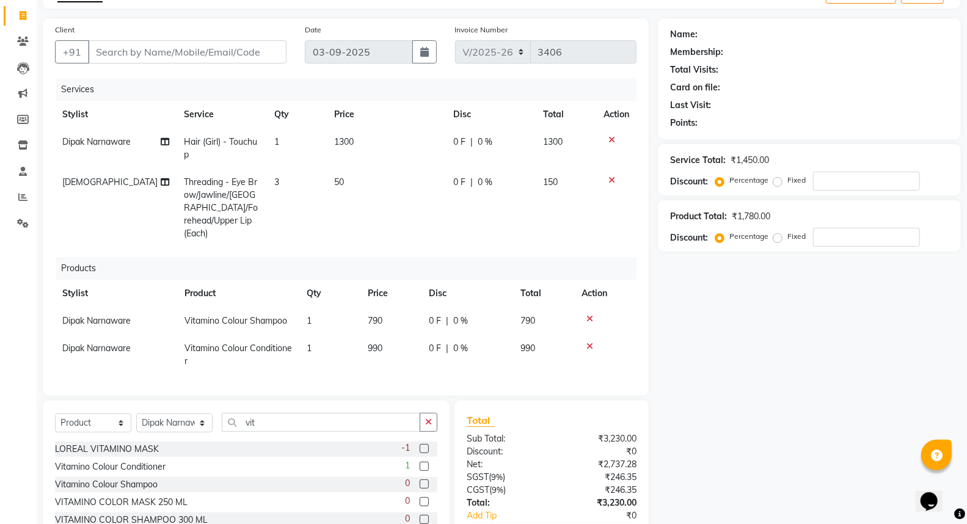
click at [338, 346] on td "1" at bounding box center [329, 355] width 61 height 40
select select "67677"
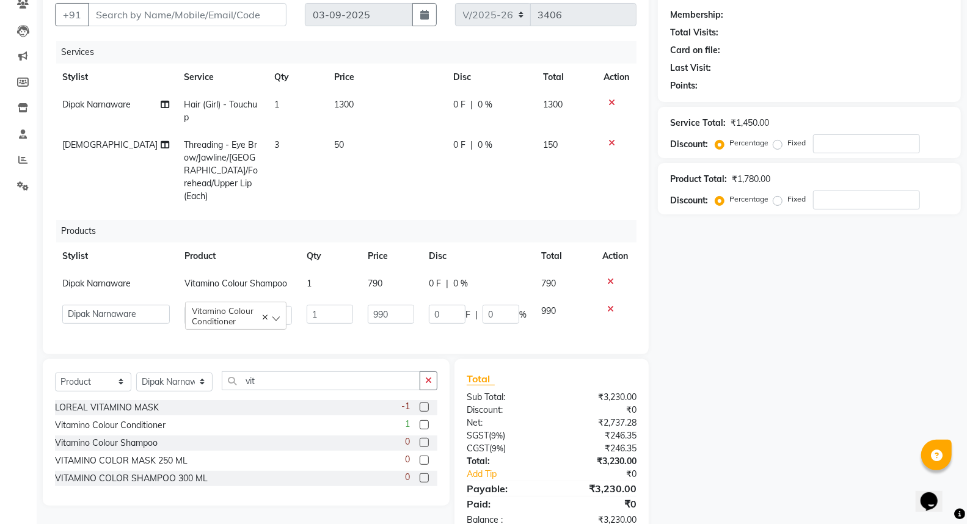
scroll to position [141, 0]
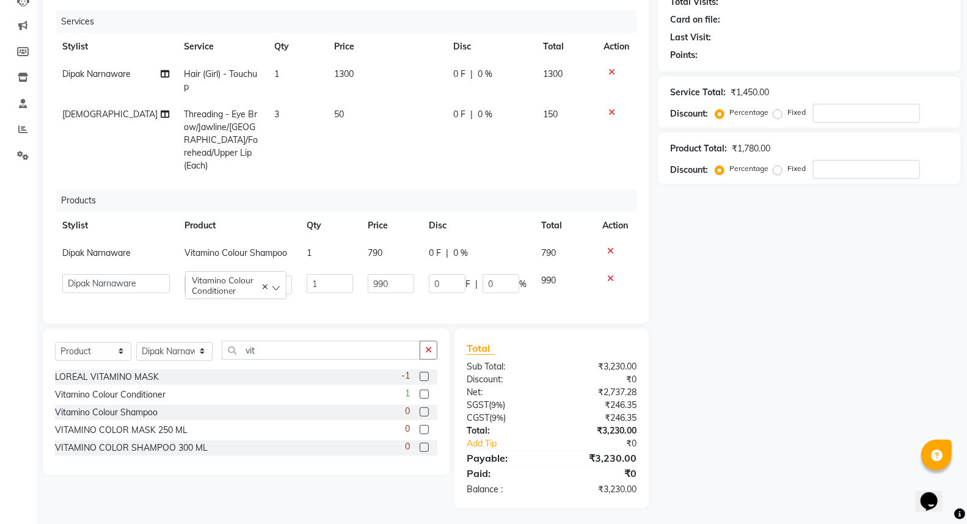
click at [766, 346] on div "Name: Membership: Total Visits: Card on file: Last Visit: Points: Service Total…" at bounding box center [814, 230] width 312 height 558
click at [762, 137] on div "Product Total: ₹1,780.00 Discount: Percentage Fixed" at bounding box center [809, 158] width 279 height 42
click at [429, 115] on td "50" at bounding box center [386, 140] width 119 height 79
select select "66179"
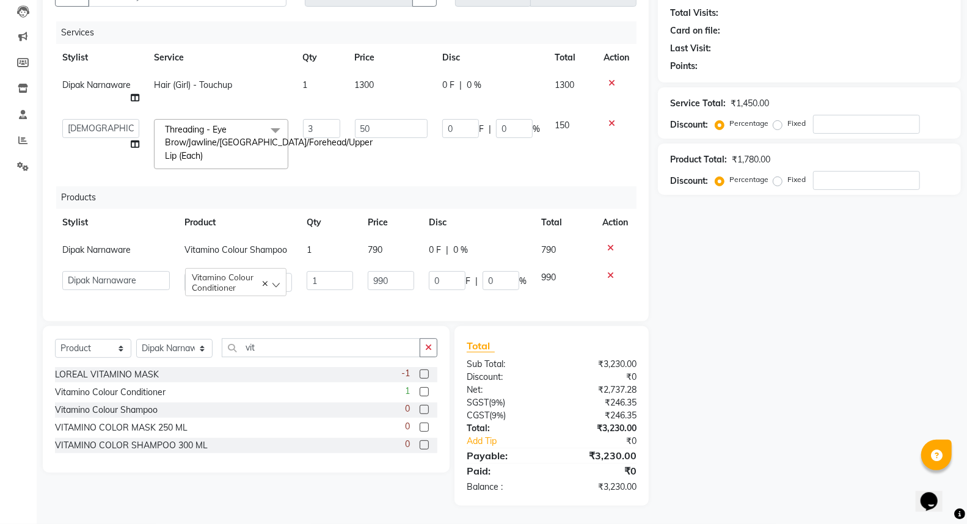
click at [363, 86] on span "1300" at bounding box center [365, 84] width 20 height 11
select select "67677"
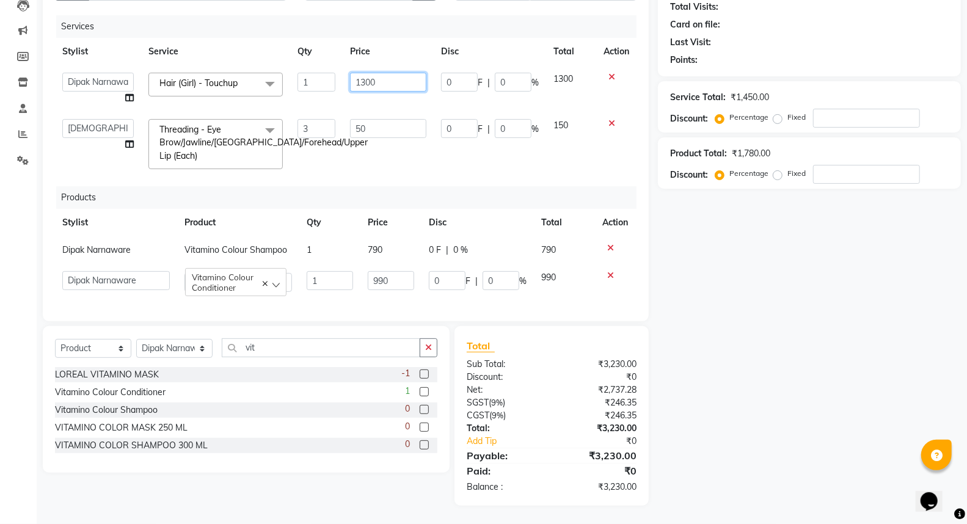
click at [420, 80] on input "1300" at bounding box center [388, 82] width 76 height 19
type input "1"
type input "1000"
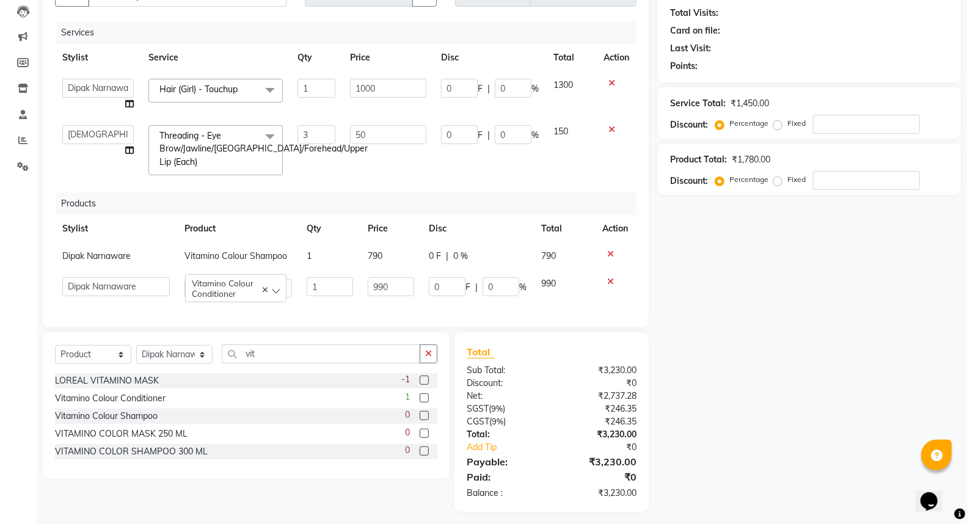
click at [418, 102] on td "1000" at bounding box center [388, 94] width 91 height 46
select select "67677"
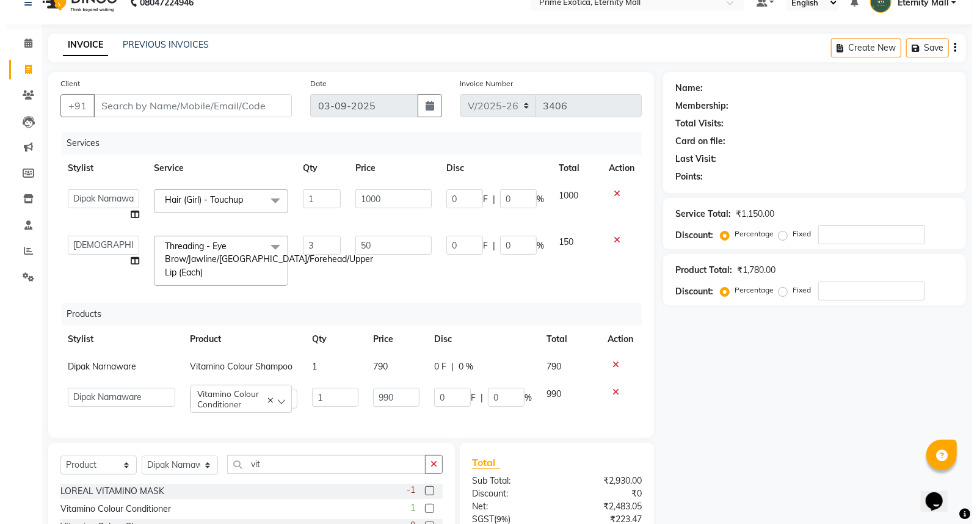
scroll to position [5, 0]
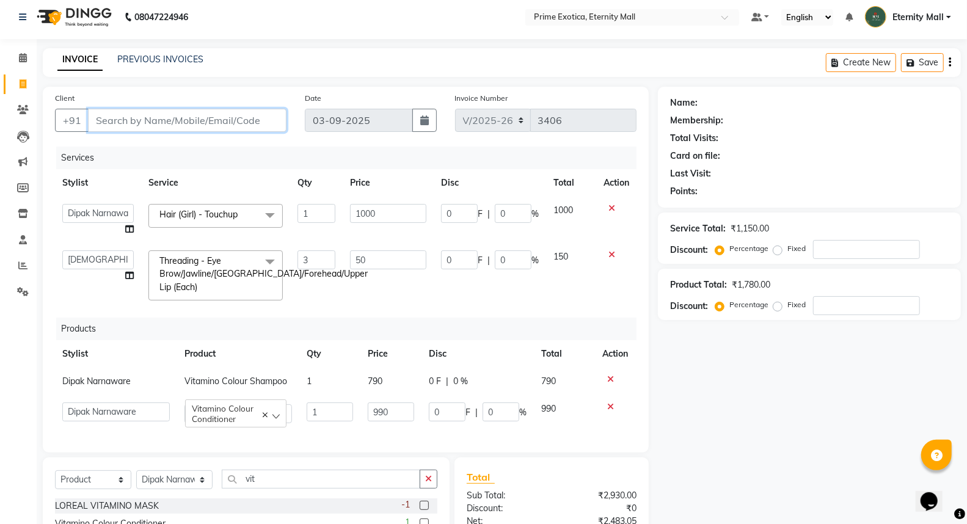
click at [239, 125] on input "Client" at bounding box center [187, 120] width 199 height 23
click at [155, 126] on input "Client" at bounding box center [187, 120] width 199 height 23
type input "9"
type input "0"
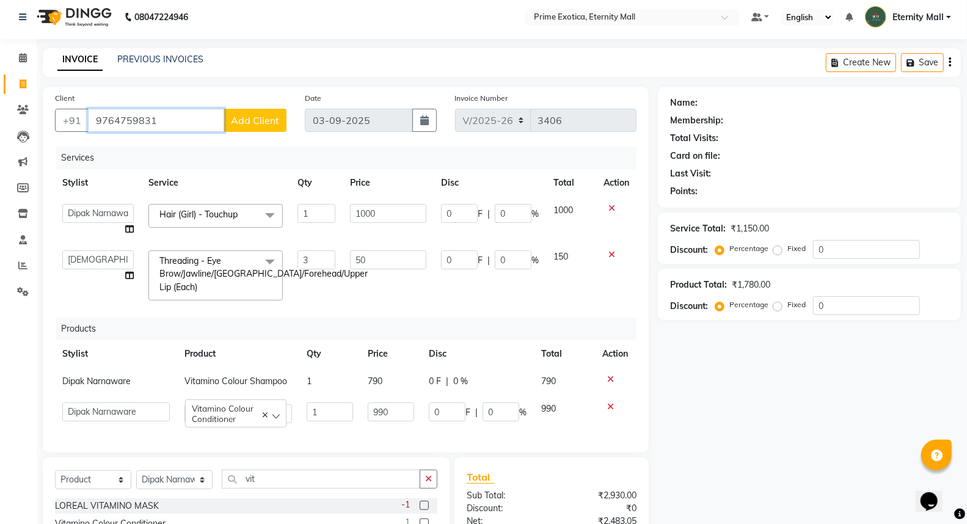
type input "9764759831"
click at [271, 117] on span "Add Client" at bounding box center [255, 120] width 48 height 12
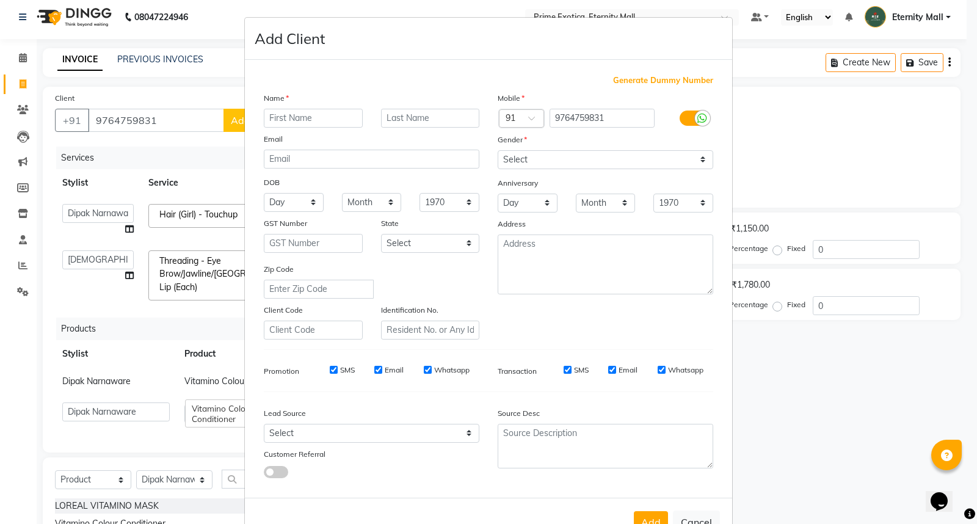
type input "J"
type input "KAlpana"
click at [670, 159] on select "Select [DEMOGRAPHIC_DATA] [DEMOGRAPHIC_DATA] Other Prefer Not To Say" at bounding box center [606, 159] width 216 height 19
select select "[DEMOGRAPHIC_DATA]"
click at [498, 150] on select "Select [DEMOGRAPHIC_DATA] [DEMOGRAPHIC_DATA] Other Prefer Not To Say" at bounding box center [606, 159] width 216 height 19
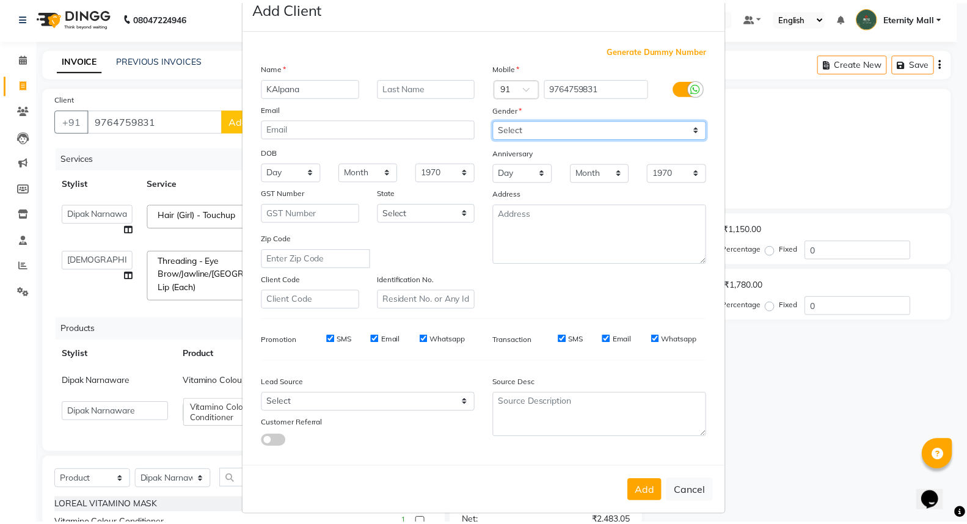
scroll to position [40, 0]
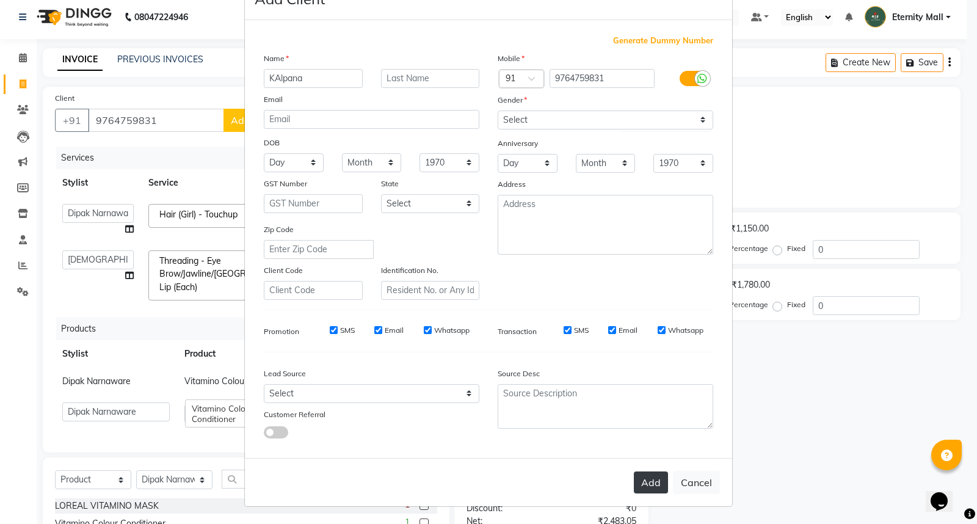
click at [652, 484] on button "Add" at bounding box center [651, 483] width 34 height 22
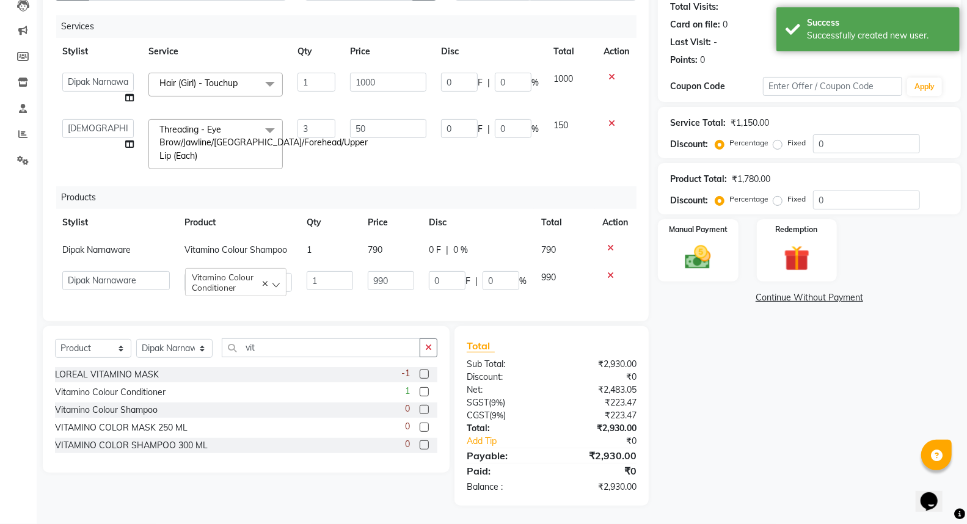
scroll to position [147, 0]
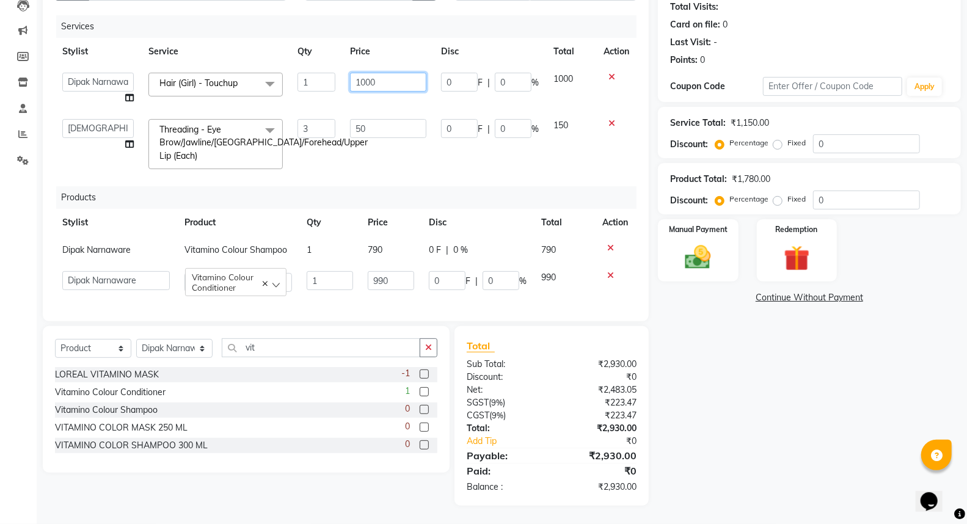
click at [420, 76] on input "1000" at bounding box center [388, 82] width 76 height 19
type input "1"
type input "1300"
click at [533, 166] on td "0 F | 0 %" at bounding box center [490, 144] width 112 height 65
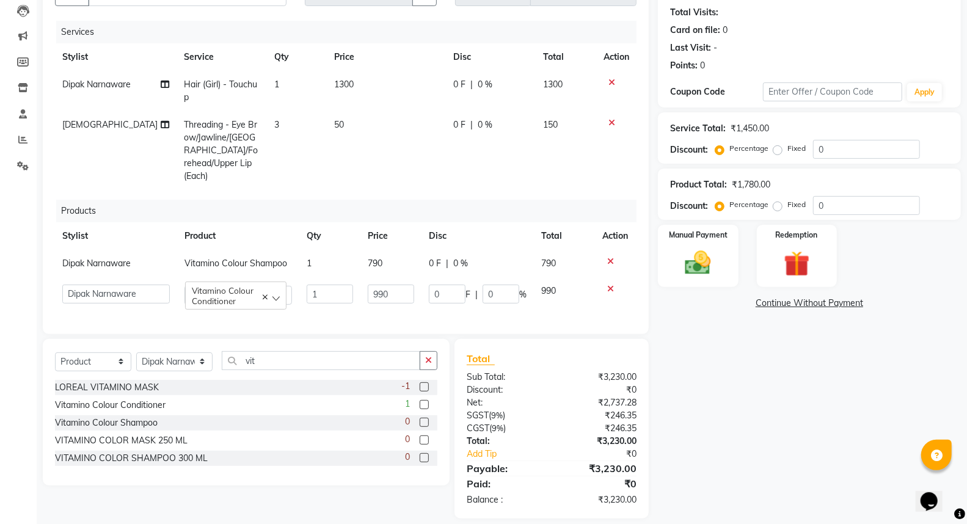
click at [447, 71] on td "0 F | 0 %" at bounding box center [491, 91] width 90 height 40
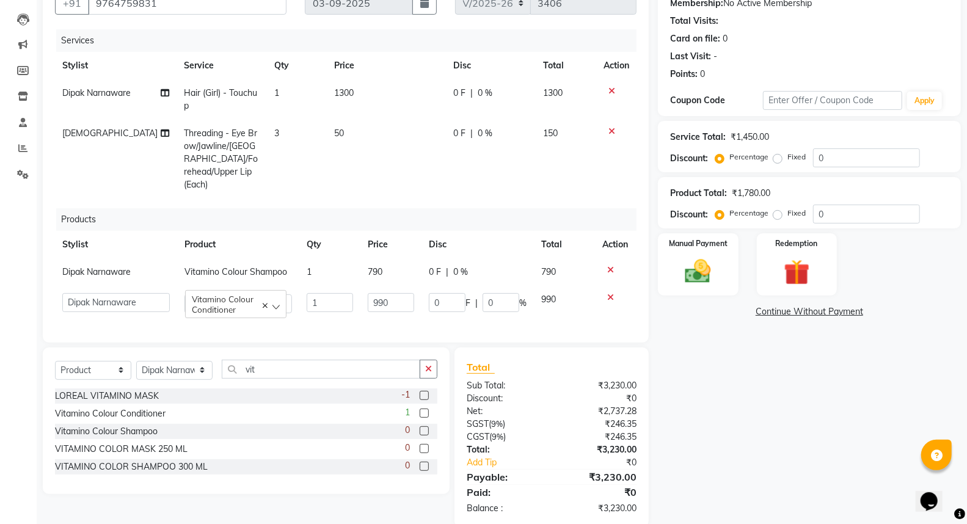
select select "67677"
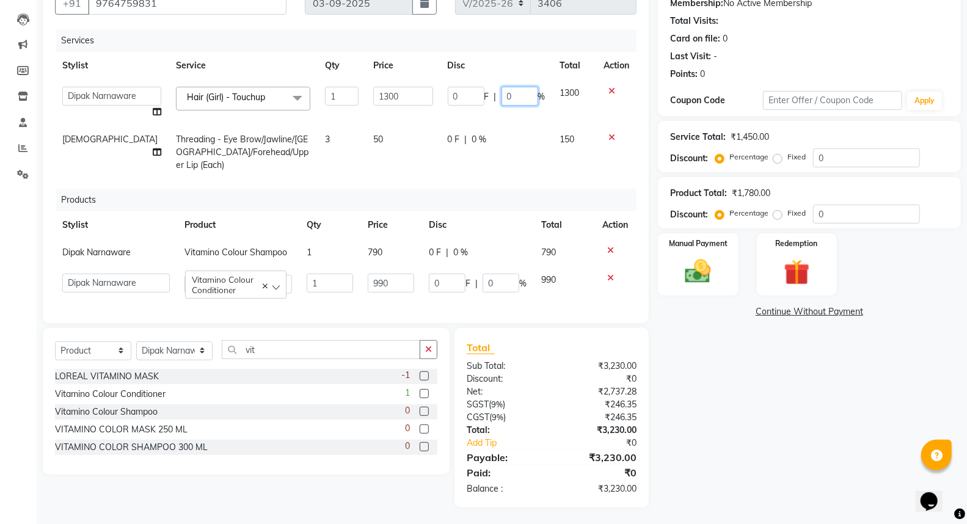
click at [517, 95] on input "0" at bounding box center [520, 96] width 37 height 19
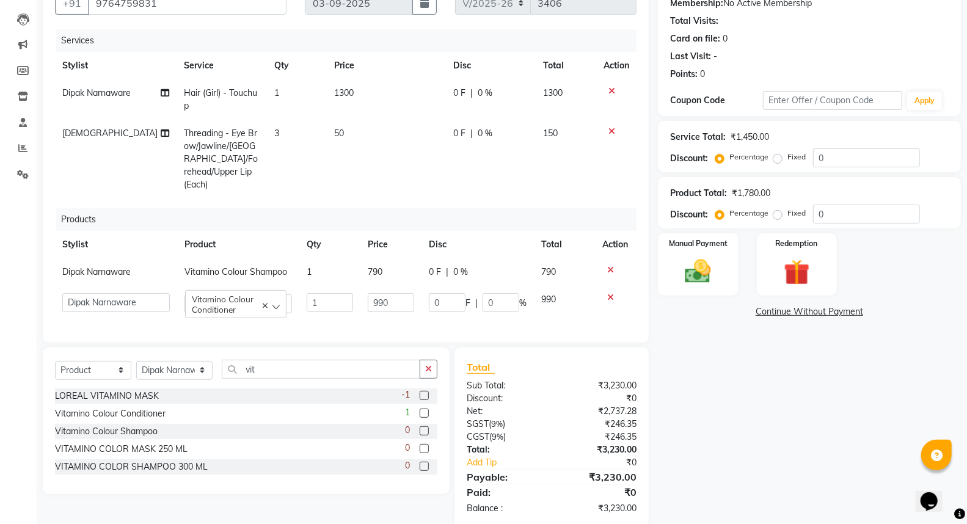
drag, startPoint x: 462, startPoint y: 92, endPoint x: 455, endPoint y: 51, distance: 41.6
click at [464, 93] on span "0 F" at bounding box center [459, 93] width 12 height 13
select select "67677"
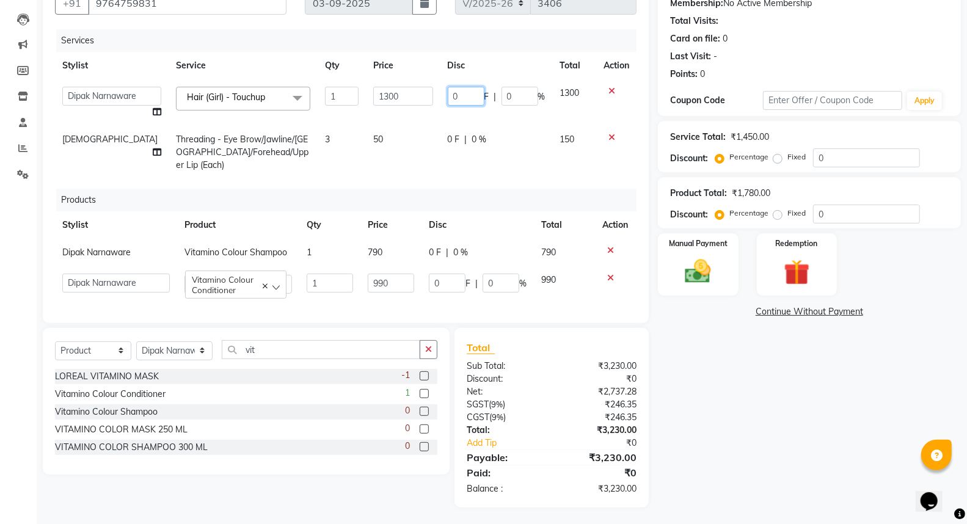
click at [469, 97] on input "0" at bounding box center [466, 96] width 37 height 19
type input "300"
click at [538, 162] on tr "[PERSON_NAME] Threading - Eye Brow/Jawline/Chin/Forehead/Upper Lip (Each) 3 50 …" at bounding box center [346, 152] width 582 height 53
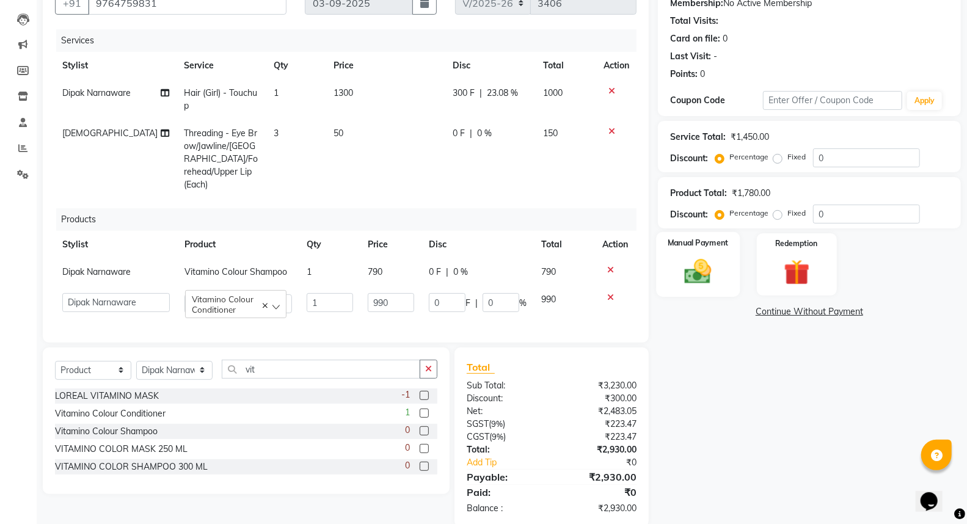
click at [724, 275] on div "Manual Payment" at bounding box center [698, 264] width 84 height 65
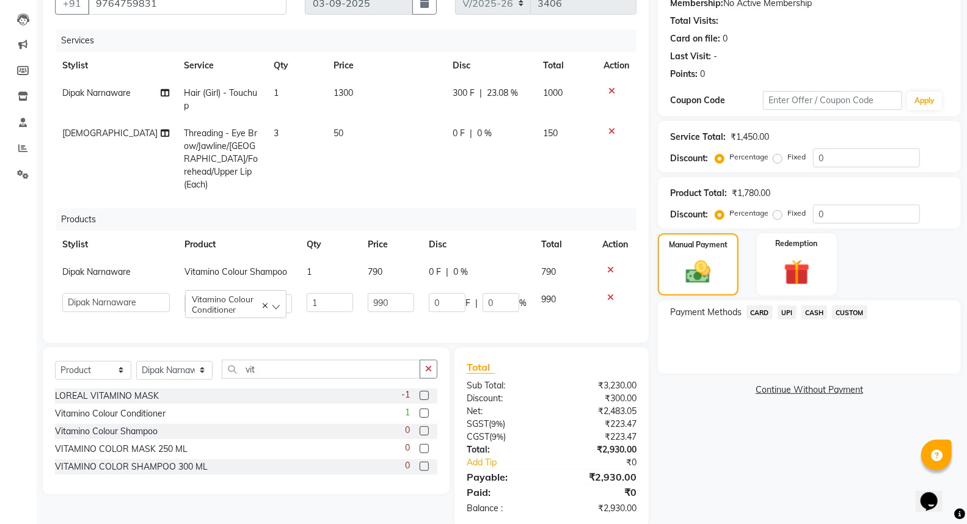
click at [792, 314] on span "UPI" at bounding box center [787, 312] width 19 height 14
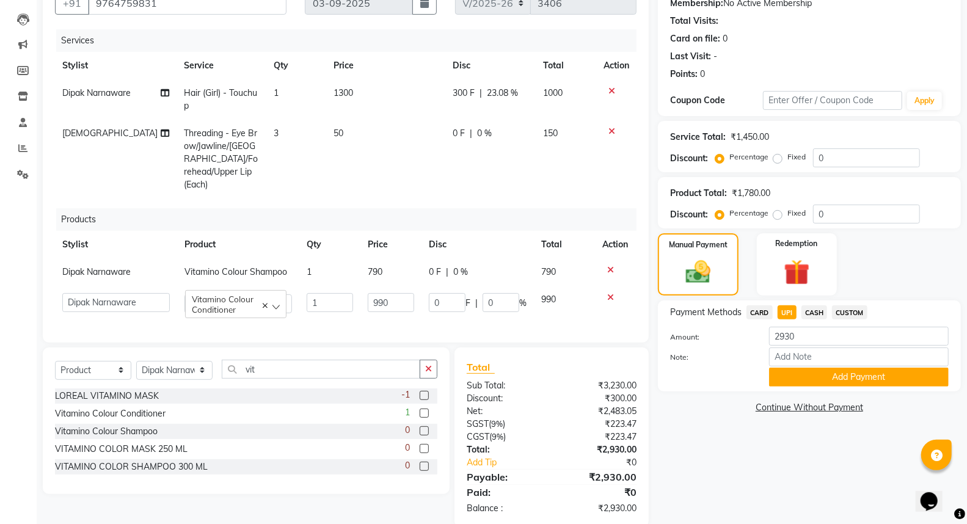
scroll to position [141, 0]
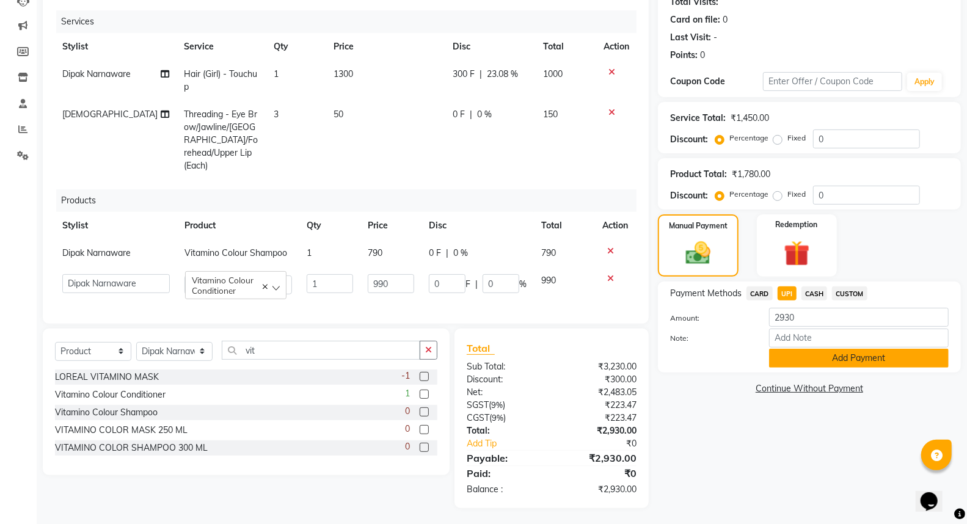
click at [803, 355] on button "Add Payment" at bounding box center [859, 358] width 180 height 19
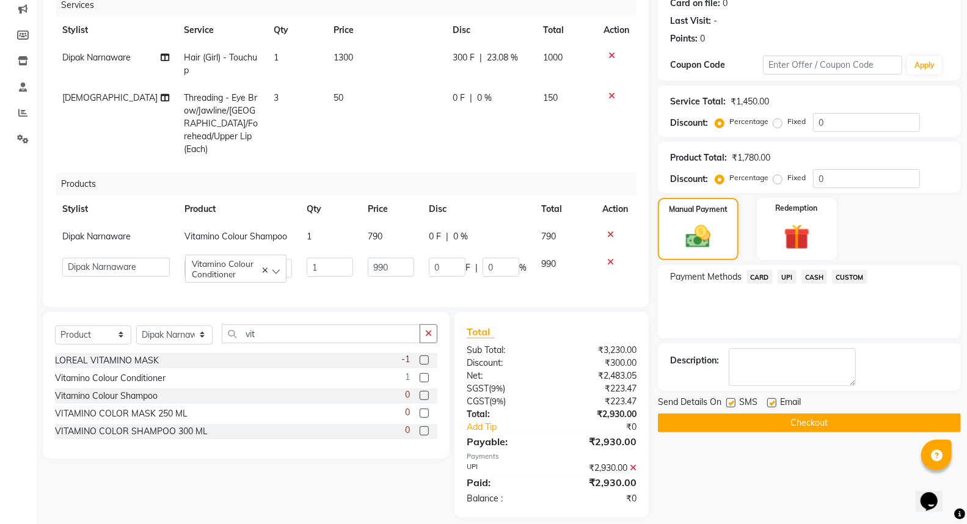
scroll to position [167, 0]
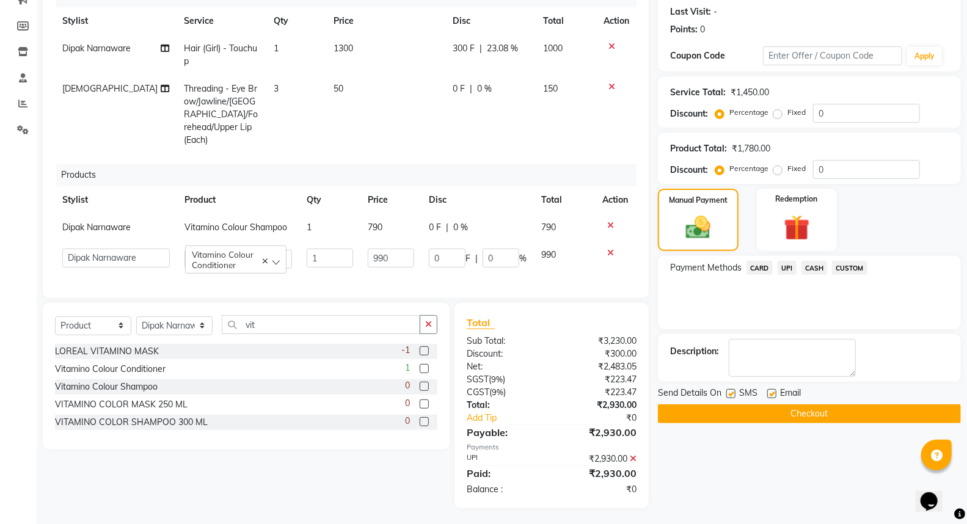
click at [804, 411] on button "Checkout" at bounding box center [809, 413] width 303 height 19
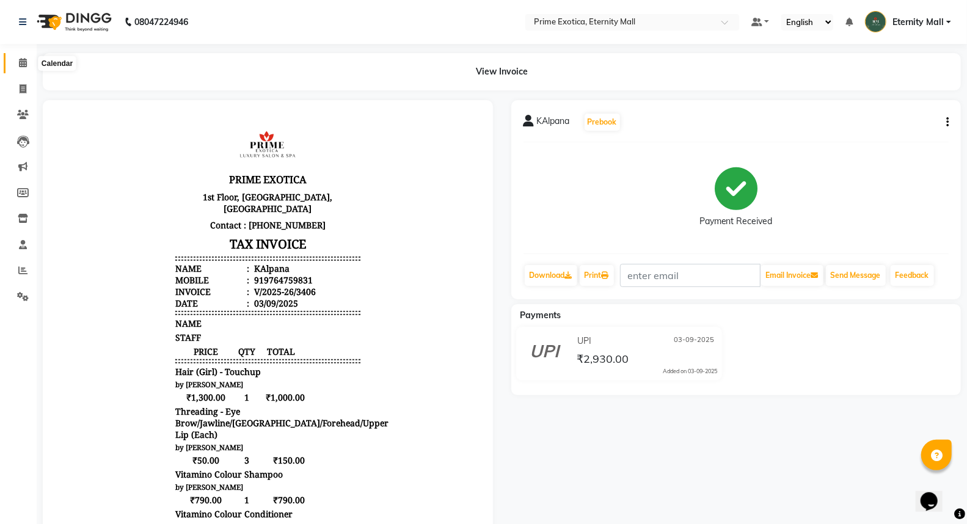
click at [22, 58] on icon at bounding box center [23, 62] width 8 height 9
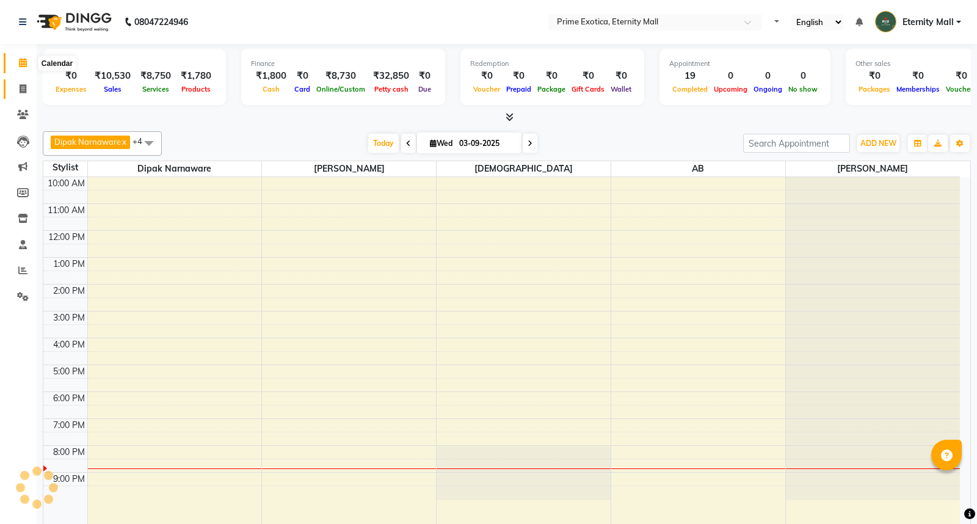
click at [15, 84] on span at bounding box center [22, 89] width 21 height 14
select select "5774"
select select "service"
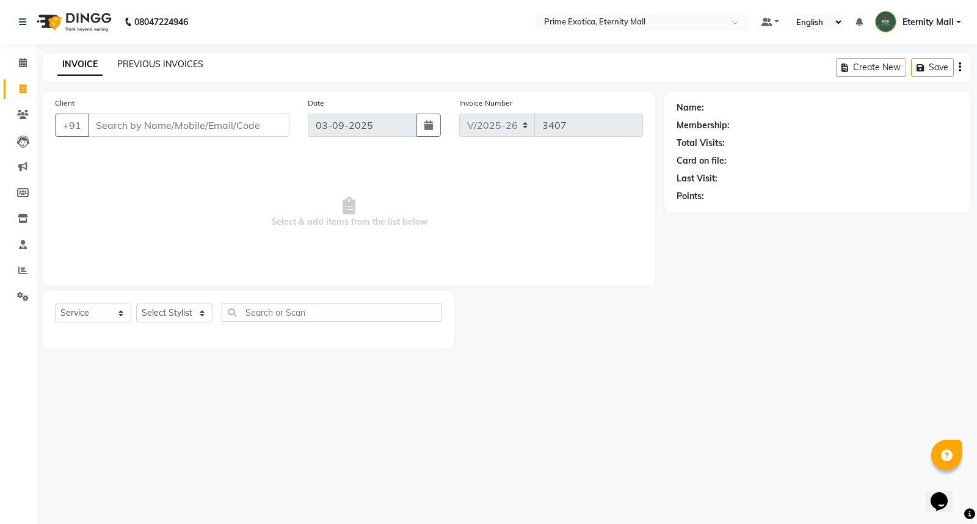
click at [162, 67] on link "PREVIOUS INVOICES" at bounding box center [160, 64] width 86 height 11
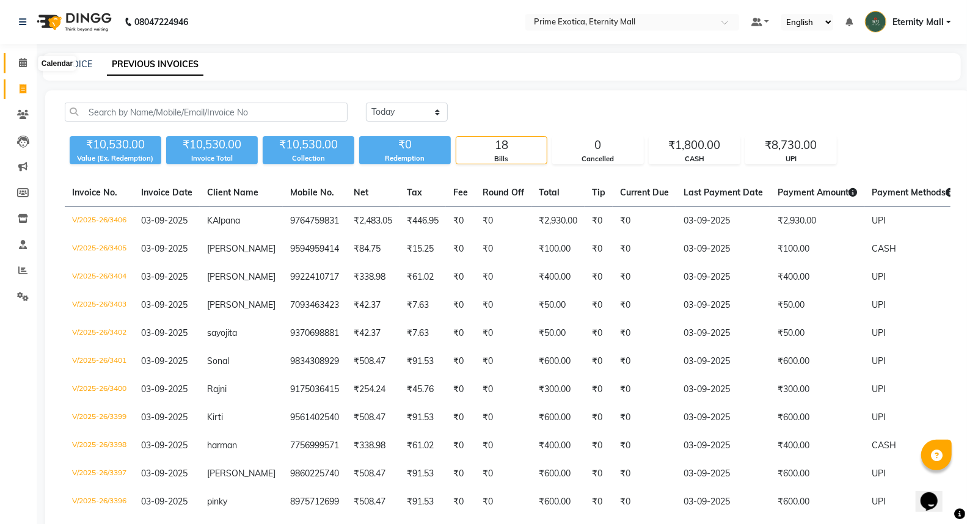
click at [19, 65] on icon at bounding box center [23, 62] width 8 height 9
